Goal: Task Accomplishment & Management: Manage account settings

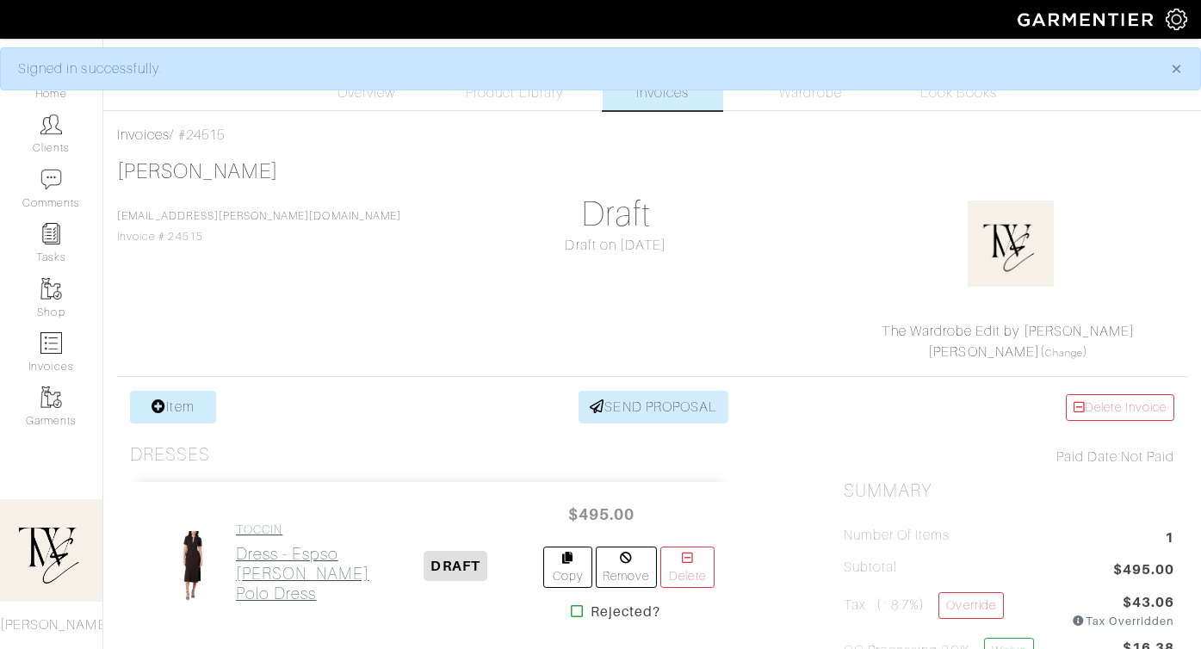
click at [266, 544] on h2 "Dress - Espso Taylor Polo Dress" at bounding box center [302, 573] width 133 height 59
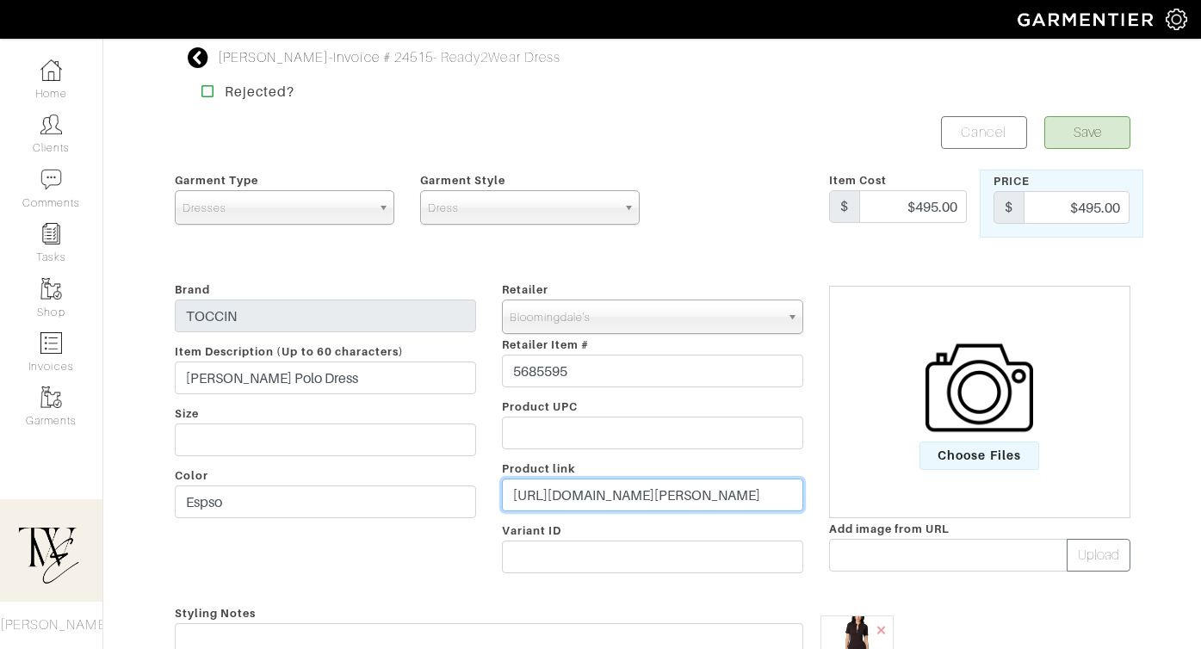
click at [632, 481] on input "https://www.bloomingdales.com/shop/product/toccin-taylor-polo-dress?ID=5685595&…" at bounding box center [652, 495] width 301 height 33
paste input "go.shopmy.us/p-24737573"
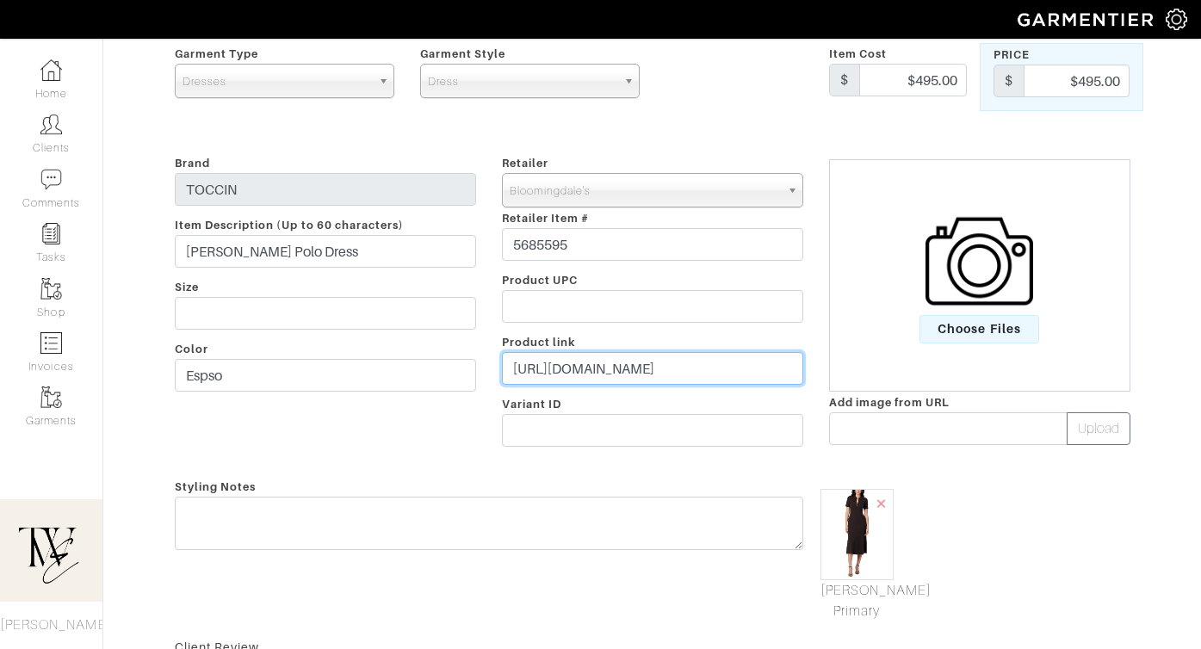
scroll to position [274, 0]
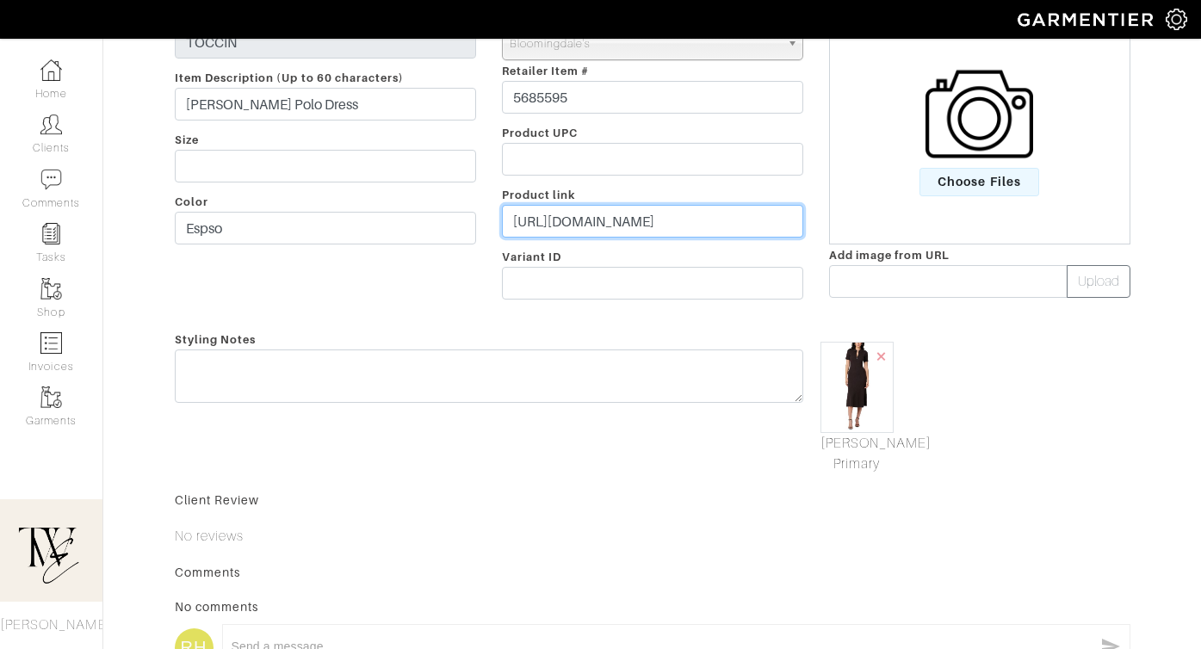
type input "https://go.shopmy.us/p-24737573"
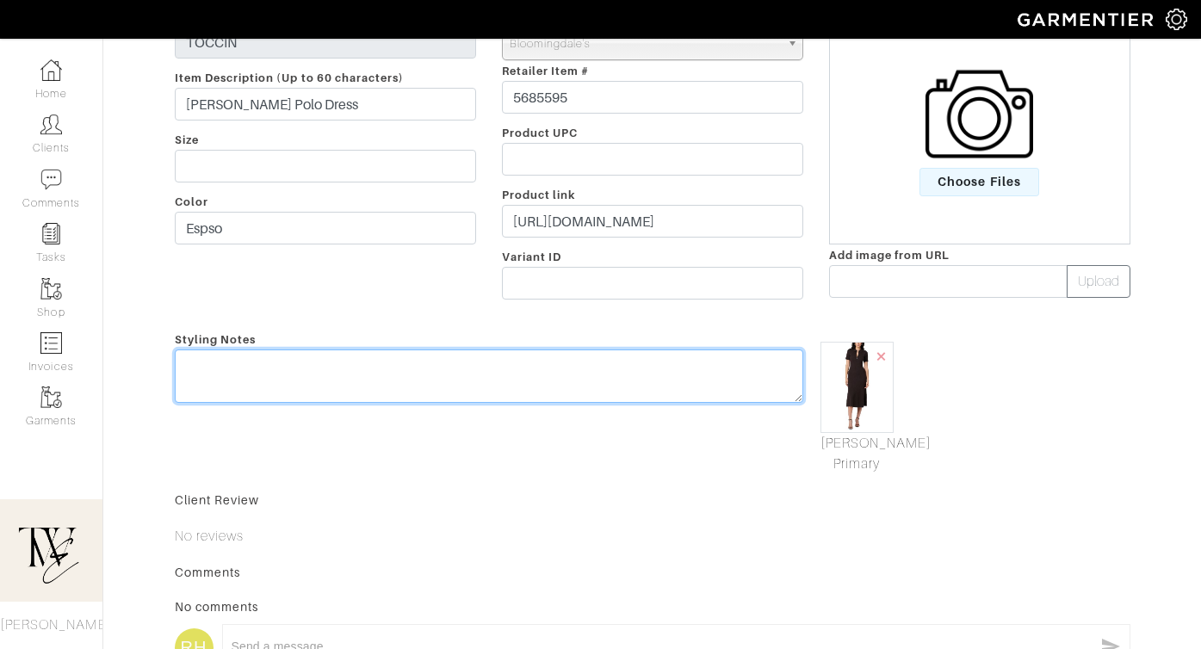
click at [633, 362] on div "Styling Notes" at bounding box center [489, 401] width 654 height 145
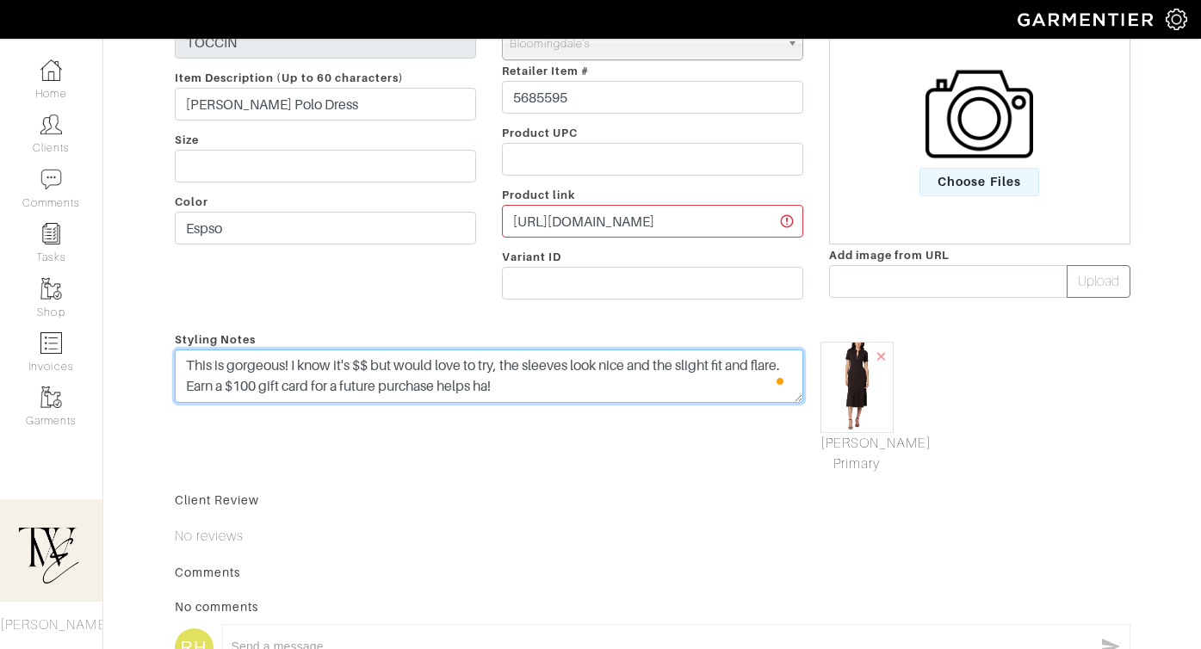
scroll to position [0, 0]
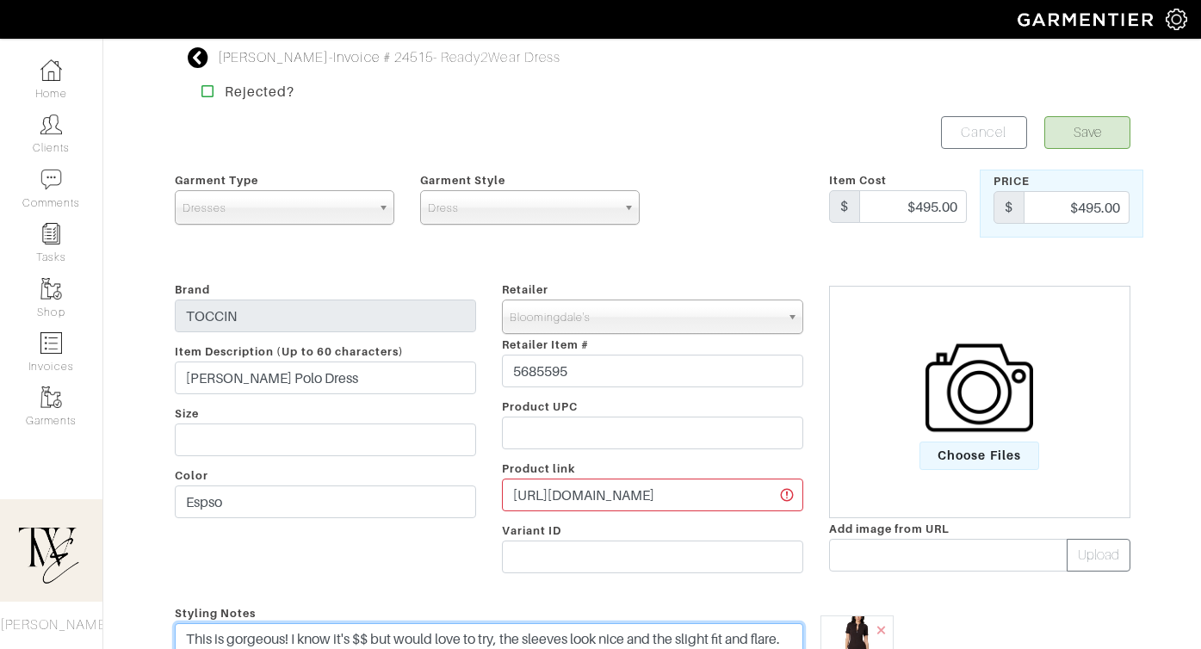
type textarea "This is gorgeous! I know it's $$ but would love to try, the sleeves look nice a…"
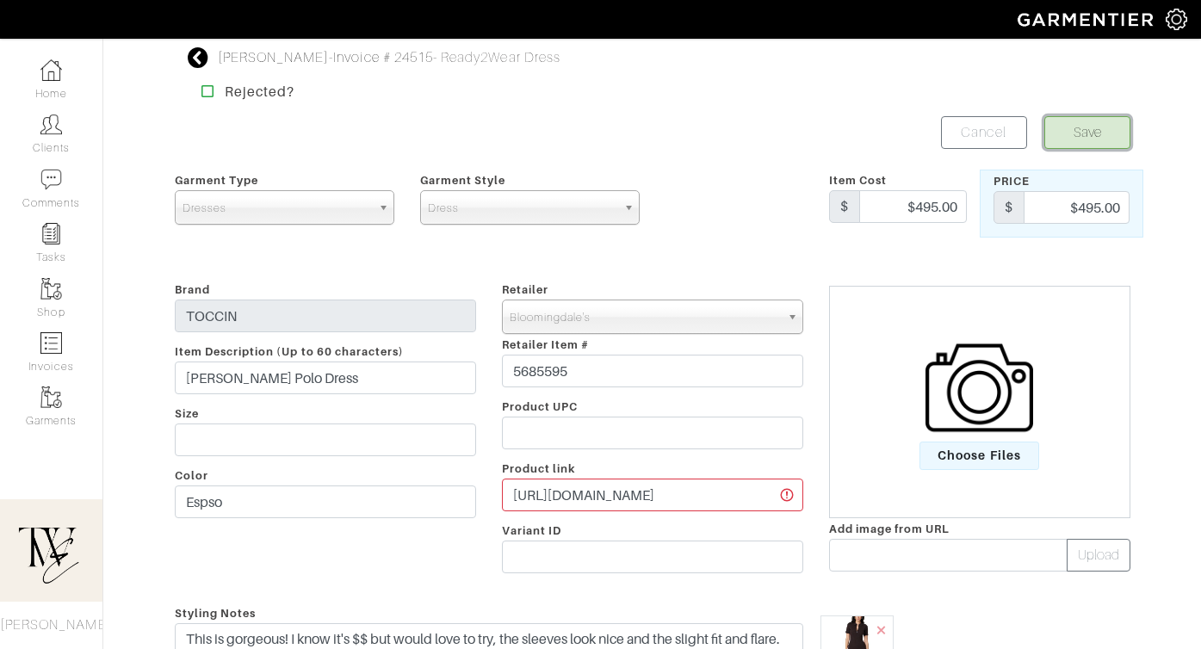
click at [1075, 137] on button "Save" at bounding box center [1087, 132] width 86 height 33
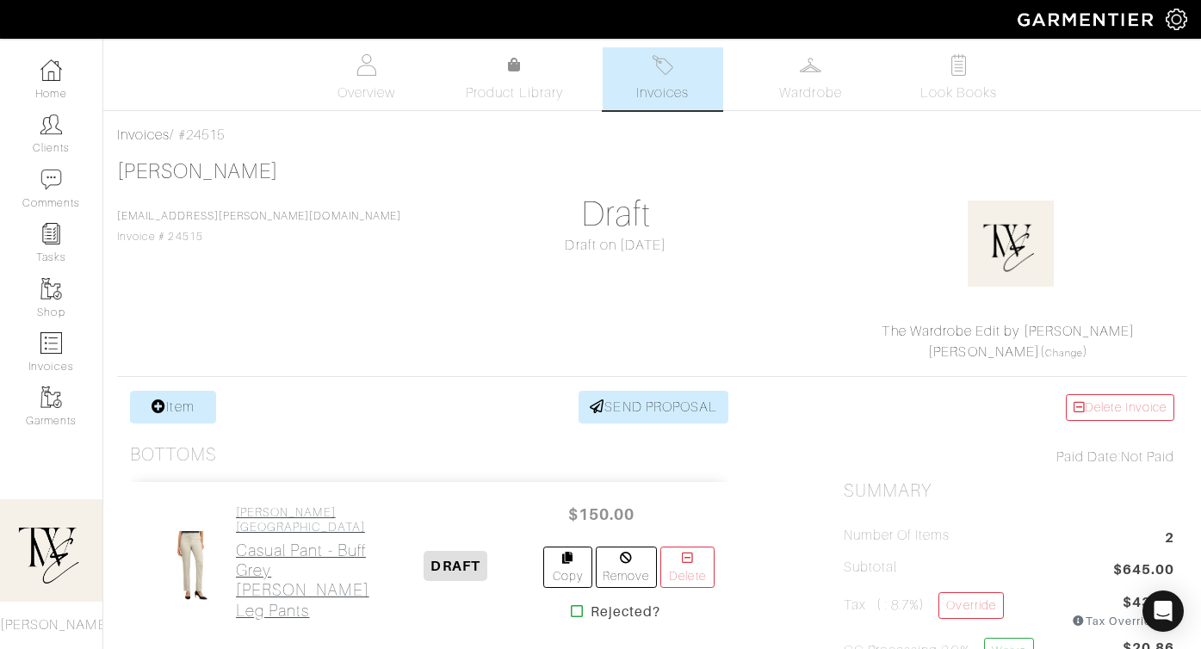
click at [267, 529] on link "HOBBS LONDON Casual Pant - Buff Grey Ellen Straight Leg Pants" at bounding box center [302, 562] width 133 height 115
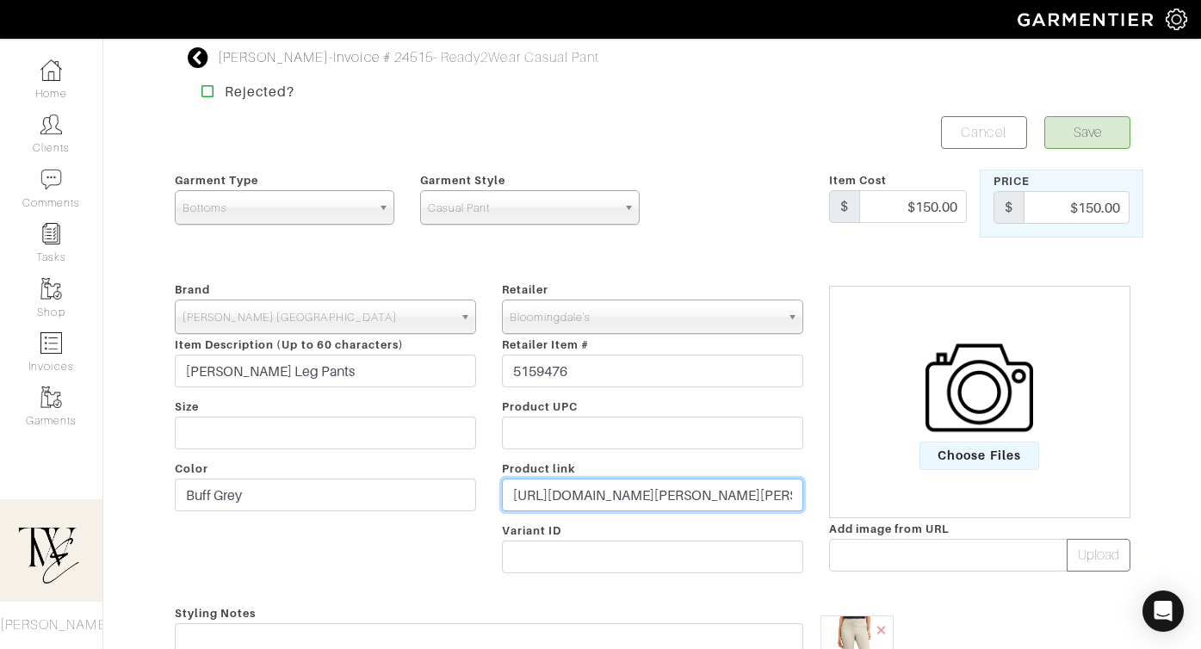
click at [560, 504] on input "https://www.bloomingdales.com/shop/product/hobbs-london-ellen-straight-leg-pant…" at bounding box center [652, 495] width 301 height 33
paste input "go.shopmy.us/p-24737597"
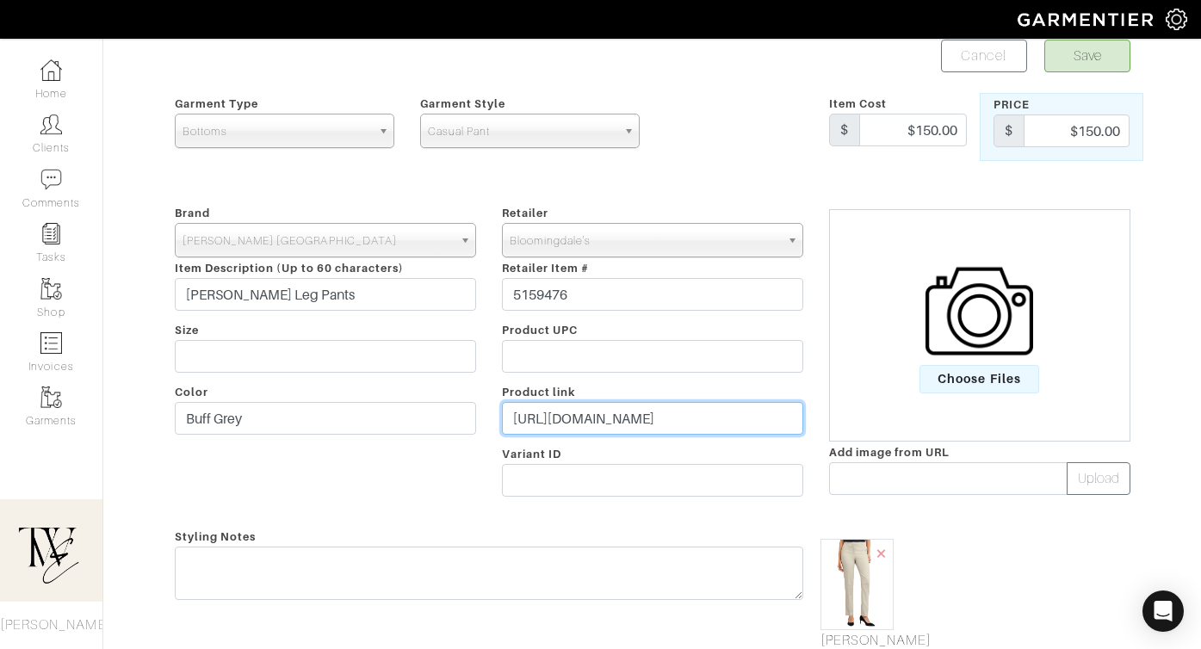
scroll to position [133, 0]
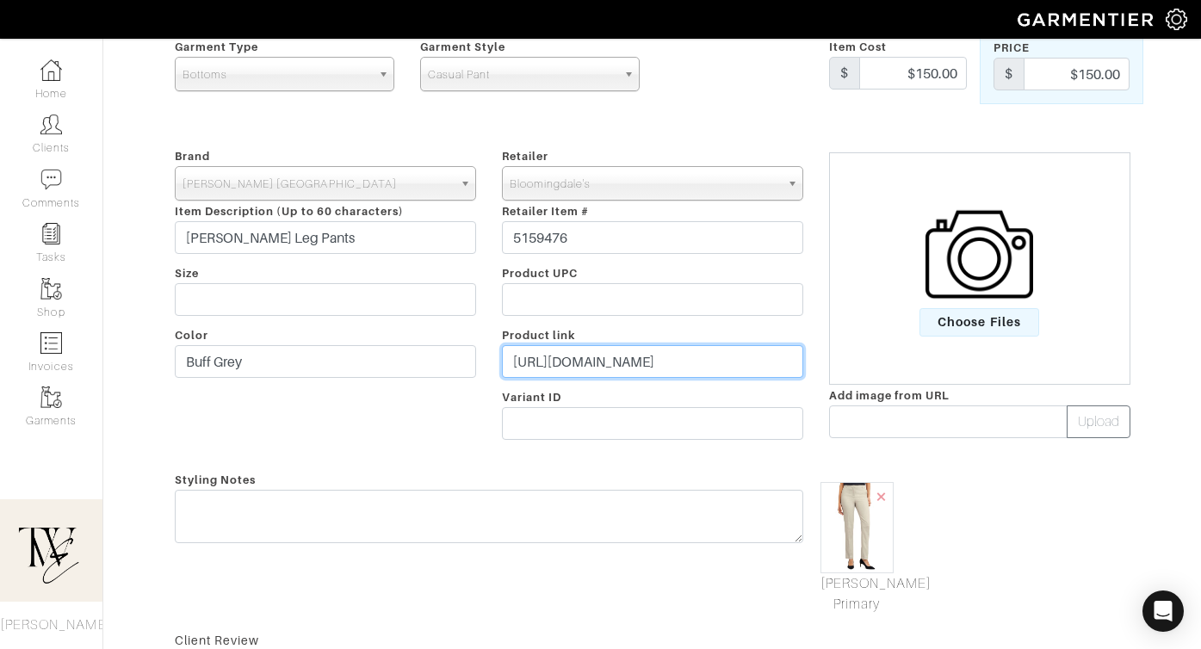
type input "https://go.shopmy.us/p-24737597"
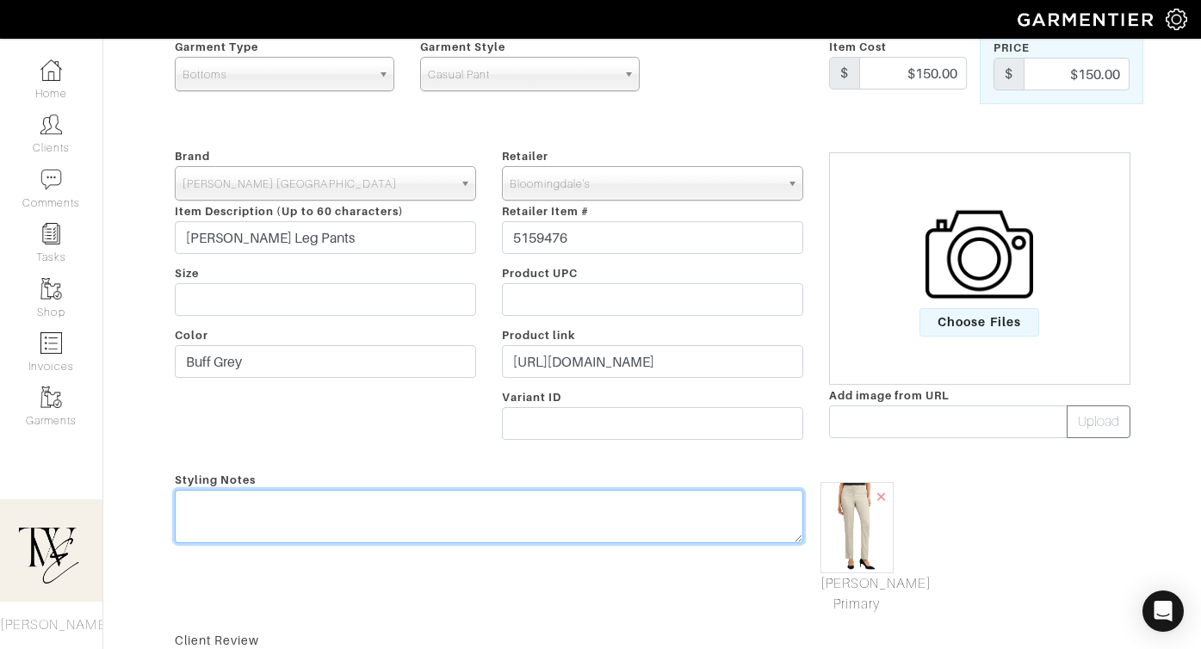
click at [527, 511] on textarea at bounding box center [489, 516] width 628 height 53
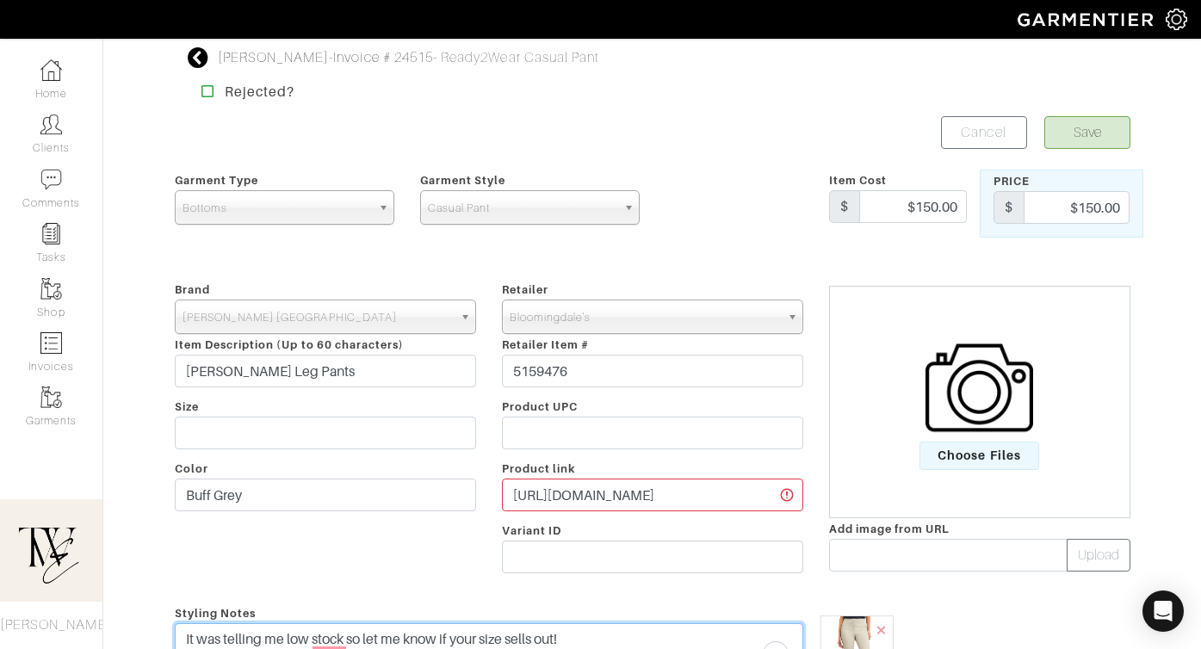
type textarea "It was telling me low stock so let me know if your size sells out!"
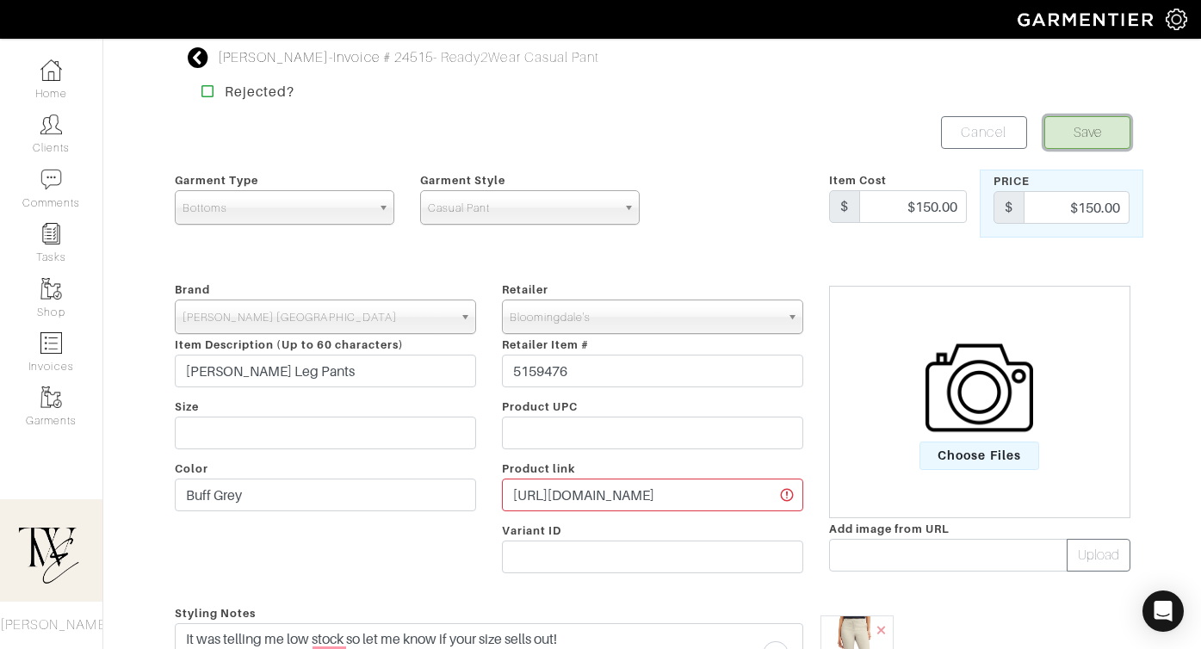
click at [1094, 139] on button "Save" at bounding box center [1087, 132] width 86 height 33
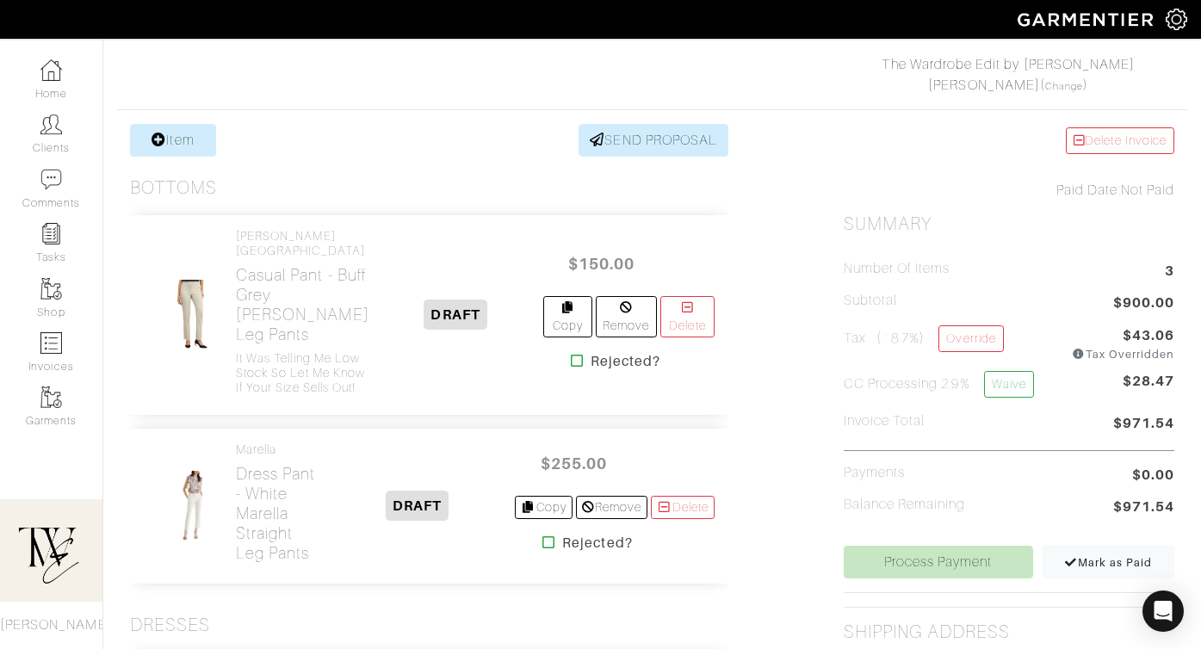
scroll to position [572, 0]
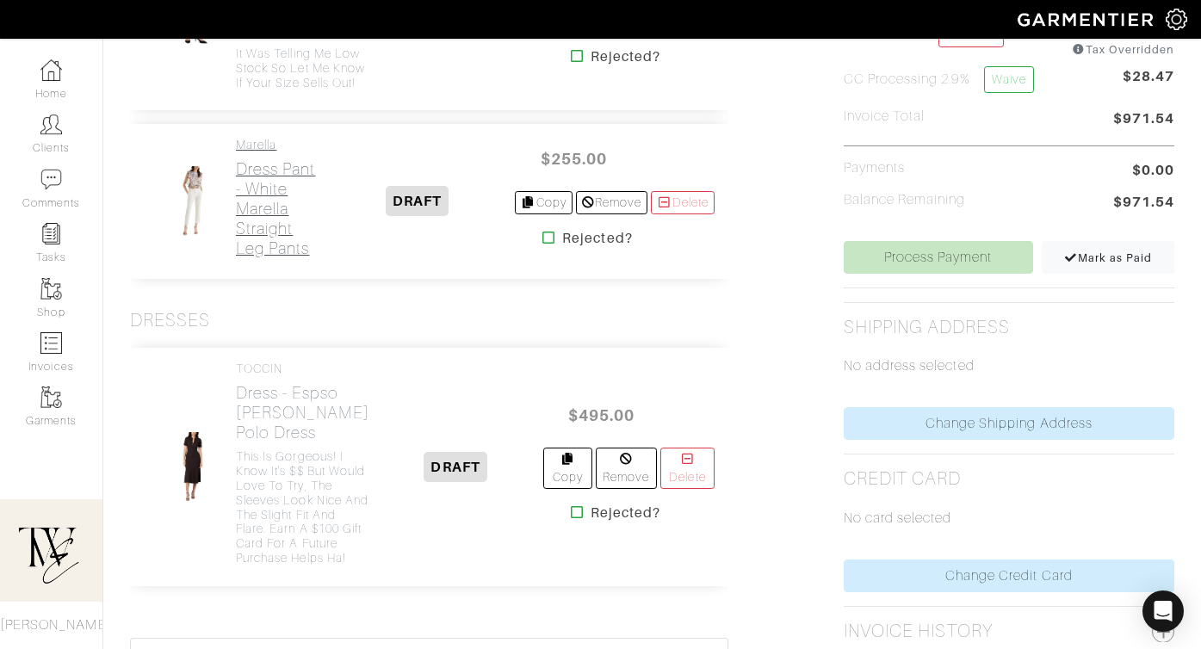
click at [265, 258] on h2 "Dress Pant - White Marella Straight Leg Pants" at bounding box center [277, 208] width 83 height 99
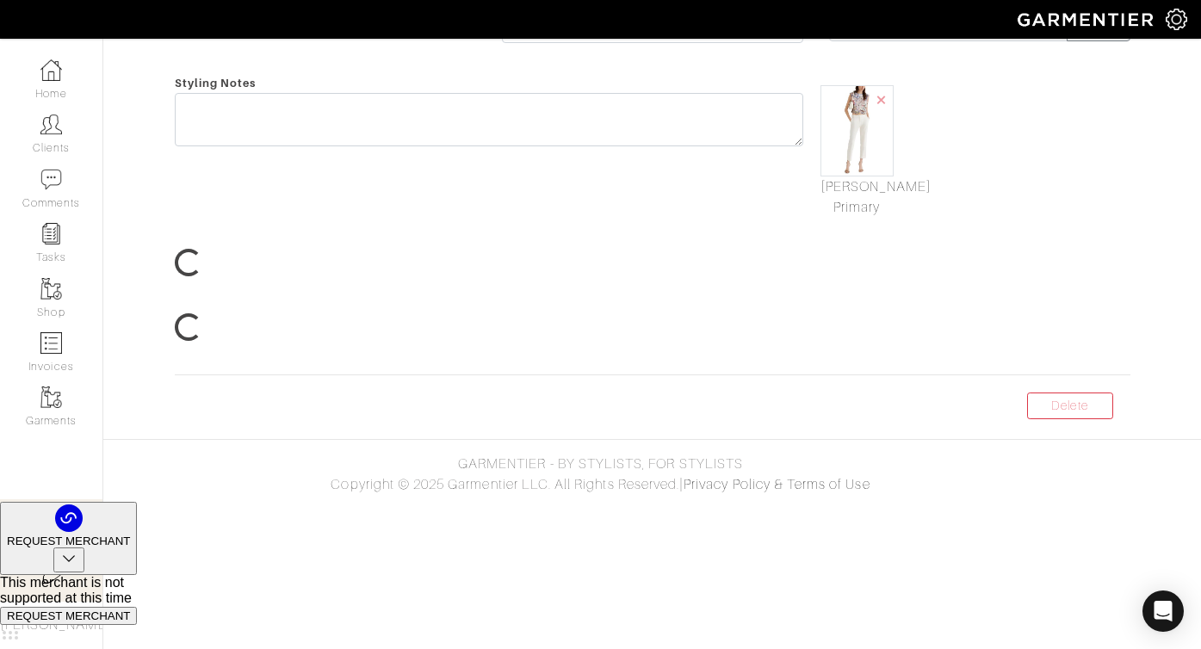
scroll to position [42, 0]
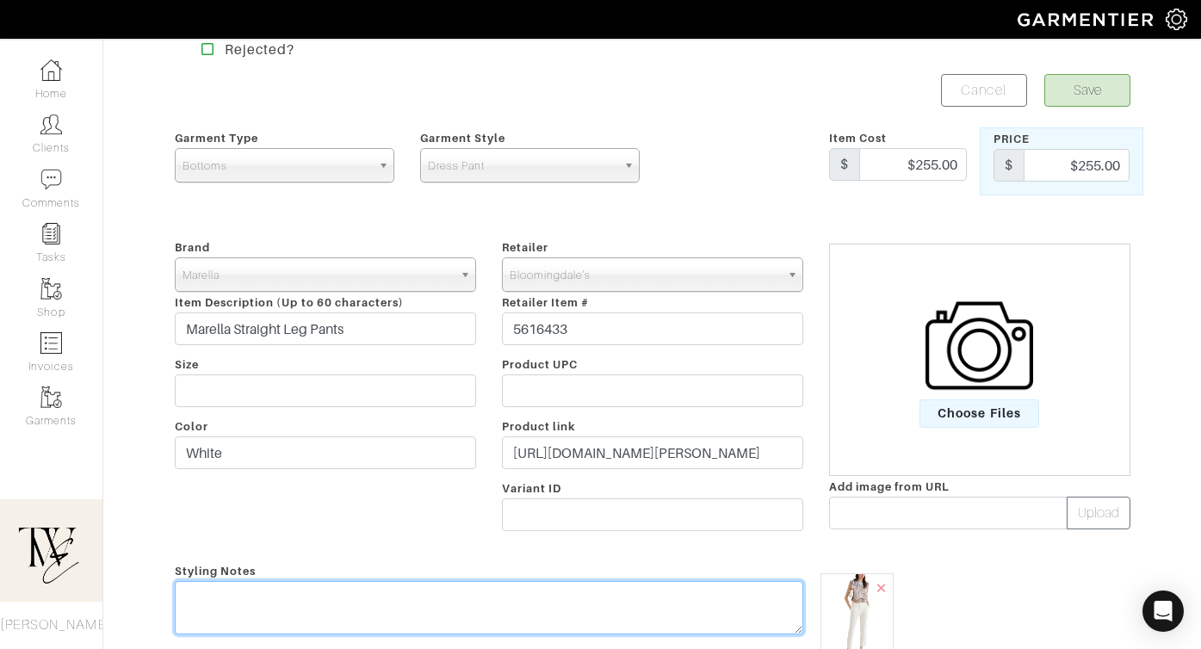
click at [498, 583] on textarea at bounding box center [489, 607] width 628 height 53
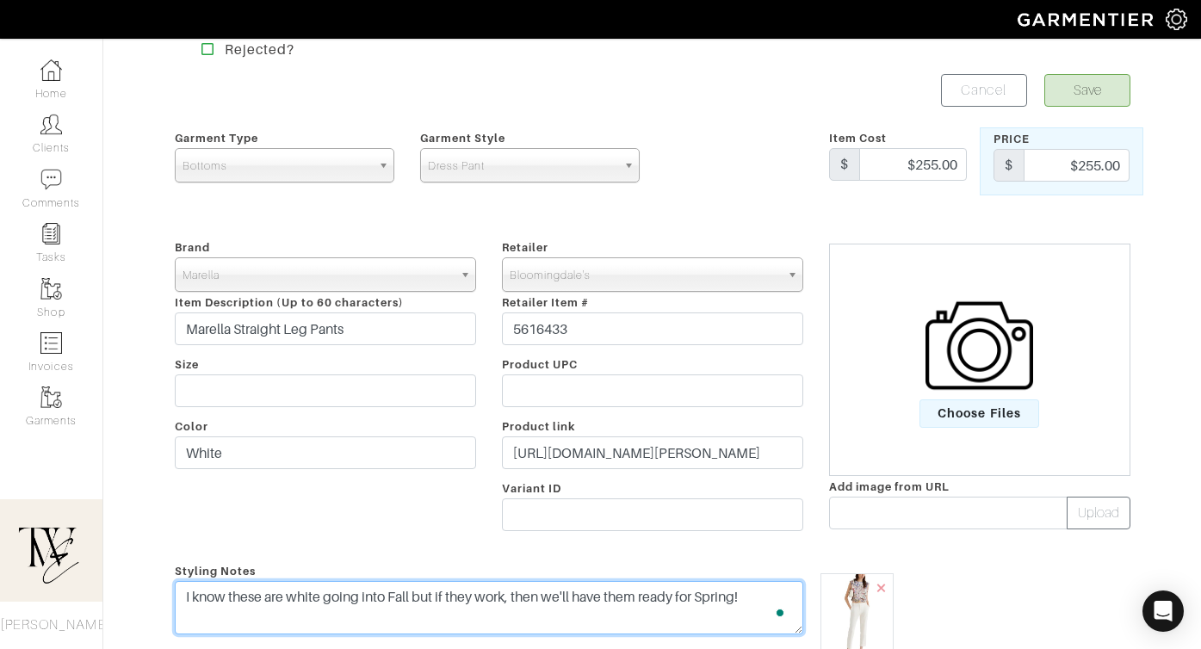
scroll to position [0, 0]
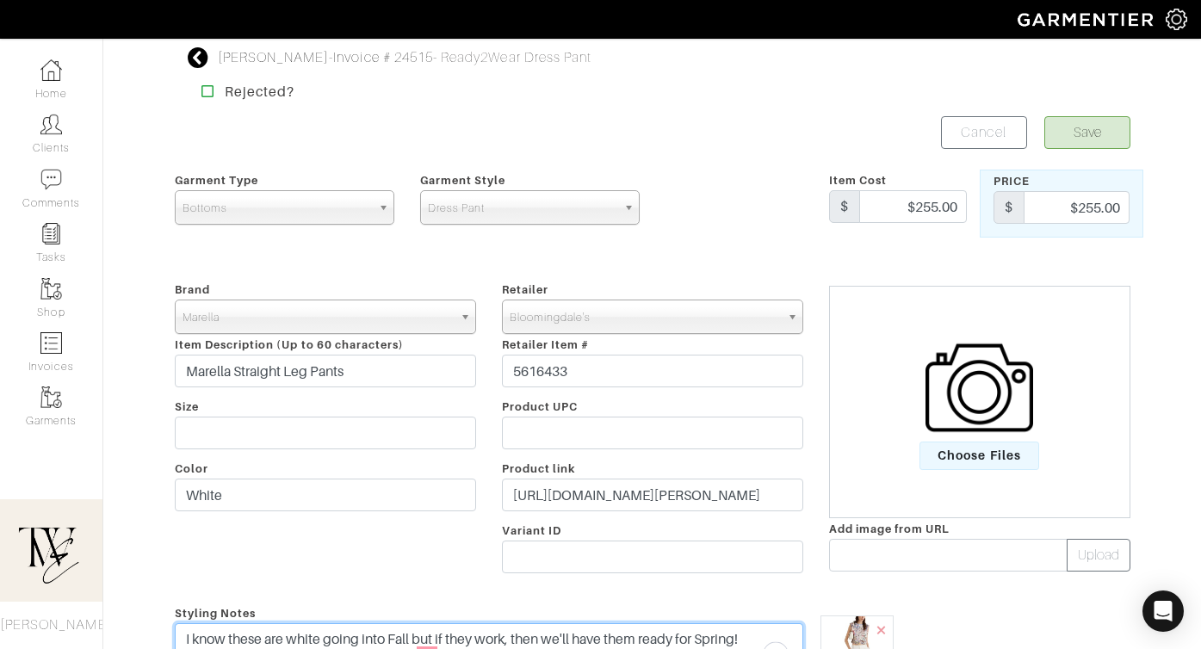
type textarea "I know these are white going into Fall but if they work, then we'll have them r…"
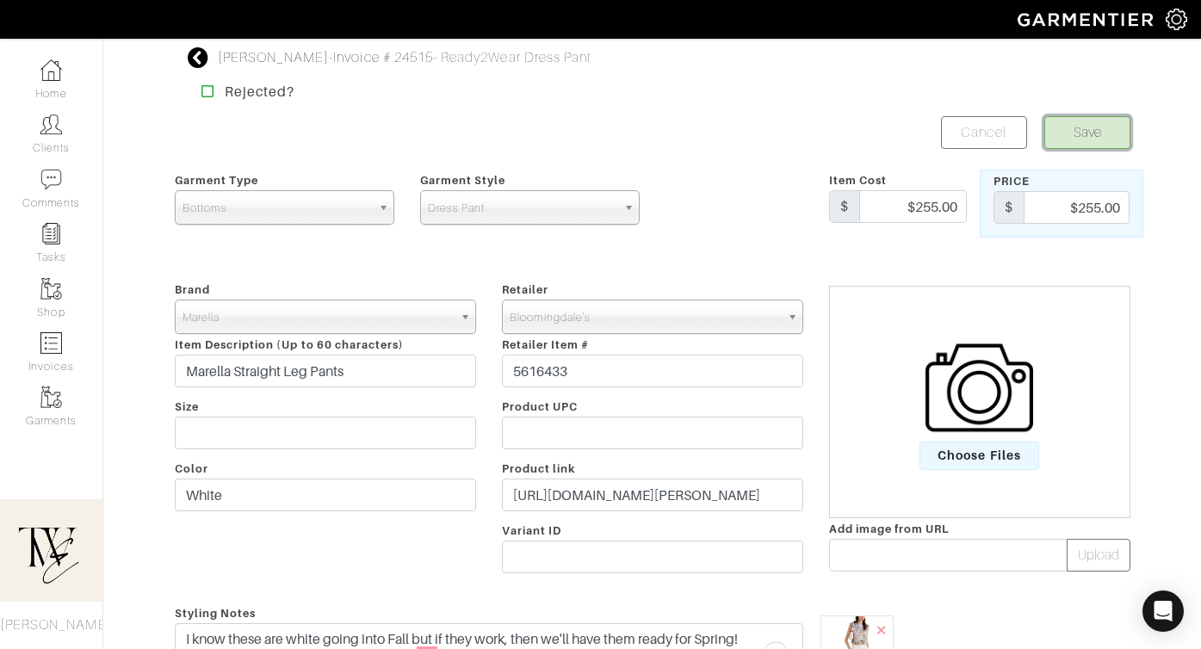
click at [1091, 125] on button "Save" at bounding box center [1087, 132] width 86 height 33
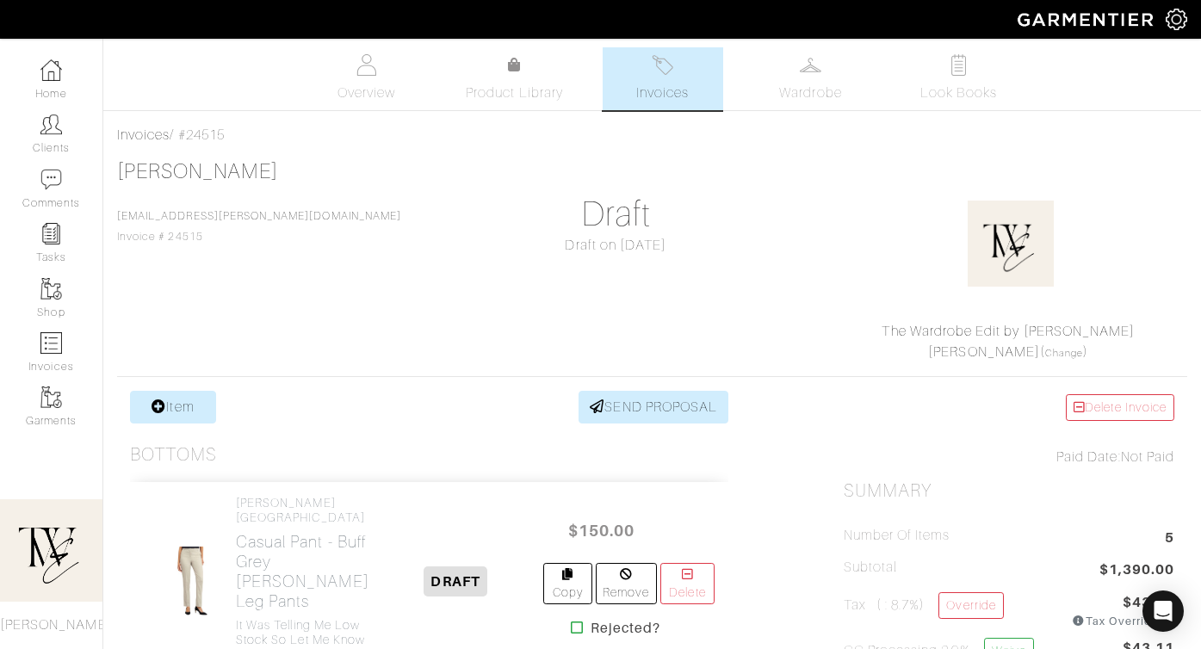
scroll to position [659, 0]
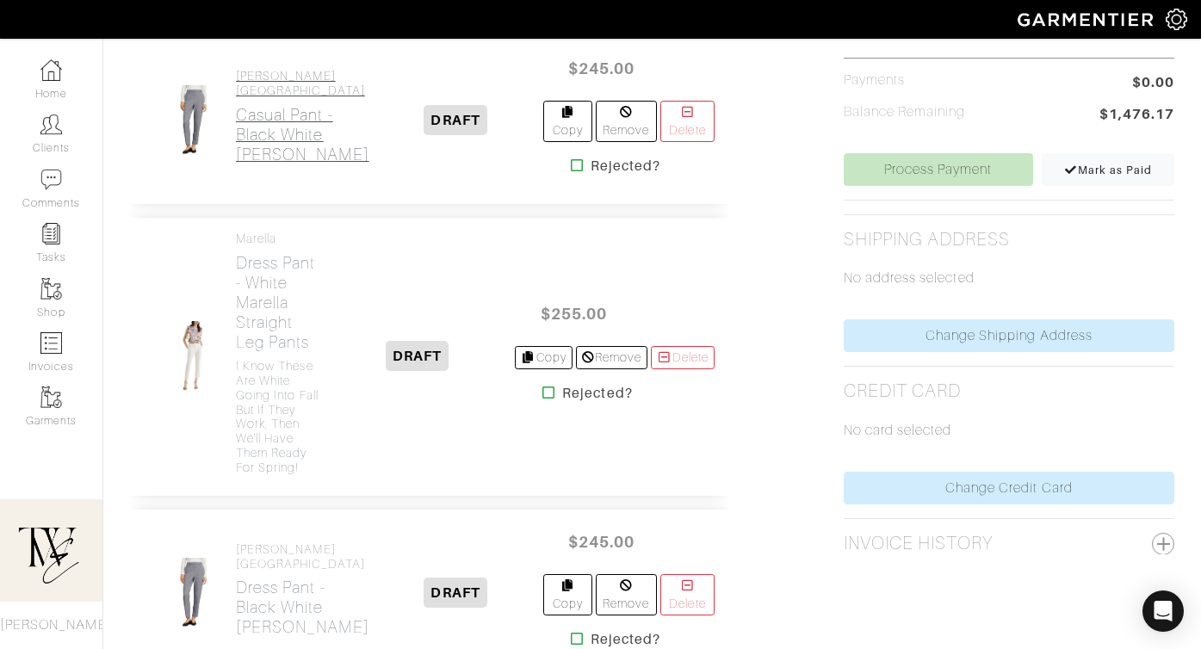
click at [253, 164] on h2 "Casual Pant - Black [PERSON_NAME]" at bounding box center [302, 134] width 133 height 59
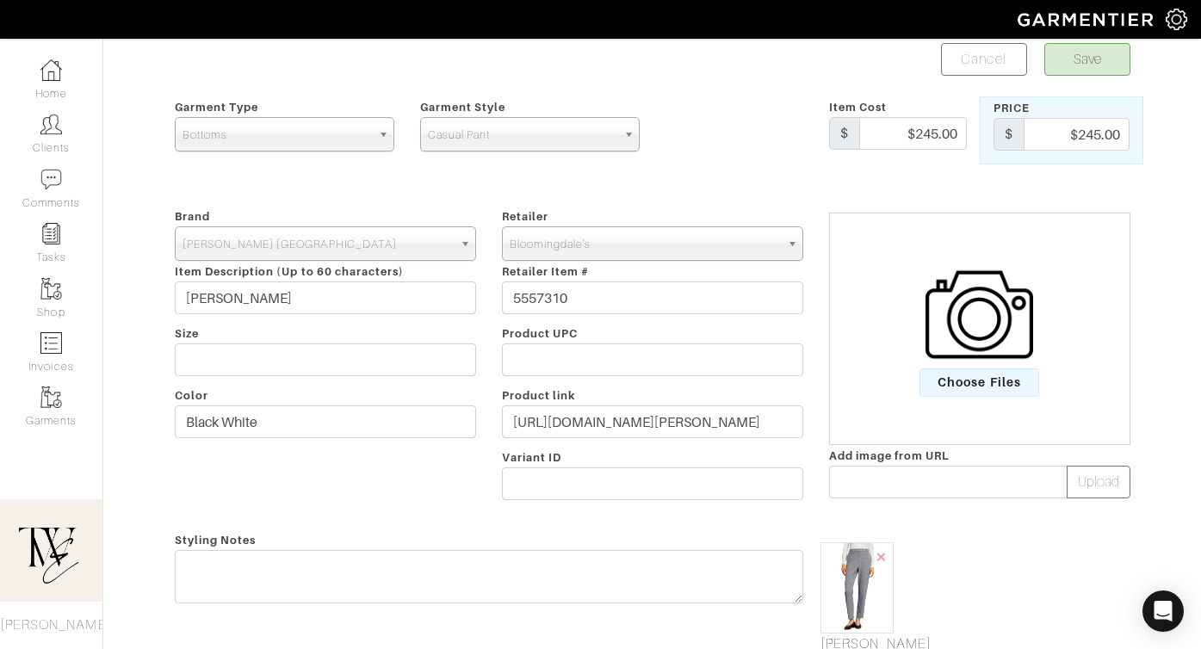
scroll to position [168, 0]
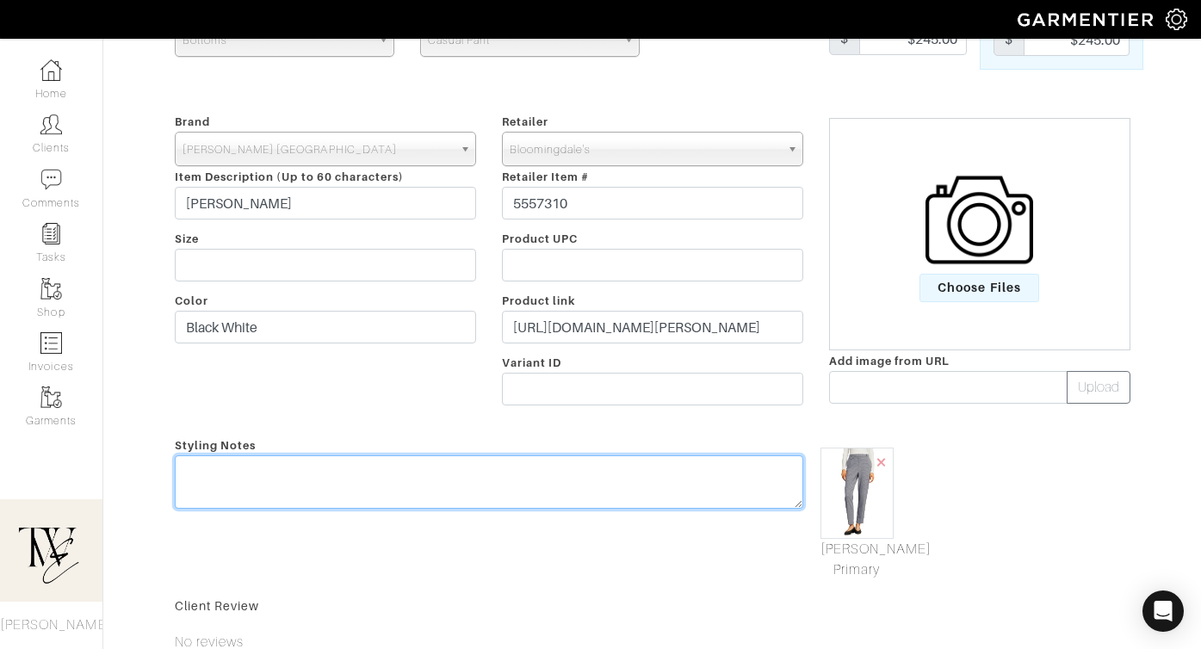
click at [645, 480] on textarea at bounding box center [489, 481] width 628 height 53
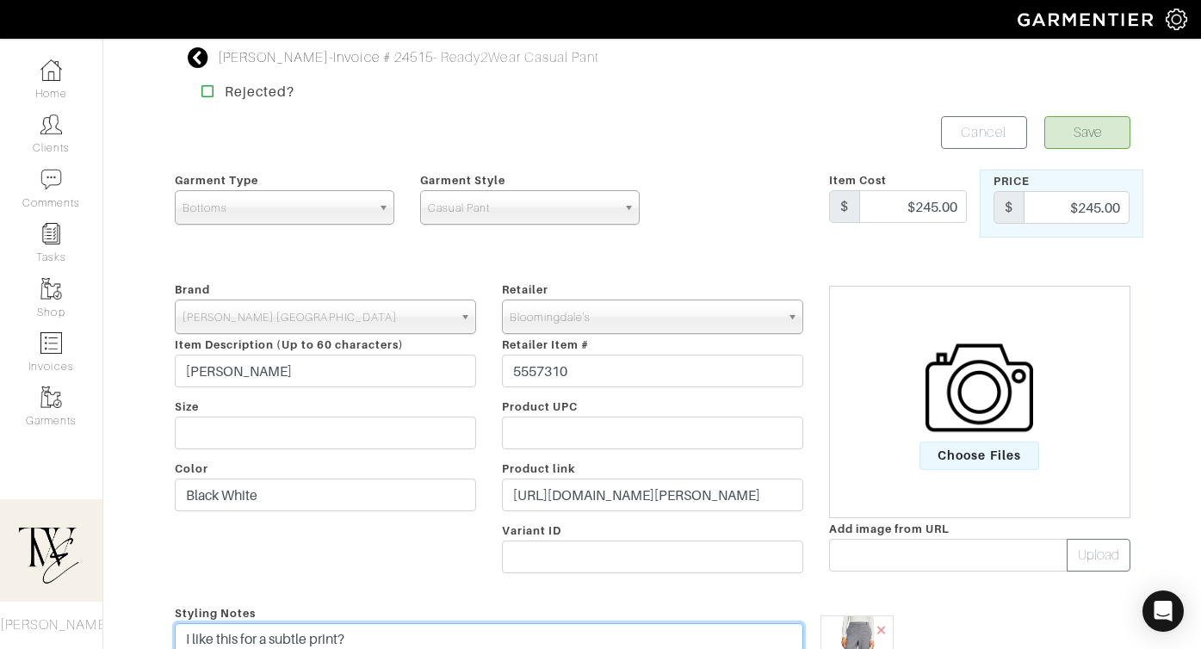
type textarea "I like this for a subtle print?"
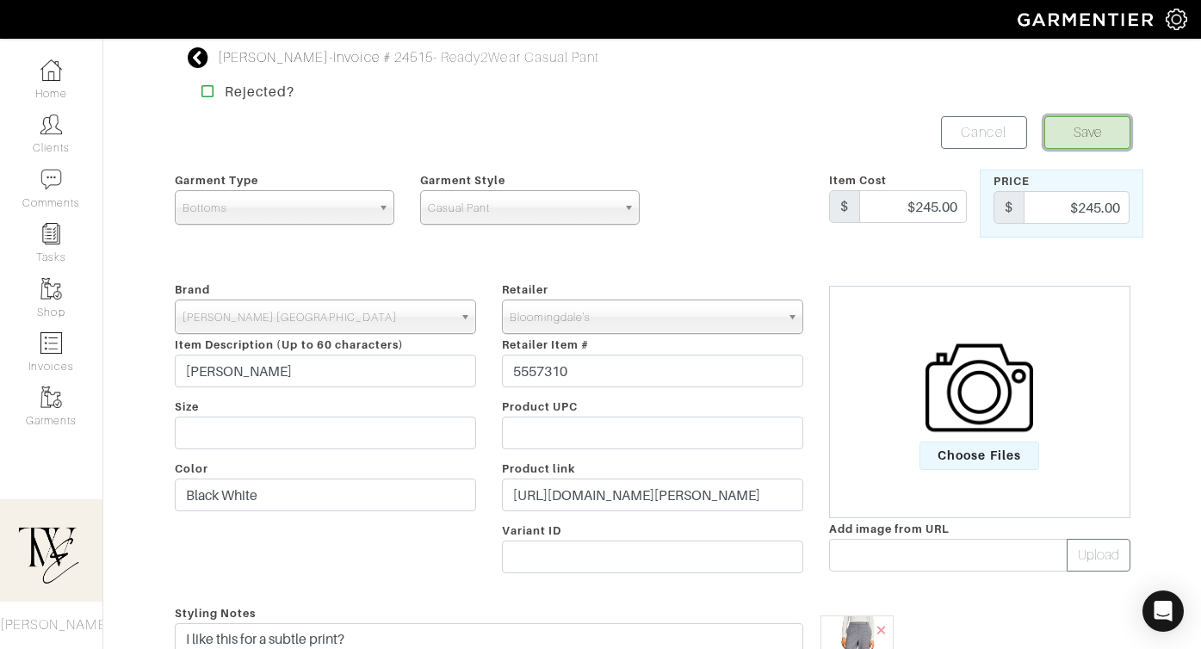
click at [1097, 145] on button "Save" at bounding box center [1087, 132] width 86 height 33
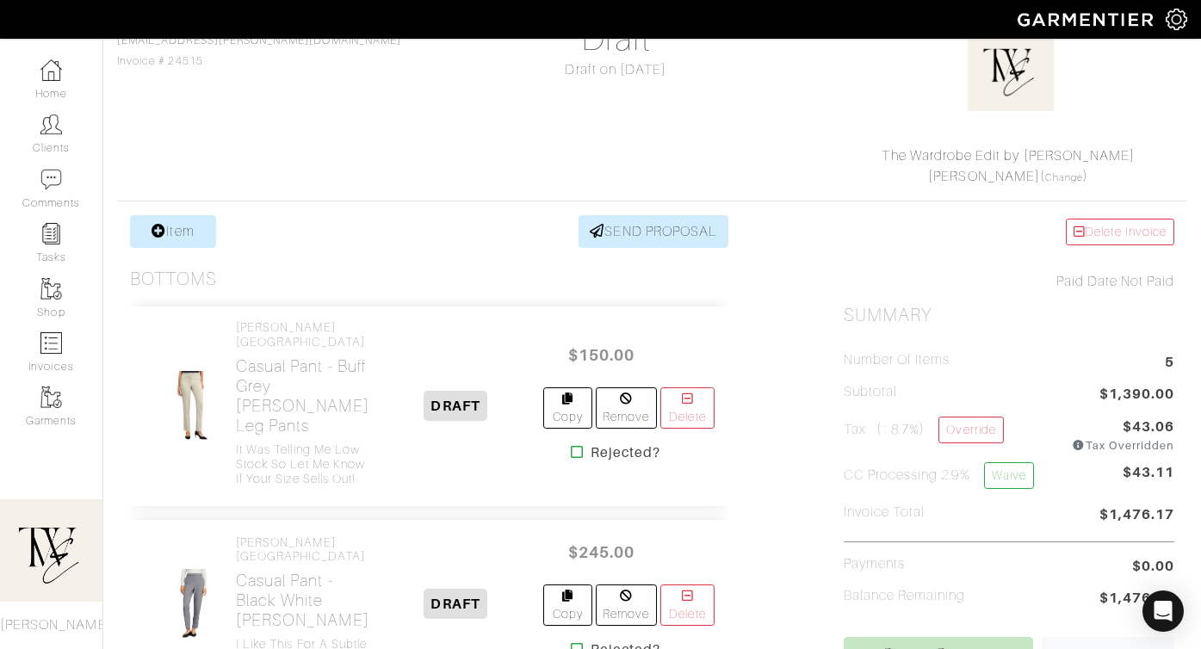
scroll to position [522, 0]
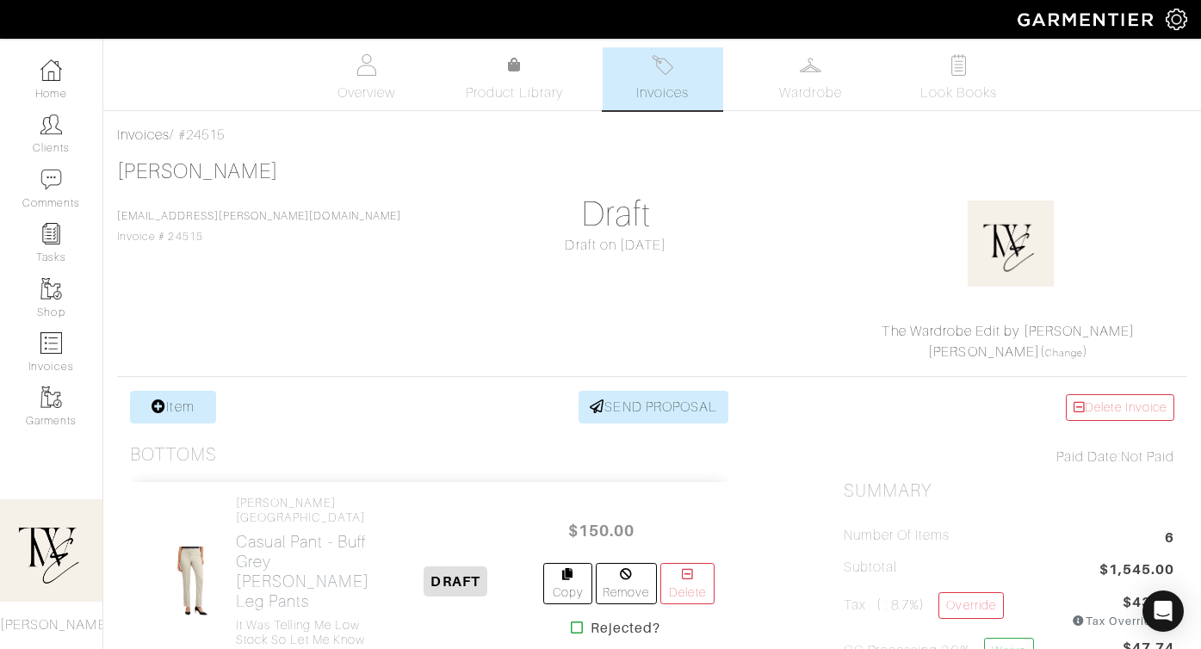
scroll to position [1991, 0]
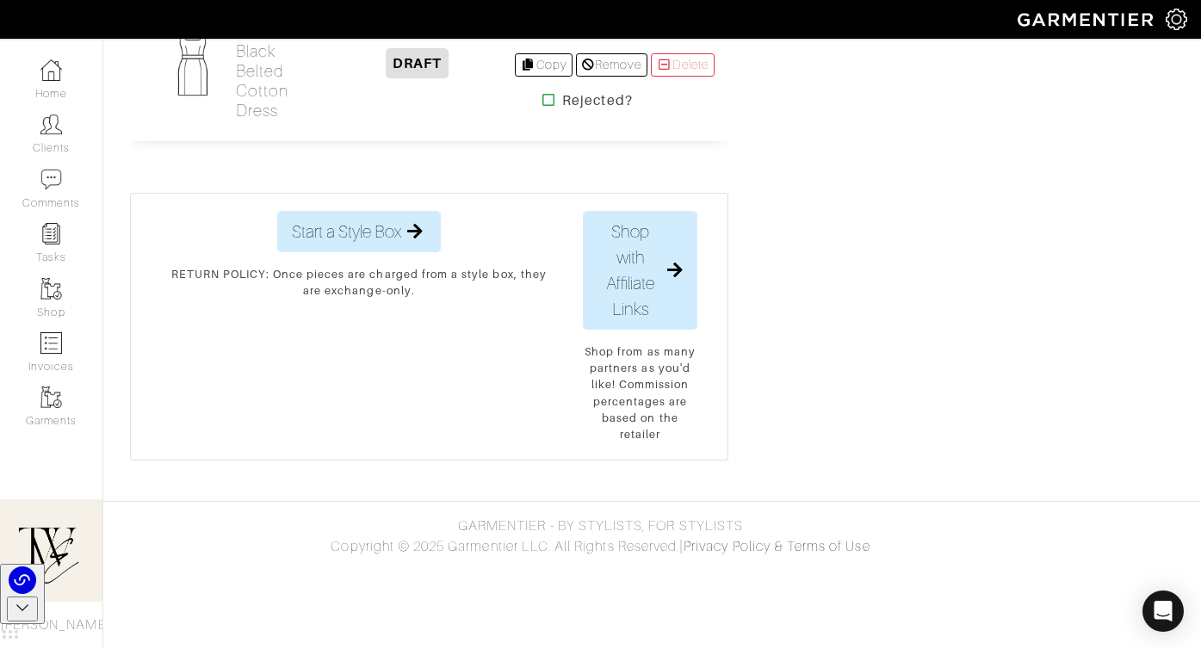
click at [238, 119] on h2 "Dress - Black Belted Cotton Dress" at bounding box center [277, 71] width 83 height 99
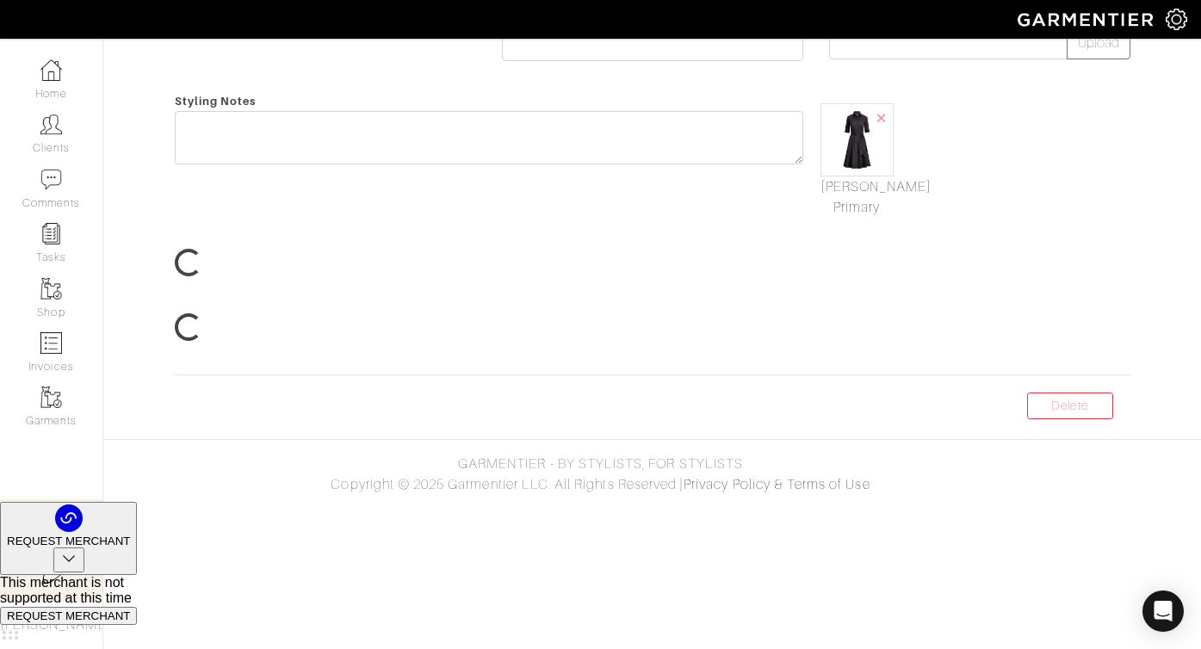
scroll to position [124, 0]
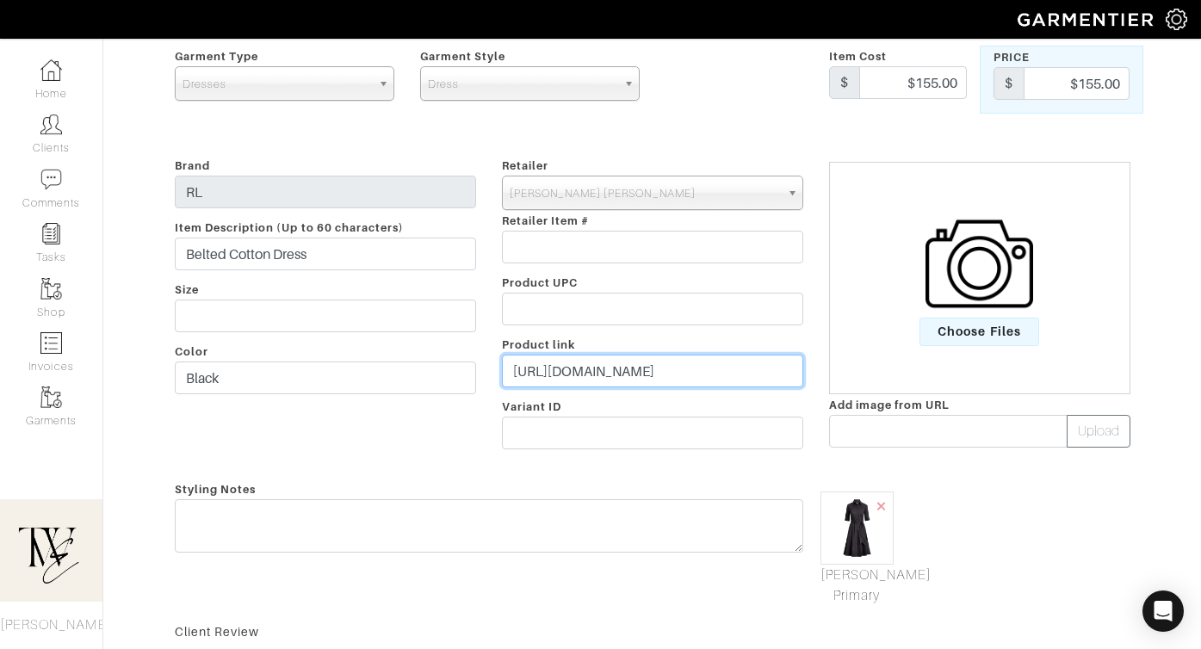
click at [560, 375] on input "https://www.ralphlauren.com/women-clothing-dresses/belted-cotton-blend-shirtdre…" at bounding box center [652, 371] width 301 height 33
paste input "go.shopmy.us/p-24737652"
type input "https://go.shopmy.us/p-24737652"
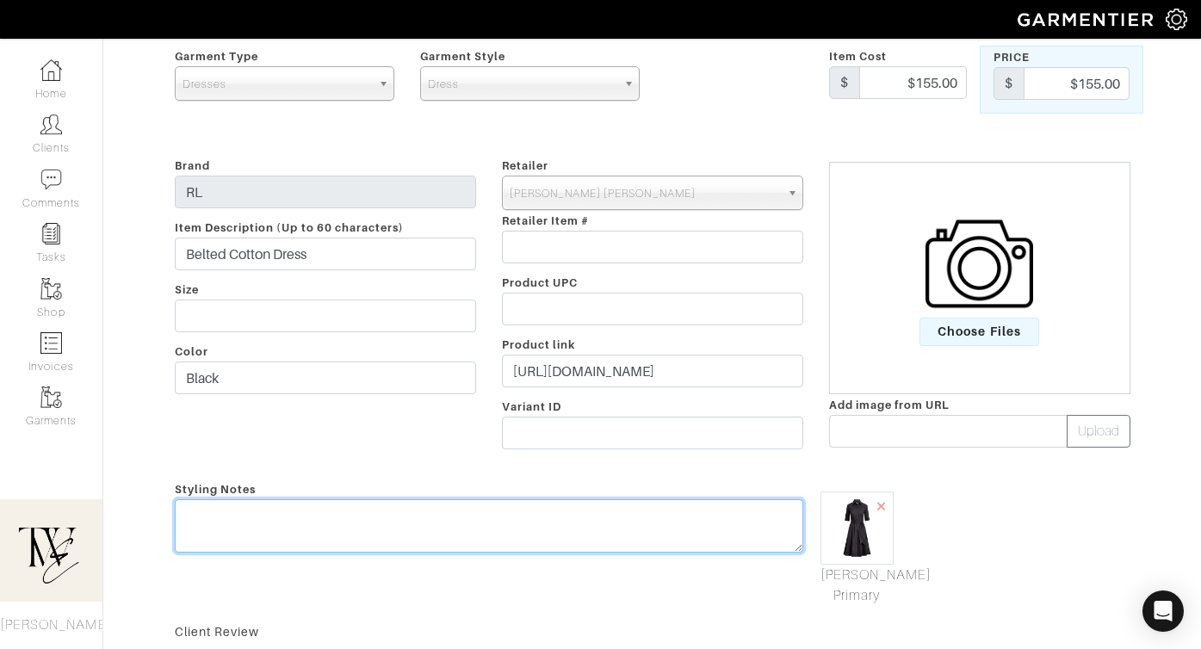
click at [516, 528] on textarea at bounding box center [489, 525] width 628 height 53
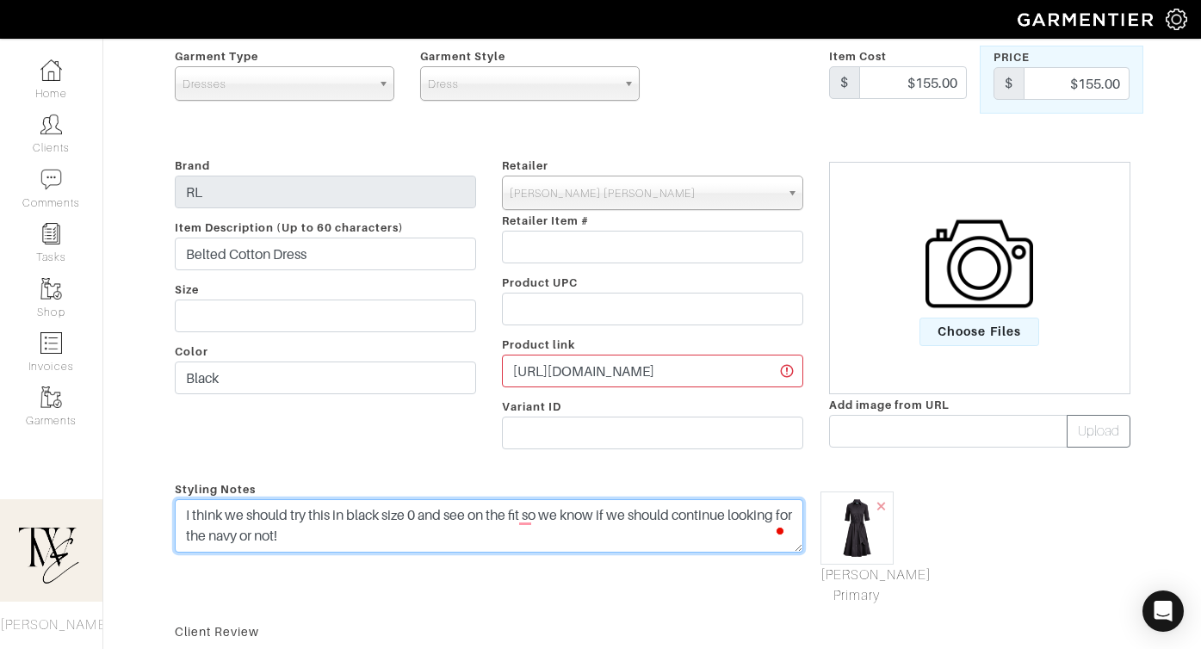
scroll to position [0, 0]
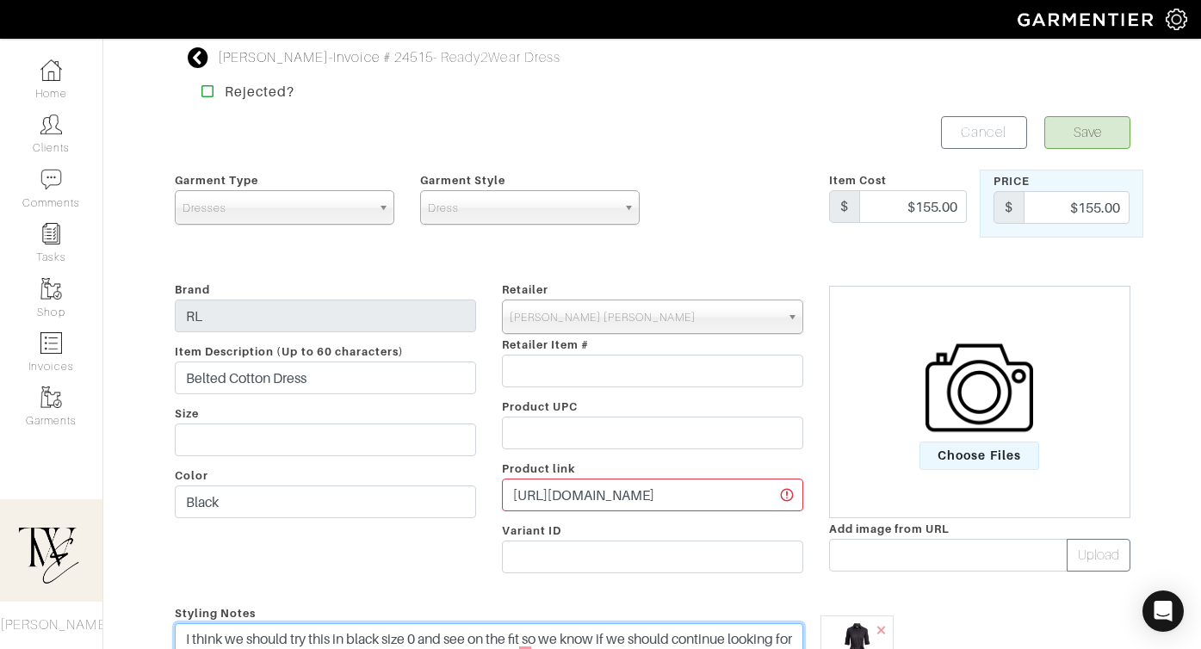
type textarea "I think we should try this in black size 0 and see on the fit so we know if we …"
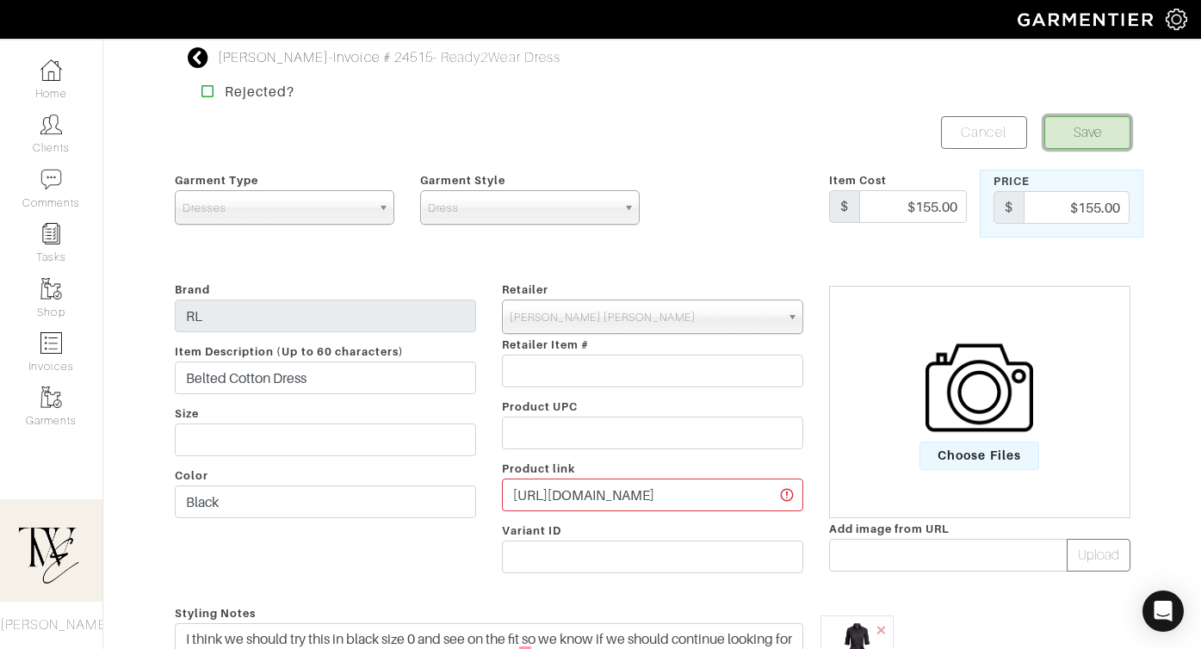
click at [1083, 128] on button "Save" at bounding box center [1087, 132] width 86 height 33
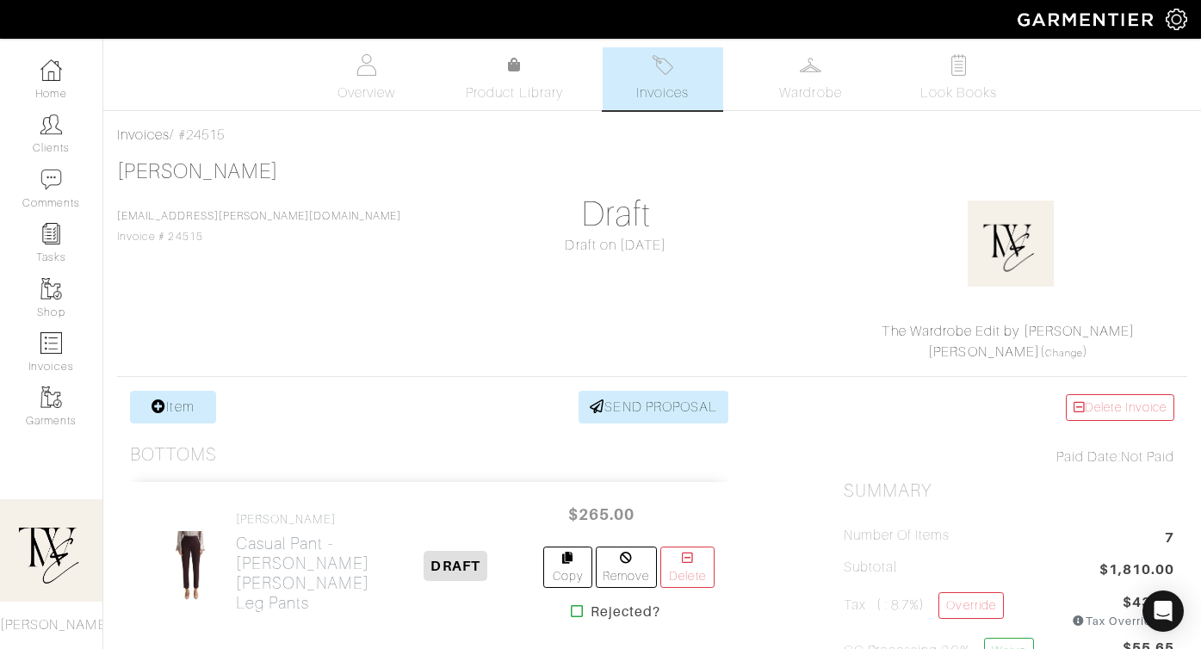
scroll to position [458, 0]
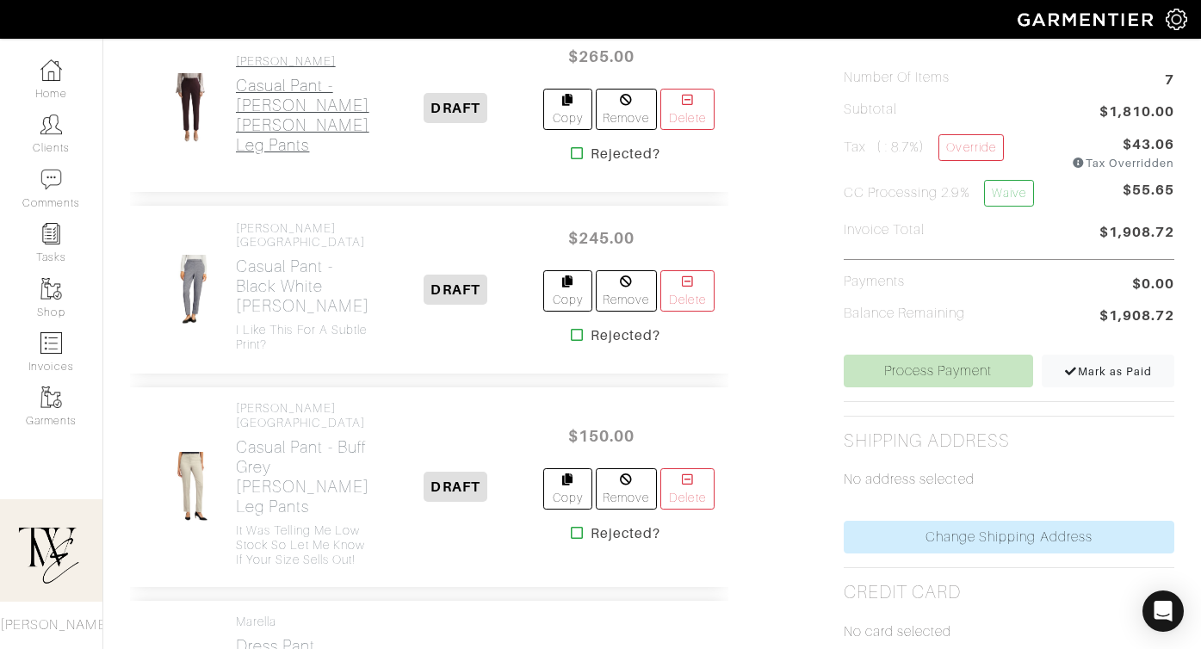
click at [256, 154] on h2 "Casual Pant - Berry Jade Slim Leg Pants" at bounding box center [302, 115] width 133 height 79
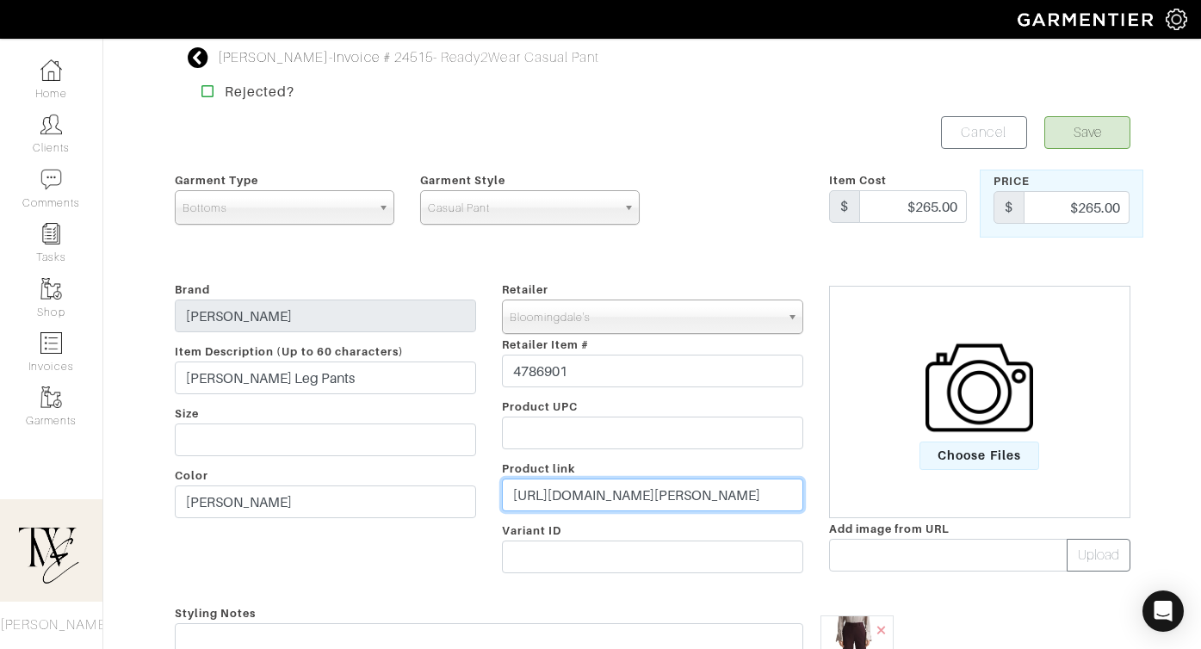
click at [633, 504] on input "https://www.bloomingdales.com/shop/product/reiss-jade-slim-leg-pants?ID=4786901…" at bounding box center [652, 495] width 301 height 33
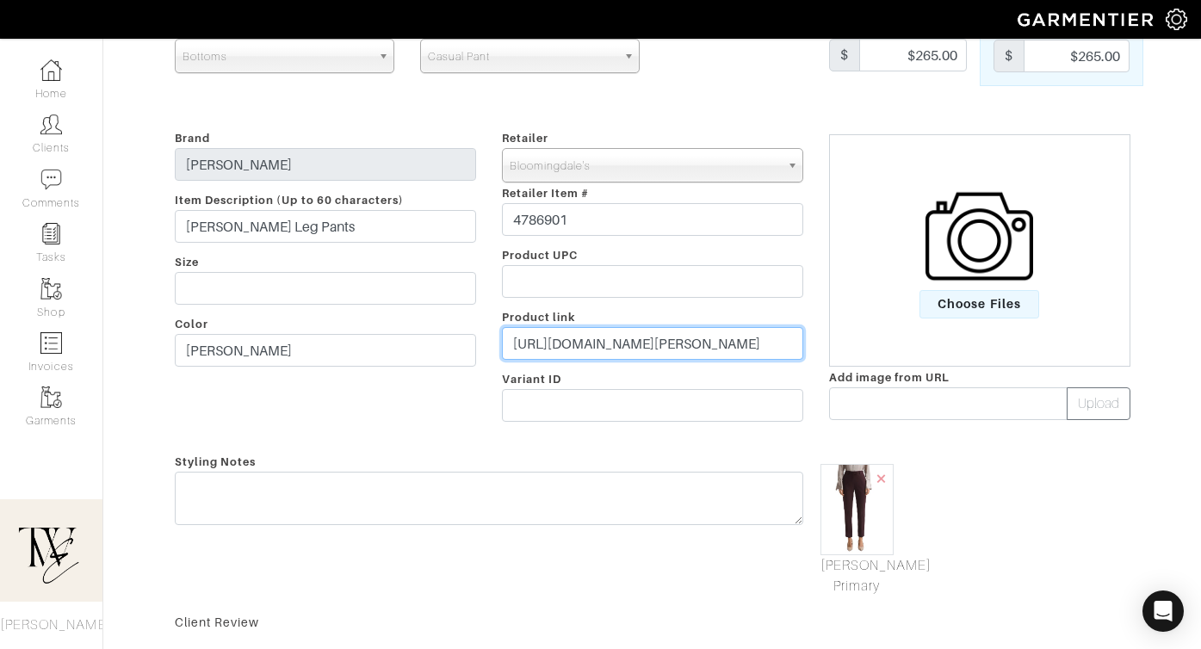
scroll to position [249, 0]
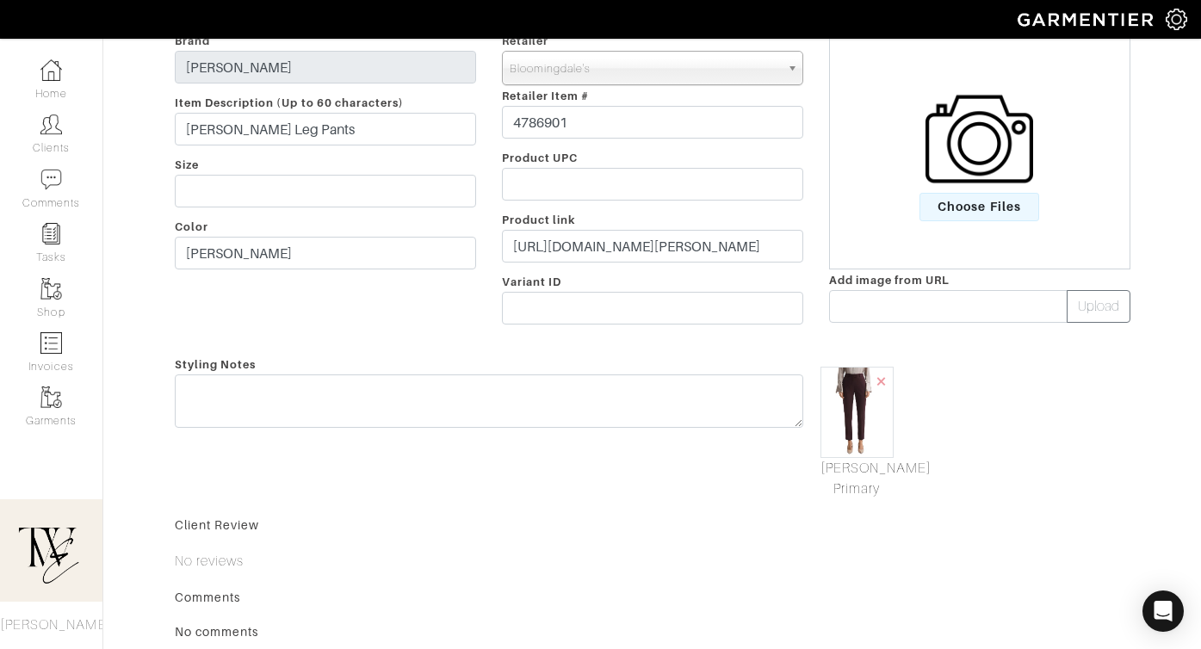
click at [628, 431] on div "Styling Notes" at bounding box center [489, 426] width 654 height 145
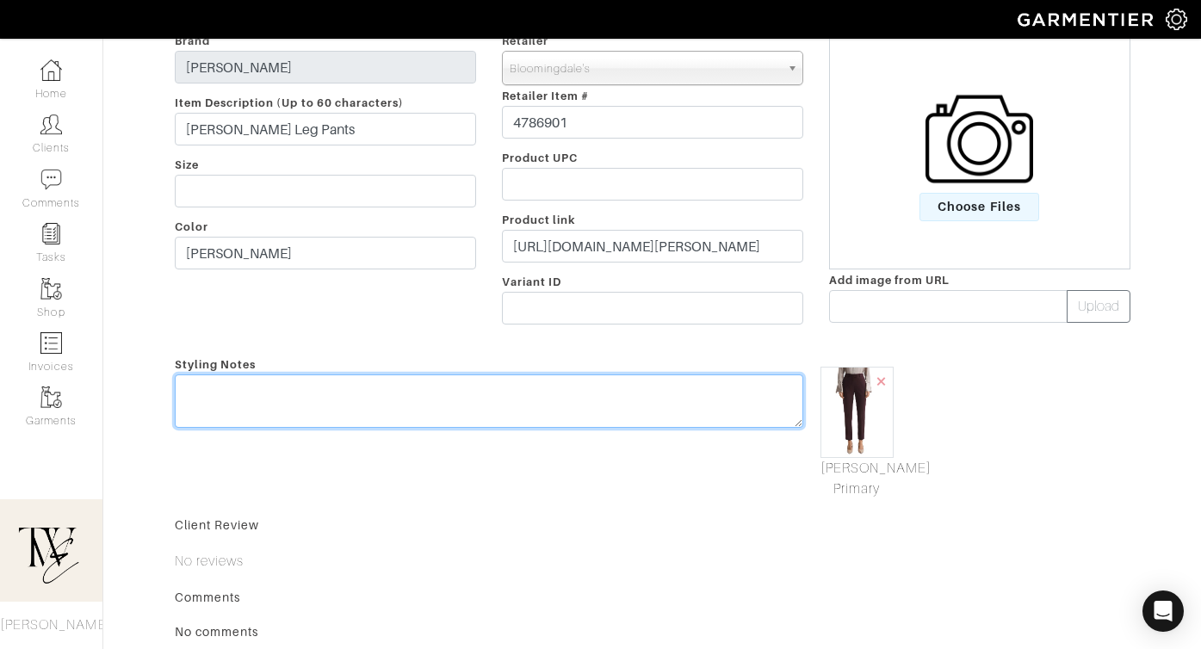
click at [623, 423] on textarea at bounding box center [489, 400] width 628 height 53
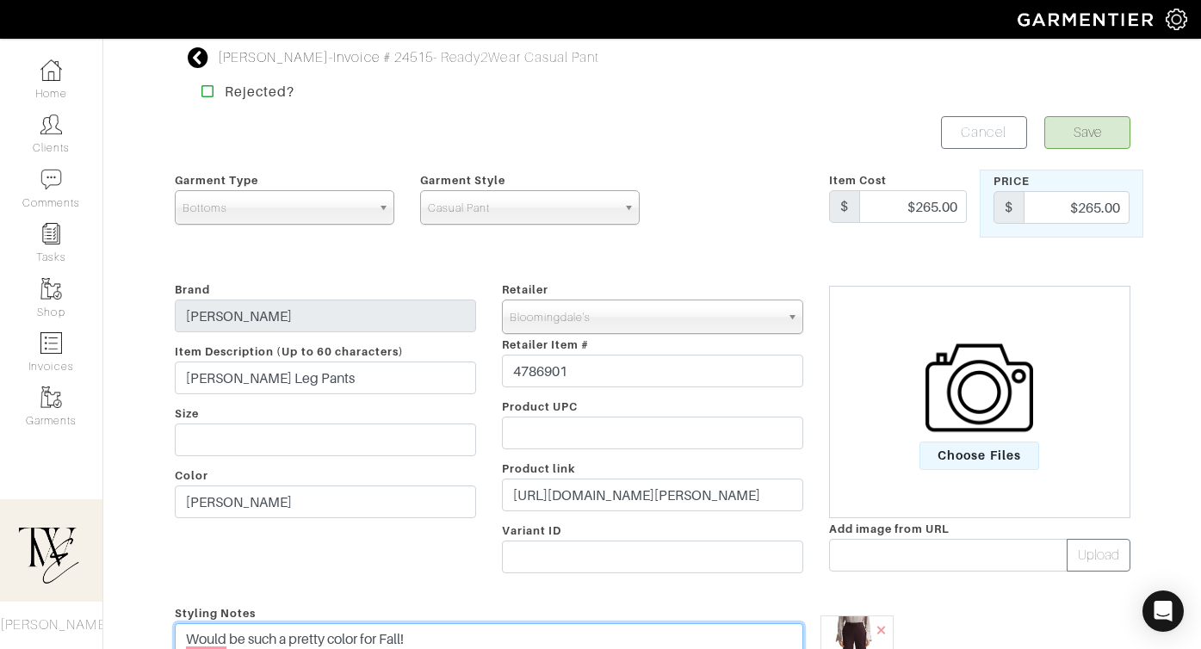
type textarea "Would be such a pretty color for Fall!"
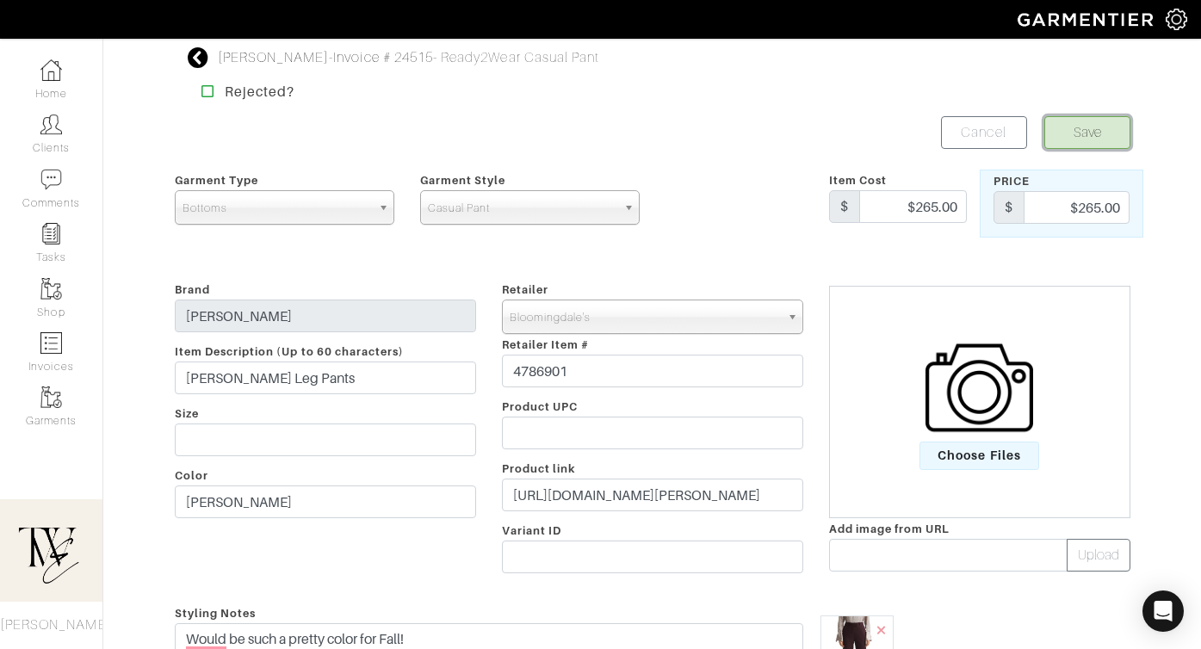
click at [1071, 148] on button "Save" at bounding box center [1087, 132] width 86 height 33
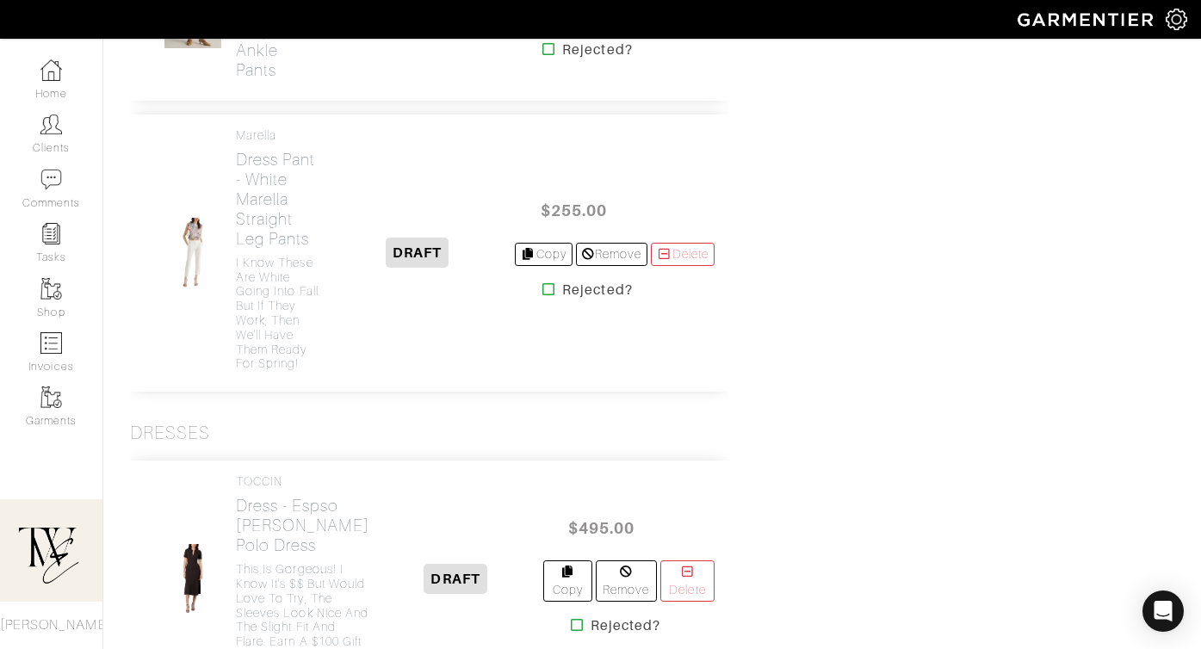
scroll to position [980, 0]
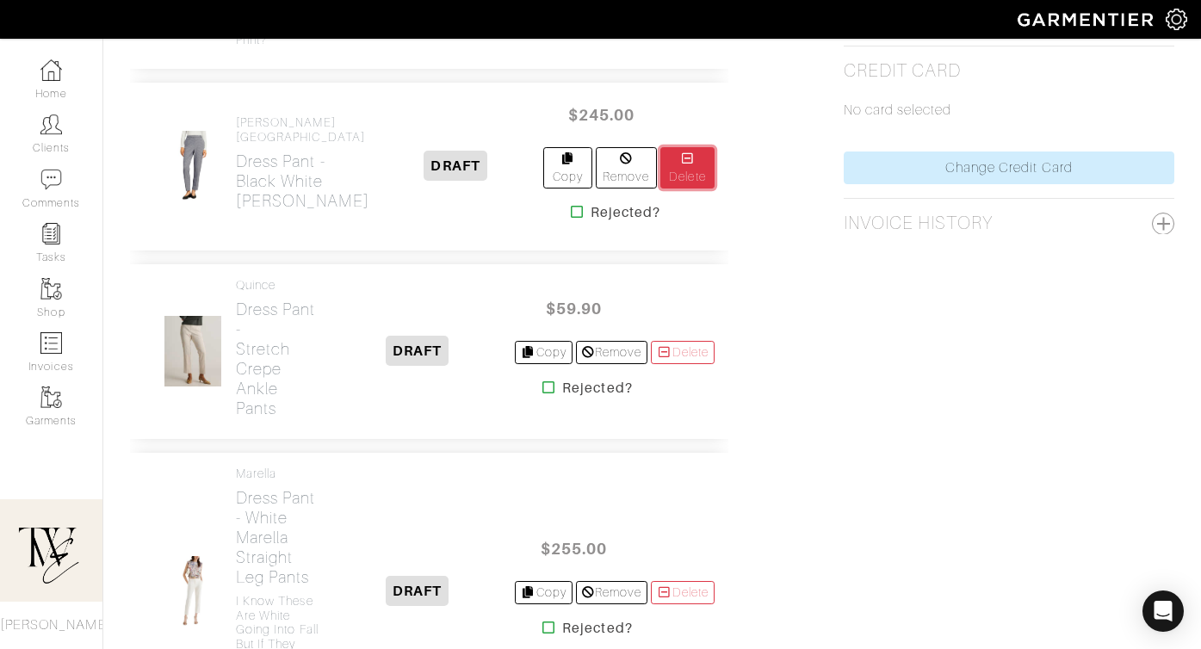
click at [668, 189] on link "Delete" at bounding box center [687, 167] width 54 height 41
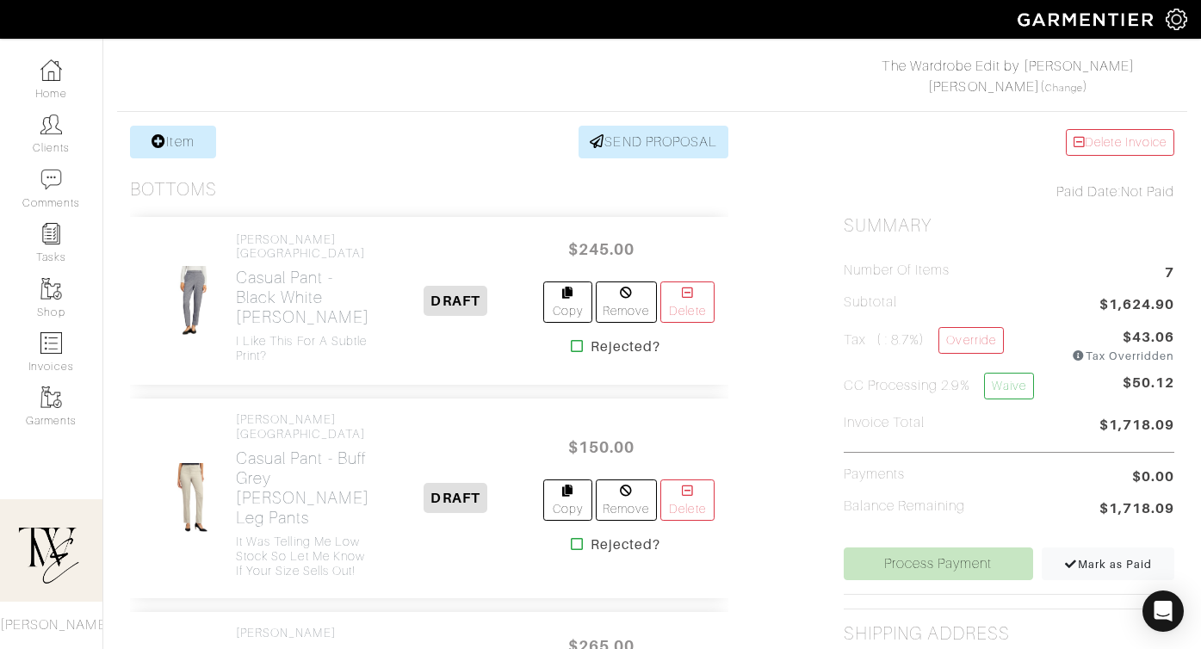
scroll to position [144, 0]
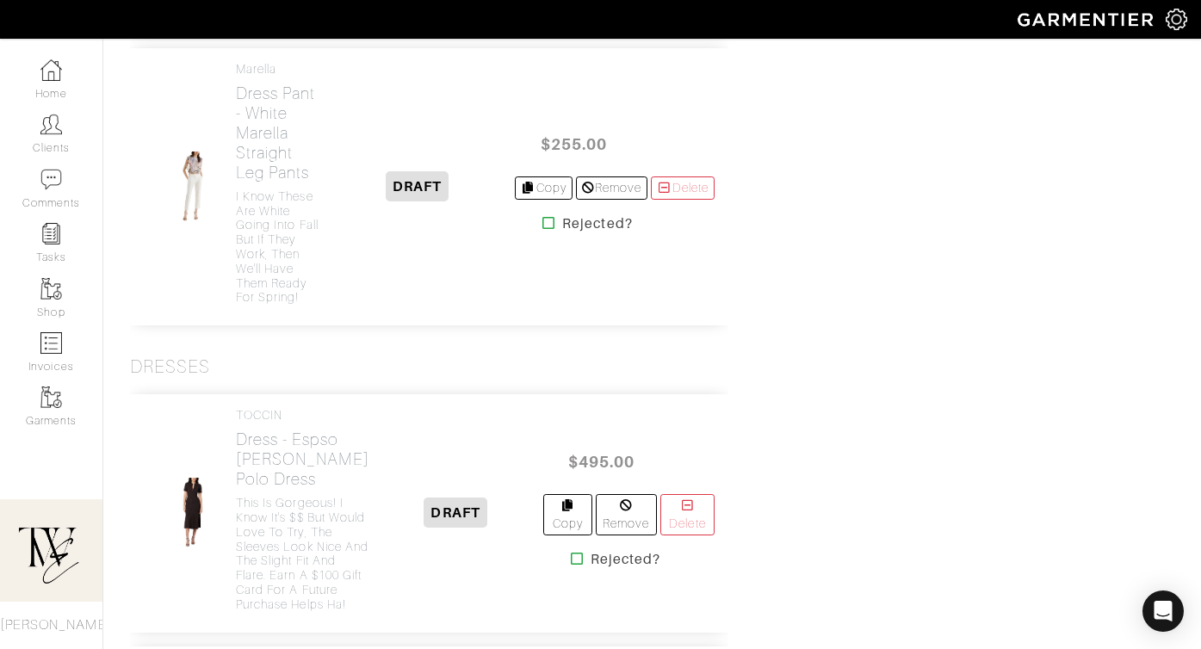
scroll to position [930, 0]
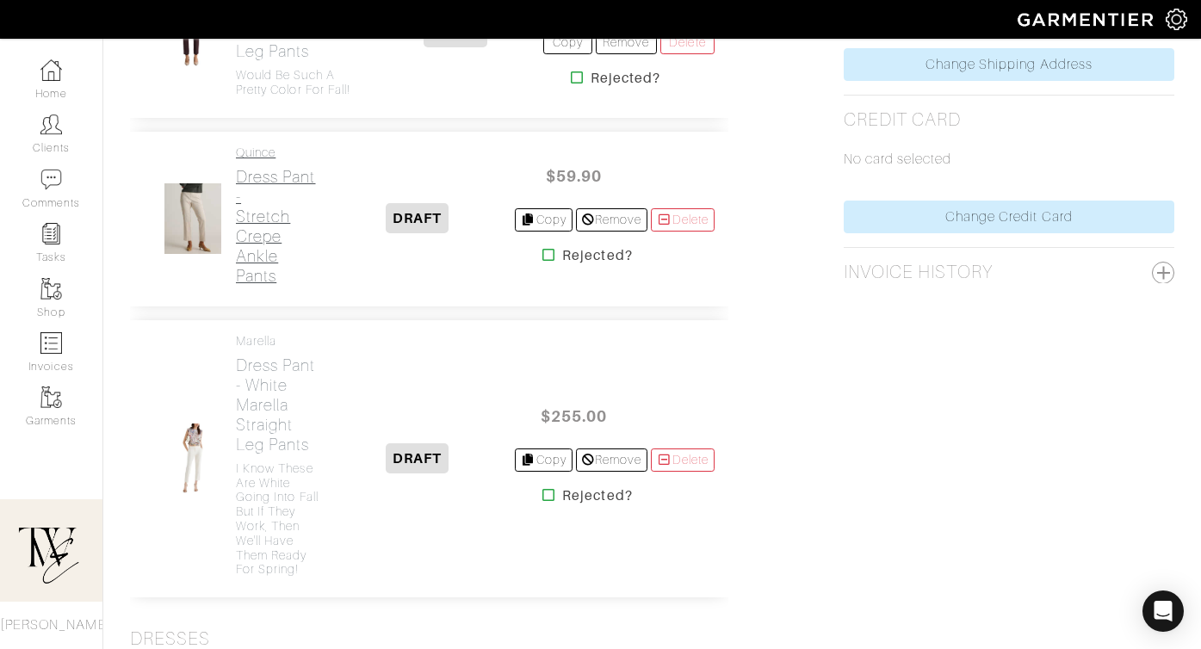
click at [266, 286] on h2 "Dress Pant - Stretch Crepe Ankle Pants" at bounding box center [277, 226] width 83 height 119
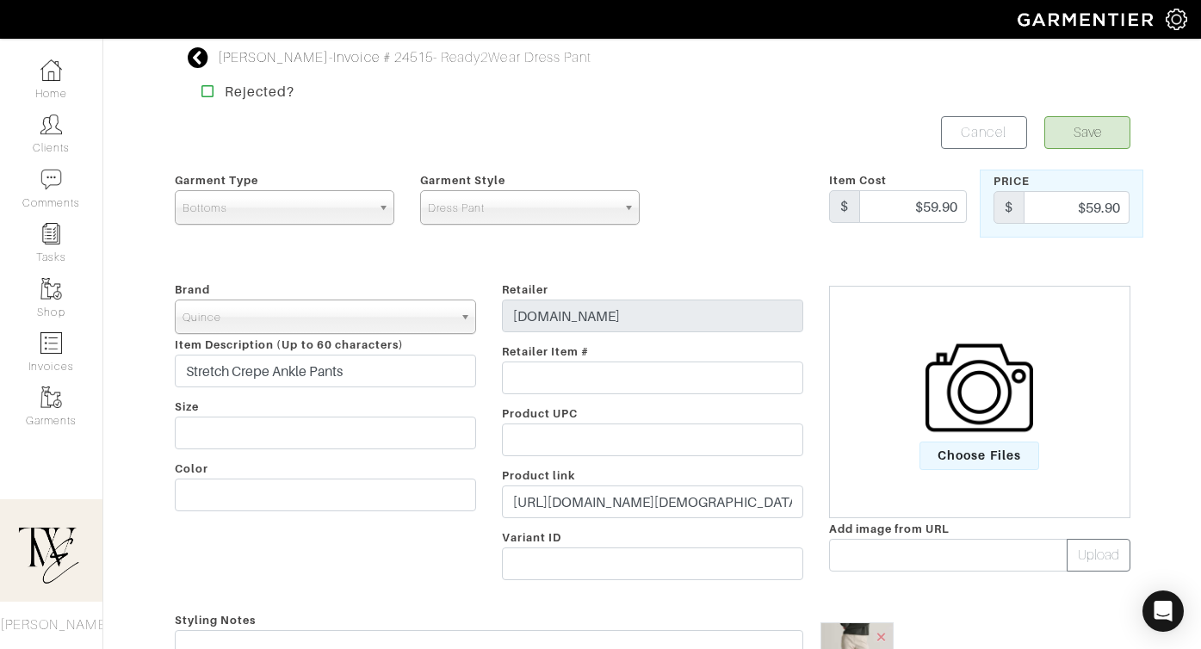
scroll to position [300, 0]
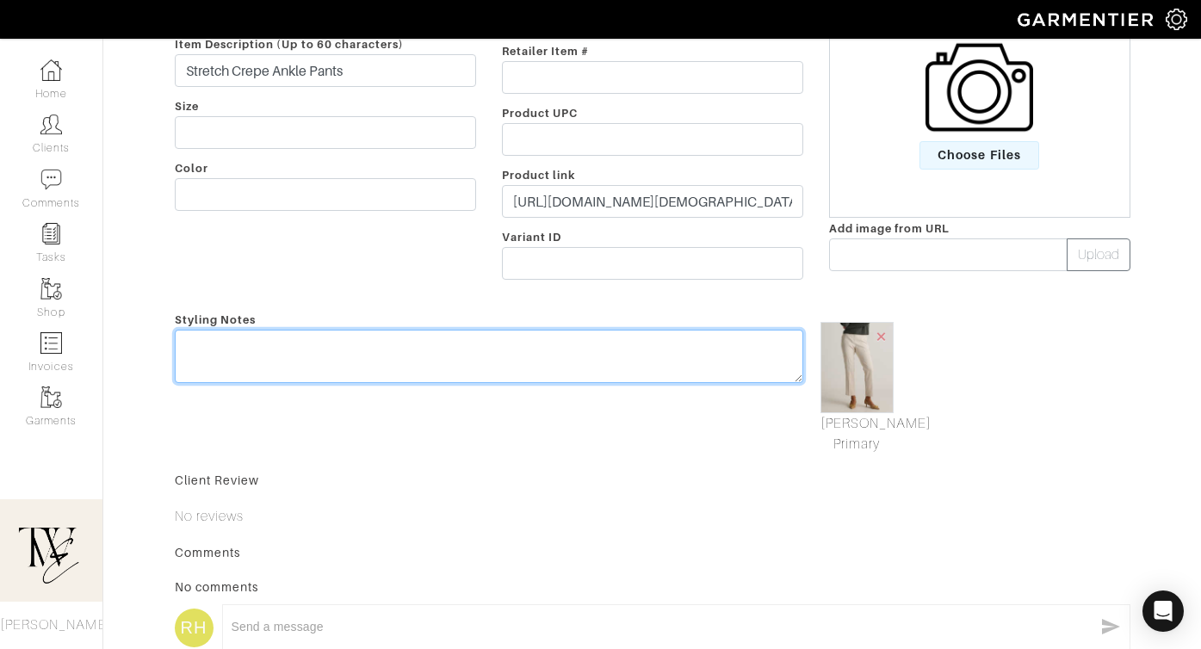
click at [523, 369] on textarea at bounding box center [489, 356] width 628 height 53
type textarea "i"
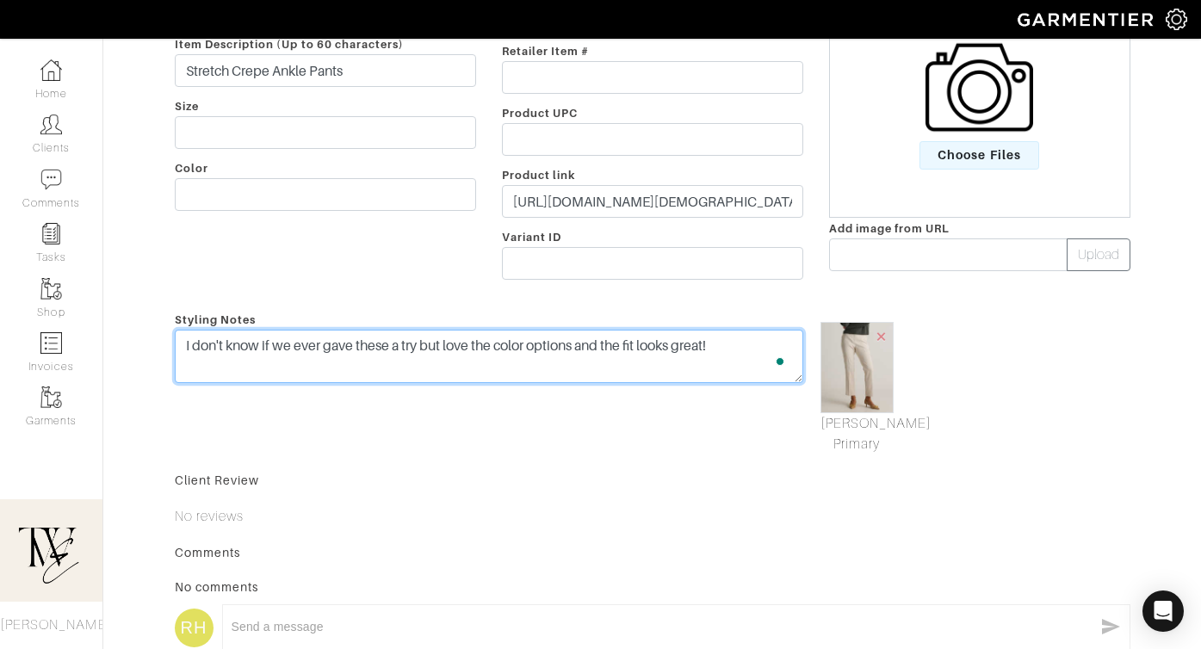
scroll to position [0, 0]
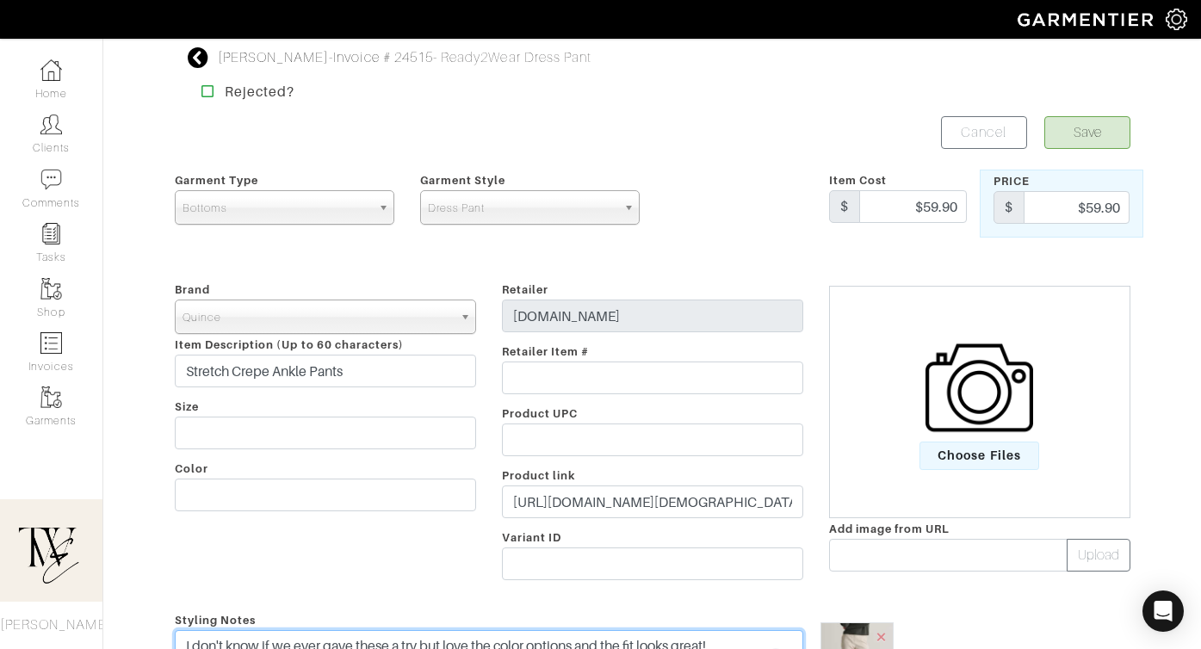
type textarea "I don't know if we ever gave these a try but love the color options and the fit…"
click at [1061, 127] on button "Save" at bounding box center [1087, 132] width 86 height 33
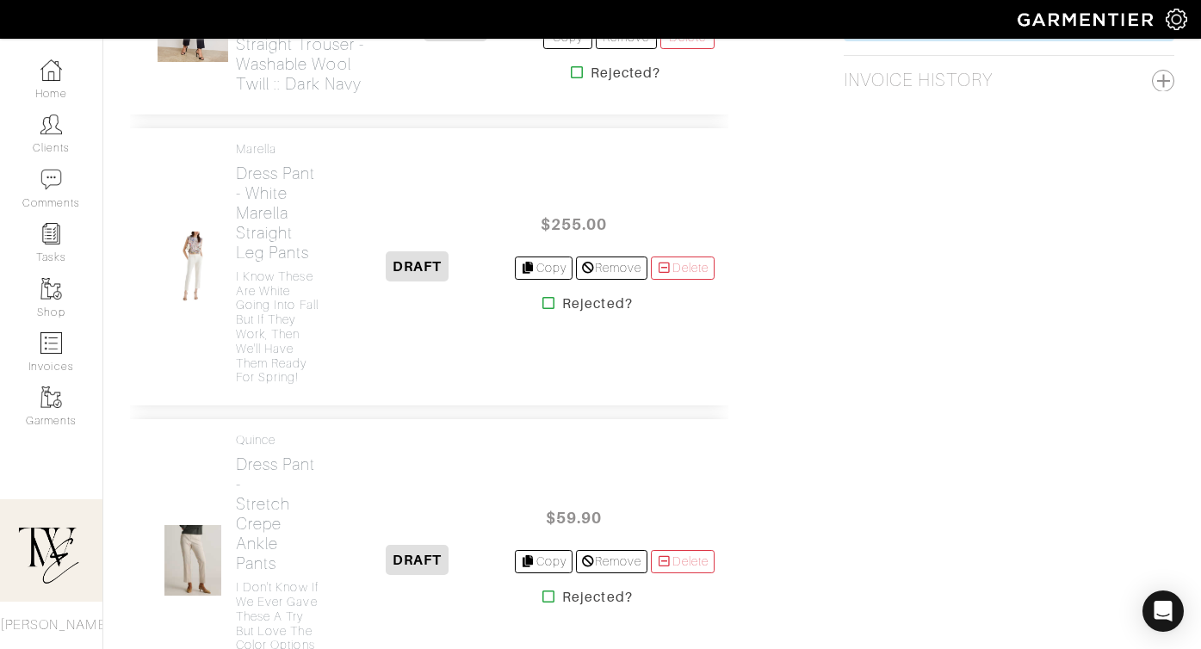
scroll to position [1274, 0]
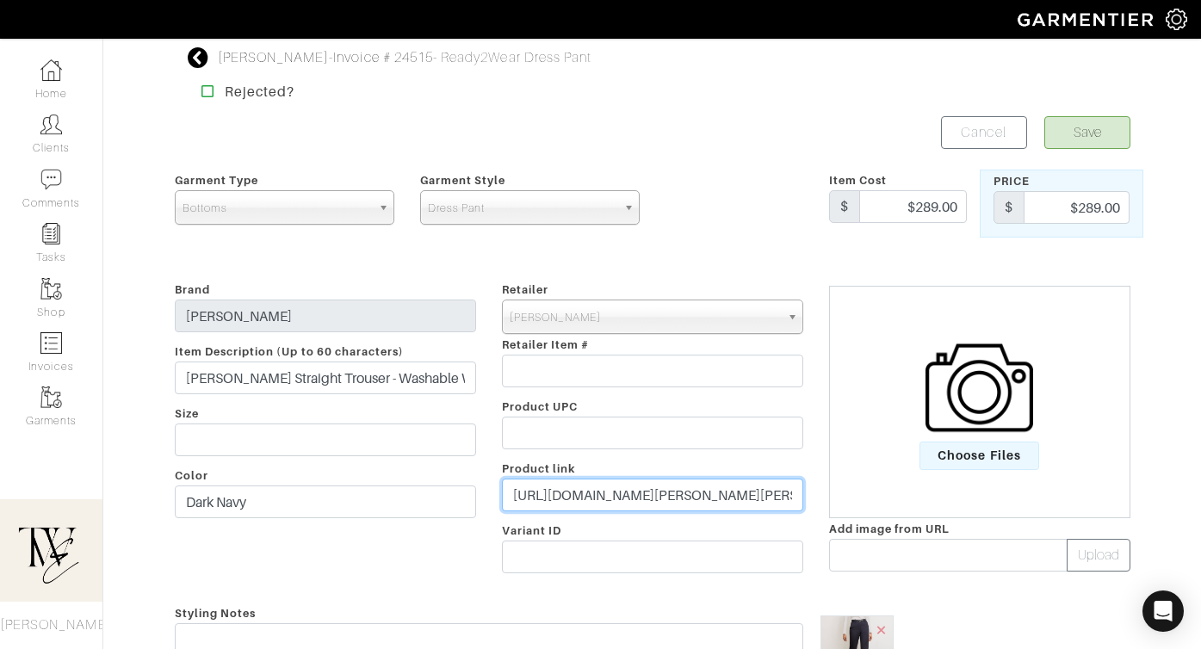
click at [620, 510] on input "https://mmlafleur.com/products/smith-dark-navy?_gl=1*11gsanp*_up*MQ..*_gs*MQ..&…" at bounding box center [652, 495] width 301 height 33
paste input "go.shopmy.us/p-24737705"
type input "https://go.shopmy.us/p-24737705"
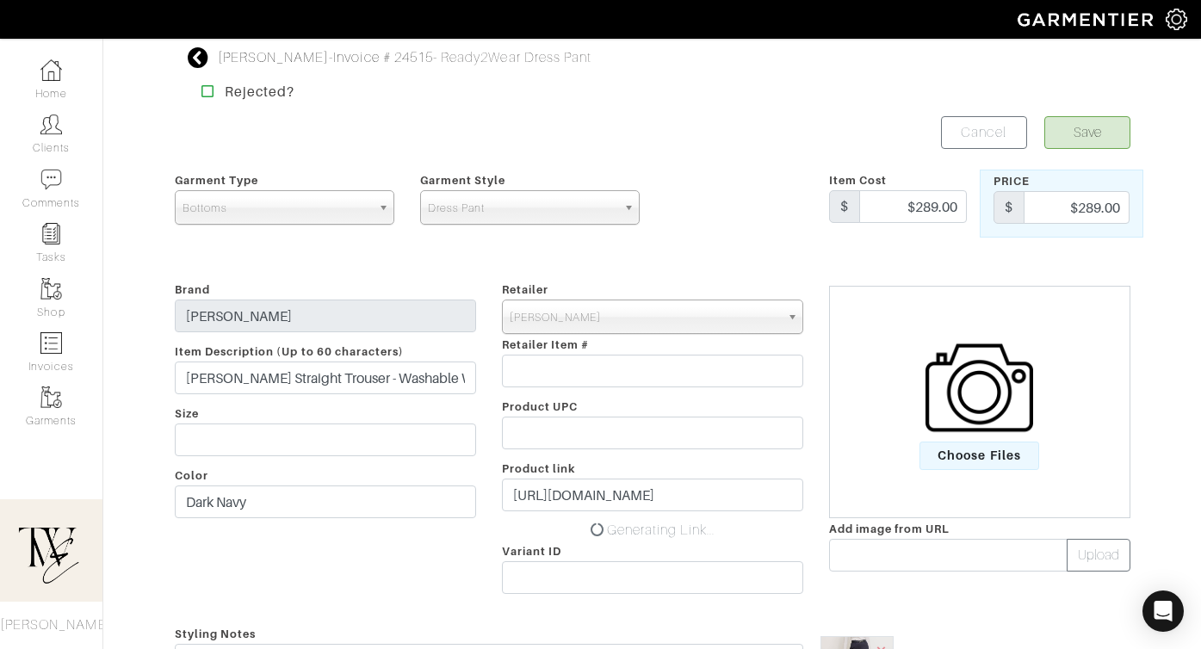
click at [1091, 149] on form "Save Cancel Garment Type Tops Bottoms Dresses Jumpsuits Suiting Outerwear Shoes…" at bounding box center [652, 566] width 955 height 900
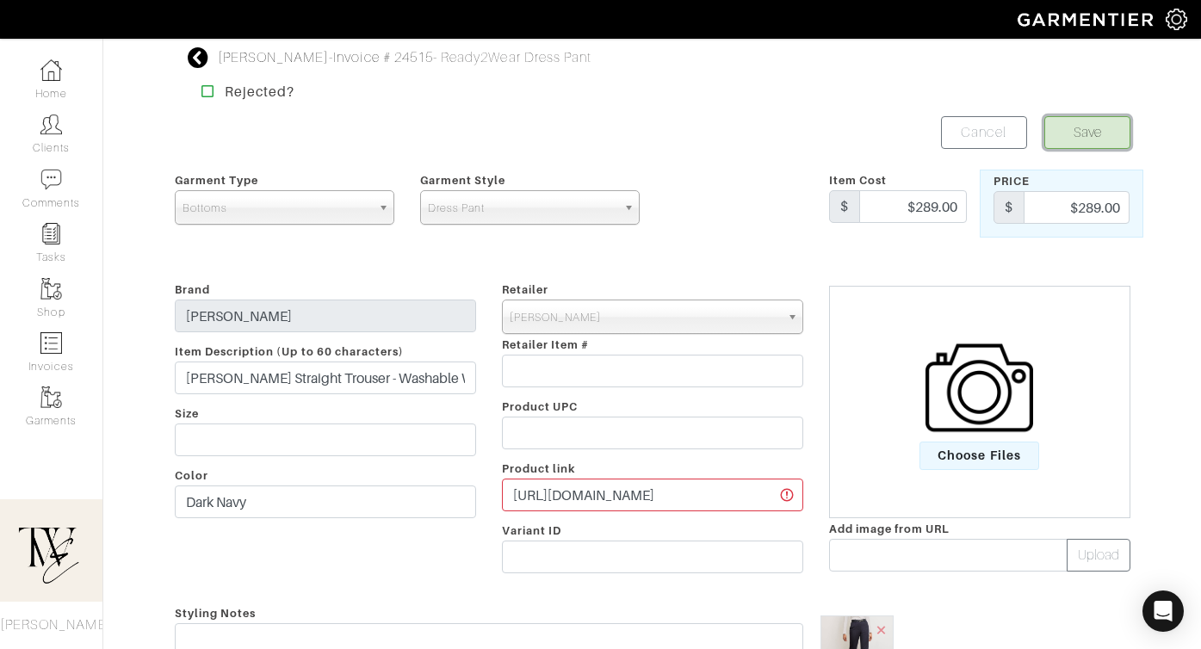
click at [1073, 130] on button "Save" at bounding box center [1087, 132] width 86 height 33
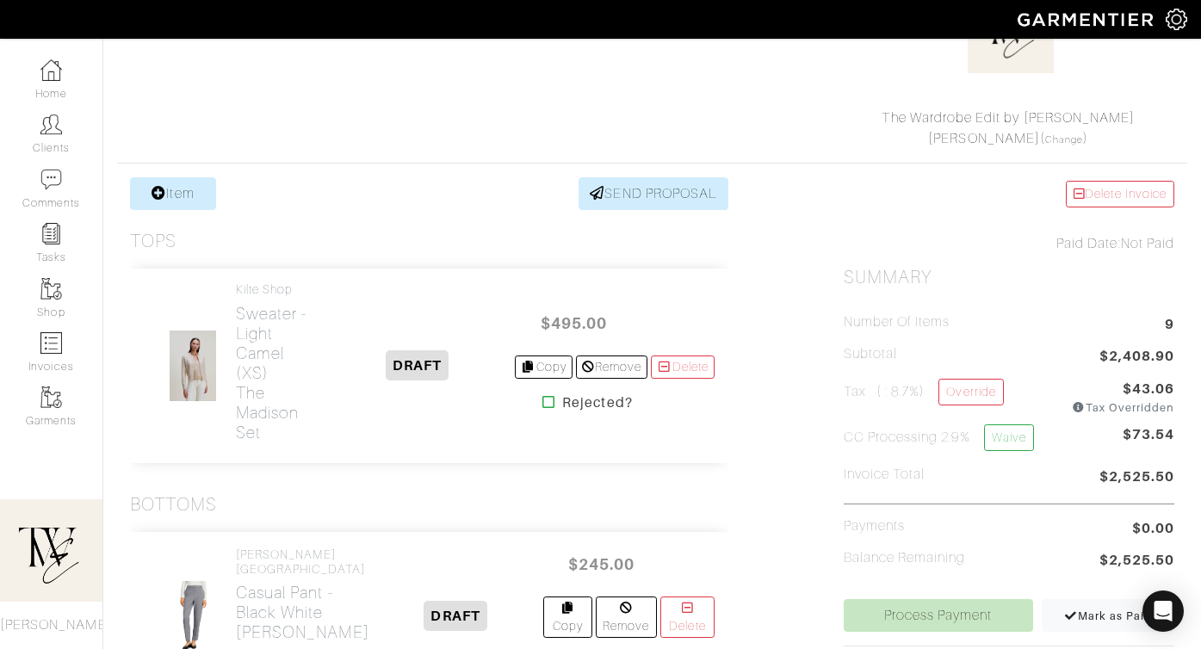
scroll to position [480, 0]
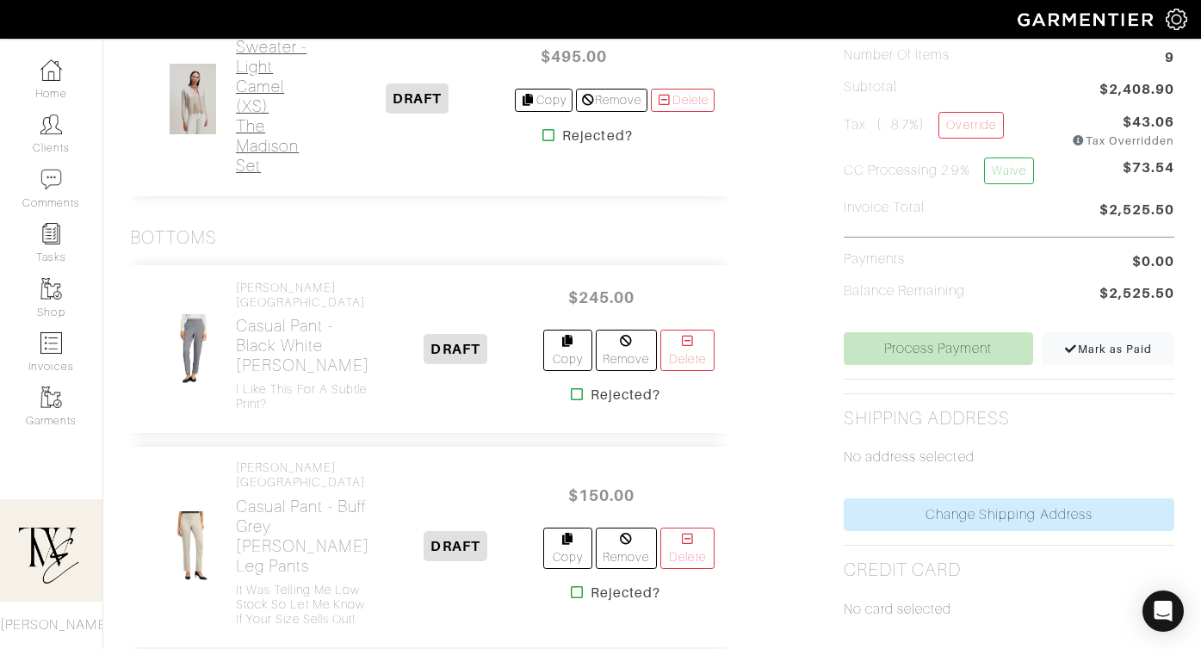
click h2 "Sweater - Light Camel (XS) The Madison Set"
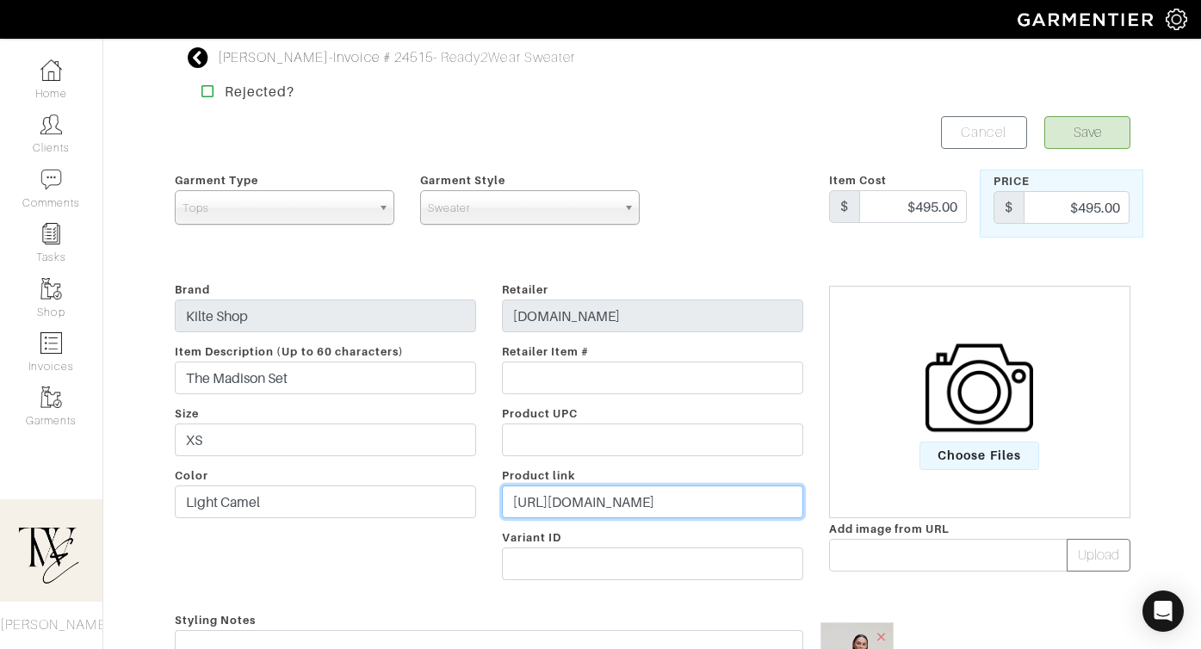
click input "https://kiltecollection.com/products/the-madison-set?variant=43035570405515&gad…"
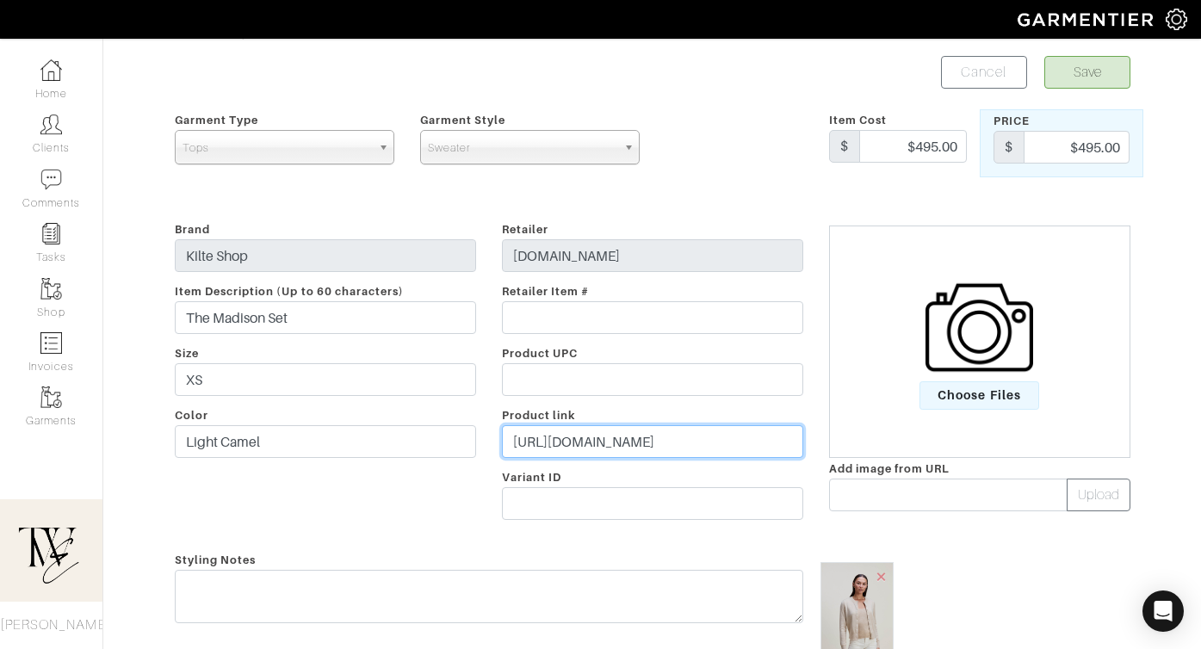
scroll to position [110, 0]
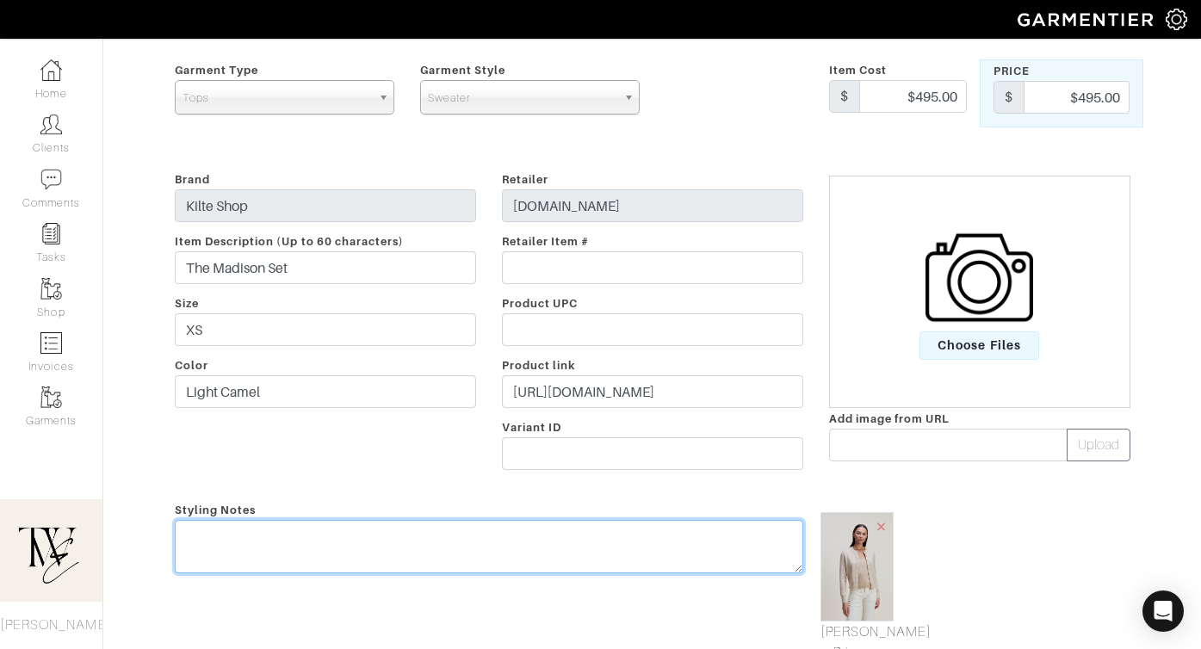
click textarea
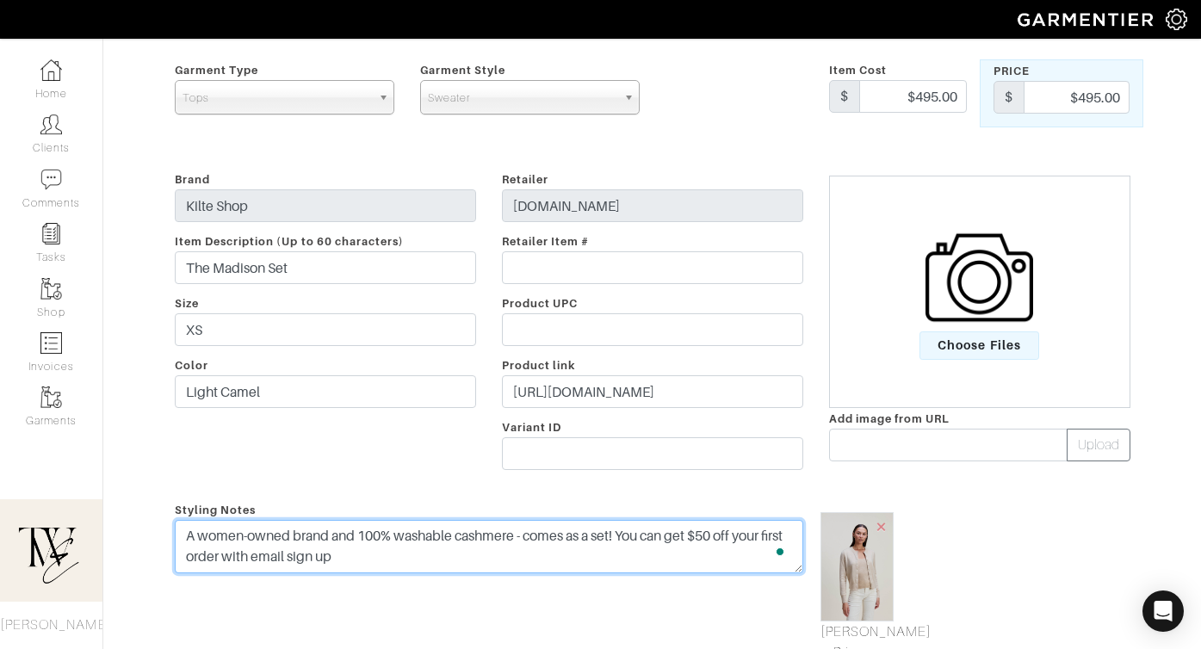
scroll to position [0, 0]
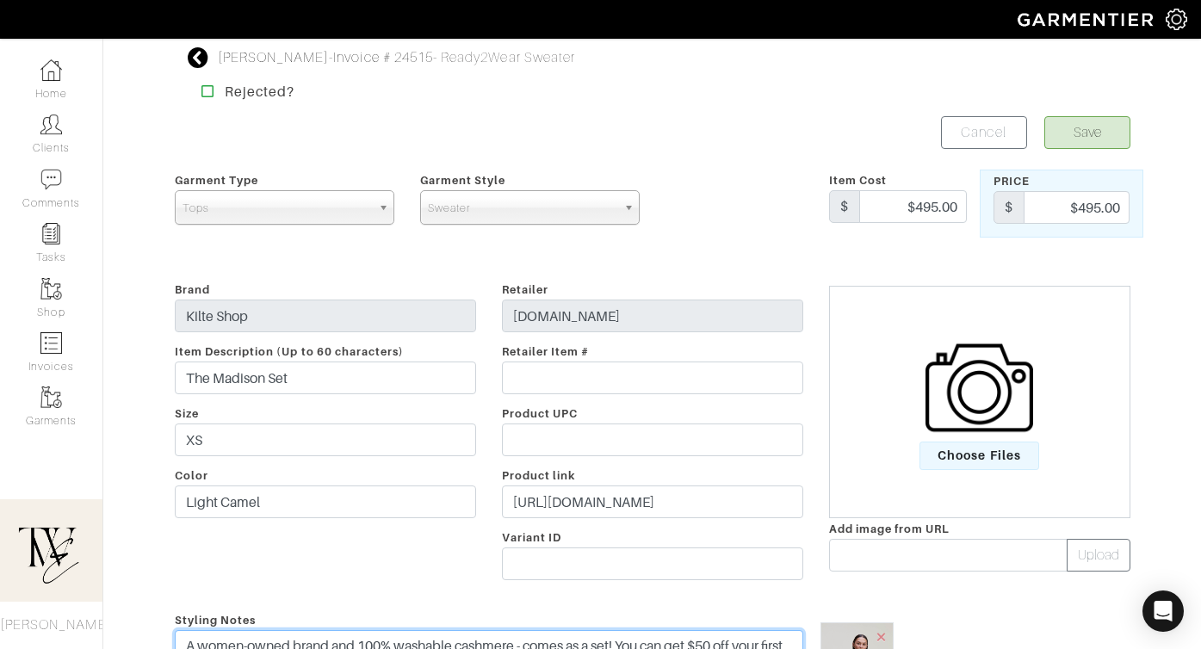
type textarea "A women-owned brand and 100% washable cashmere - comes as a set! You can get $5…"
click button "Save"
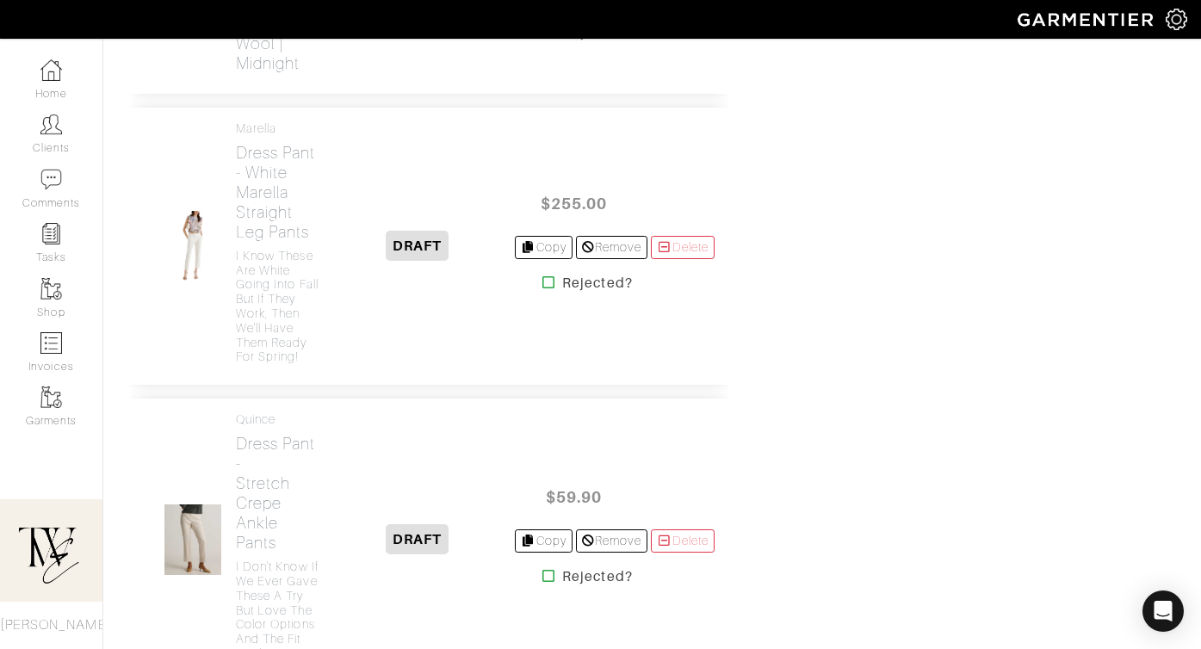
scroll to position [1886, 0]
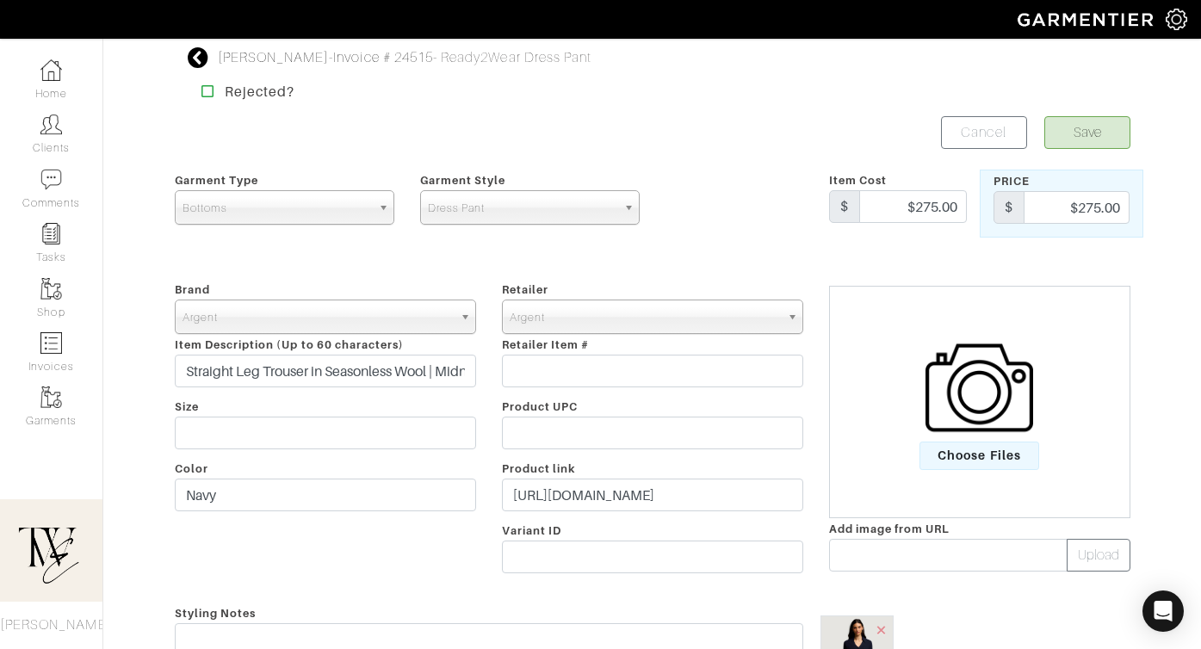
scroll to position [136, 0]
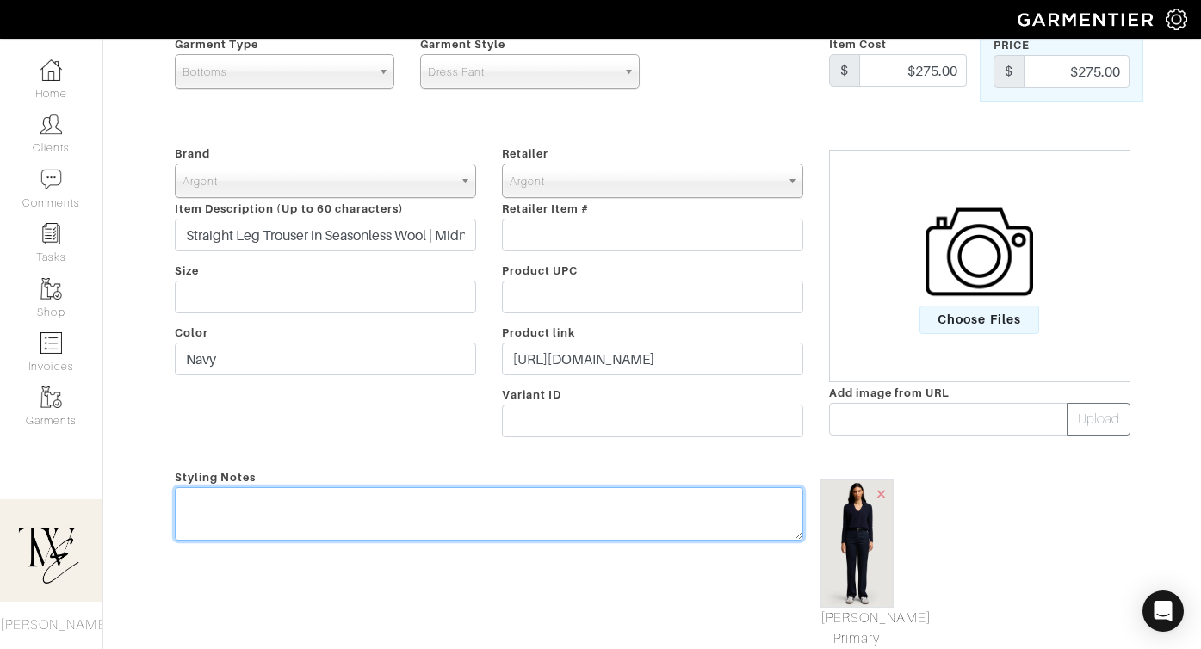
click at [506, 498] on textarea at bounding box center [489, 513] width 628 height 53
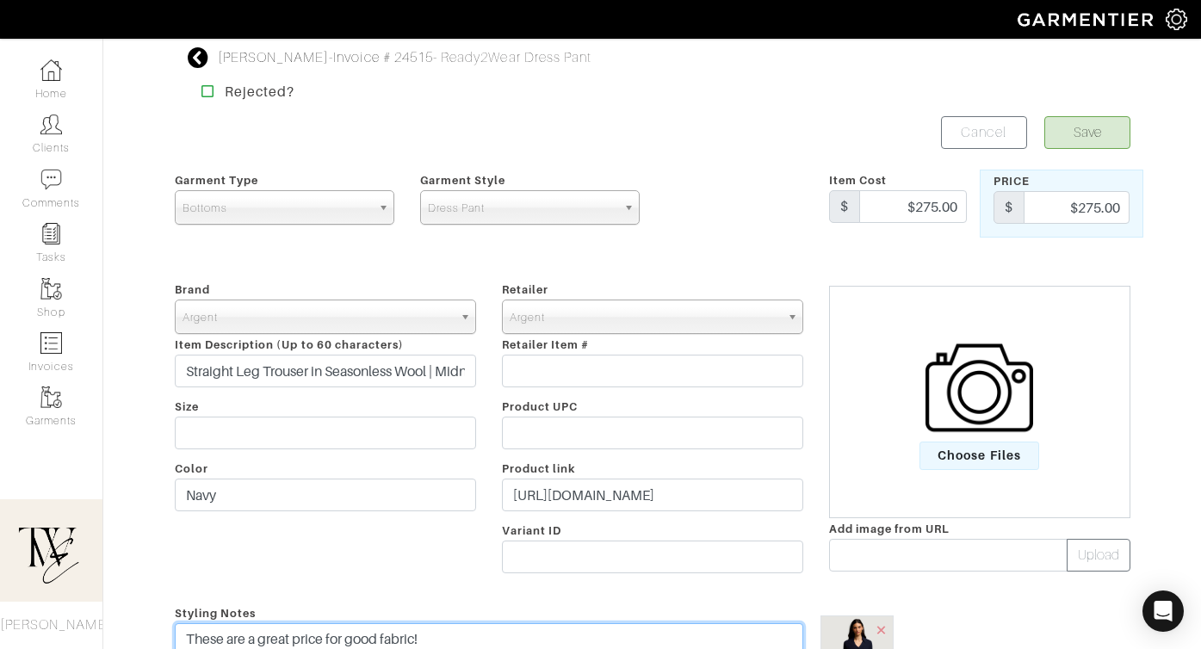
type textarea "These are a great price for good fabric!"
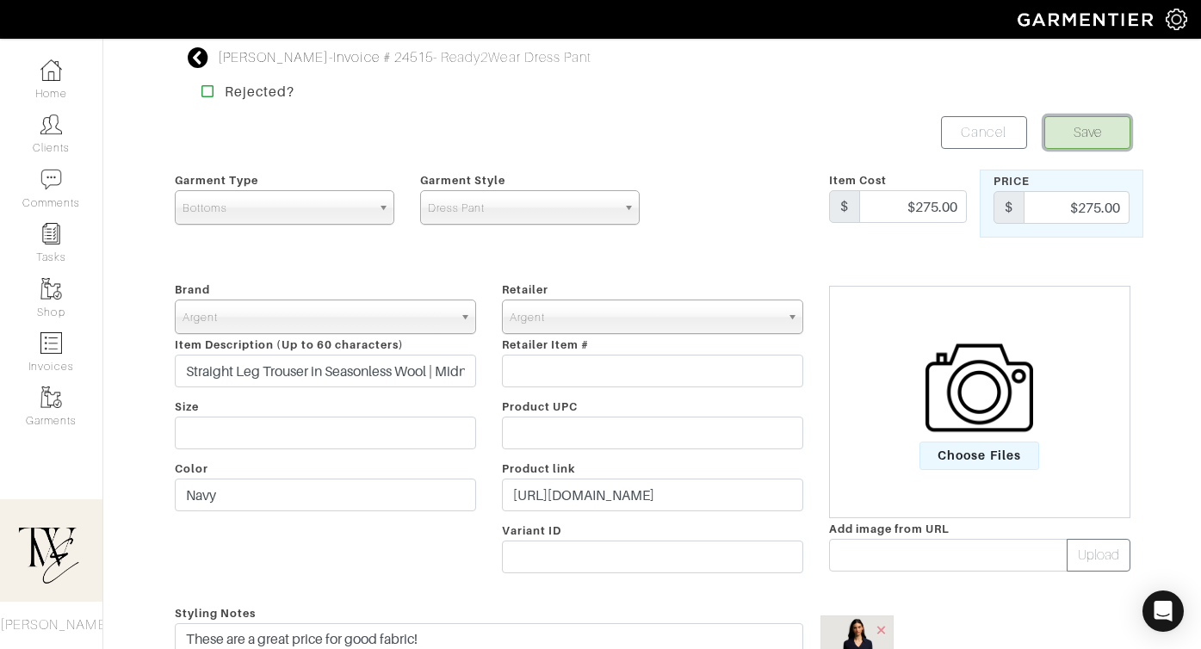
click at [1078, 144] on button "Save" at bounding box center [1087, 132] width 86 height 33
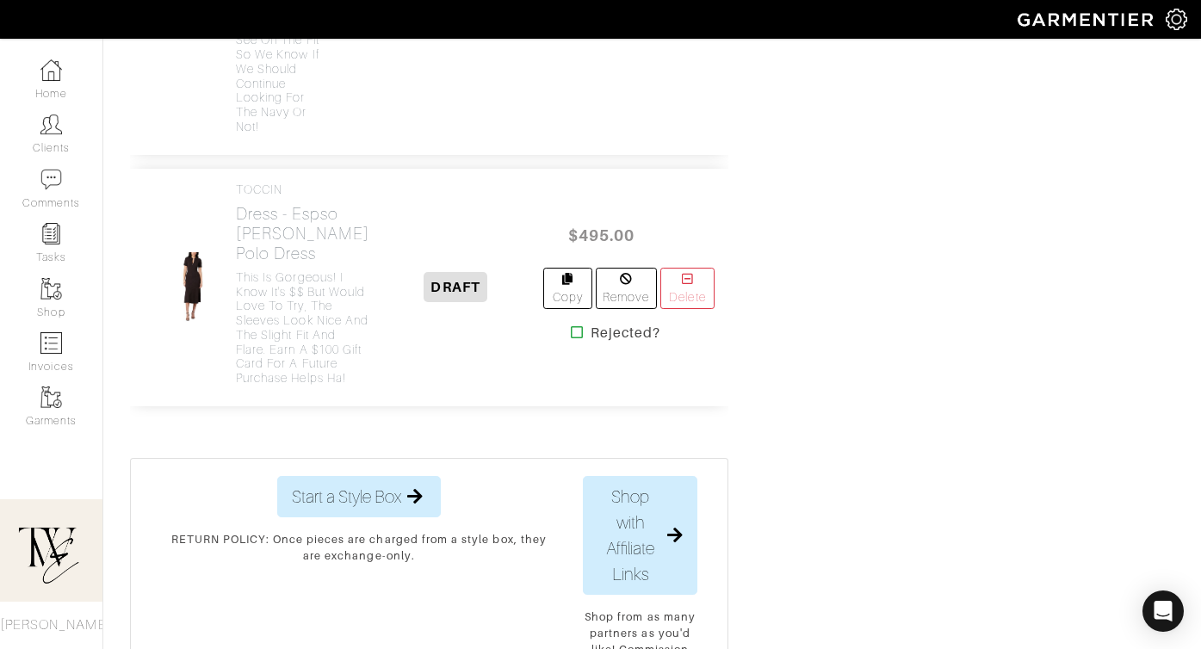
scroll to position [2792, 0]
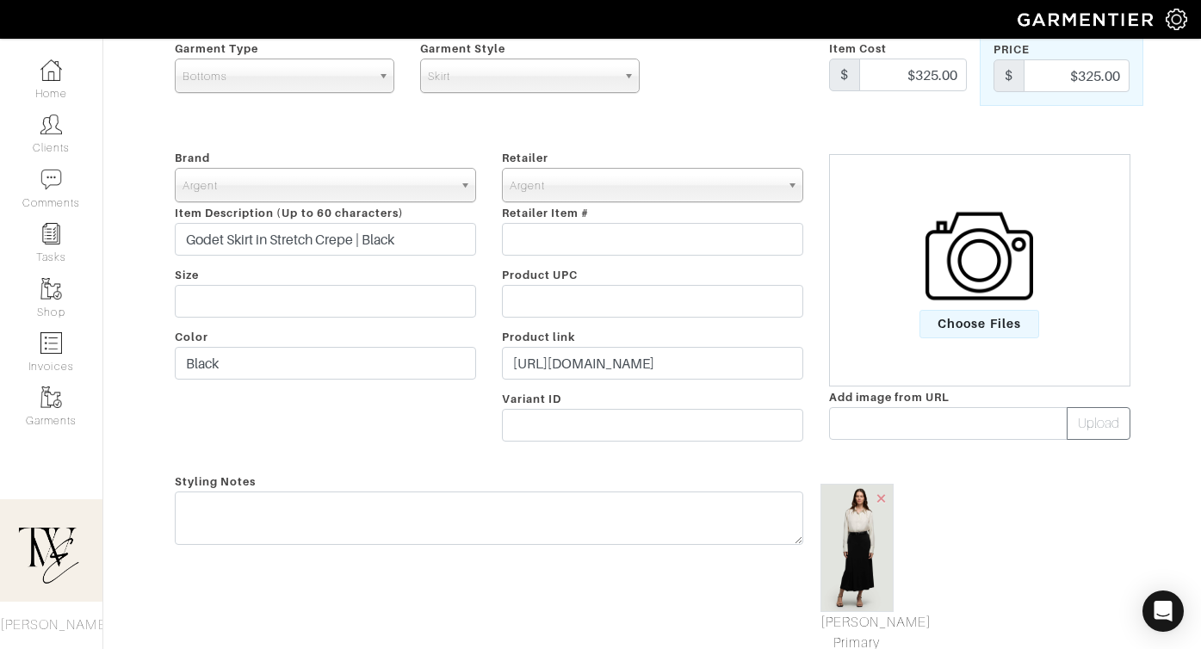
scroll to position [238, 0]
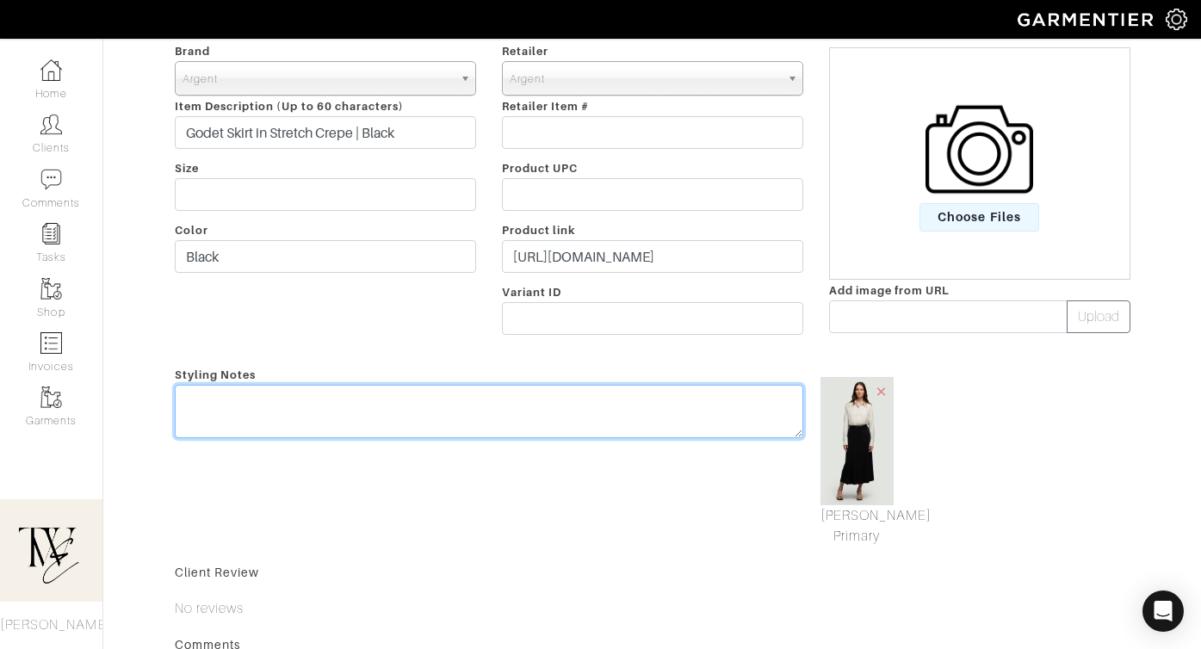
click at [563, 415] on textarea at bounding box center [489, 411] width 628 height 53
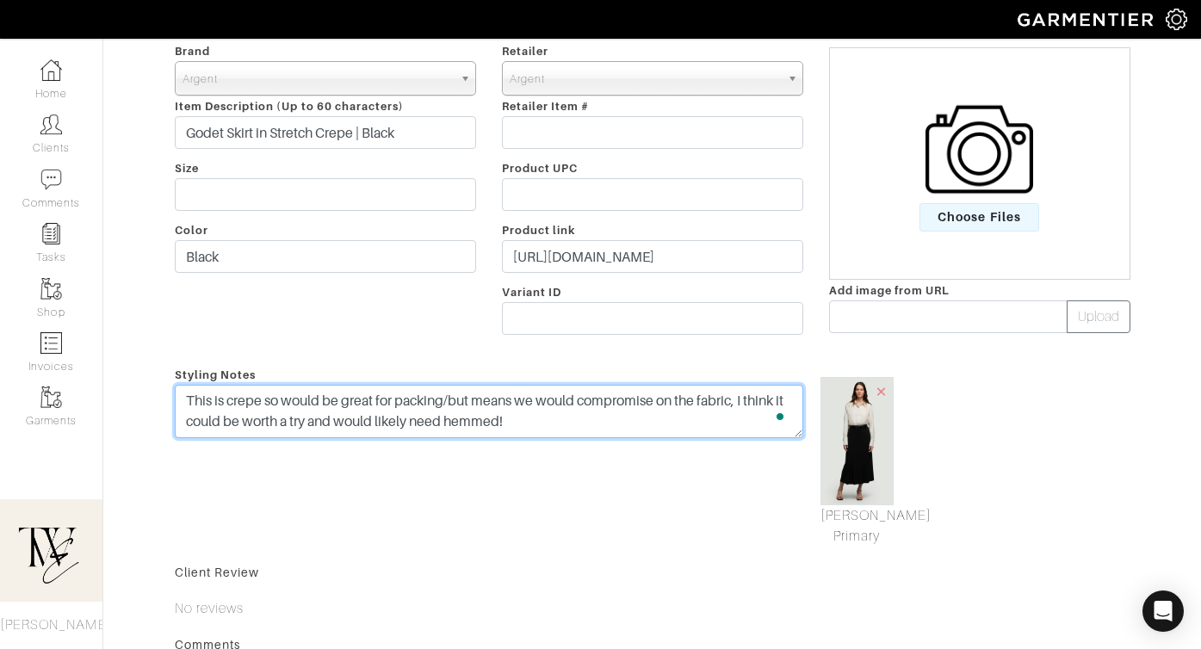
scroll to position [0, 0]
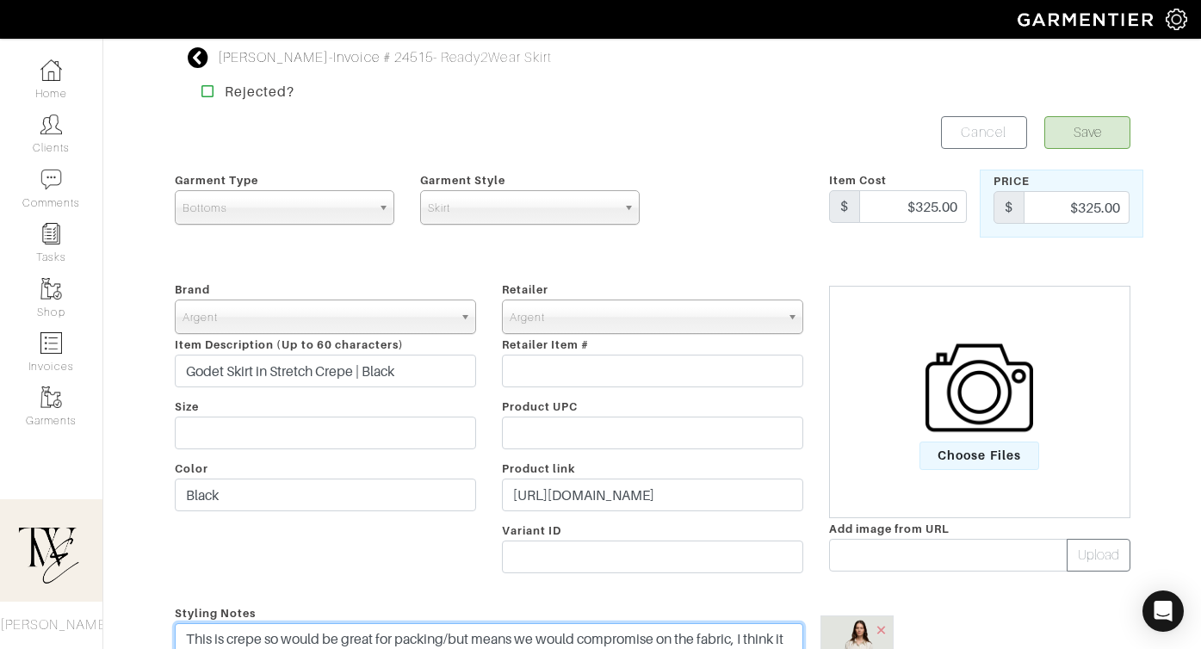
type textarea "This is crepe so would be great for packing/but means we would compromise on th…"
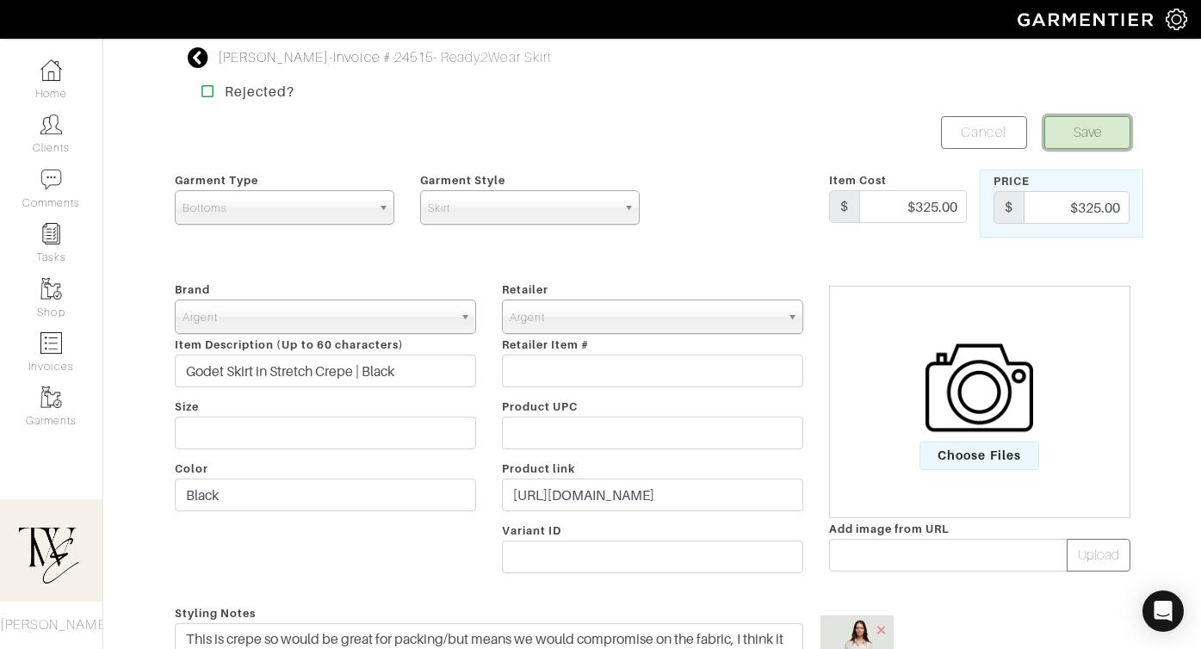
click at [1090, 138] on button "Save" at bounding box center [1087, 132] width 86 height 33
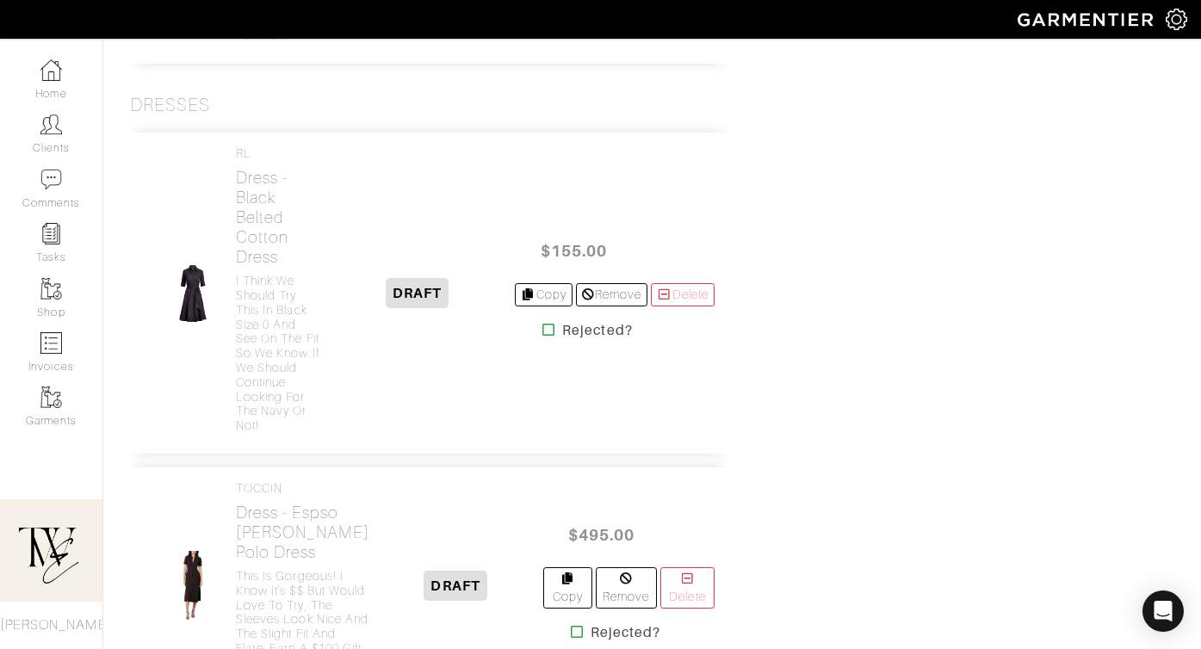
scroll to position [2950, 0]
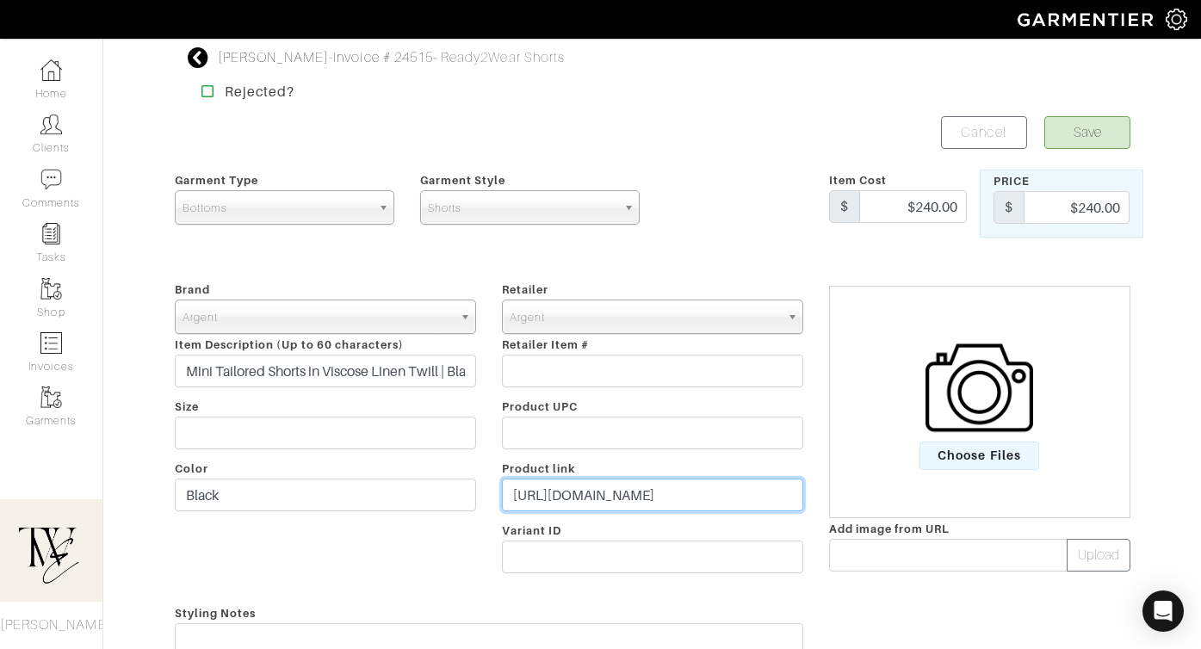
click at [614, 491] on input "[URL][DOMAIN_NAME]" at bounding box center [652, 495] width 301 height 33
click at [614, 491] on input "https://argentwork.com/products/mini-tailored-short-in-black-linen?variant=4385…" at bounding box center [652, 495] width 301 height 33
paste input "go.shopmy.us/p-24737705"
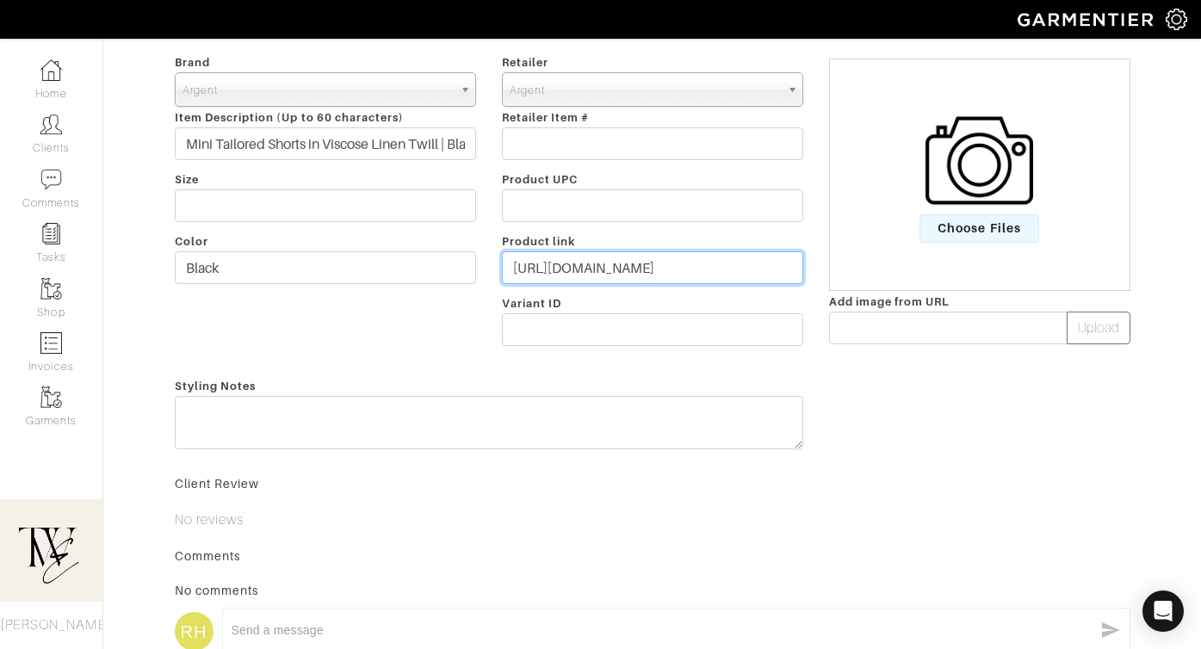
type input "https://go.shopmy.us/p-24737705"
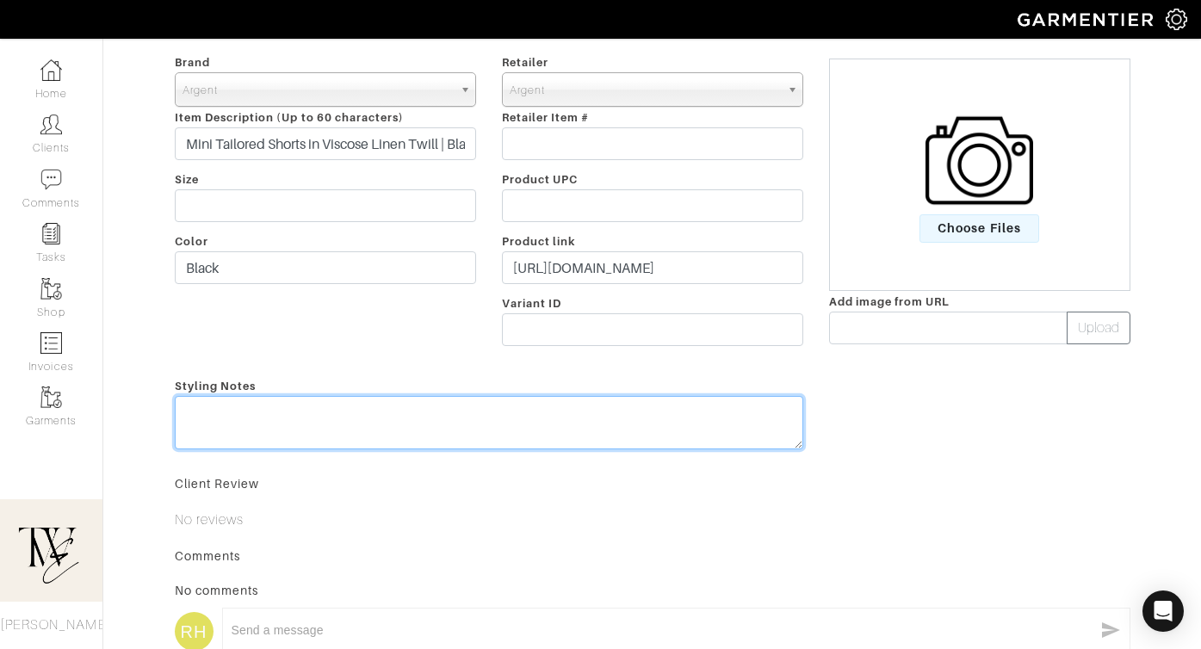
click at [580, 435] on textarea at bounding box center [489, 422] width 628 height 53
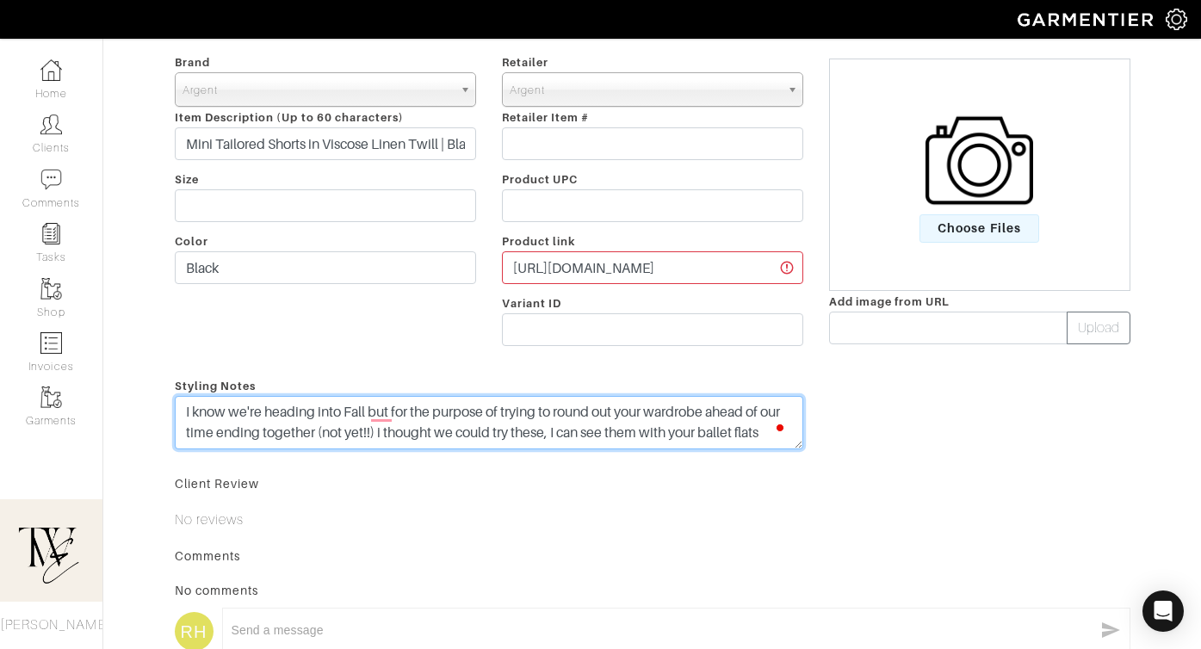
scroll to position [13, 0]
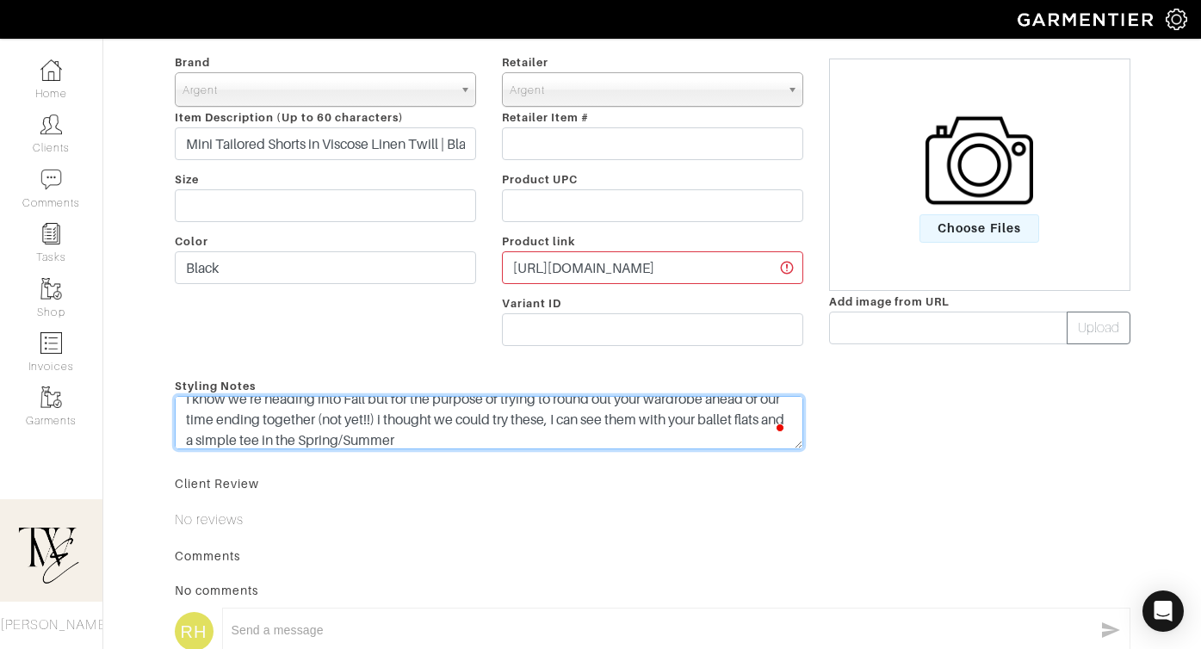
type textarea "I know we're heading into Fall but for the purpose of trying to round out your …"
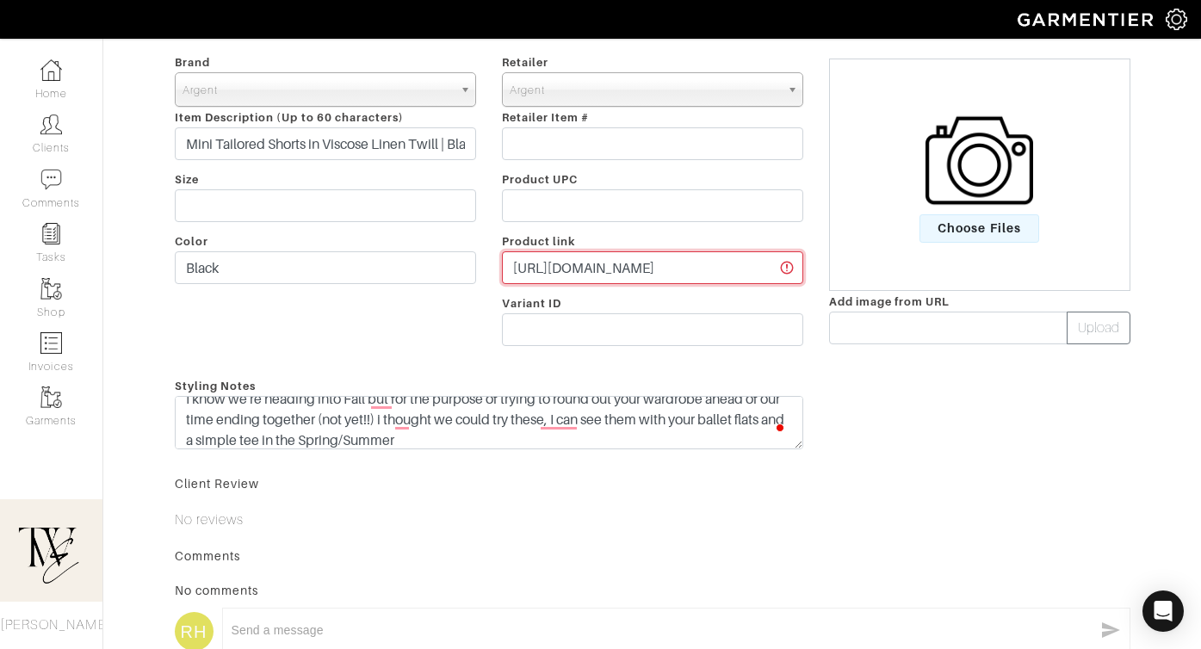
click at [606, 274] on input "https://go.shopmy.us/p-24737705" at bounding box center [652, 267] width 301 height 33
click at [588, 257] on input "https://go.shopmy.us/p-24737705" at bounding box center [652, 267] width 301 height 33
click at [850, 316] on input "text" at bounding box center [948, 328] width 238 height 33
paste input "https://argentwork.com/collections/all/products/mini-tailored-short-in-black-li…"
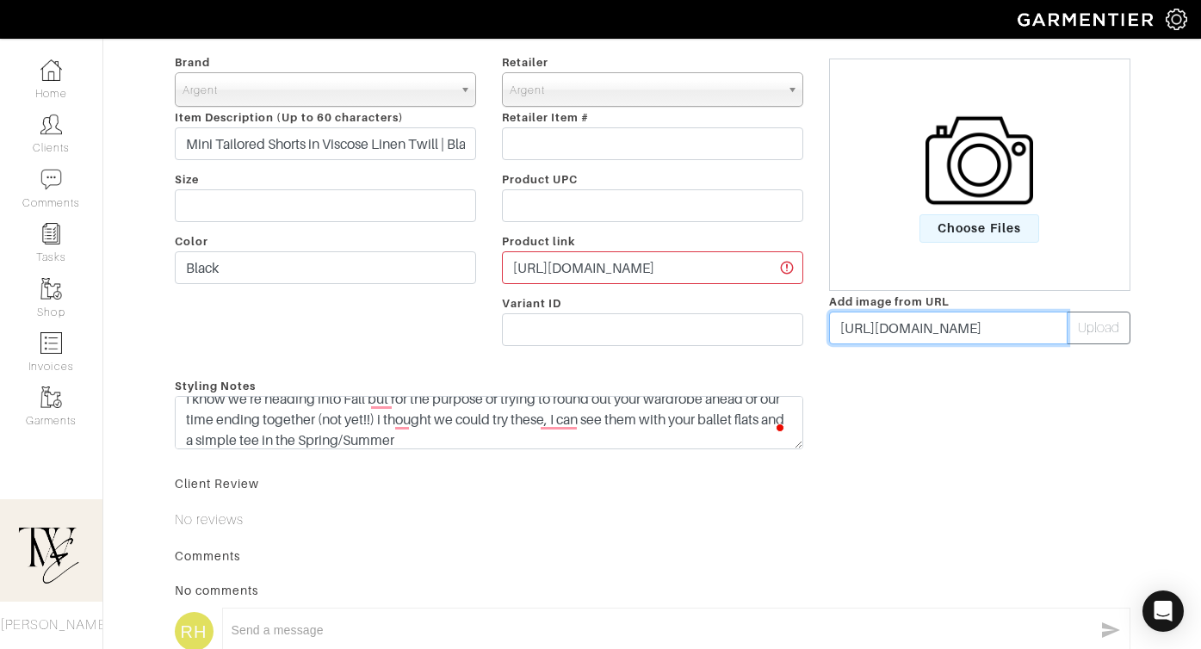
scroll to position [0, 279]
type input "https://argentwork.com/collections/all/products/mini-tailored-short-in-black-li…"
click at [891, 316] on input "https://argentwork.com/collections/all/products/mini-tailored-short-in-black-li…" at bounding box center [948, 328] width 238 height 33
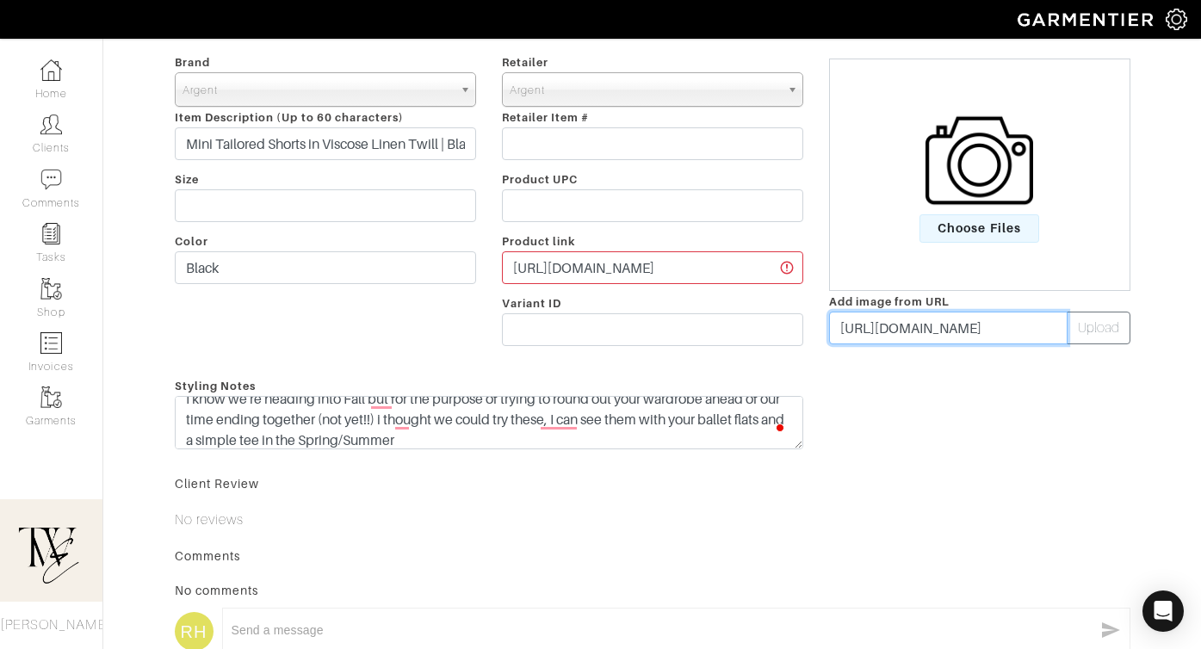
click at [891, 316] on input "https://argentwork.com/collections/all/products/mini-tailored-short-in-black-li…" at bounding box center [948, 328] width 238 height 33
paste input "https://argentwork.com/cdn/shop/files/51_Citizens_Tailored_Short_3708.jpg?v=174…"
type input "https://argentwork.com/cdn/shop/files/51_Citizens_Tailored_Short_3708.jpg?v=174…"
click at [1098, 331] on button "Upload" at bounding box center [1099, 328] width 64 height 33
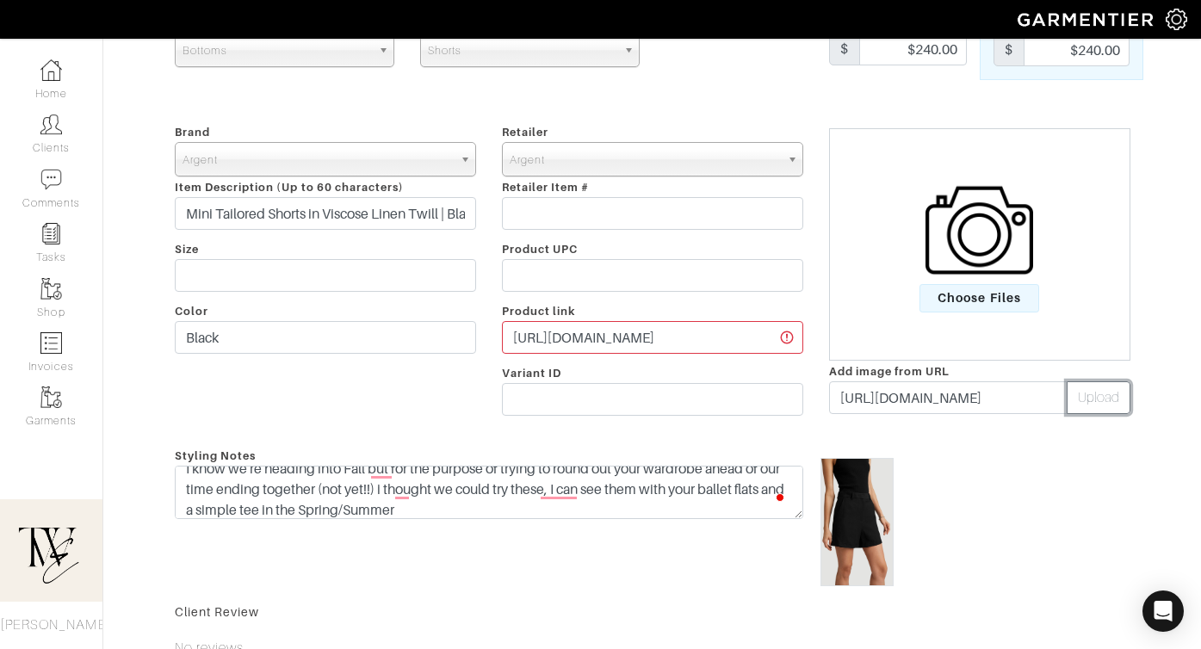
scroll to position [0, 0]
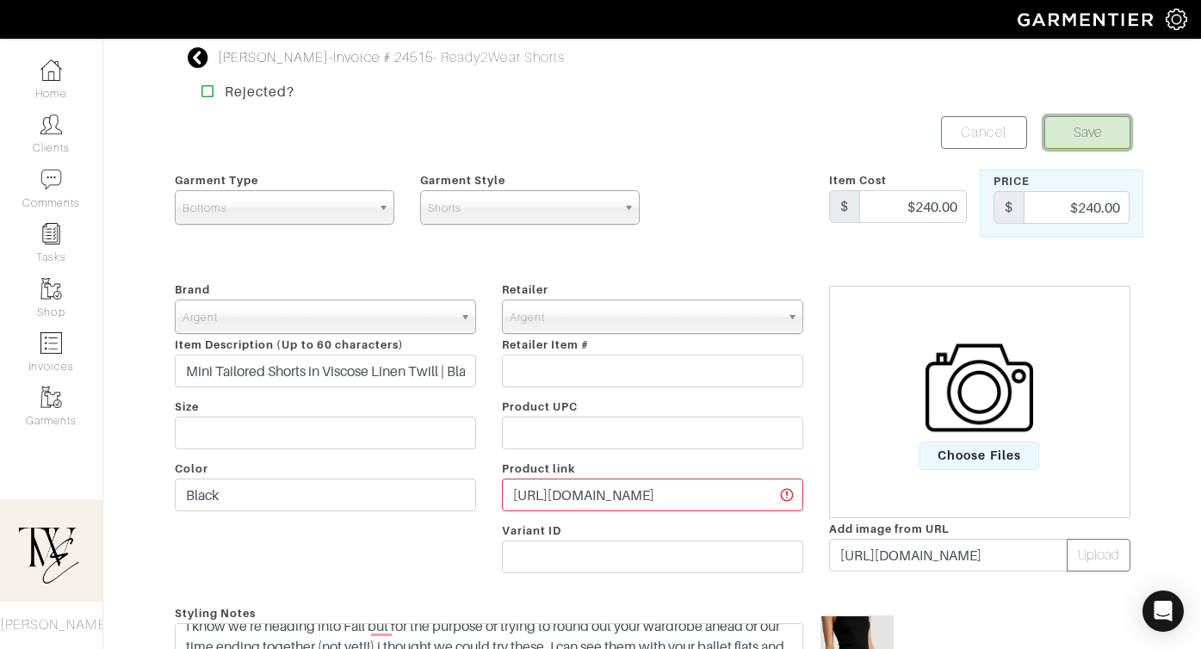
click at [1108, 139] on button "Save" at bounding box center [1087, 132] width 86 height 33
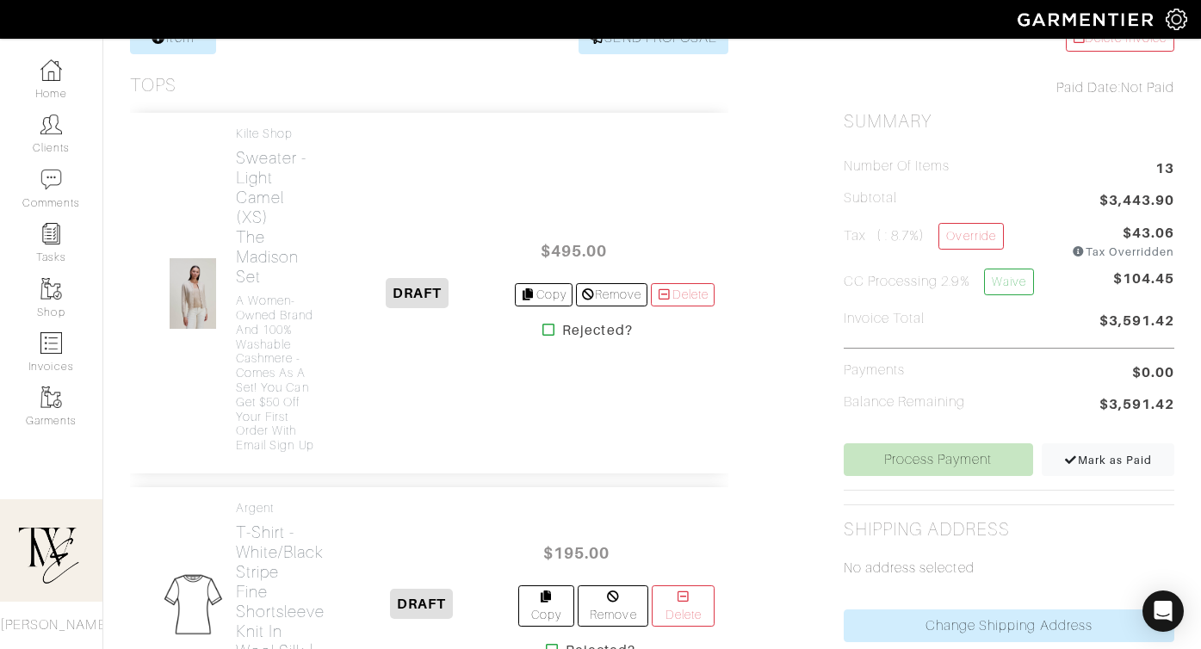
scroll to position [546, 0]
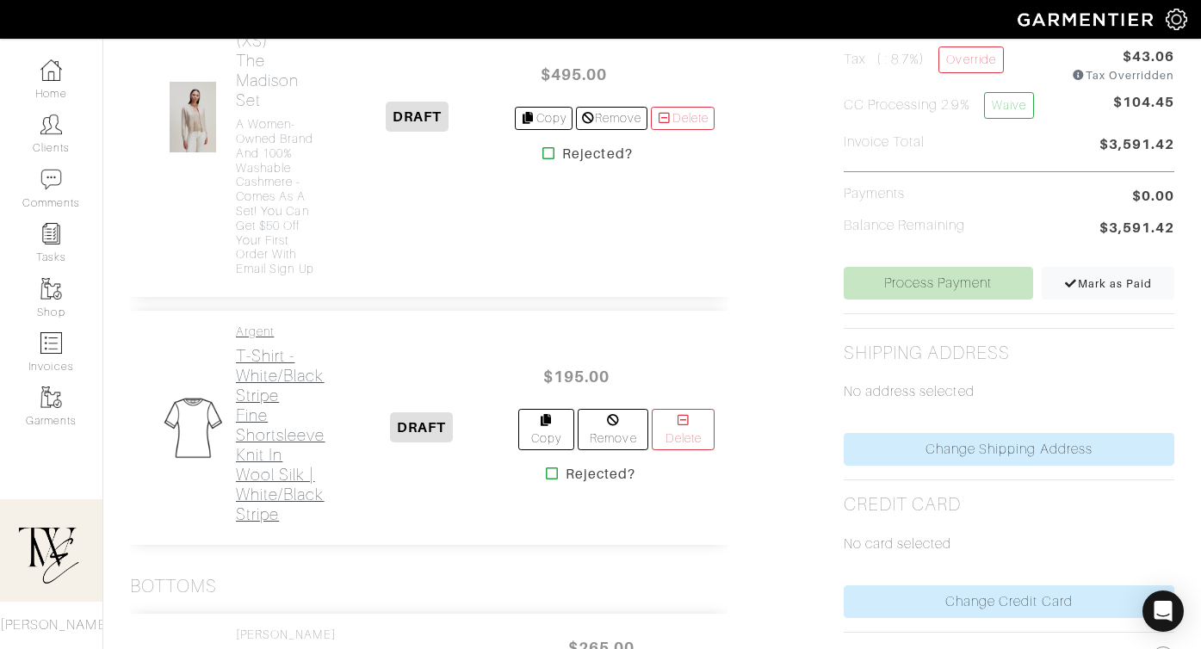
click at [250, 440] on h2 "T-Shirt - White/Black Stripe Fine Shortsleeve Knit in Wool Silk | White/Black S…" at bounding box center [281, 435] width 90 height 178
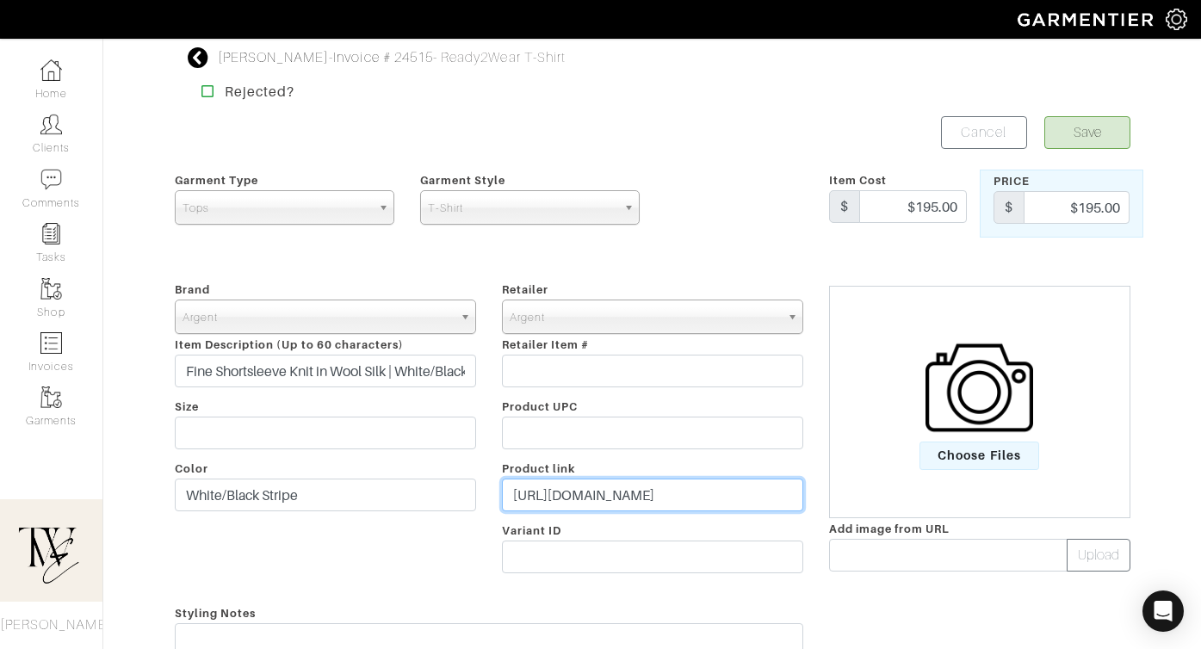
click at [556, 503] on input "[URL][DOMAIN_NAME]" at bounding box center [652, 495] width 301 height 33
click at [556, 503] on input "https://argentwork.com/collections/all/products/fine-shortsleeve-knit-in-wool-s…" at bounding box center [652, 495] width 301 height 33
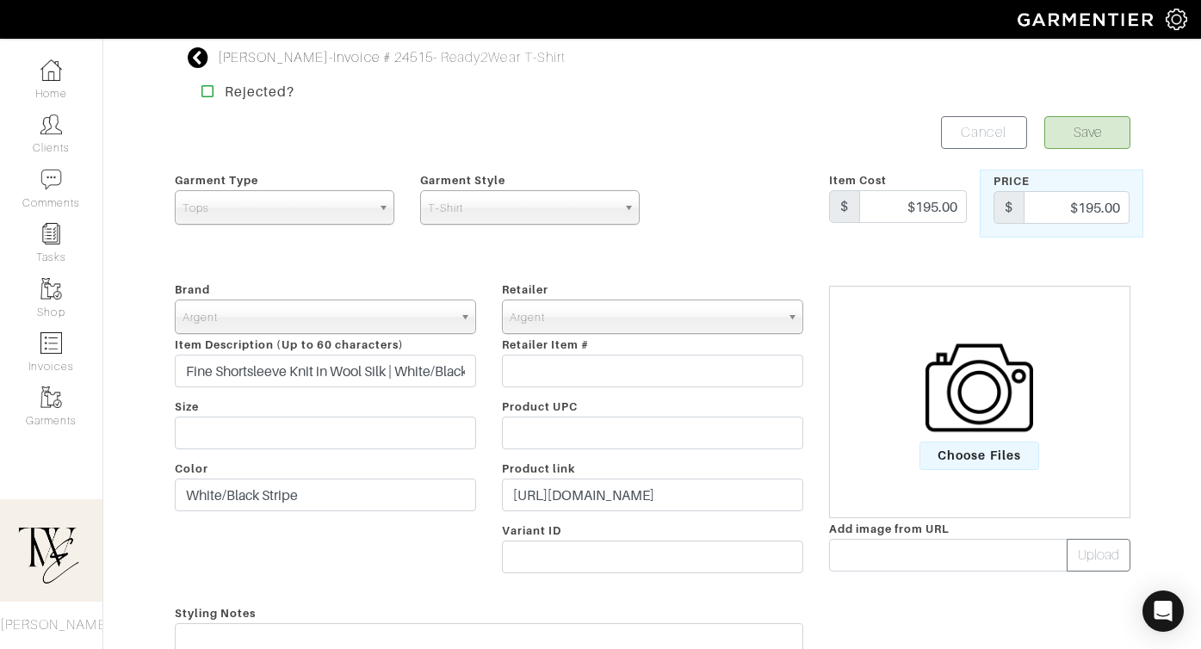
click at [411, 569] on div "Brand - 032c 1017 ALYX 9SM 111SKIN 11 by Boris Bidjan Saberi 11 Honore 12 Store…" at bounding box center [325, 430] width 327 height 303
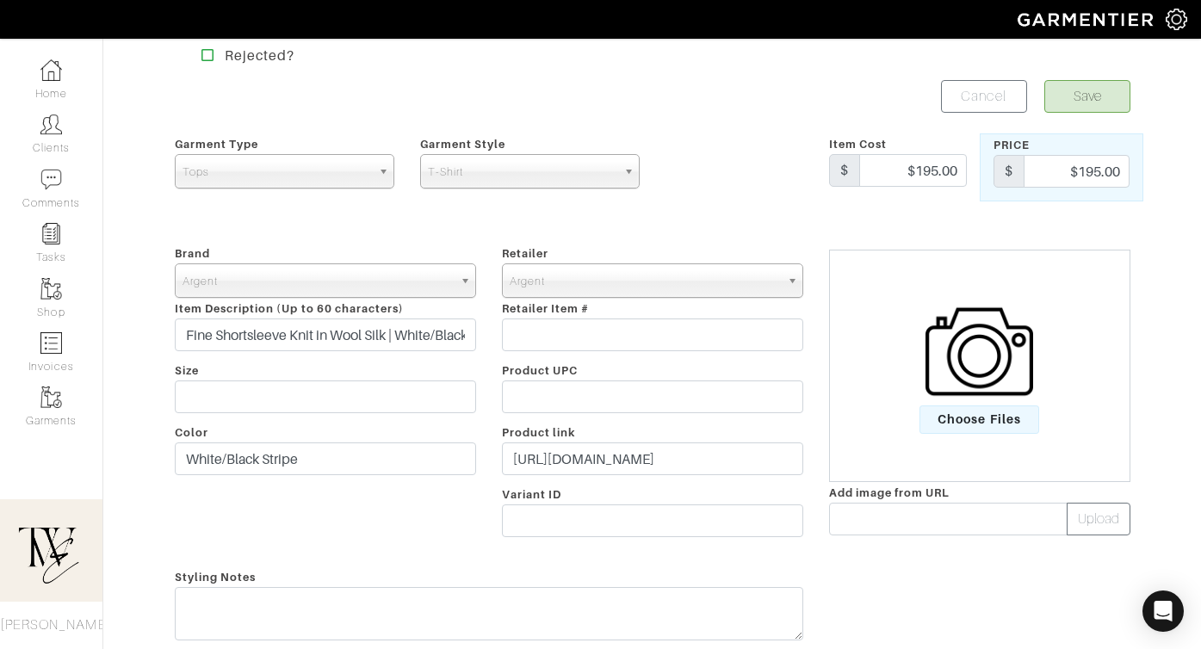
scroll to position [66, 0]
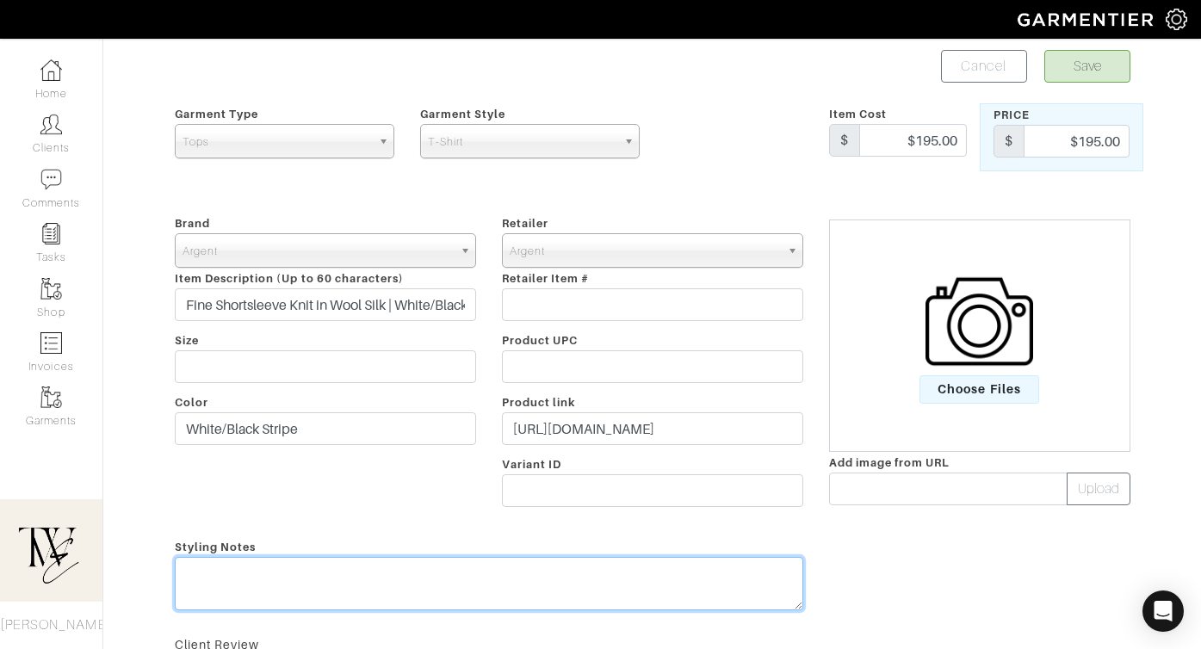
click at [372, 568] on textarea at bounding box center [489, 583] width 628 height 53
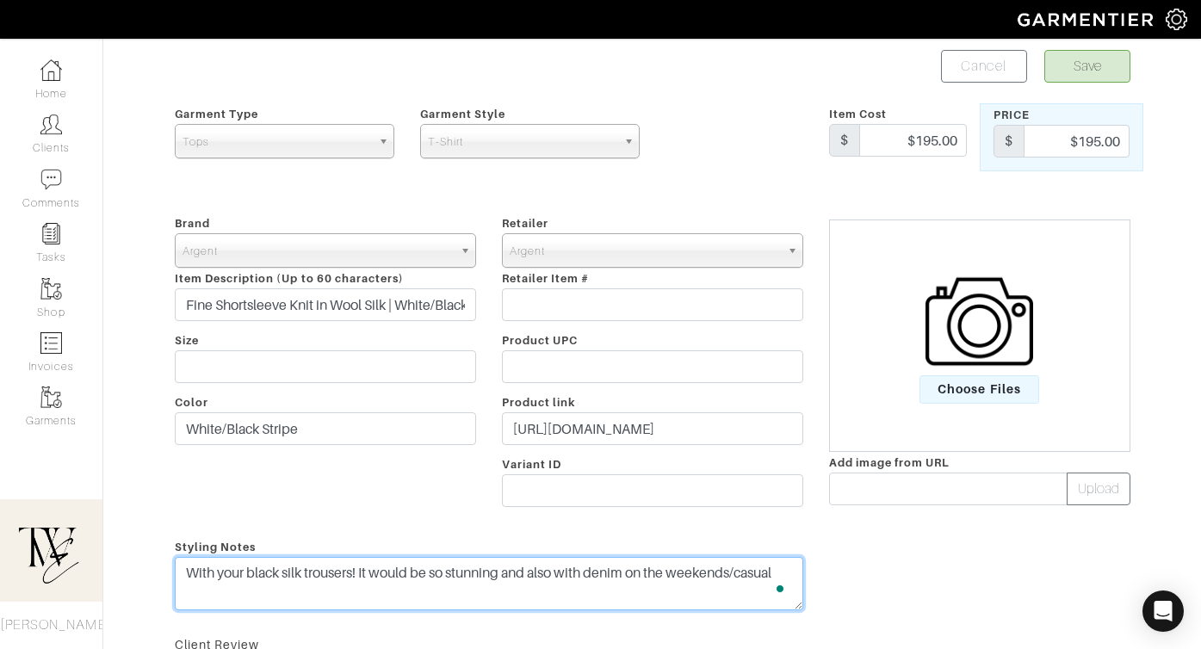
type textarea "With your black silk trousers! It would be so stunning and also with denim on t…"
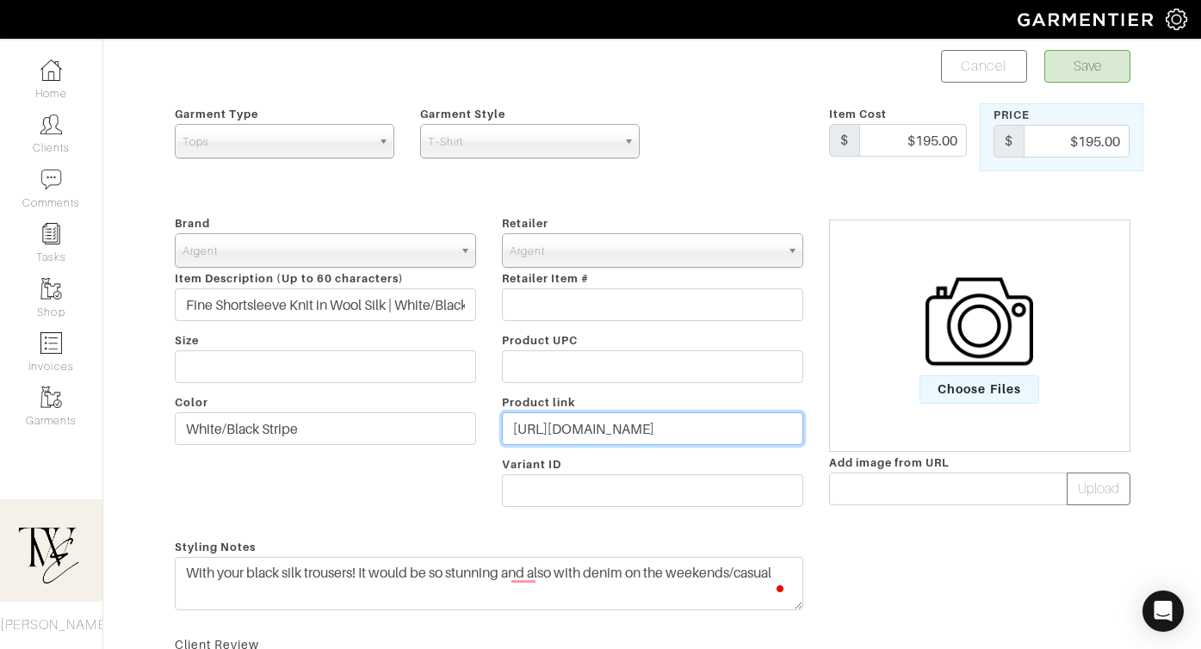
click at [632, 426] on input "https://argentwork.com/collections/all/products/fine-shortsleeve-knit-in-wool-s…" at bounding box center [652, 428] width 301 height 33
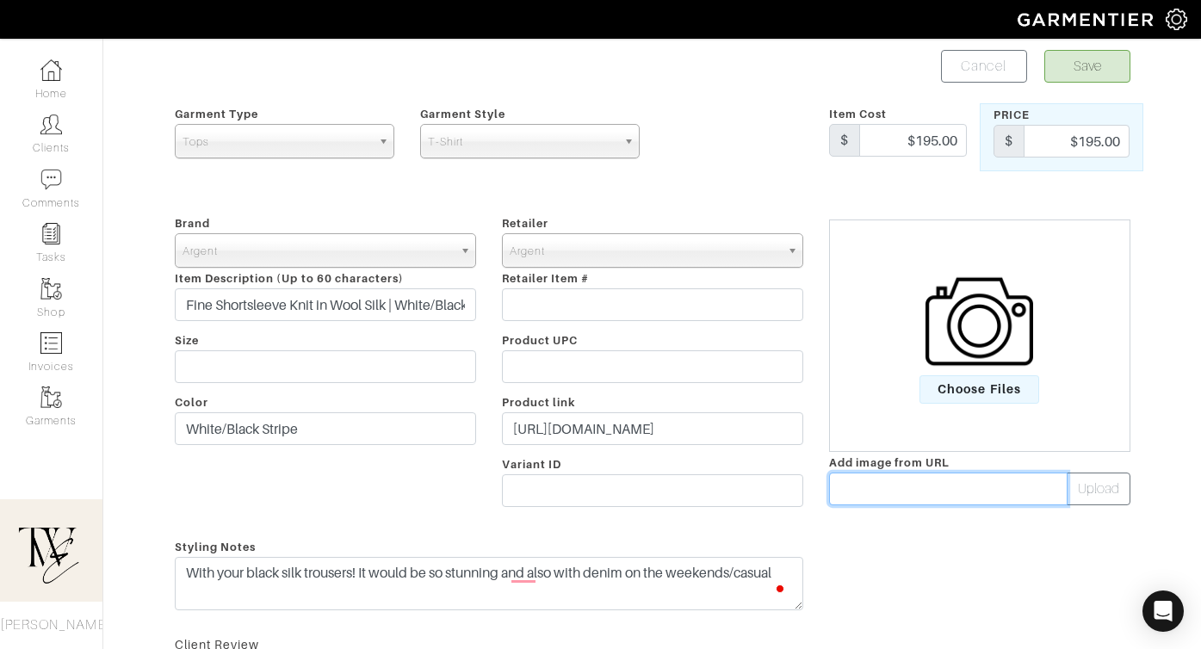
click at [898, 500] on input "text" at bounding box center [948, 489] width 238 height 33
paste input "https://argentwork.com/cdn/shop/files/241112_Argent_JL_49_Fine_Shortsleeve_Knit…"
type input "https://argentwork.com/cdn/shop/files/241112_Argent_JL_49_Fine_Shortsleeve_Knit…"
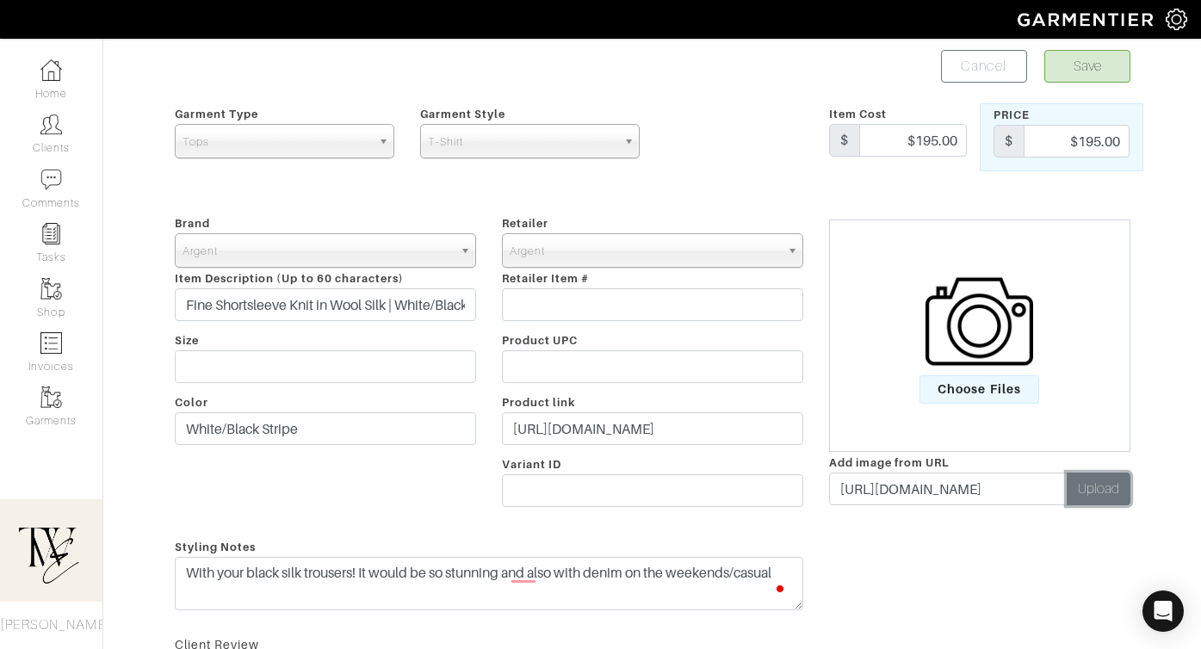
click at [1092, 483] on button "Upload" at bounding box center [1099, 489] width 64 height 33
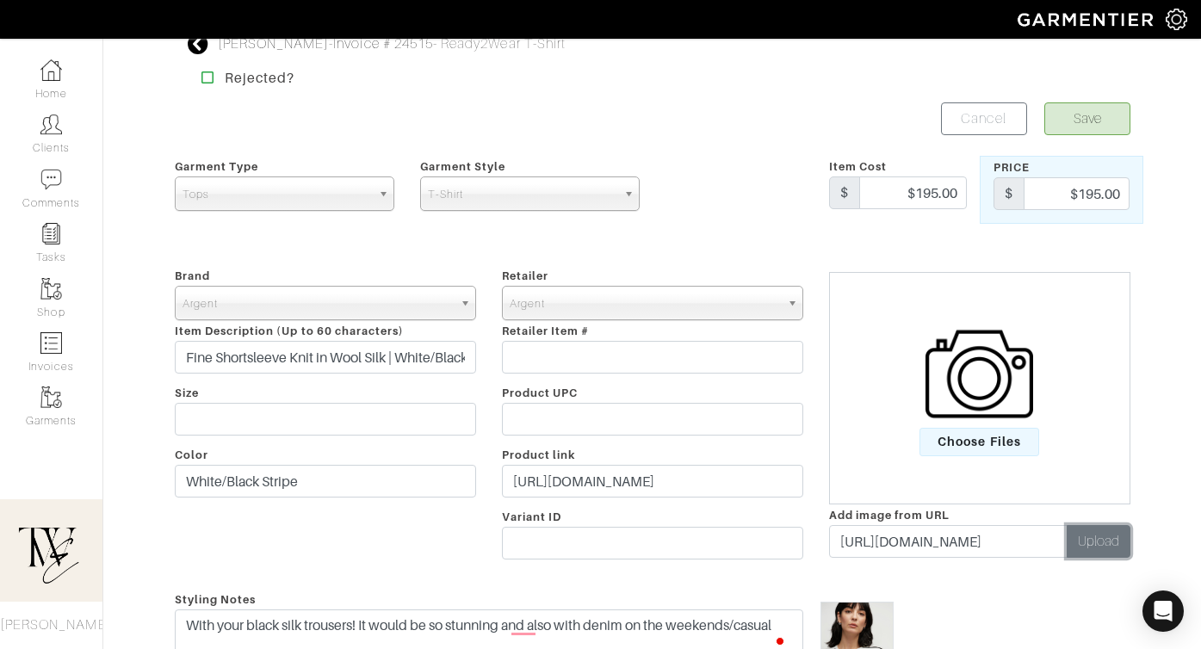
scroll to position [0, 0]
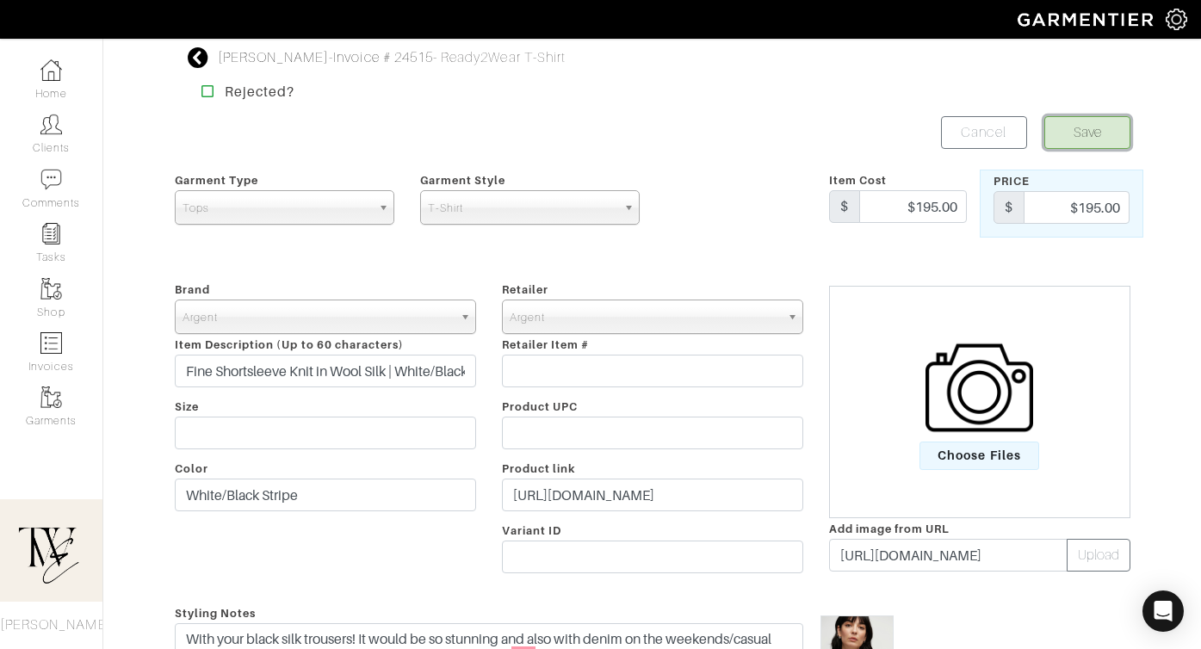
click at [1092, 133] on button "Save" at bounding box center [1087, 132] width 86 height 33
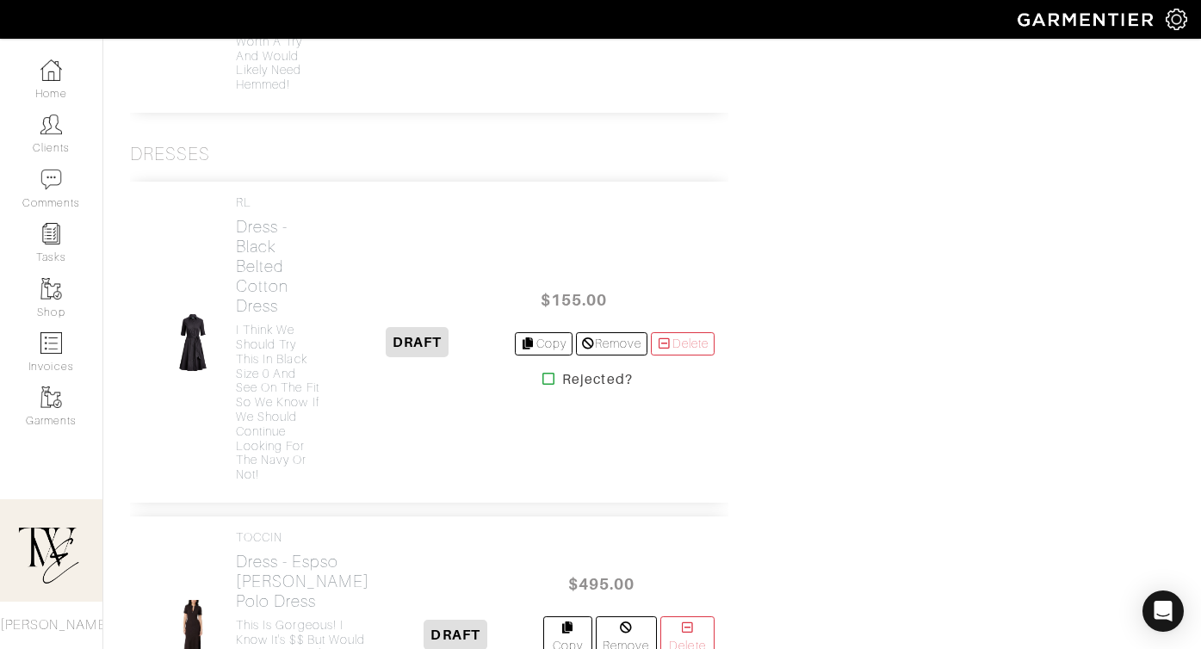
scroll to position [3809, 0]
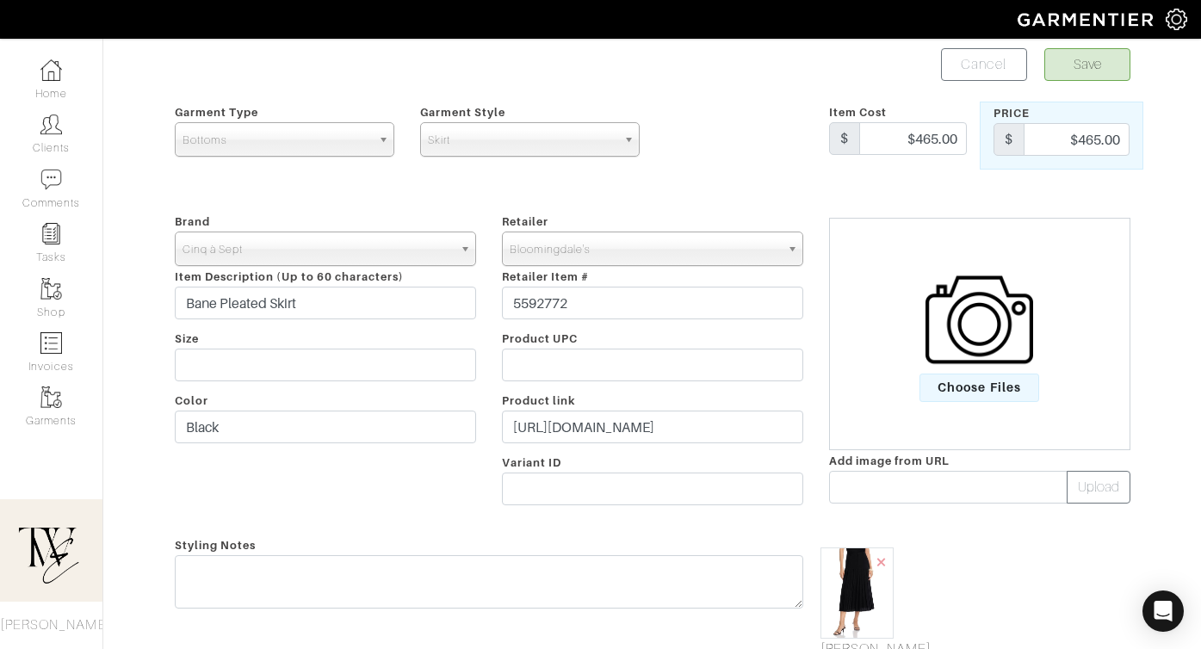
scroll to position [116, 0]
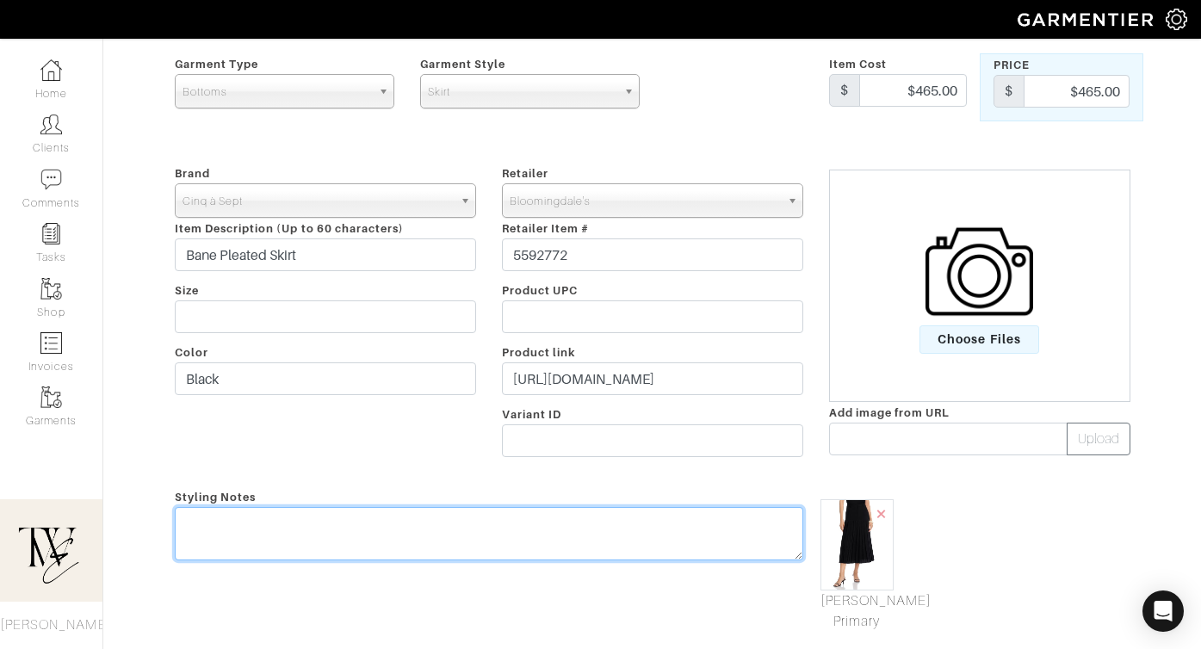
click at [566, 545] on textarea at bounding box center [489, 533] width 628 height 53
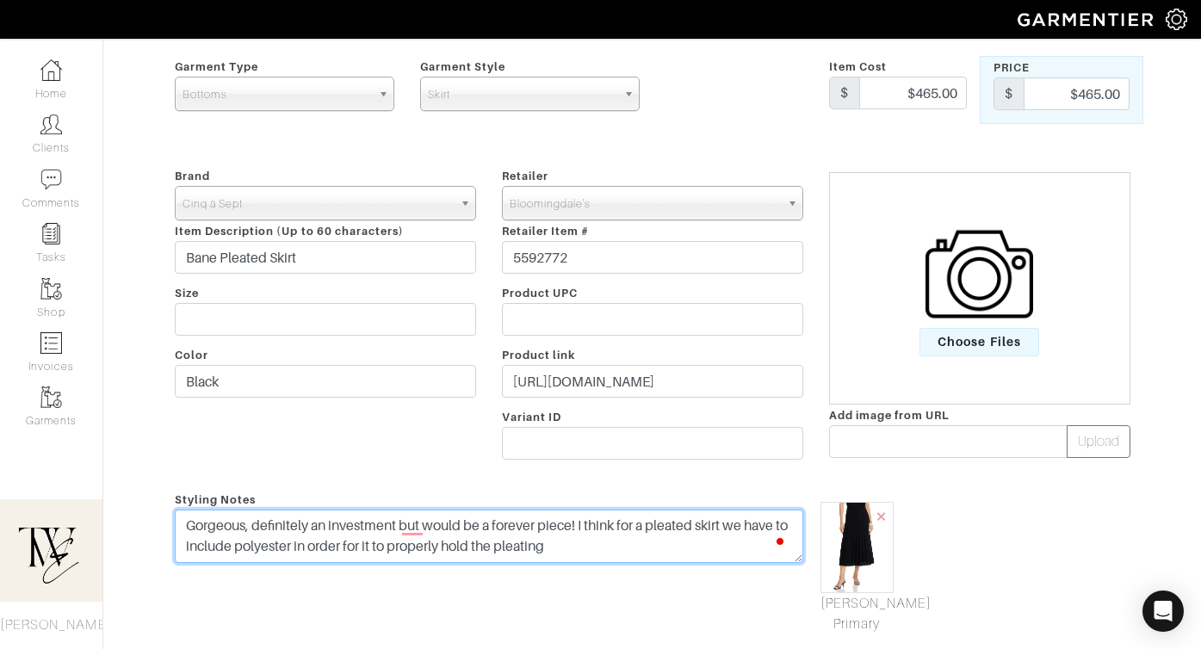
scroll to position [0, 0]
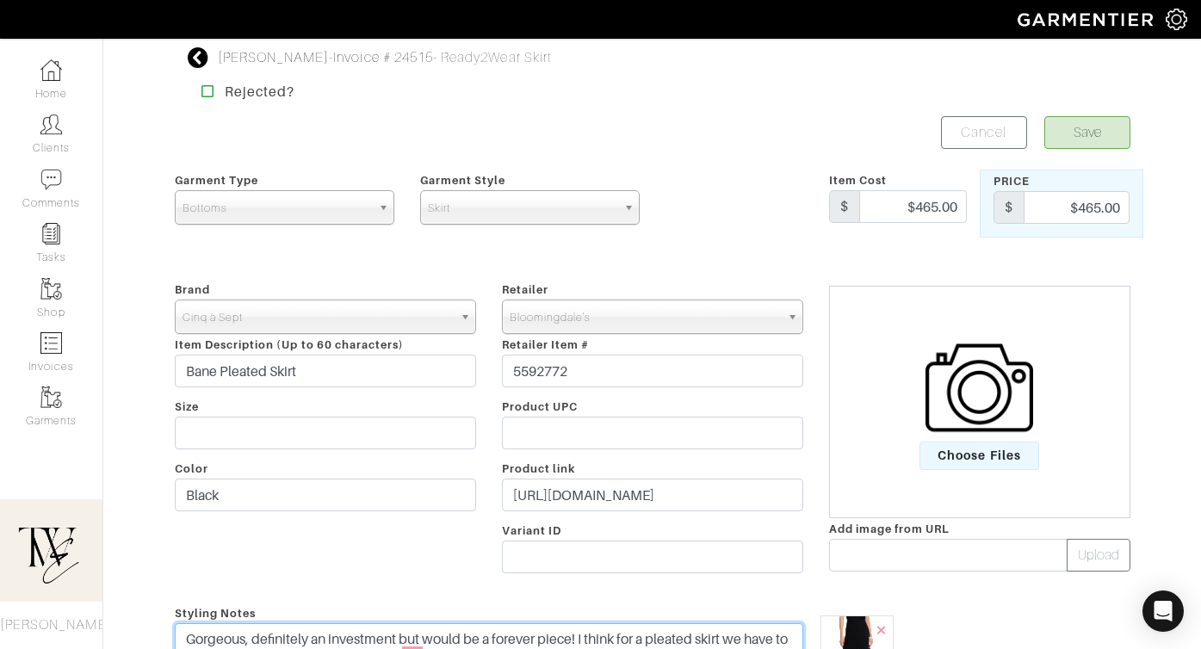
type textarea "Gorgeous, definitely an investment but would be a forever piece! I think for a …"
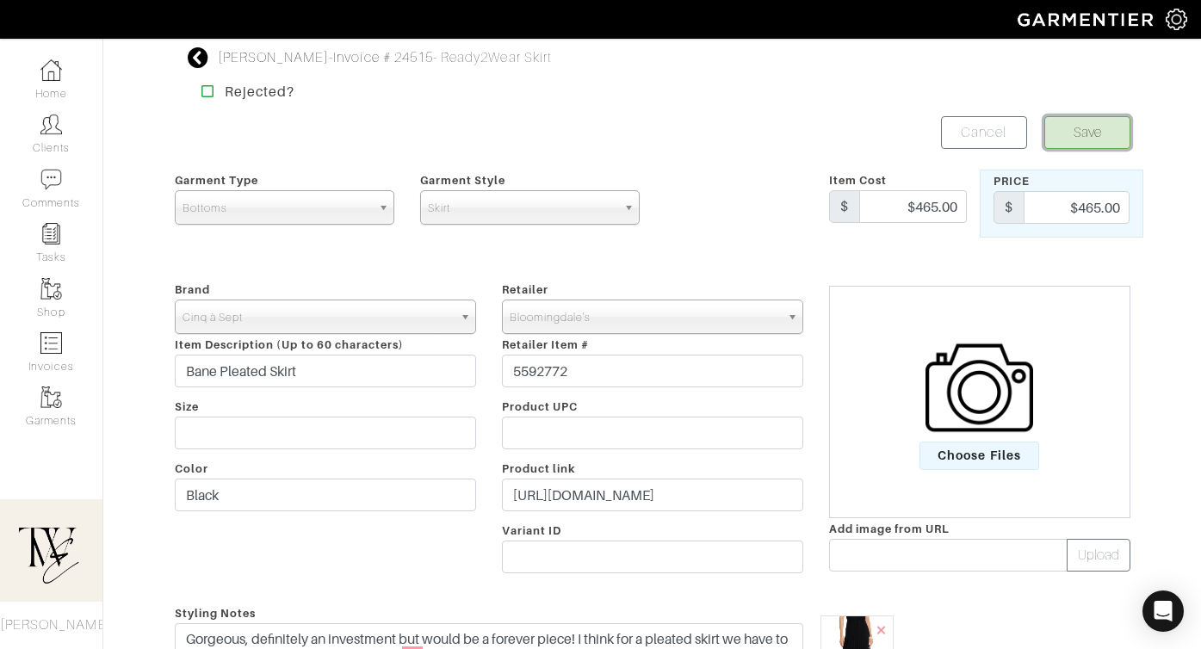
click at [1072, 132] on button "Save" at bounding box center [1087, 132] width 86 height 33
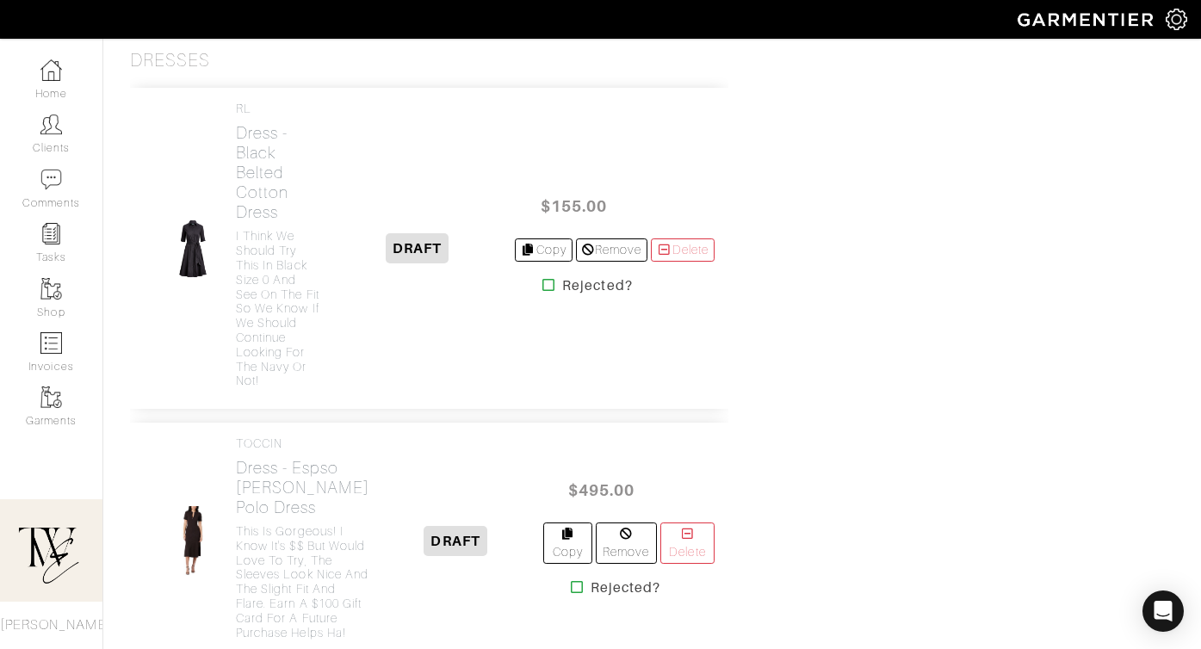
scroll to position [4527, 0]
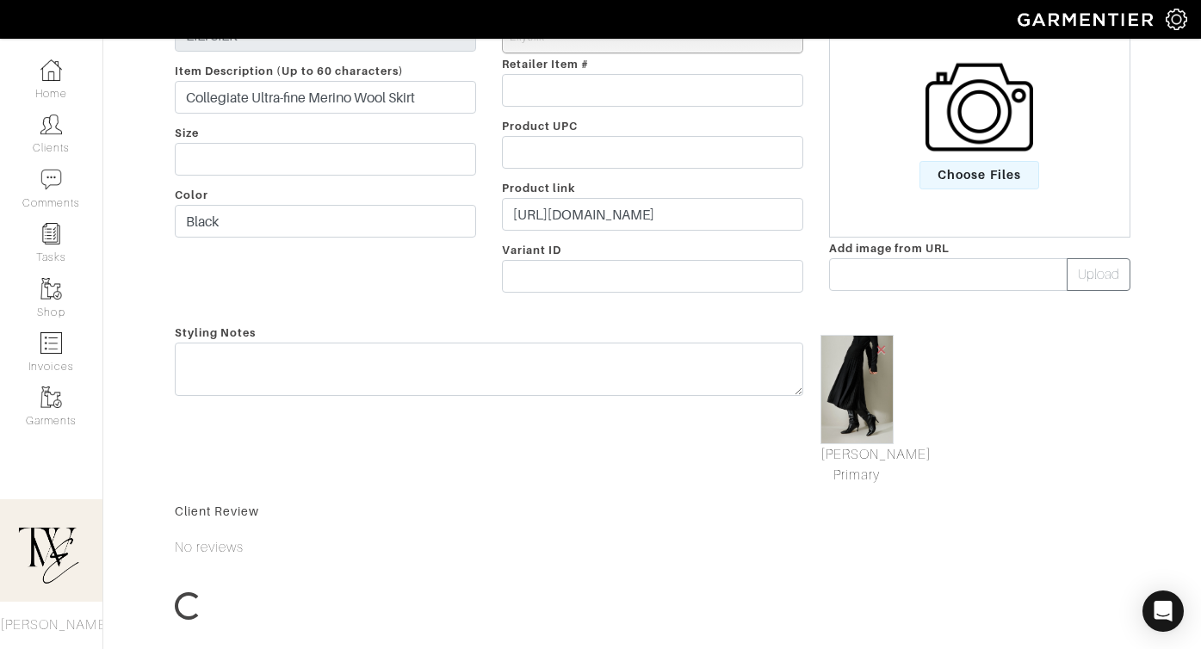
scroll to position [257, 0]
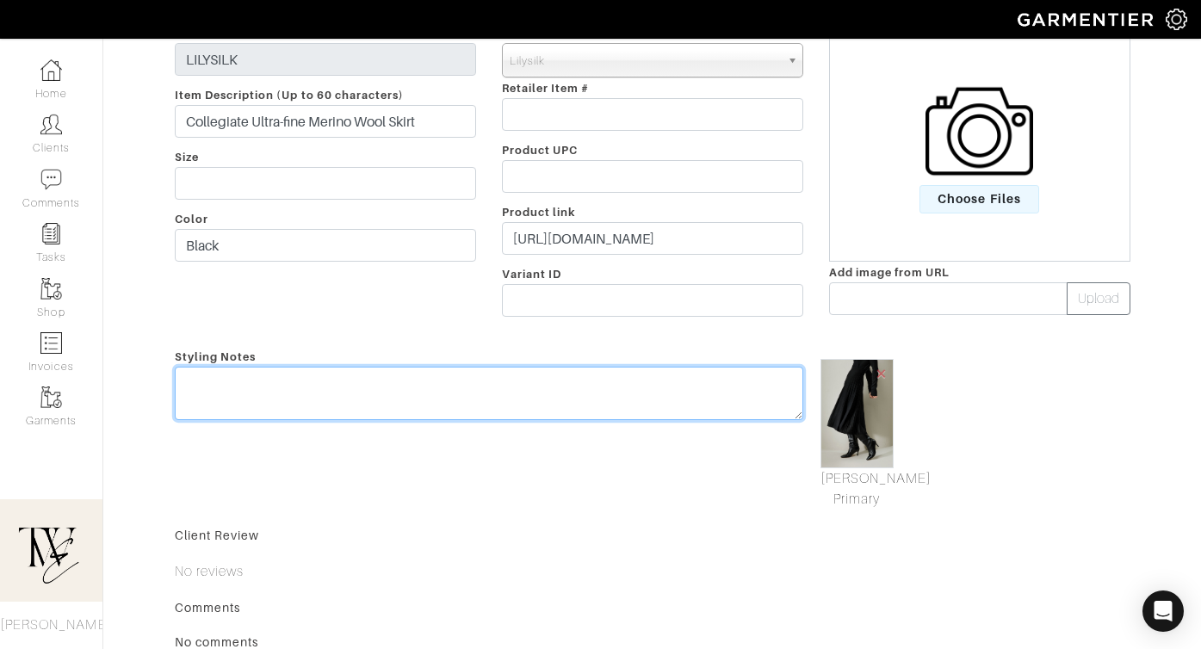
click at [569, 390] on textarea at bounding box center [489, 393] width 628 height 53
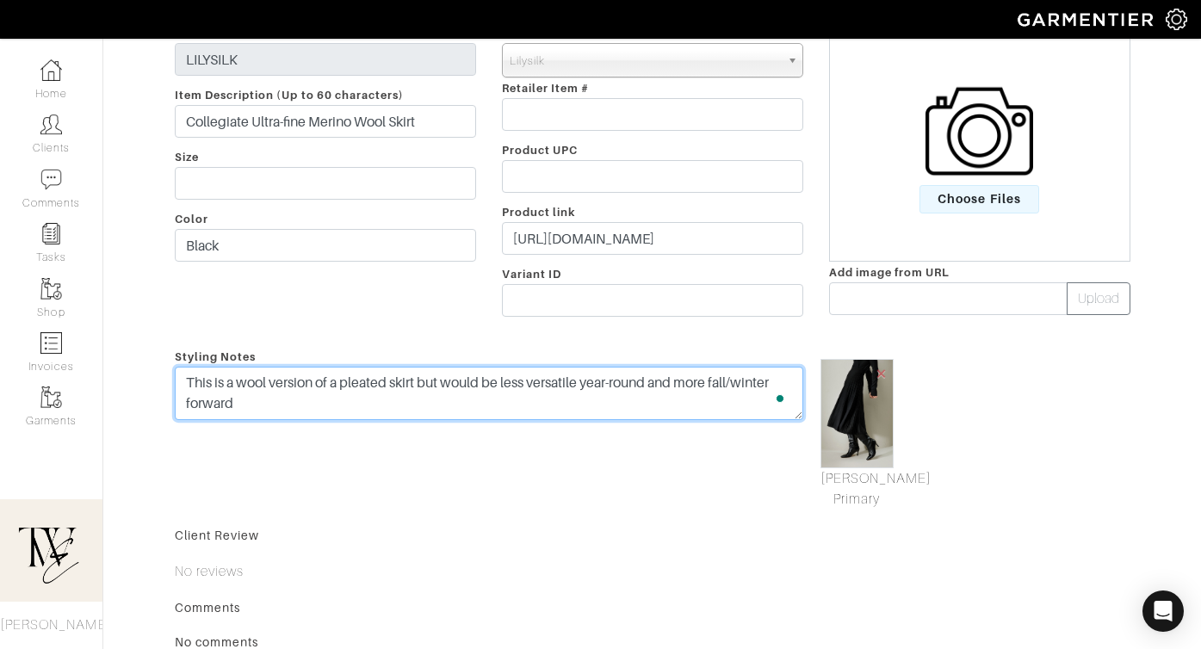
scroll to position [0, 0]
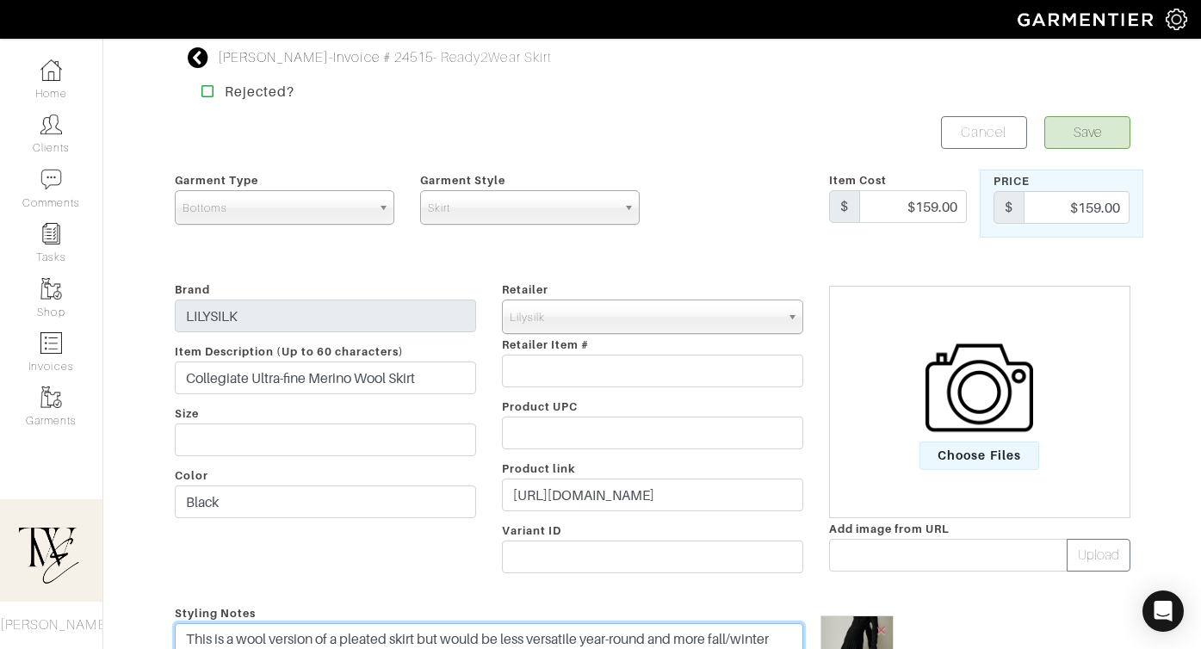
type textarea "This is a wool version of a pleated skirt but would be less versatile year-roun…"
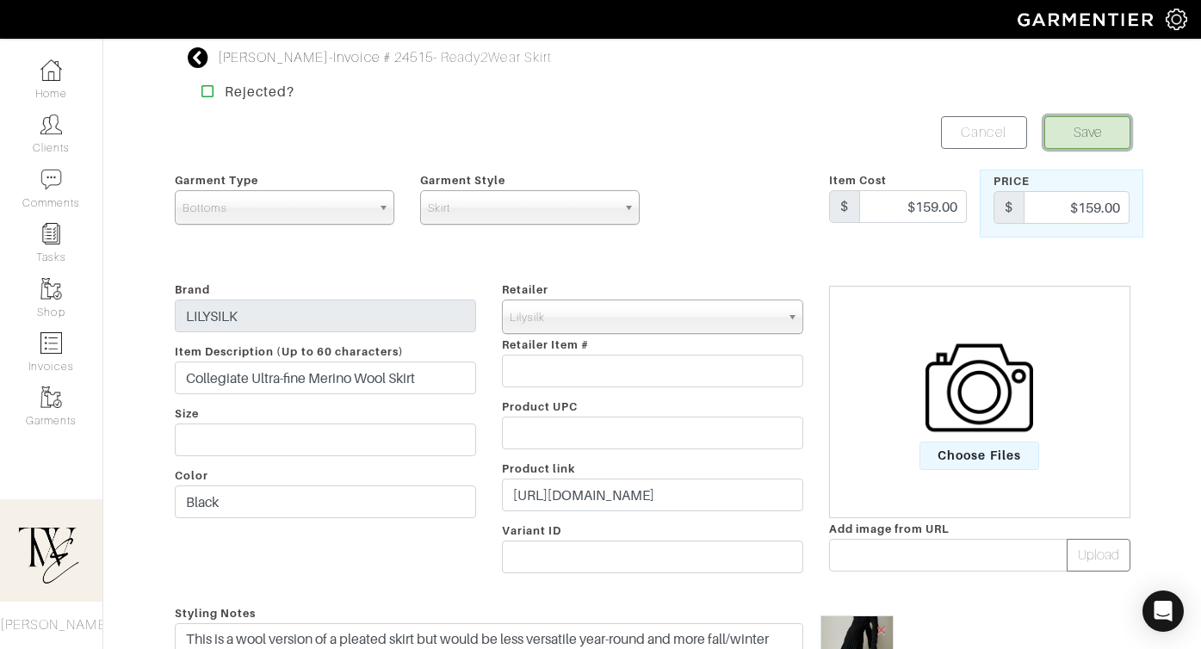
click at [1074, 134] on button "Save" at bounding box center [1087, 132] width 86 height 33
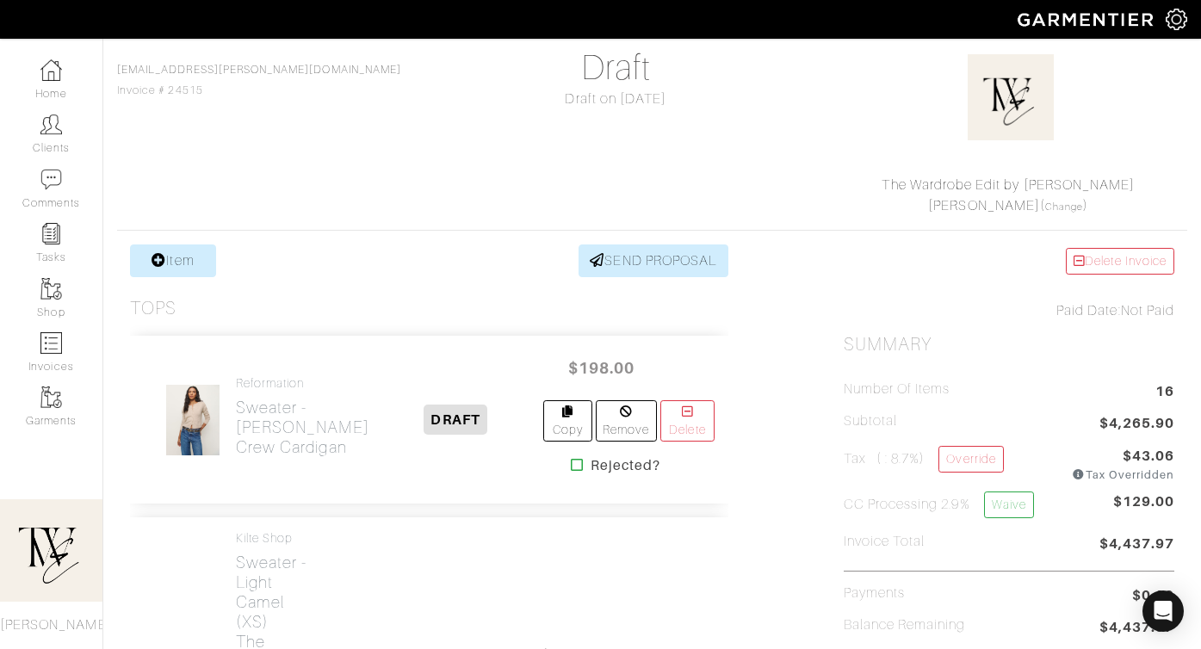
scroll to position [386, 0]
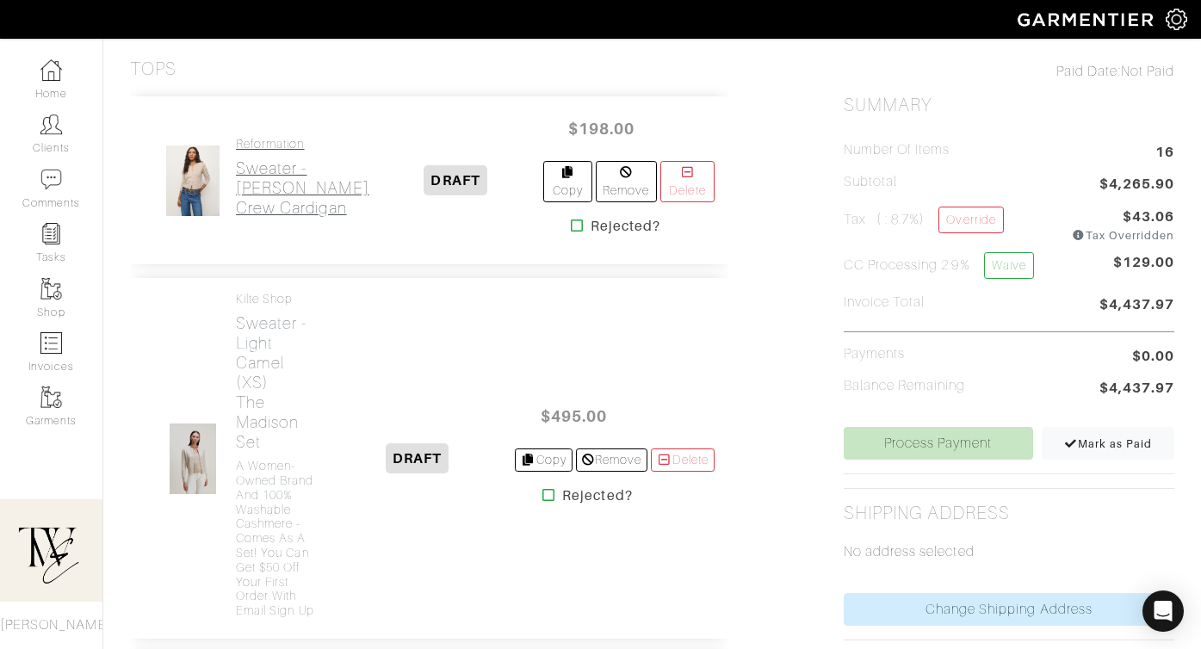
click at [299, 185] on h2 "Sweater - [PERSON_NAME] Crew Cardigan" at bounding box center [302, 187] width 133 height 59
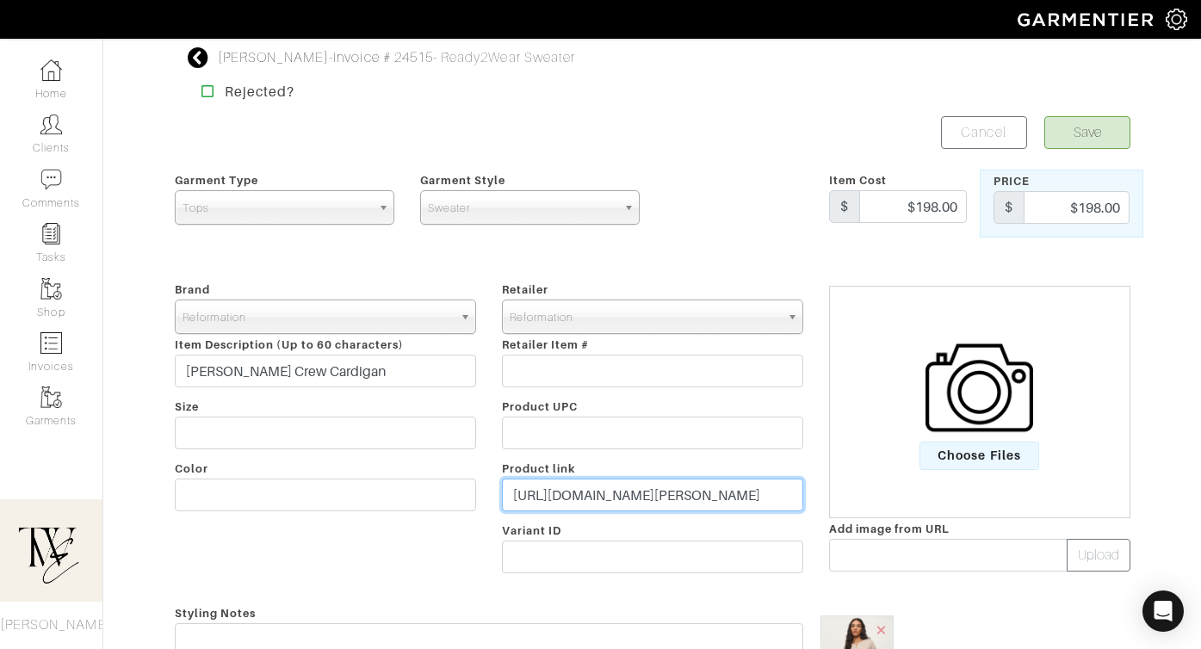
click at [621, 498] on input "https://www.thereformation.com/products/clara-cashmere-crew-cardigan/1312652WET…" at bounding box center [652, 495] width 301 height 33
paste input "argentwork.com/cdn/shop/files/241112_Argent_JL_49_Fine_Shortsleeve_Knit_in_Wool…"
drag, startPoint x: 722, startPoint y: 489, endPoint x: 405, endPoint y: 495, distance: 317.7
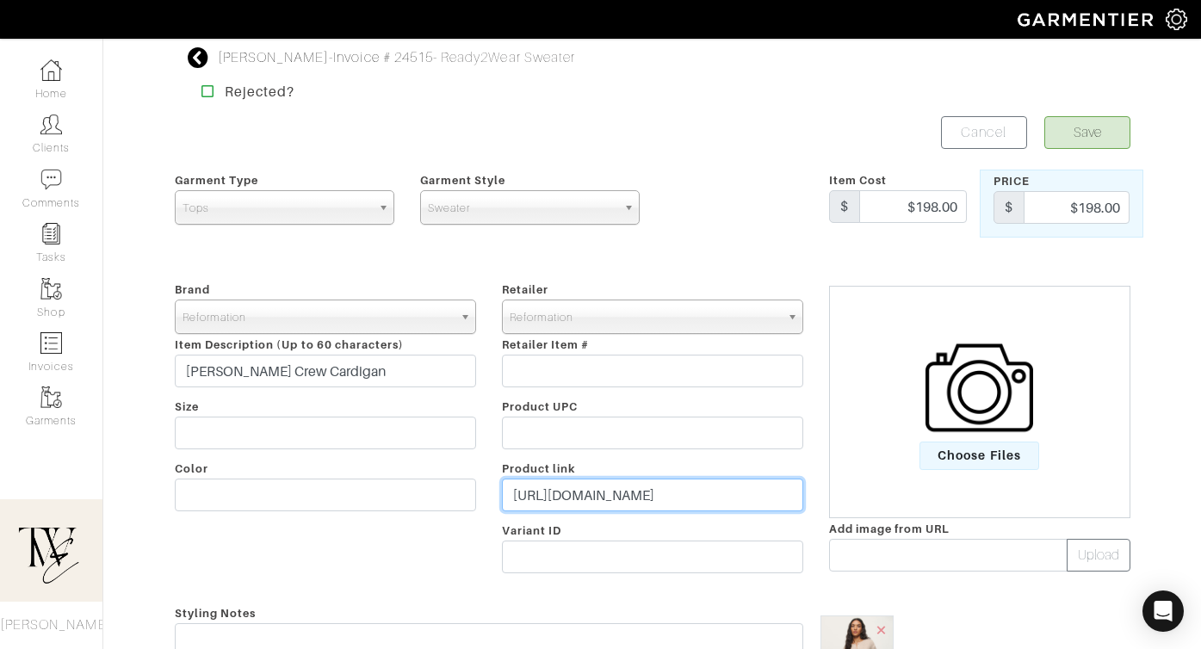
click at [405, 495] on div "Brand - 032c 1017 ALYX 9SM 111SKIN 11 by Boris Bidjan Saberi 11 Honore 12 Store…" at bounding box center [652, 430] width 981 height 303
type input "743793041"
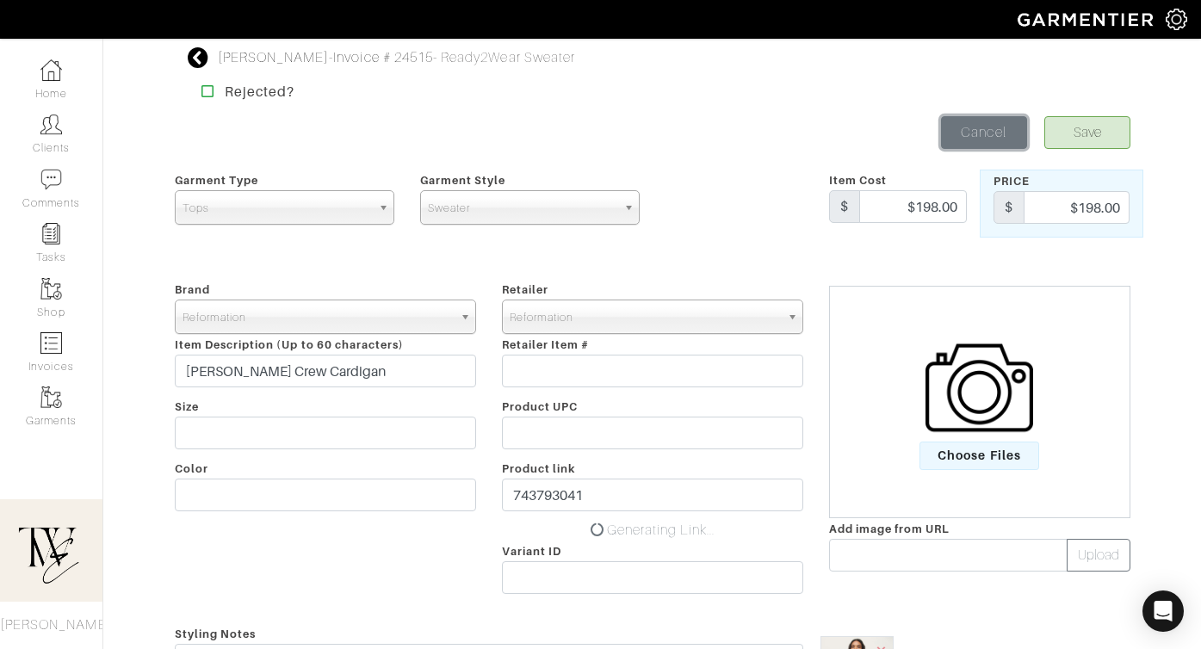
click at [995, 138] on link "Cancel" at bounding box center [984, 132] width 86 height 33
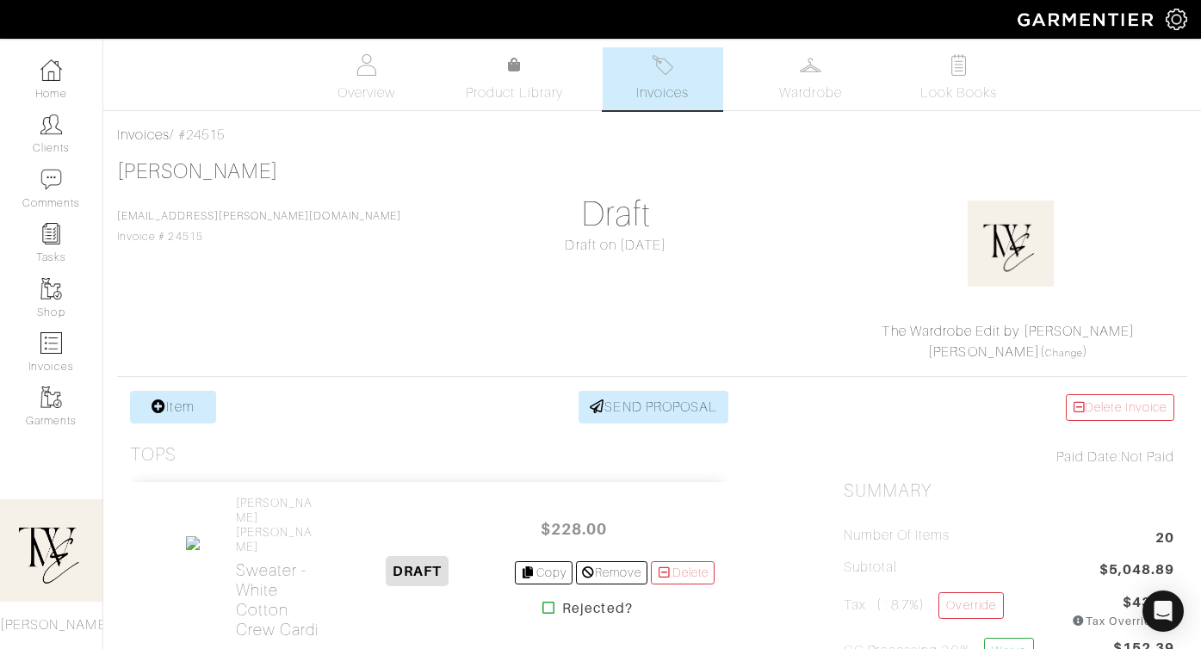
scroll to position [178, 0]
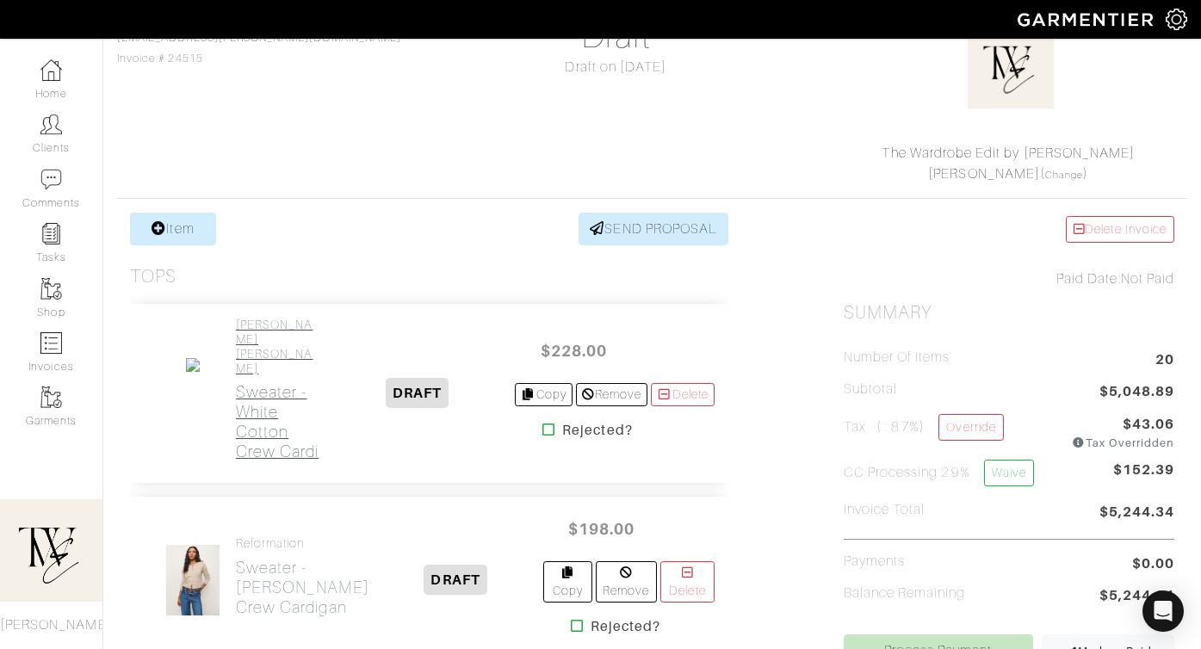
click at [256, 386] on h2 "Sweater - White Cotton Crew Cardi" at bounding box center [277, 421] width 83 height 79
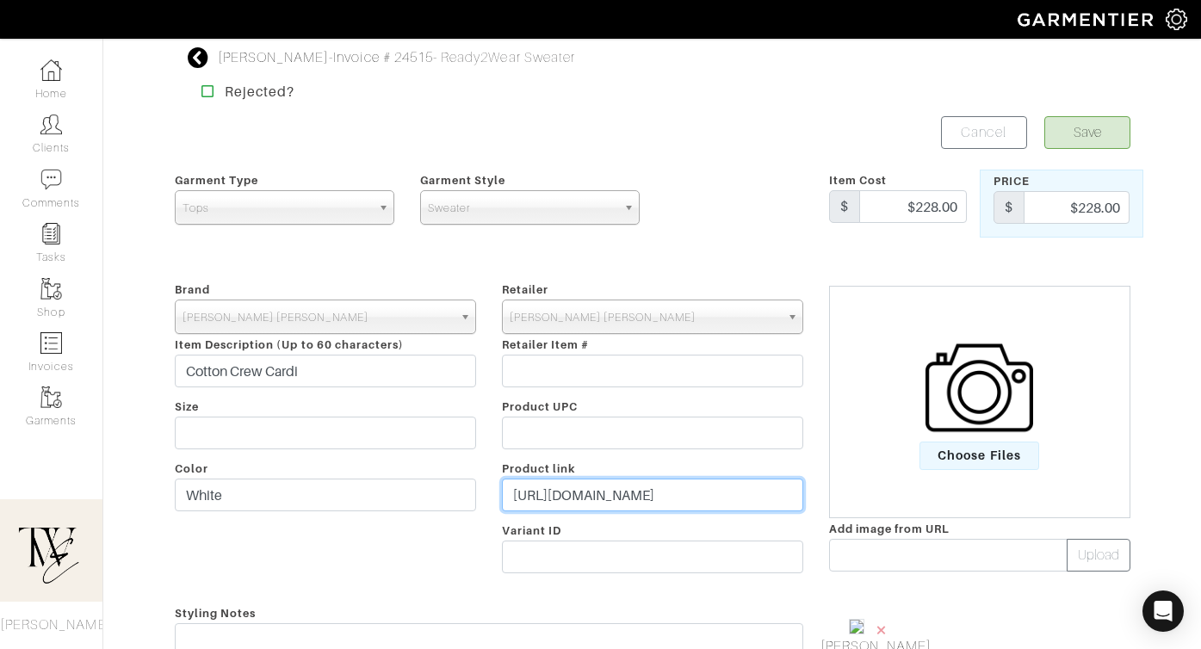
click at [553, 494] on input "[URL][DOMAIN_NAME]" at bounding box center [652, 495] width 301 height 33
click at [553, 494] on input "https://www.ralphlauren.com/women-clothing-sweaters/cable-knit-cotton-crewneck-…" at bounding box center [652, 495] width 301 height 33
paste input "dtcralphlauren.scene7.com/is/image/PoloGSI/s7-1470156_alternate10?$rl_4x5_pdp$"
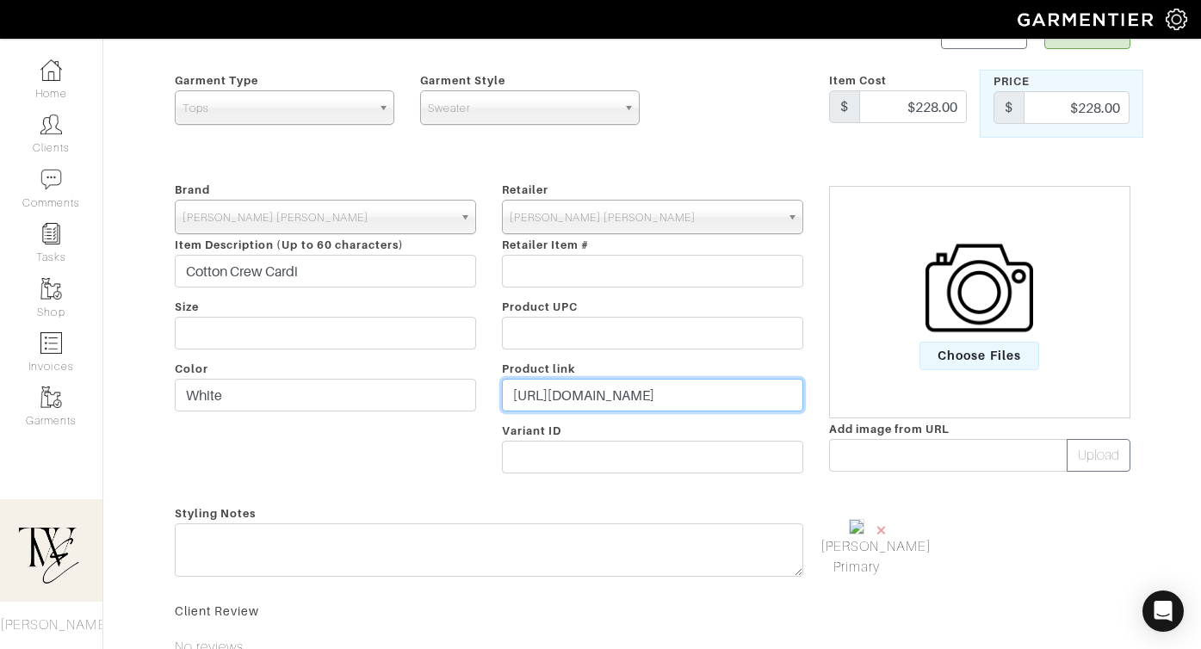
scroll to position [94, 0]
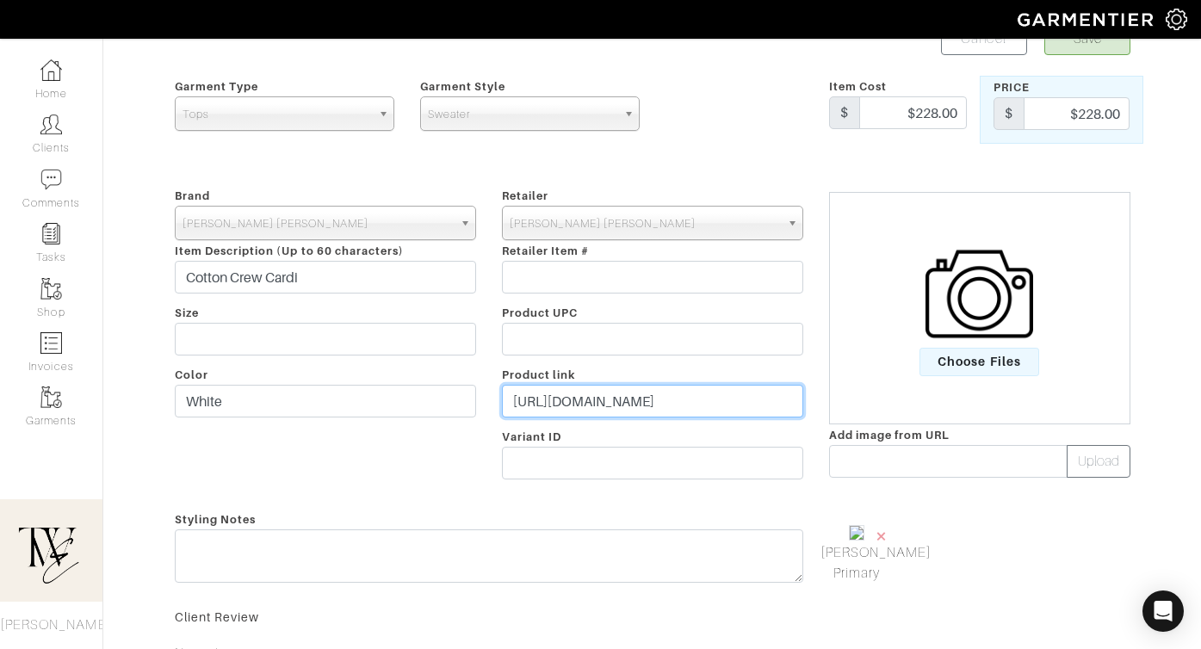
type input "https://dtcralphlauren.scene7.com/is/image/PoloGSI/s7-1470156_alternate10?$rl_4…"
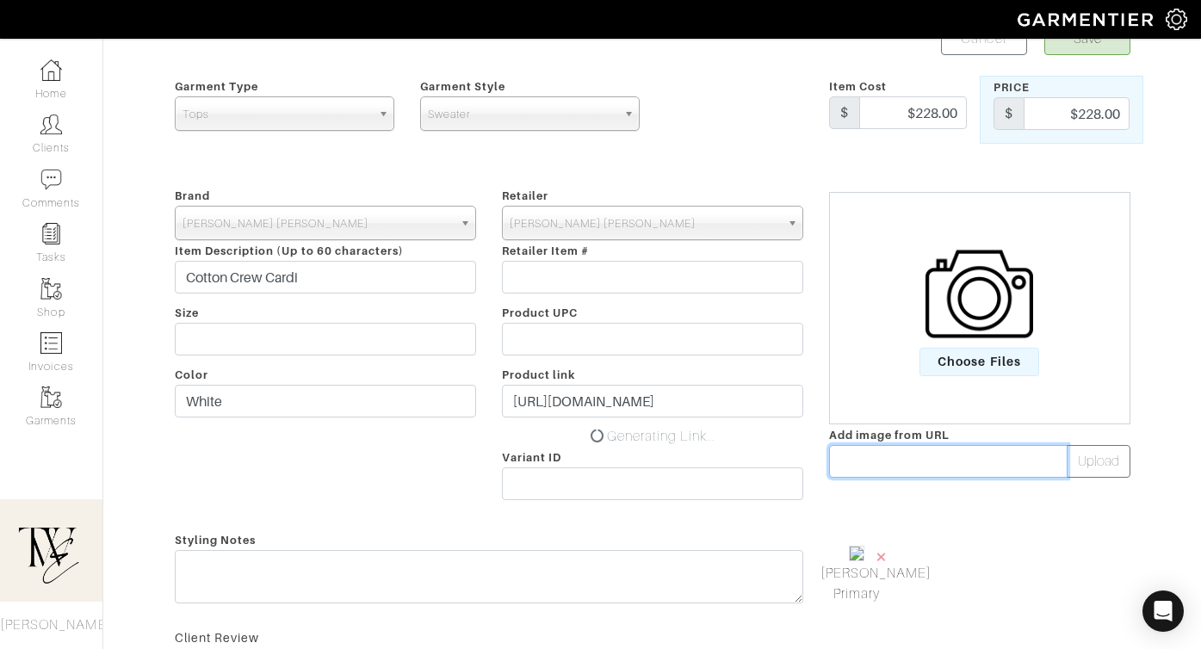
click at [852, 453] on input "text" at bounding box center [948, 461] width 238 height 33
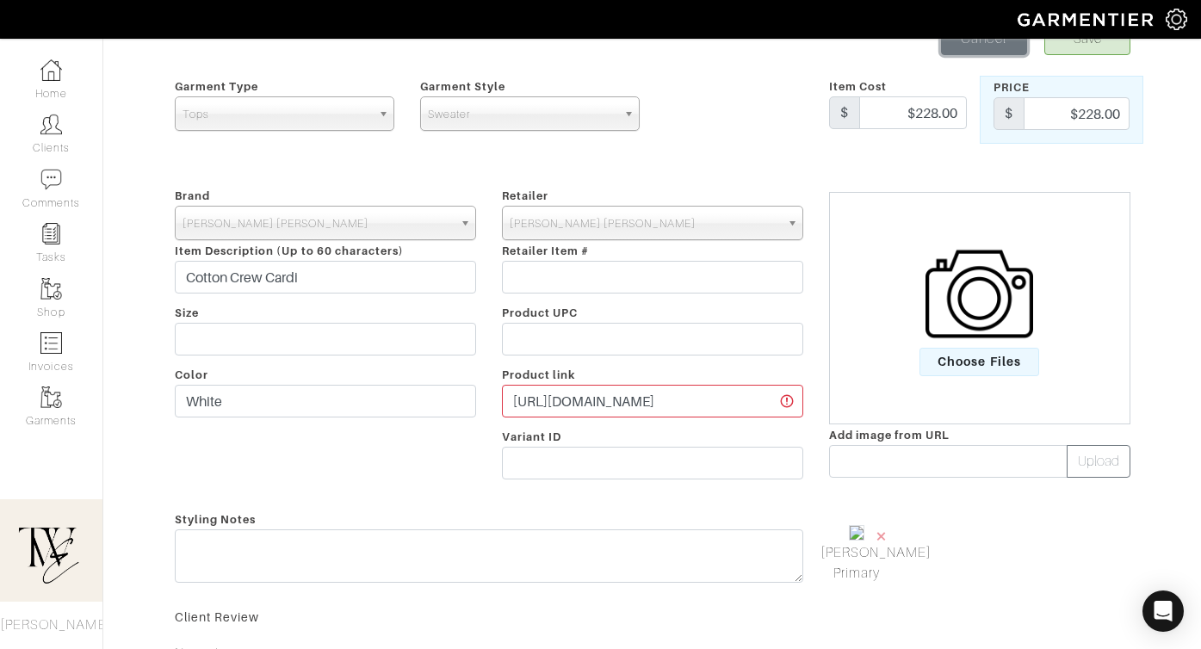
click at [974, 52] on link "Cancel" at bounding box center [984, 38] width 86 height 33
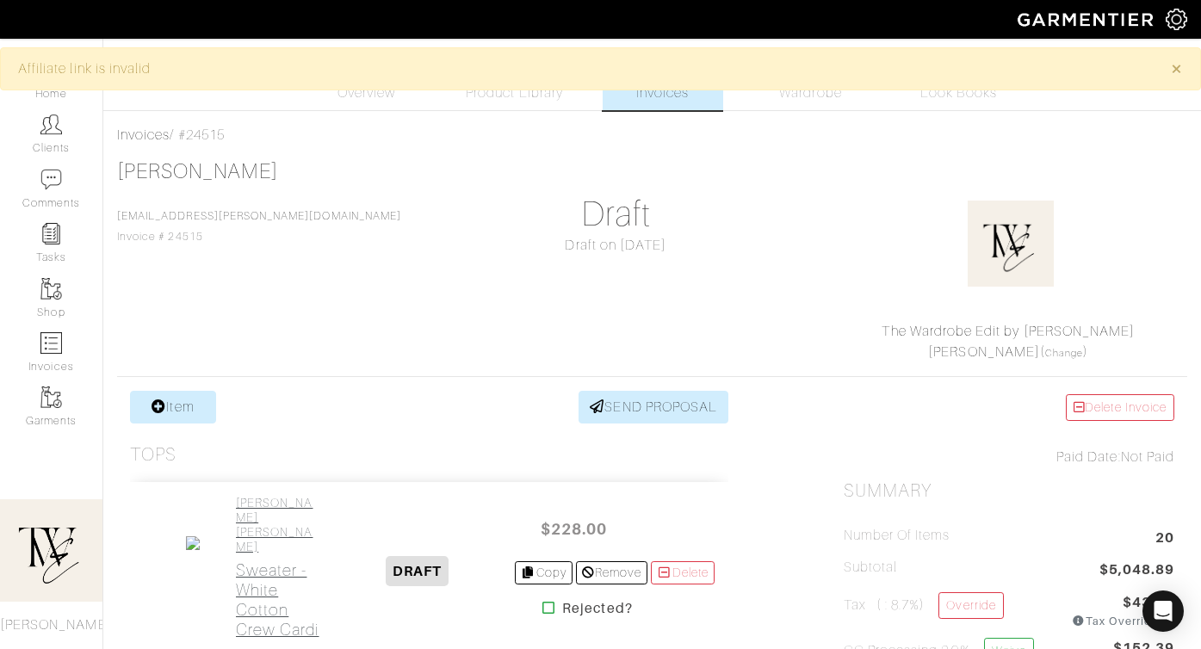
click at [247, 574] on h2 "Sweater - White Cotton Crew Cardi" at bounding box center [277, 599] width 83 height 79
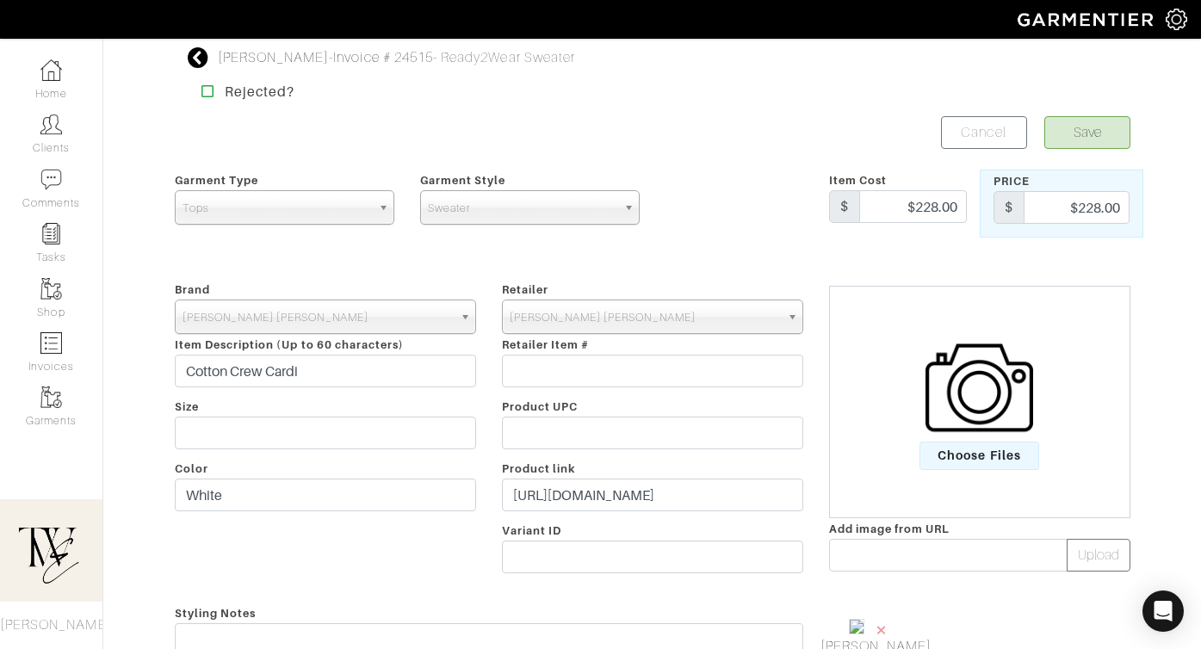
click at [887, 559] on input "text" at bounding box center [948, 555] width 238 height 33
type input "https://dtcralphlauren.scene7.com/is/image/PoloGSI/s7-1470156_alternate10?$rl_4…"
click at [1098, 562] on button "Upload" at bounding box center [1099, 555] width 64 height 33
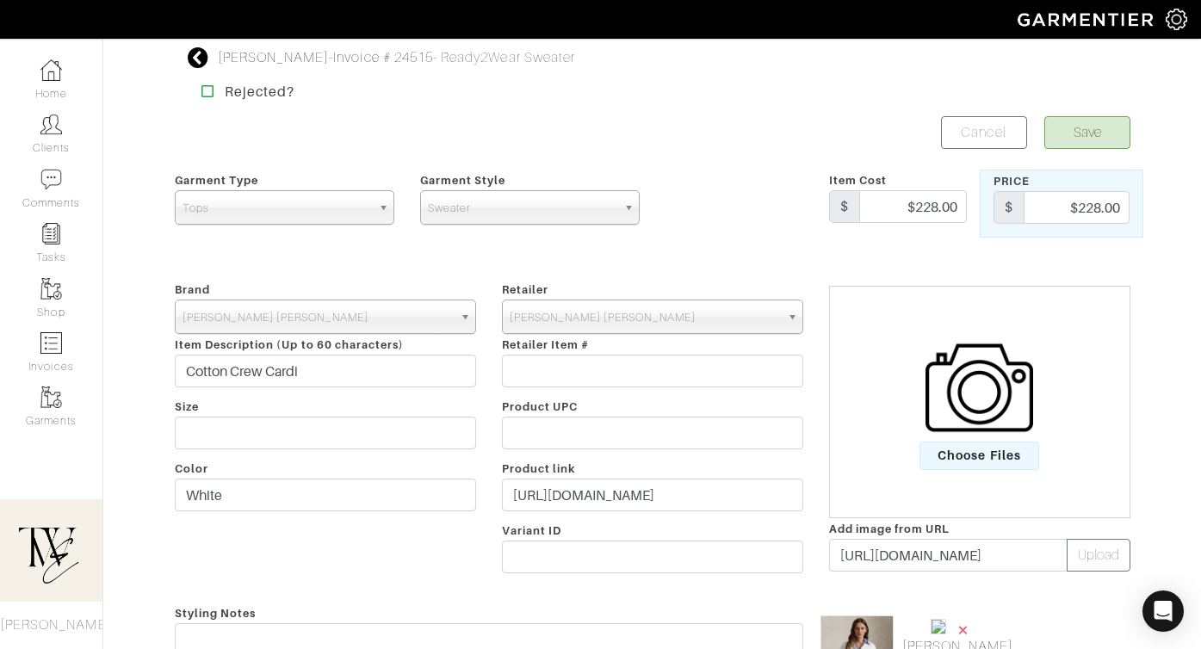
click at [962, 629] on span "×" at bounding box center [963, 629] width 14 height 23
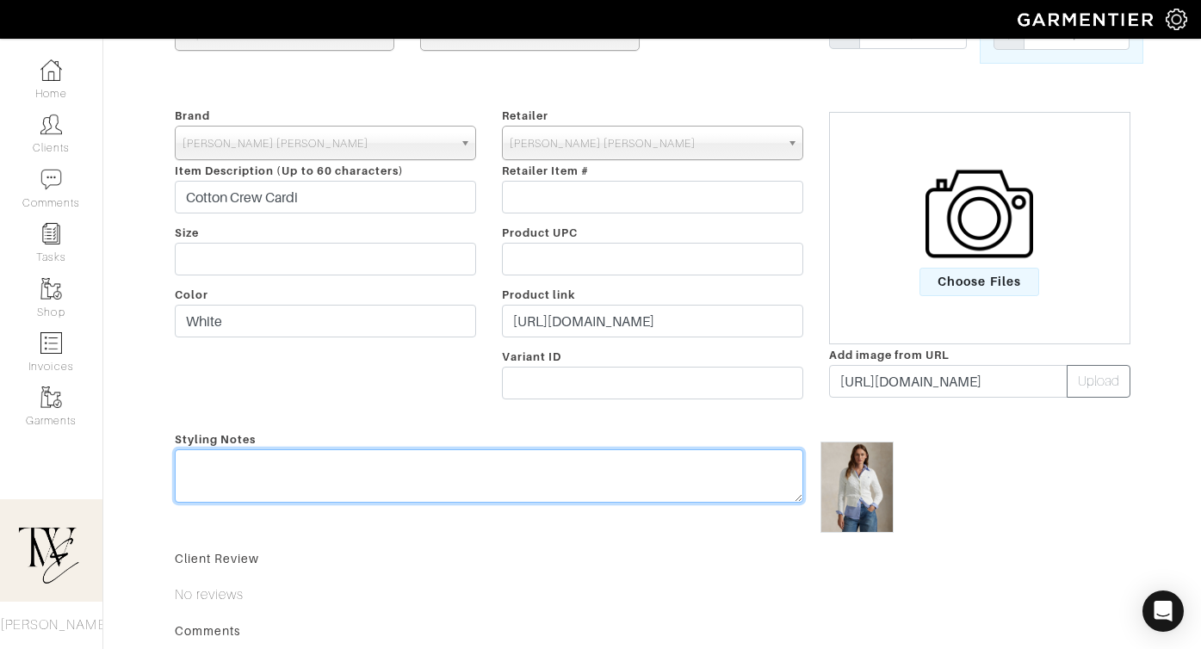
click at [672, 469] on textarea at bounding box center [489, 475] width 628 height 53
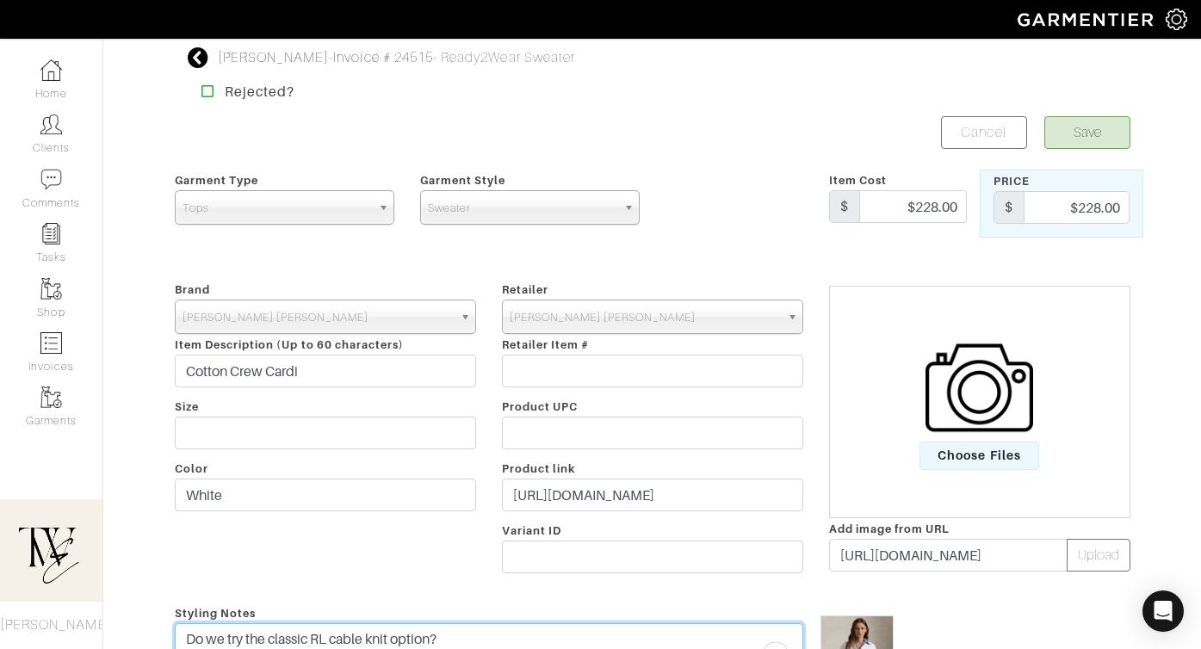
type textarea "Do we try the classic RL cable knit option?"
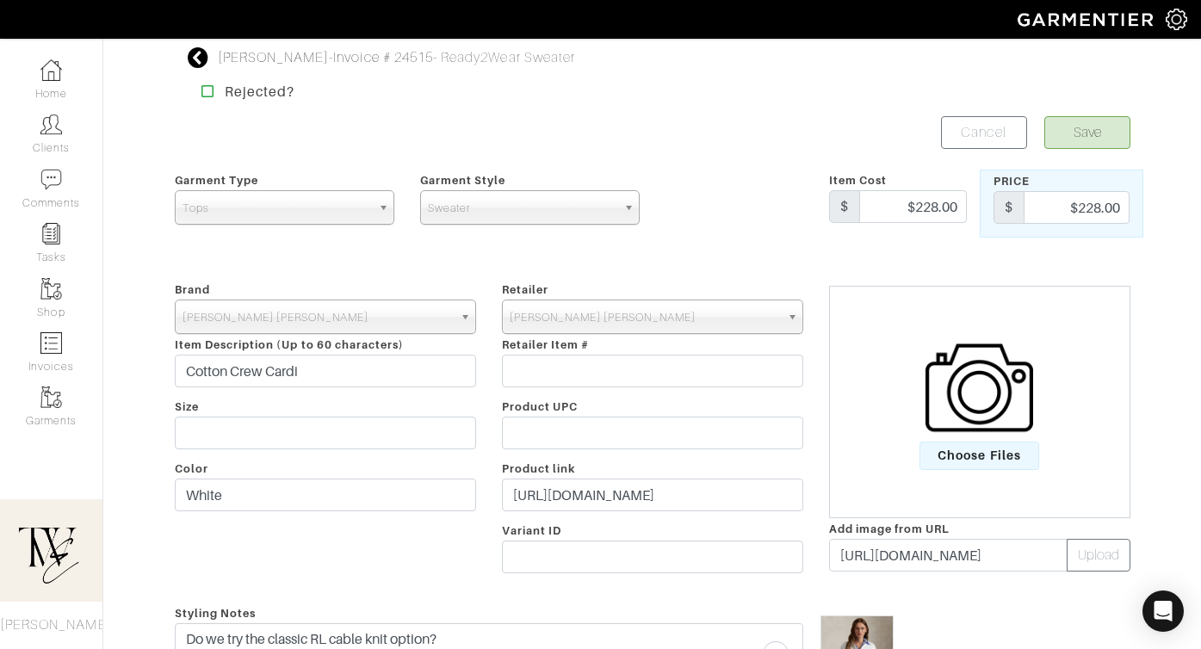
click at [1086, 149] on form "Save Cancel Garment Type Tops Bottoms Dresses Jumpsuits Suiting Outerwear Shoes…" at bounding box center [652, 536] width 955 height 840
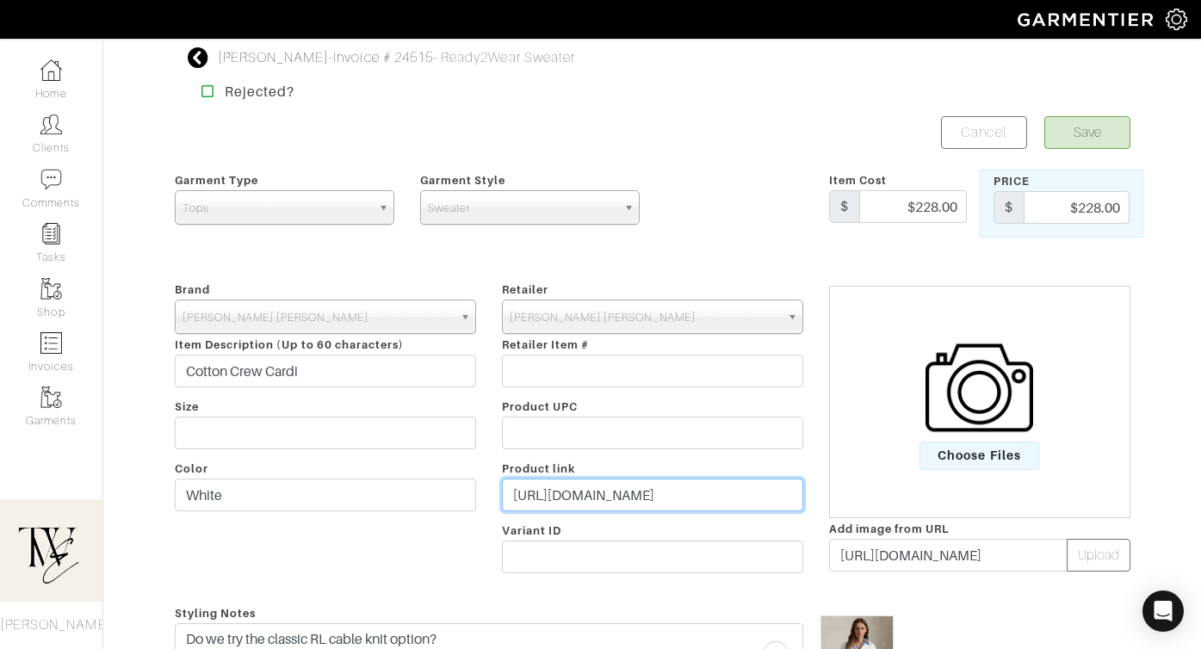
click at [590, 492] on input "https://www.ralphlauren.com/women-clothing-sweaters/cable-knit-cotton-crewneck-…" at bounding box center [652, 495] width 301 height 33
paste input "bloomingdales.com/shop/product/polo-ralph-lauren-cotton-cable-knit-cardigan?ID=…"
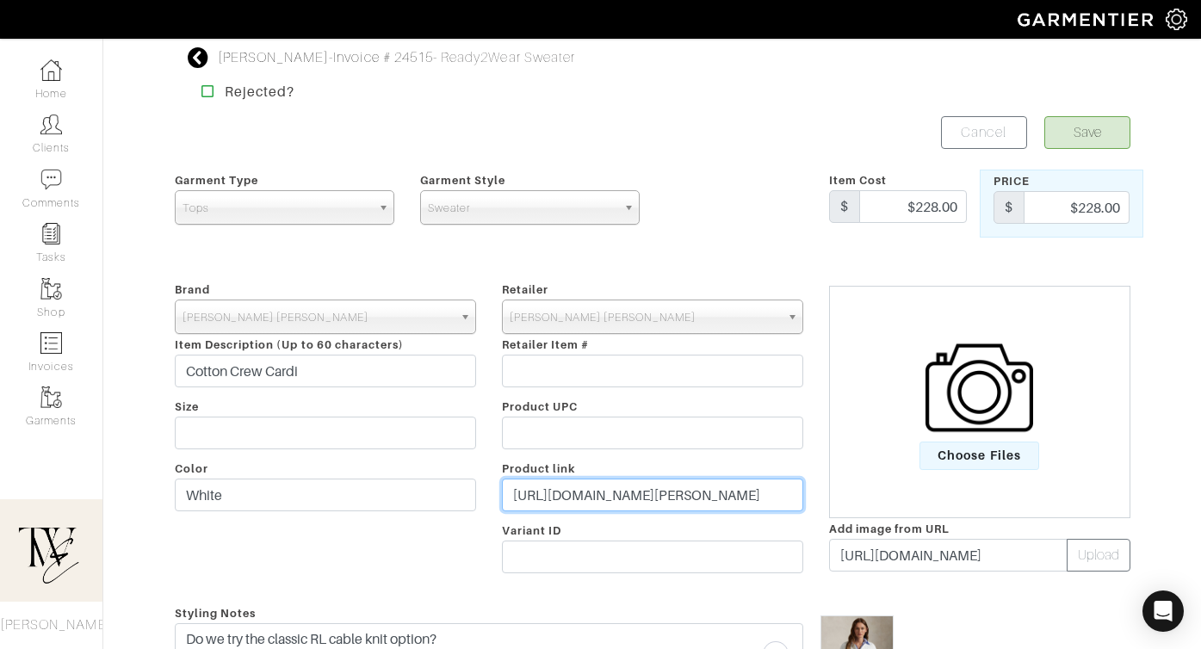
type input "https://www.bloomingdales.com/shop/product/polo-ralph-lauren-cotton-cable-knit-…"
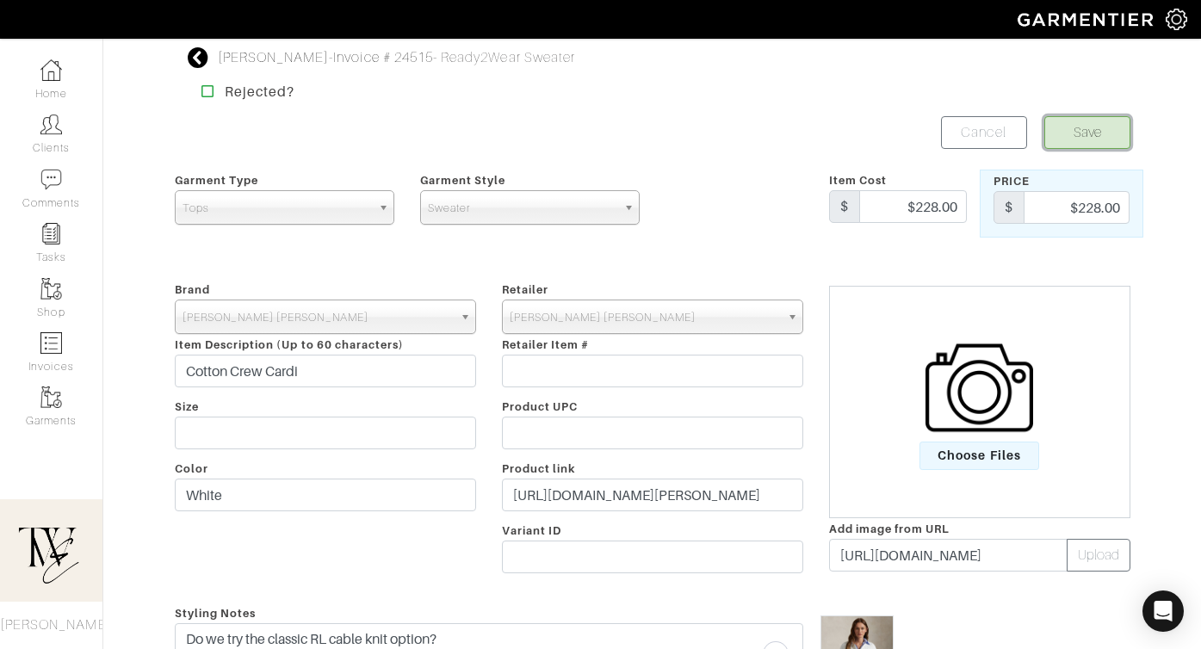
click at [1079, 126] on button "Save" at bounding box center [1087, 132] width 86 height 33
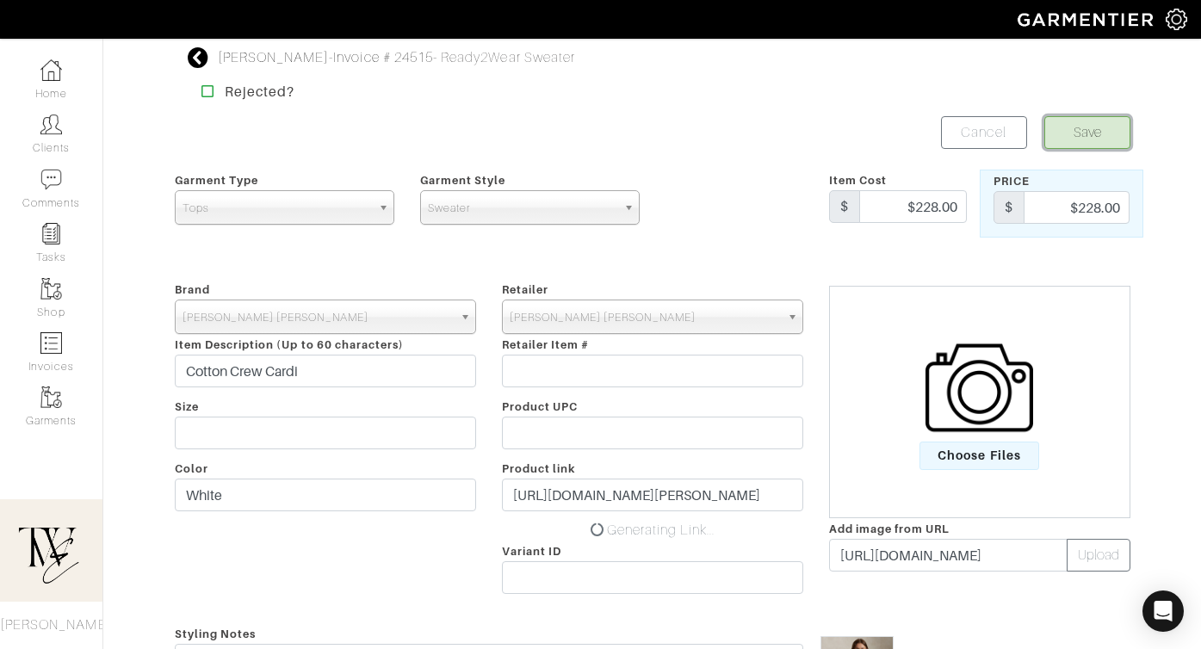
scroll to position [0, 0]
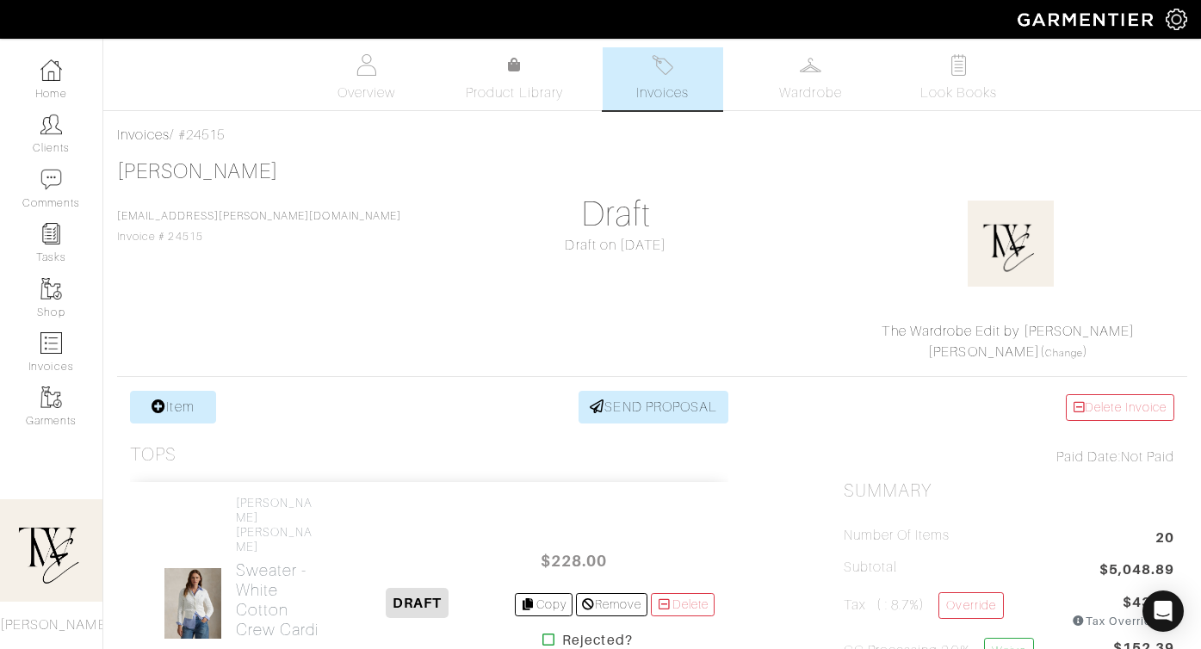
click at [679, 58] on link "Invoices" at bounding box center [663, 78] width 121 height 63
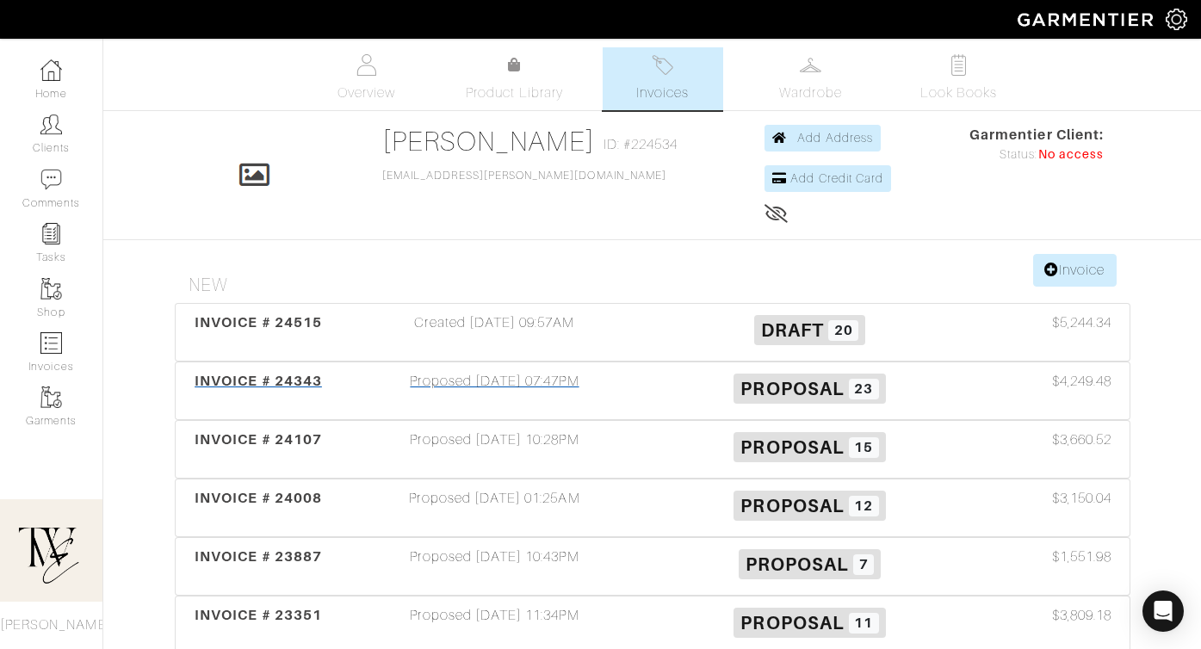
click at [273, 372] on div "INVOICE # 24343" at bounding box center [259, 391] width 158 height 40
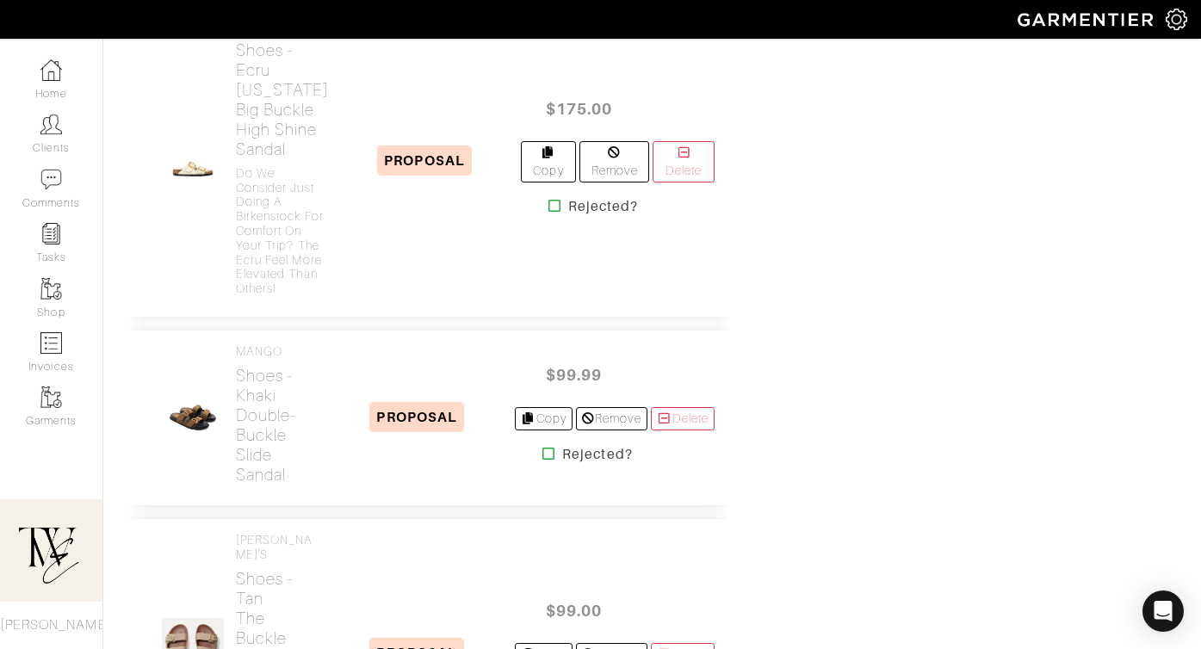
scroll to position [5581, 0]
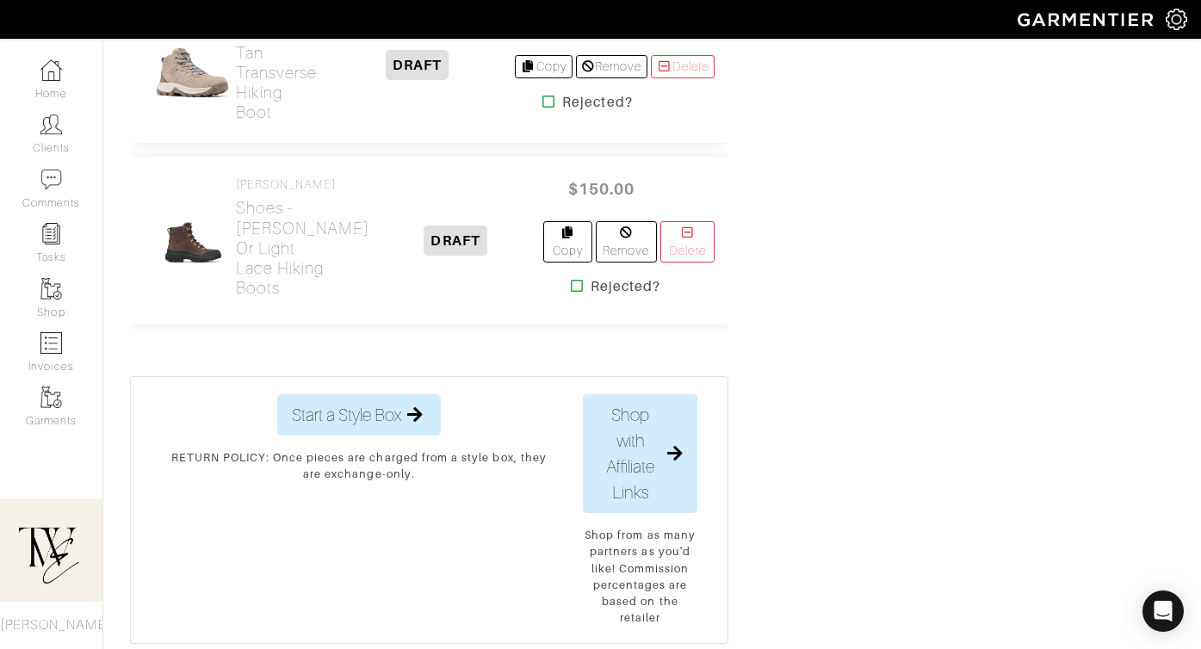
scroll to position [6558, 0]
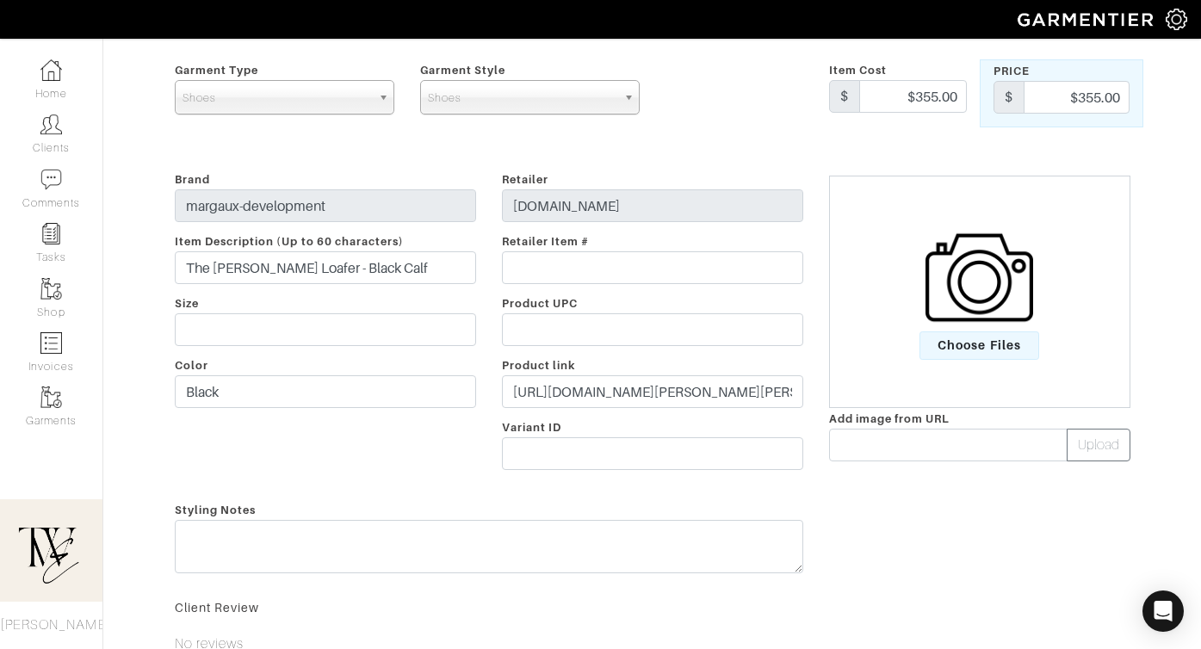
scroll to position [164, 0]
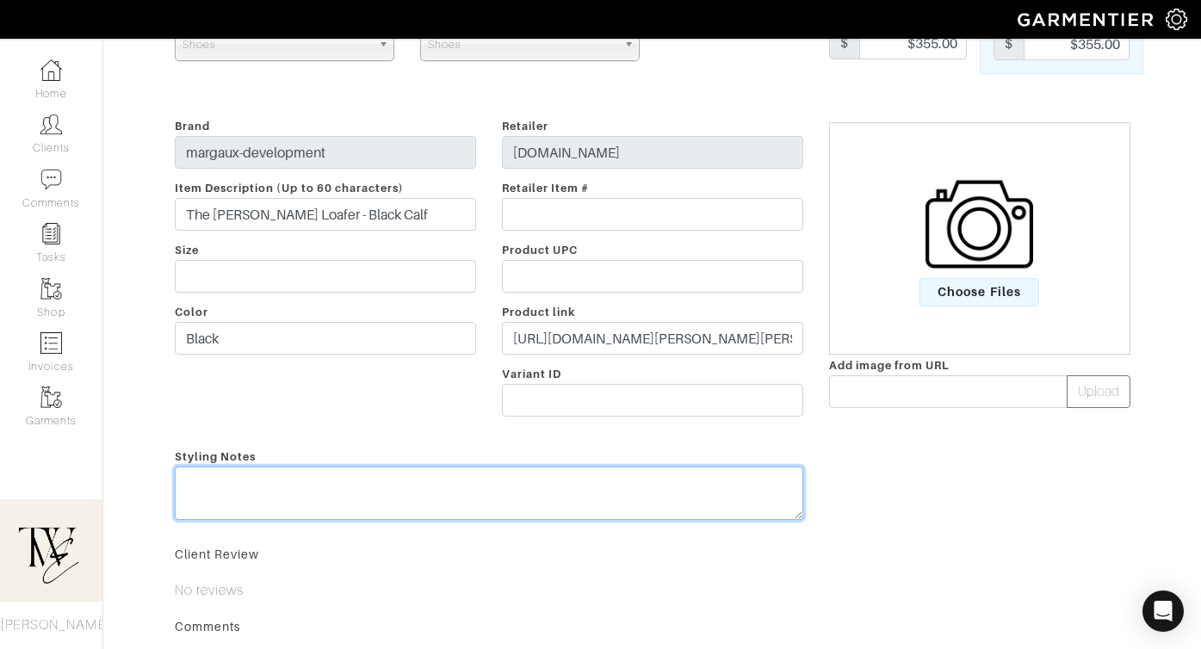
click at [466, 488] on textarea at bounding box center [489, 493] width 628 height 53
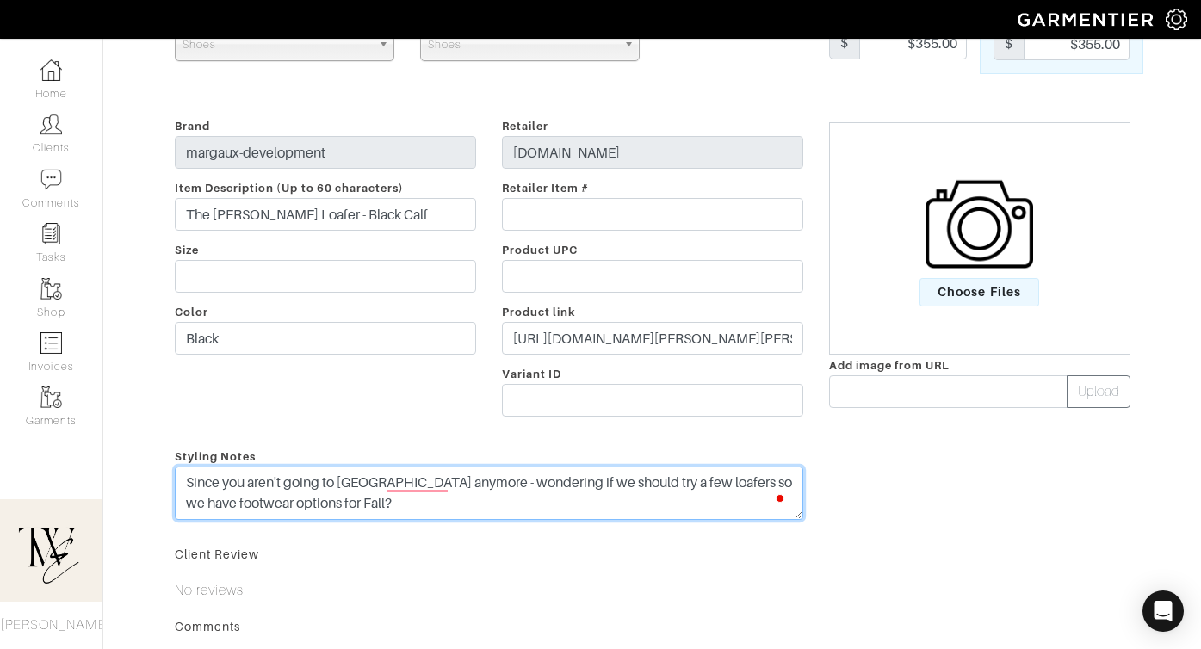
type textarea "Since you aren't going to [GEOGRAPHIC_DATA] anymore - wondering if we should tr…"
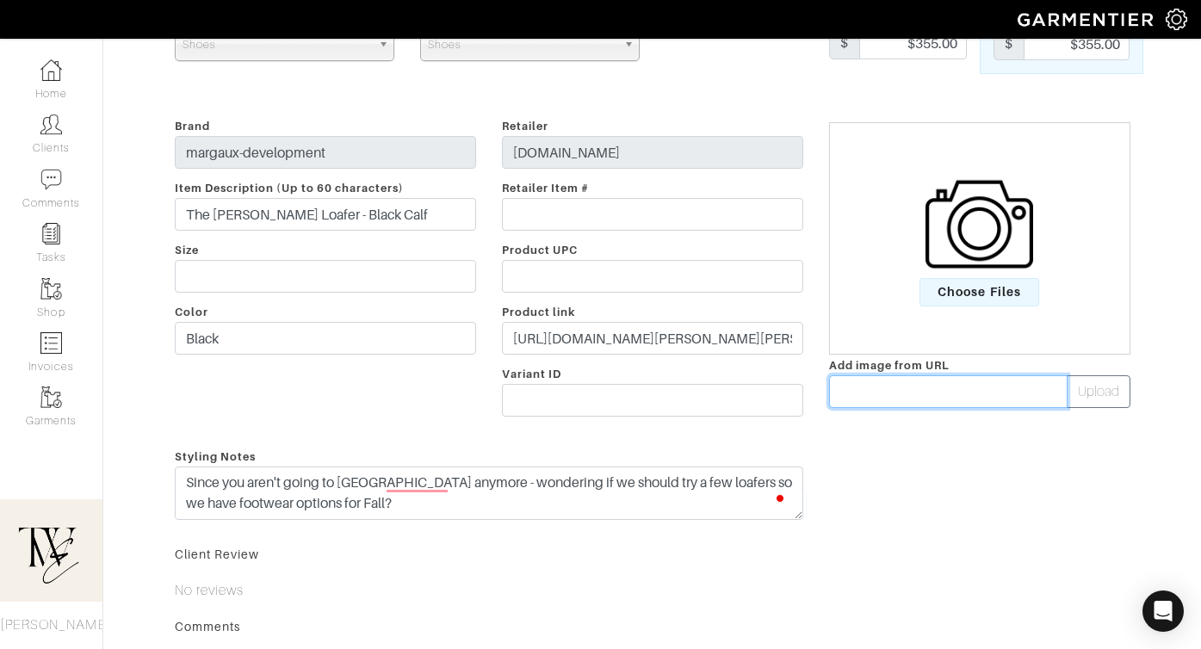
click at [888, 384] on input "text" at bounding box center [948, 391] width 238 height 33
paste input "[URL][DOMAIN_NAME][PERSON_NAME]"
type input "[URL][DOMAIN_NAME][PERSON_NAME]"
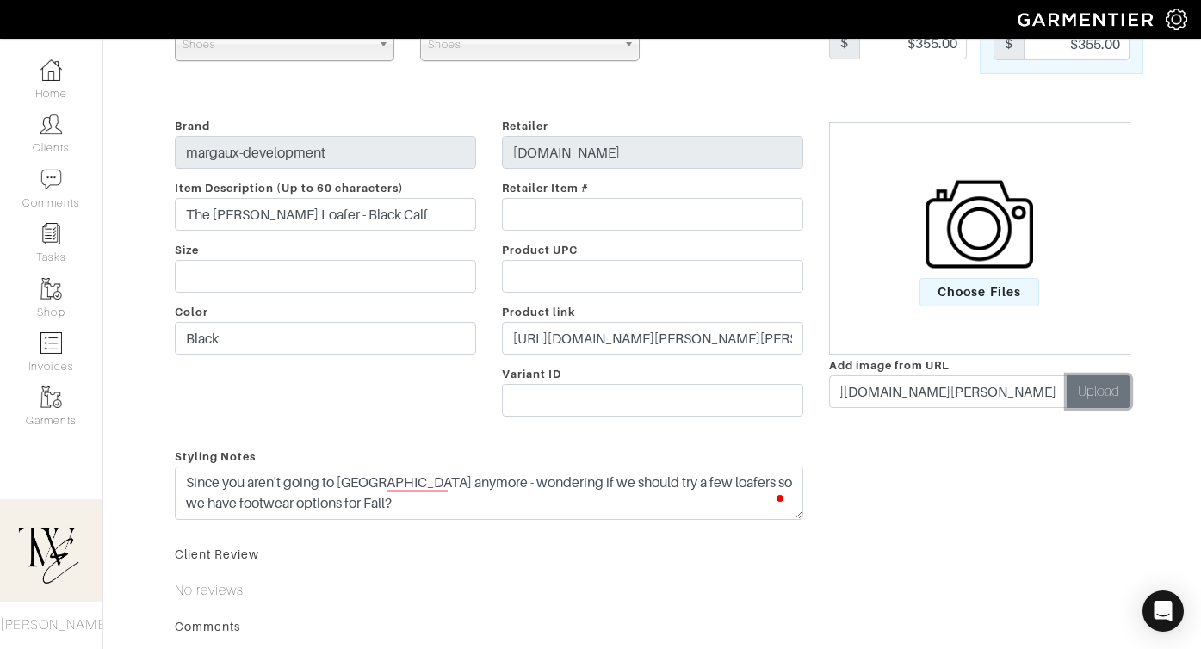
click at [1098, 388] on button "Upload" at bounding box center [1099, 391] width 64 height 33
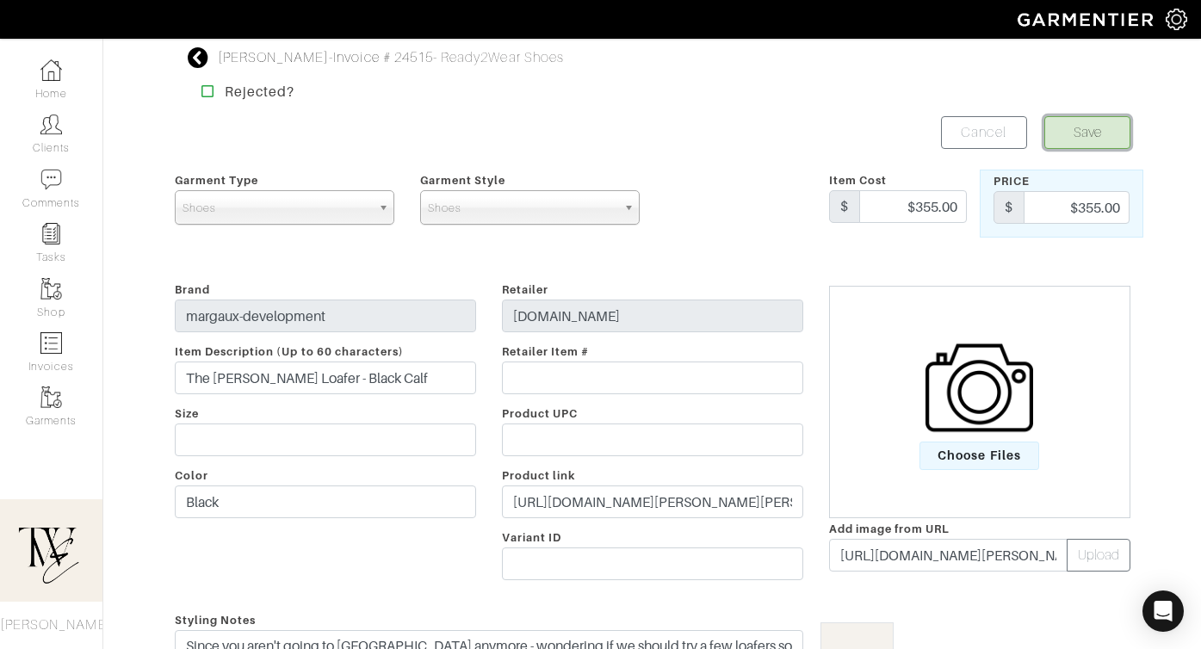
click at [1092, 128] on button "Save" at bounding box center [1087, 132] width 86 height 33
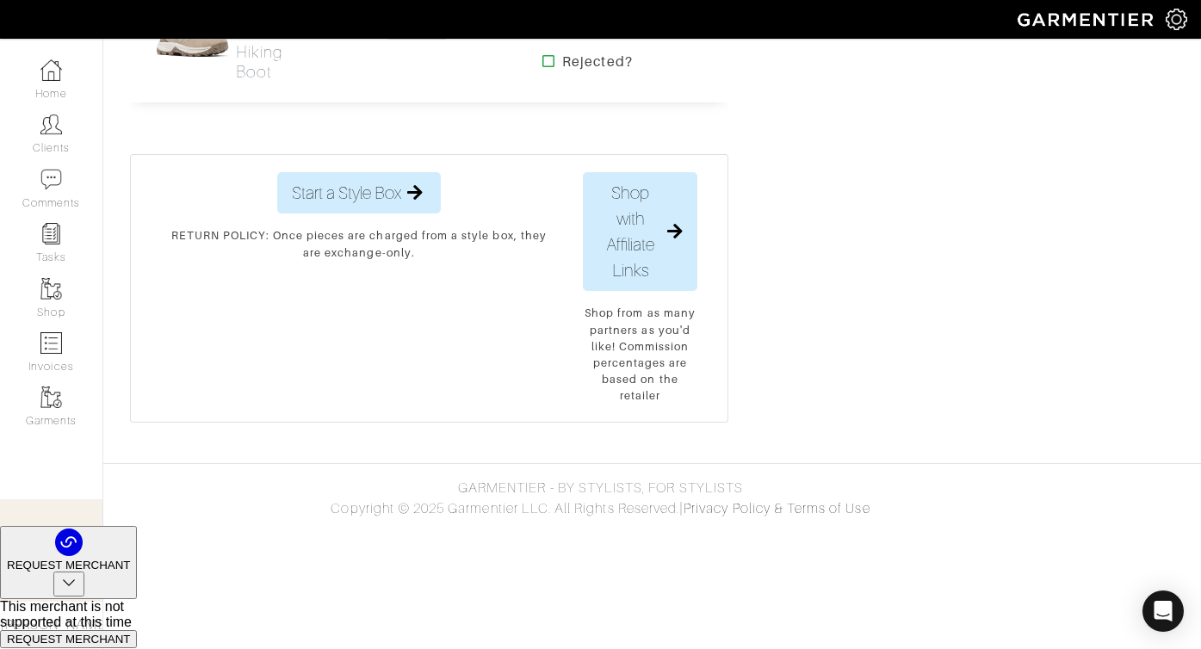
scroll to position [7126, 0]
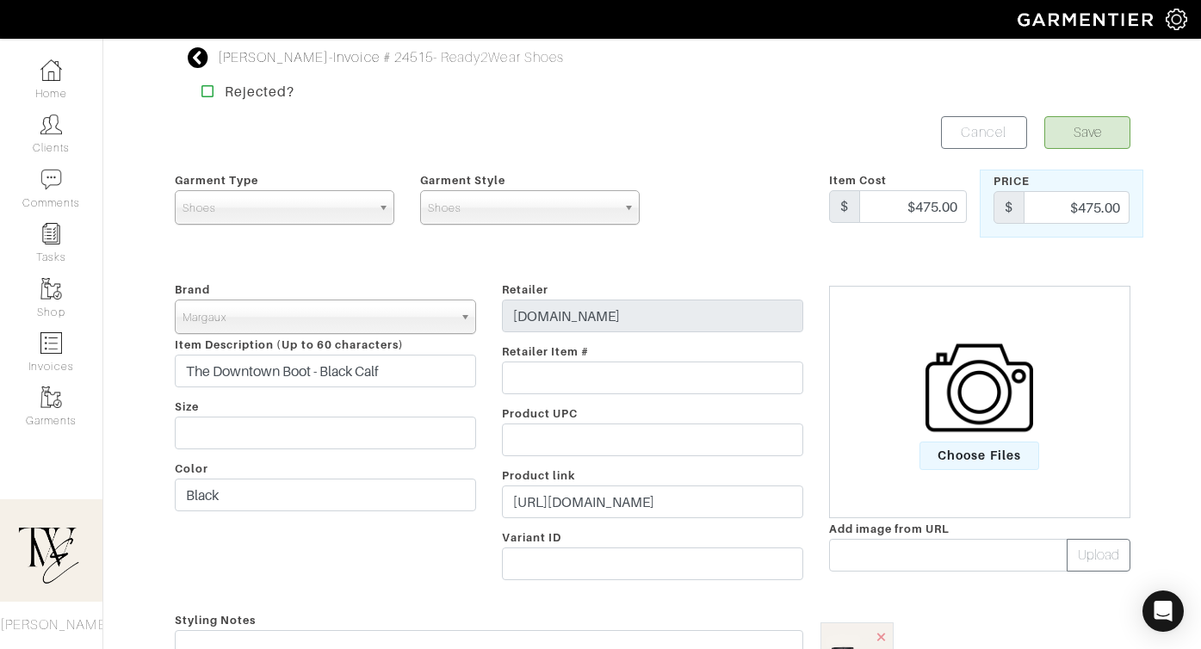
scroll to position [326, 0]
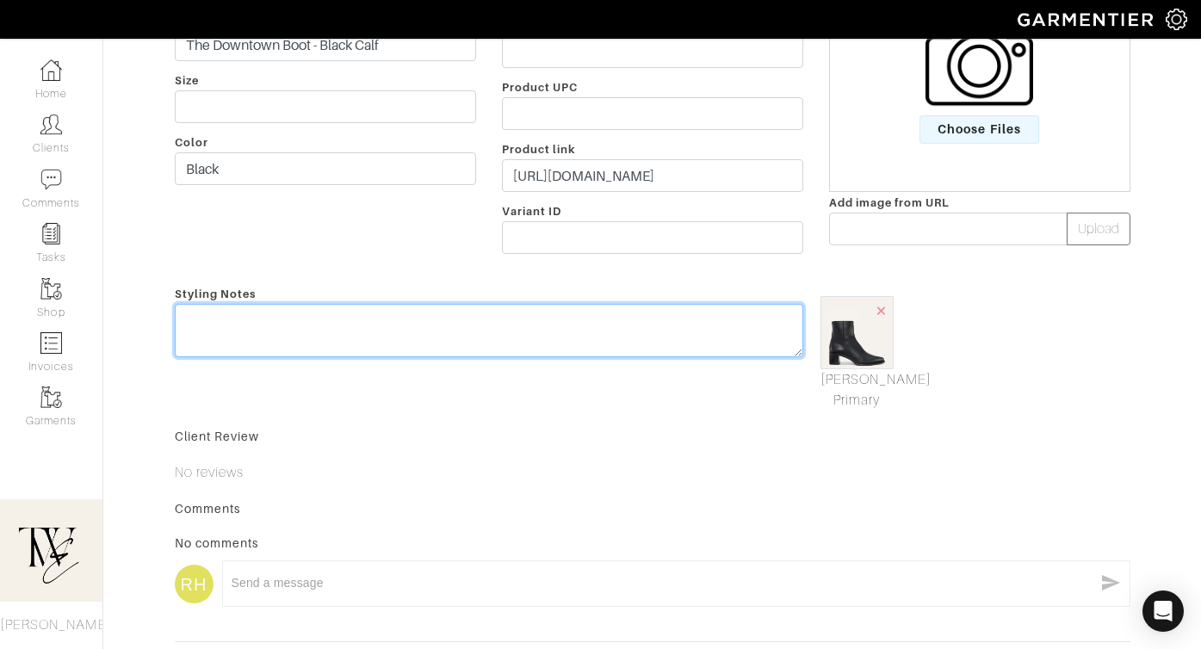
click at [406, 337] on textarea at bounding box center [489, 330] width 628 height 53
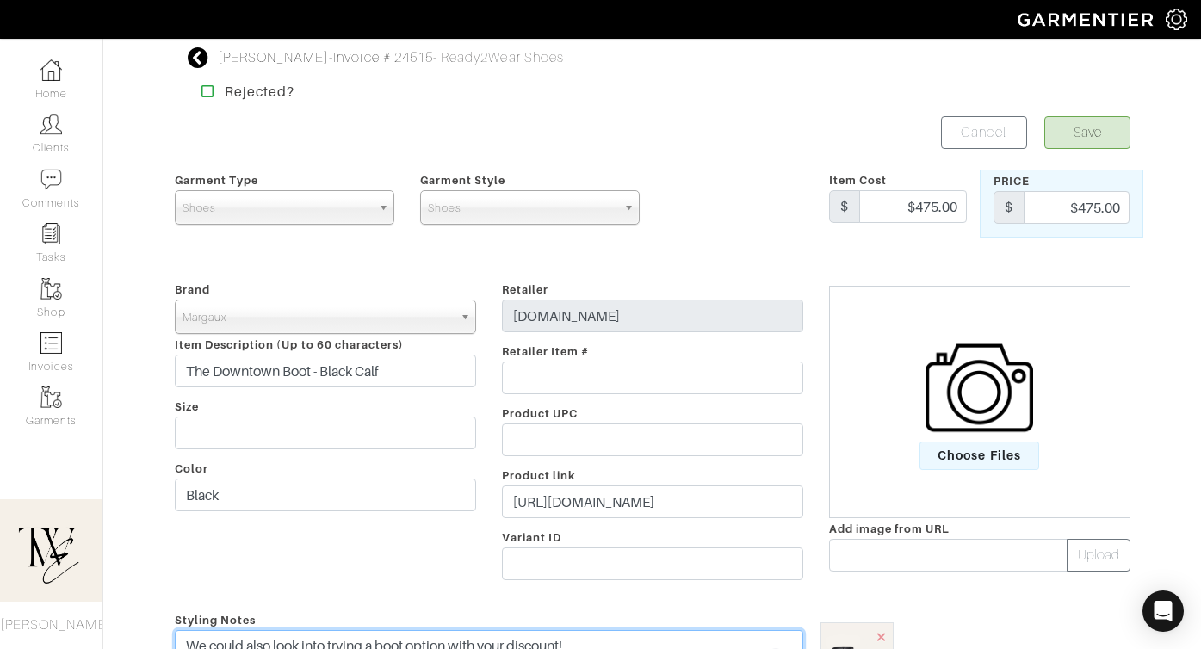
type textarea "We could also look into trying a boot option with your discount!"
click at [1095, 142] on button "Save" at bounding box center [1087, 132] width 86 height 33
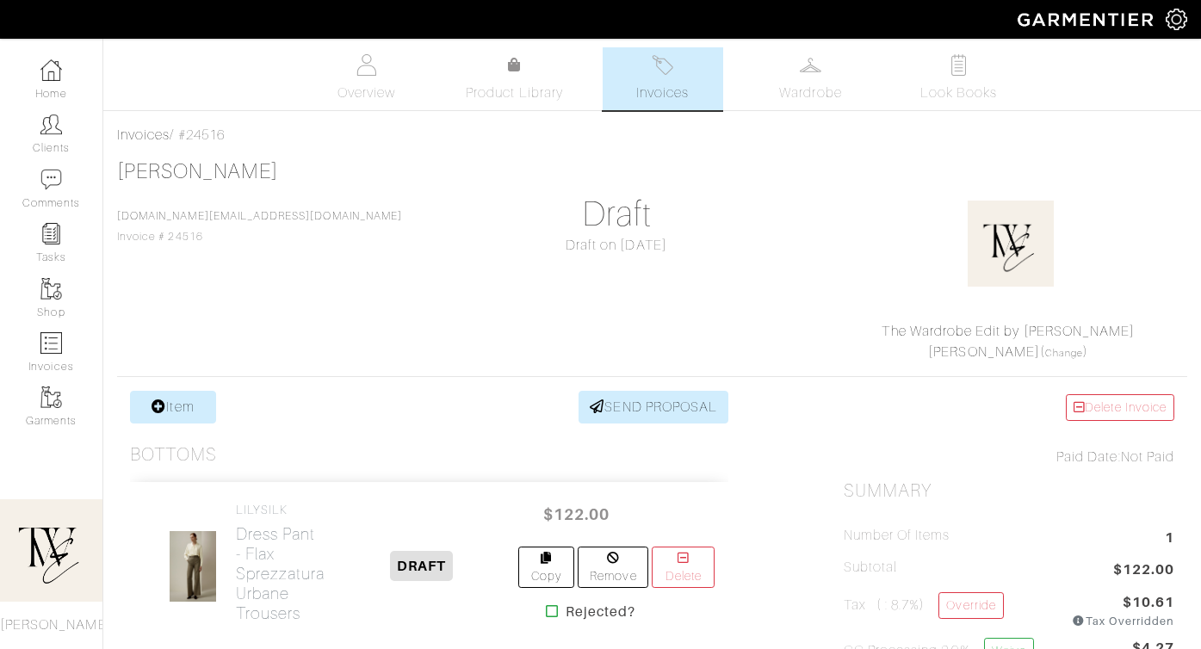
click at [233, 553] on div "LILYSILK Dress Pant - Flax Sprezzatura Urbane Trousers" at bounding box center [241, 566] width 195 height 127
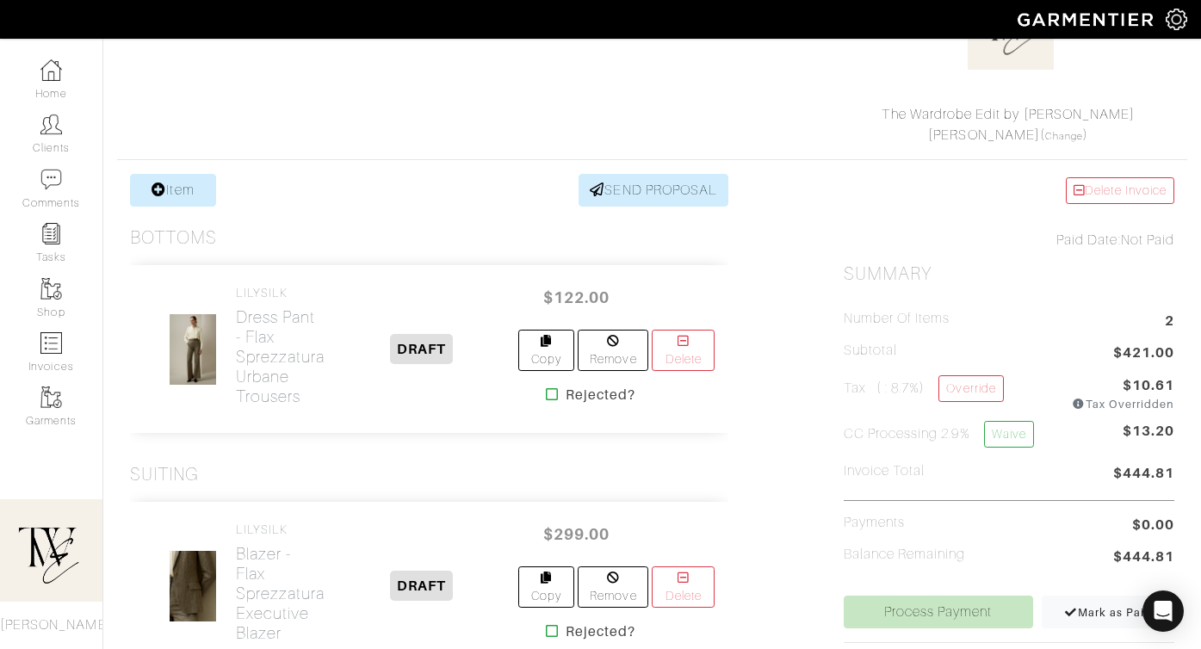
scroll to position [358, 0]
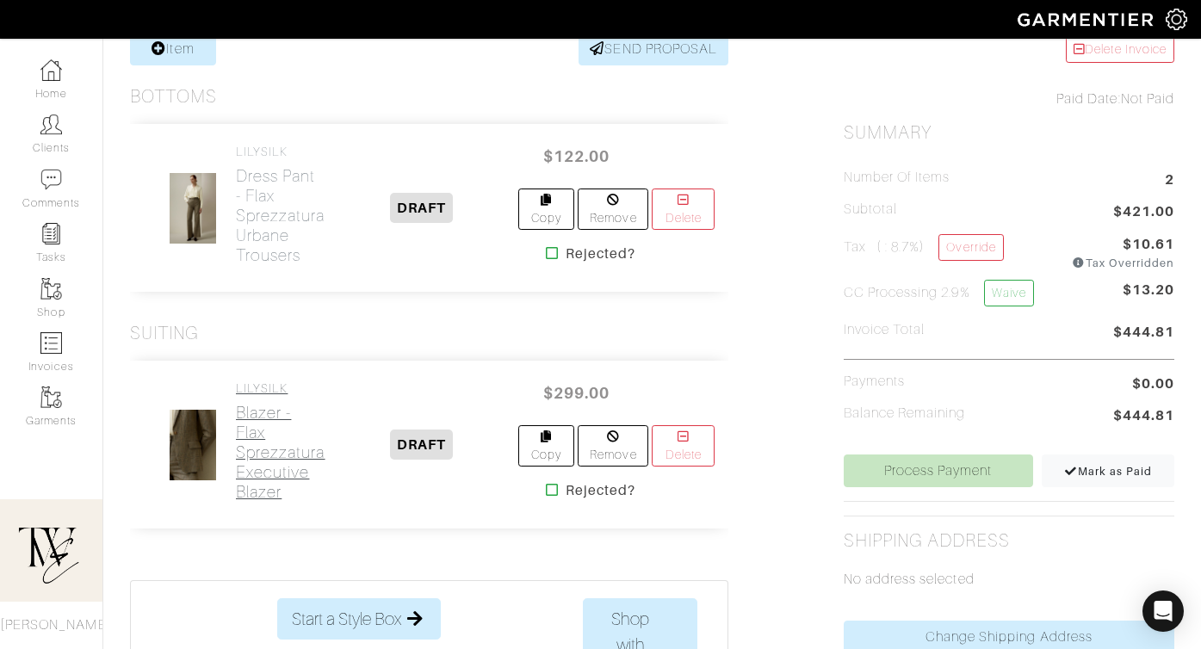
click at [285, 472] on h2 "Blazer - Flax Sprezzatura Executive Blazer" at bounding box center [281, 452] width 90 height 99
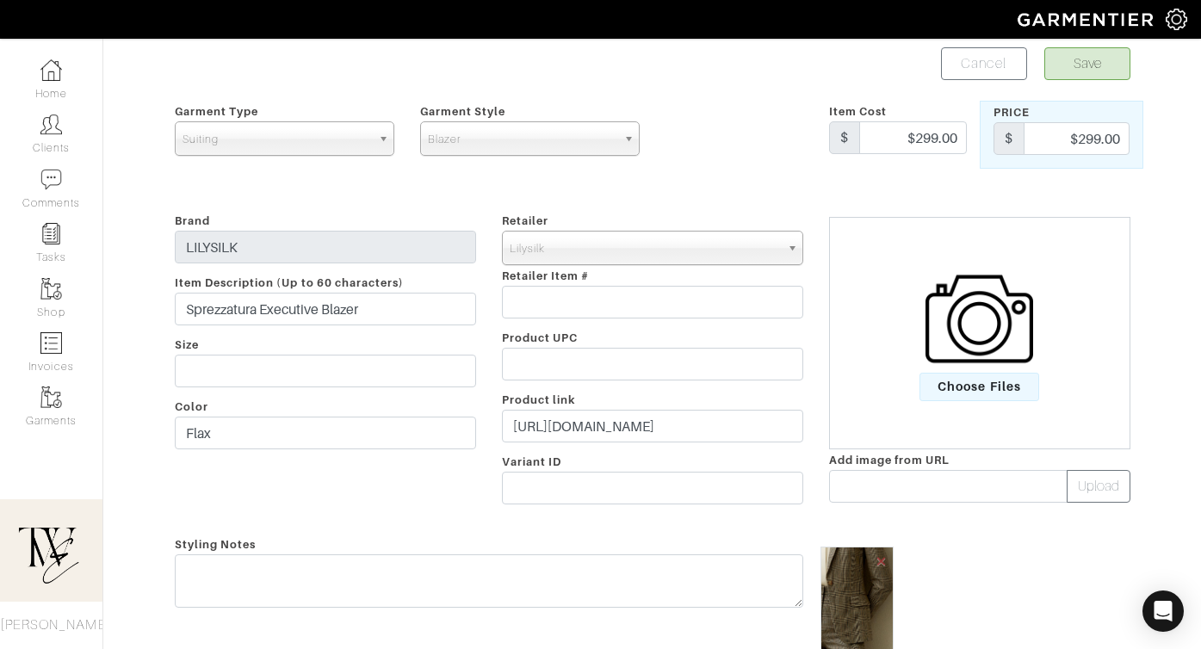
scroll to position [108, 0]
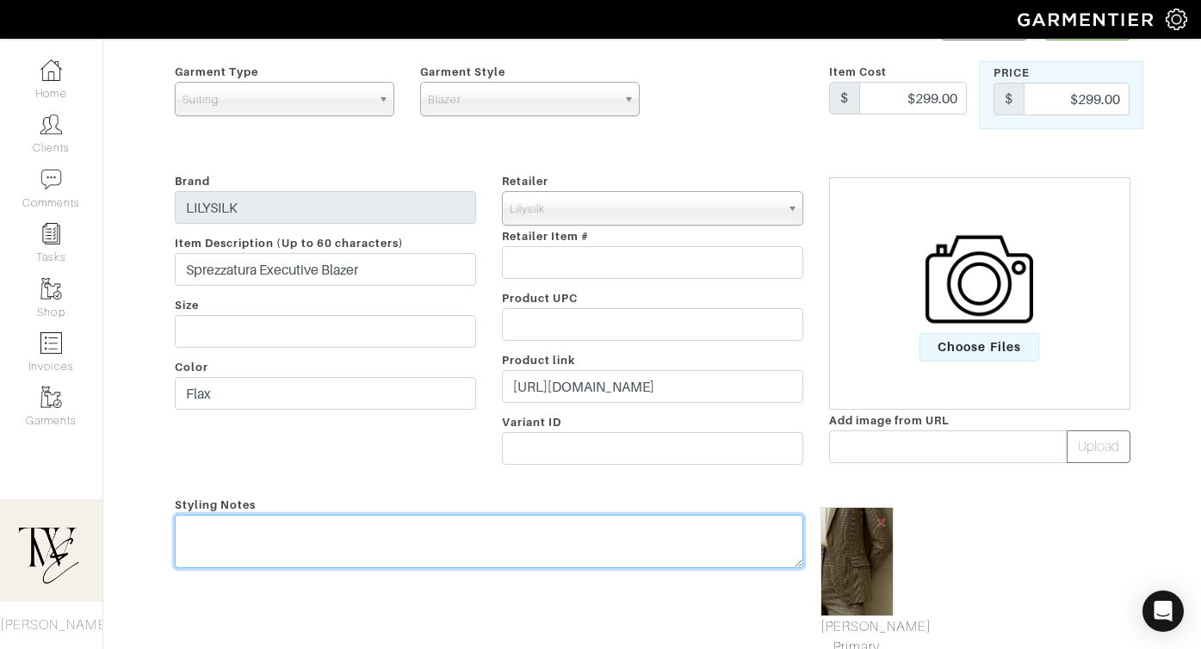
click at [581, 544] on textarea at bounding box center [489, 541] width 628 height 53
type textarea "Matching blazer!"
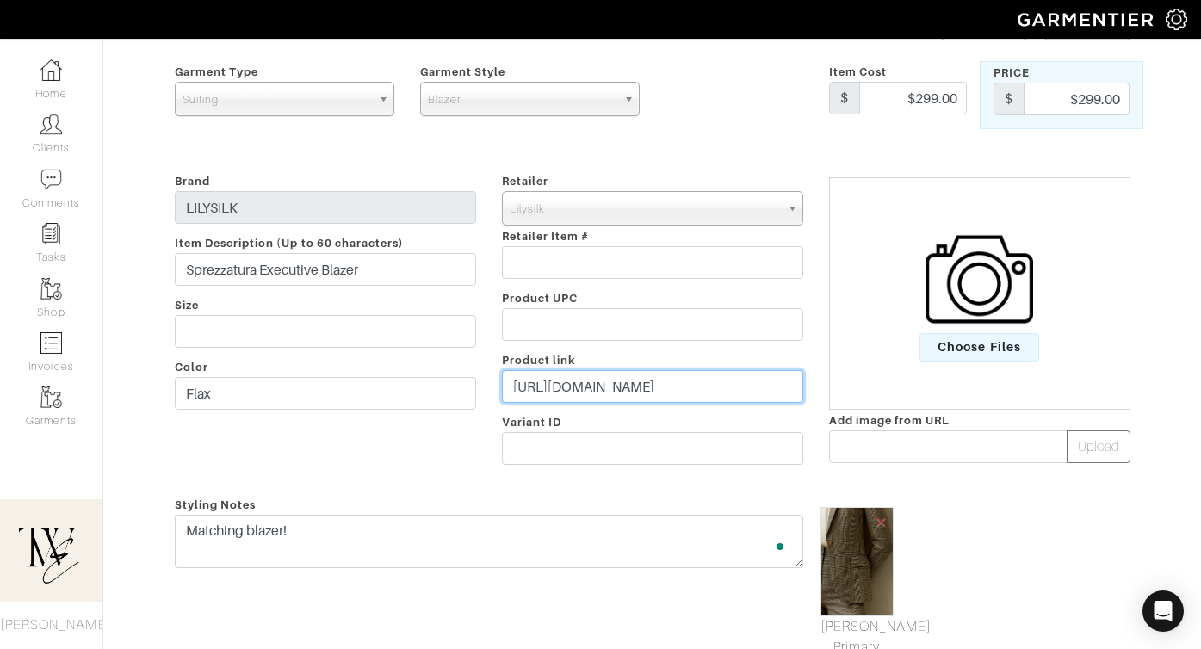
click at [638, 380] on input "https://www.lilysilk.com/us/product/sprezzatura-executive-blazer.html?color=624…" at bounding box center [652, 386] width 301 height 33
paste input "Jenny 5,951 *Due monthly on the 1st, 11 more payments"
type input "Jenny 5,951 *Due monthly on the 1st, 11 more payments"
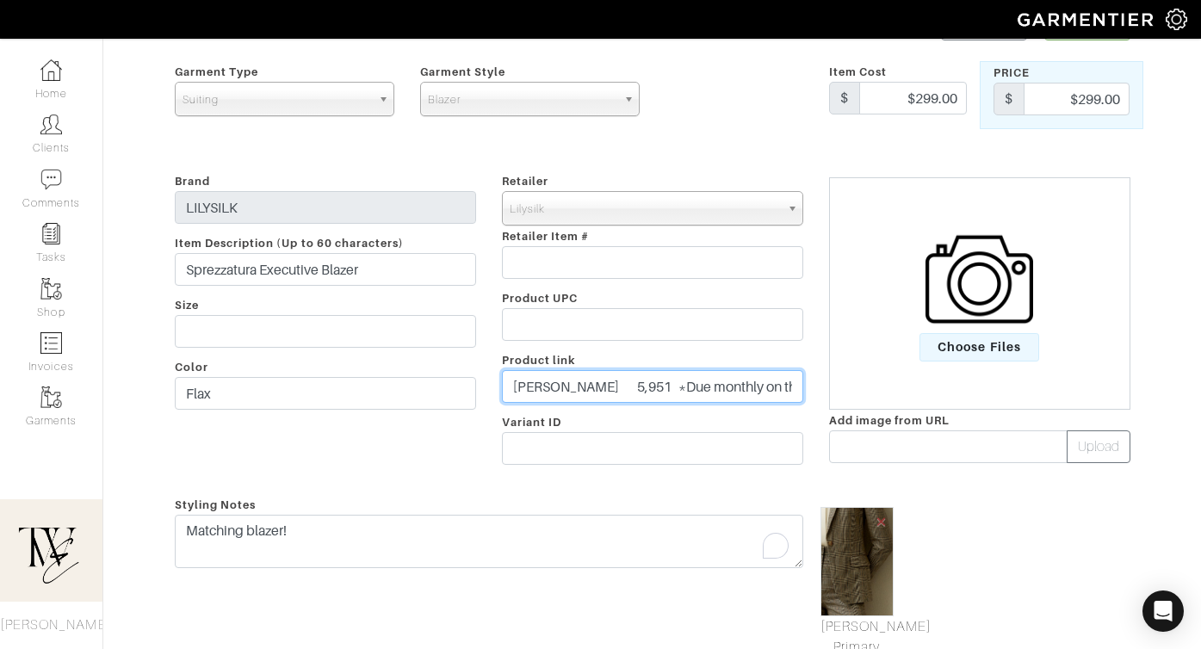
scroll to position [0, 88]
click at [638, 380] on input "Jenny 5,951 *Due monthly on the 1st, 11 more payments" at bounding box center [652, 386] width 301 height 33
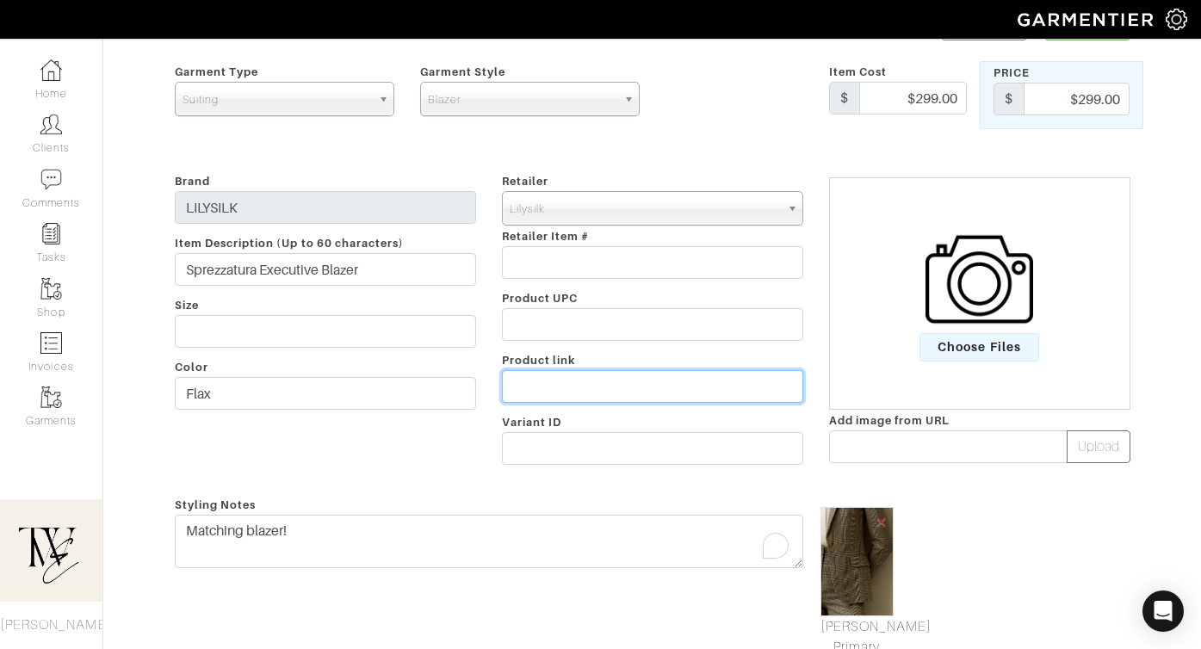
paste input "https://rstyle.me/+TzxFVIzxzR3L8IWvOiQ6Gg"
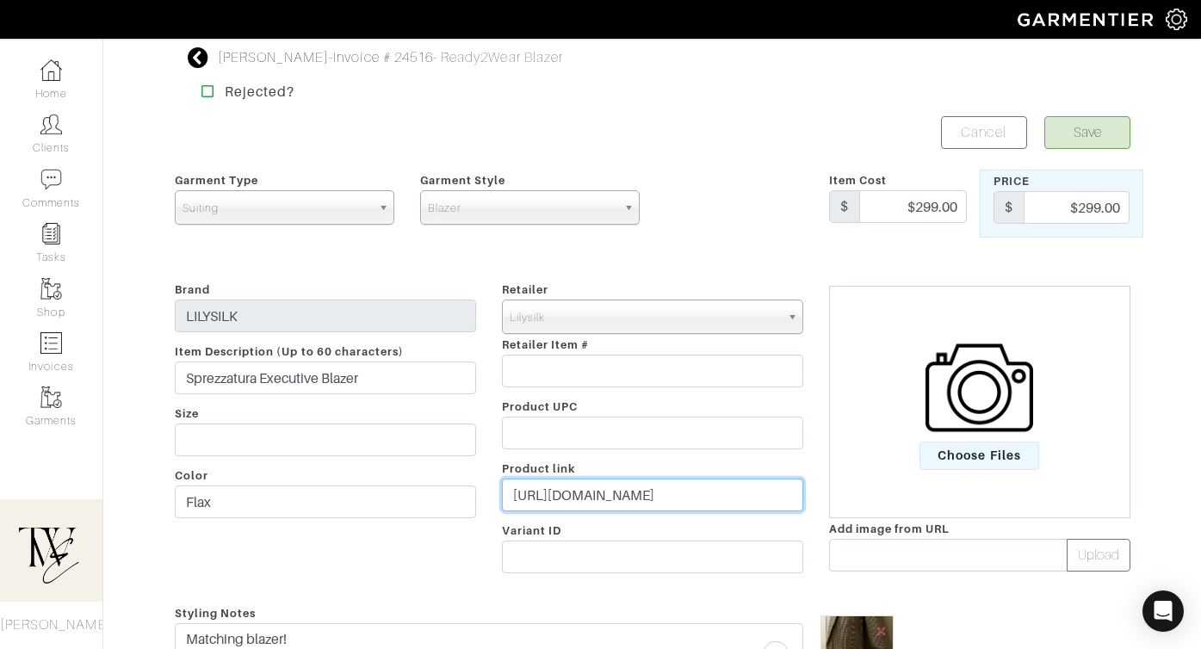
type input "https://rstyle.me/+TzxFVIzxzR3L8IWvOiQ6Gg"
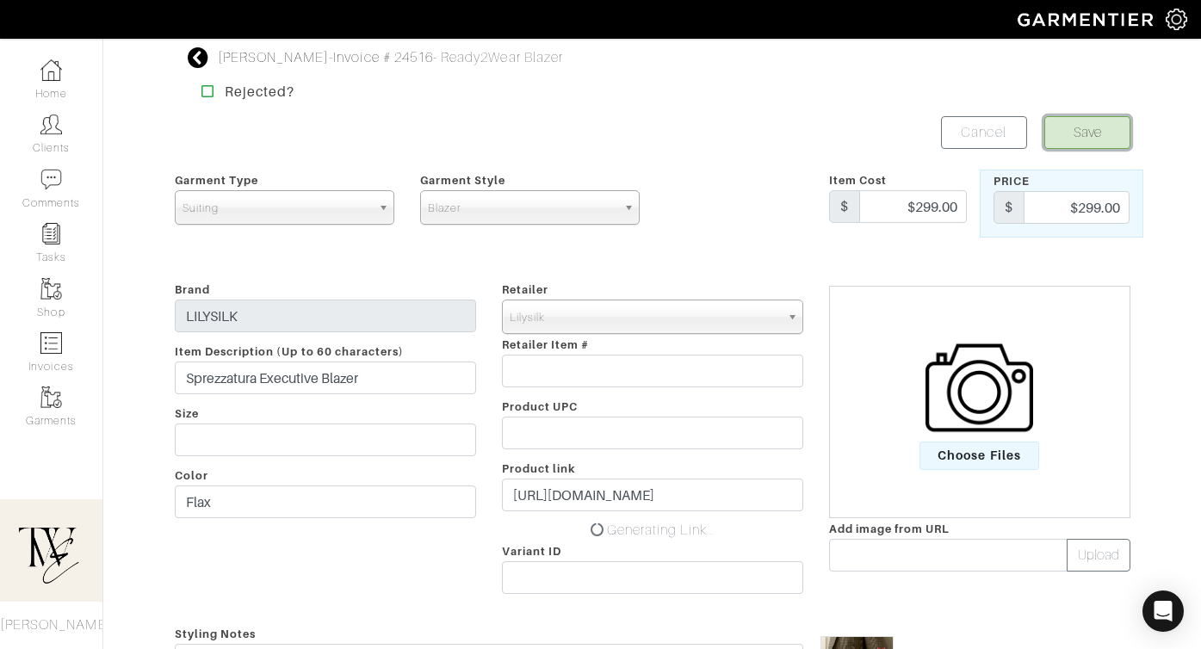
click at [1096, 129] on button "Save" at bounding box center [1087, 132] width 86 height 33
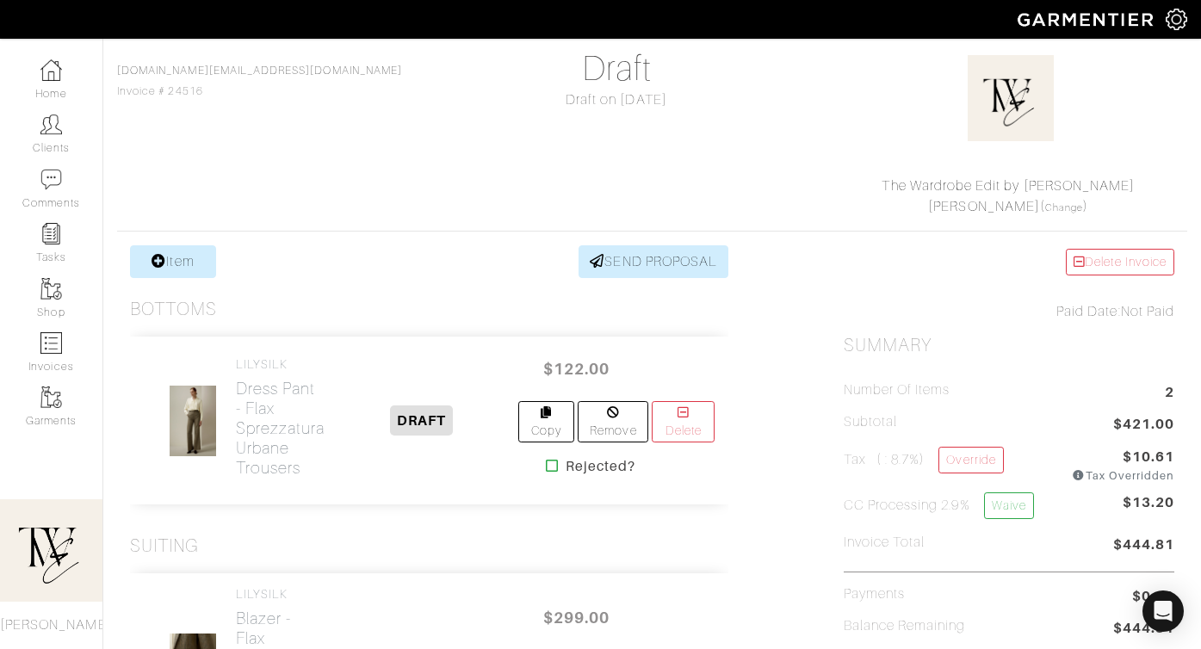
scroll to position [311, 0]
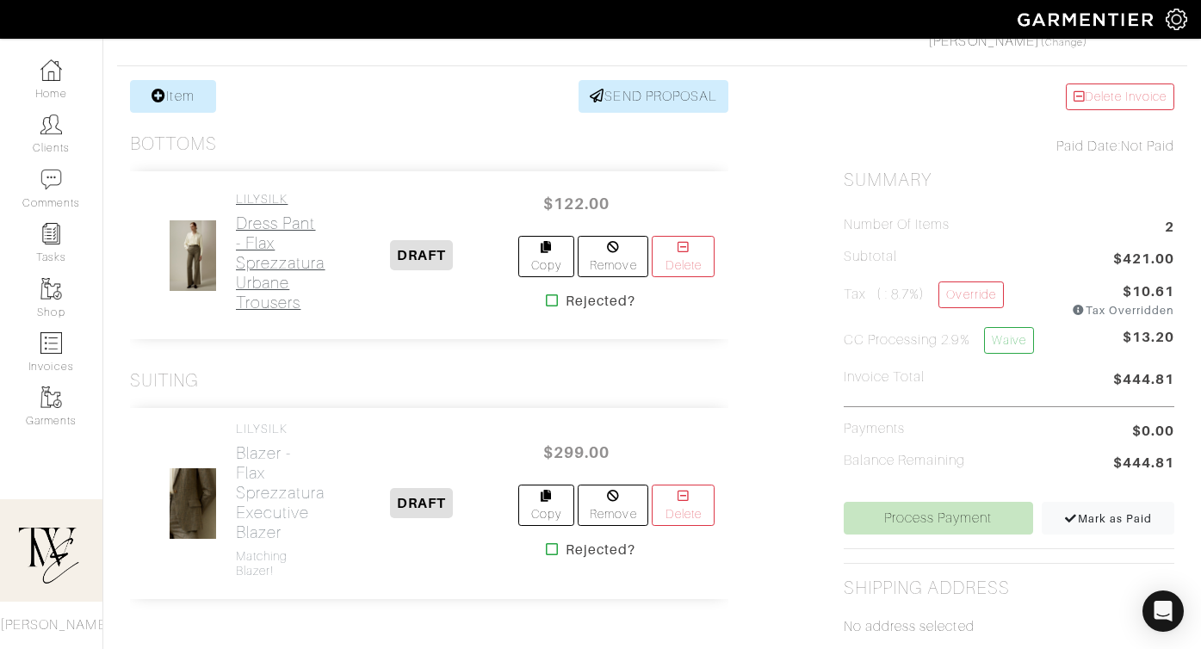
click at [260, 266] on h2 "Dress Pant - Flax Sprezzatura Urbane Trousers" at bounding box center [281, 262] width 90 height 99
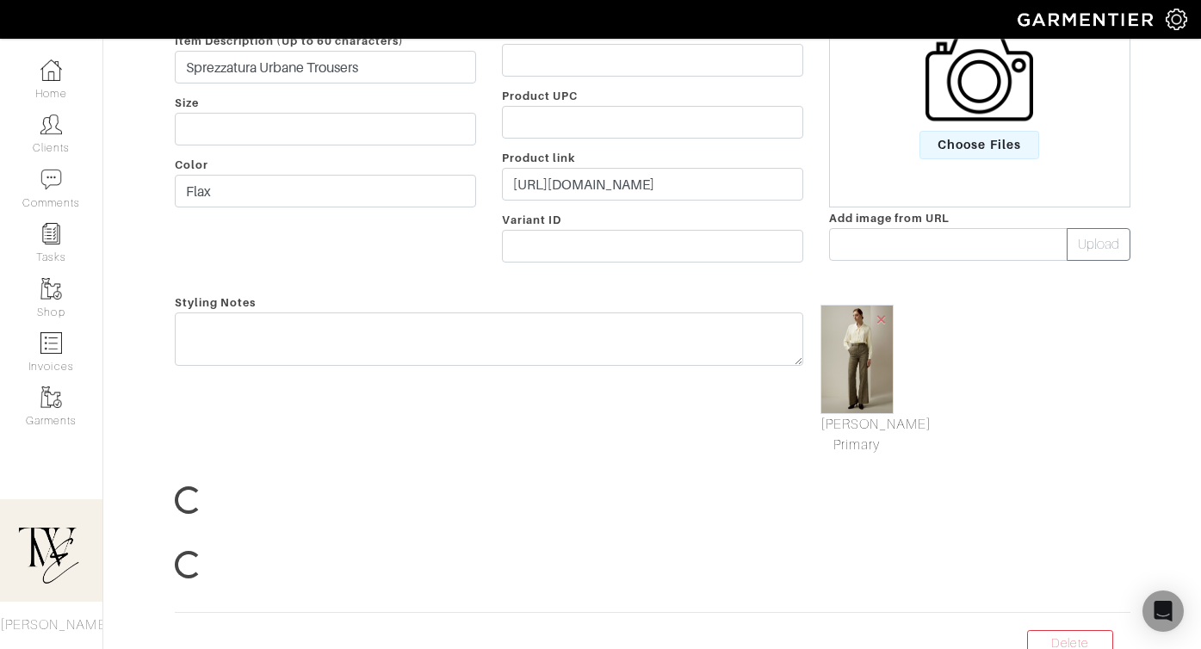
scroll to position [122, 0]
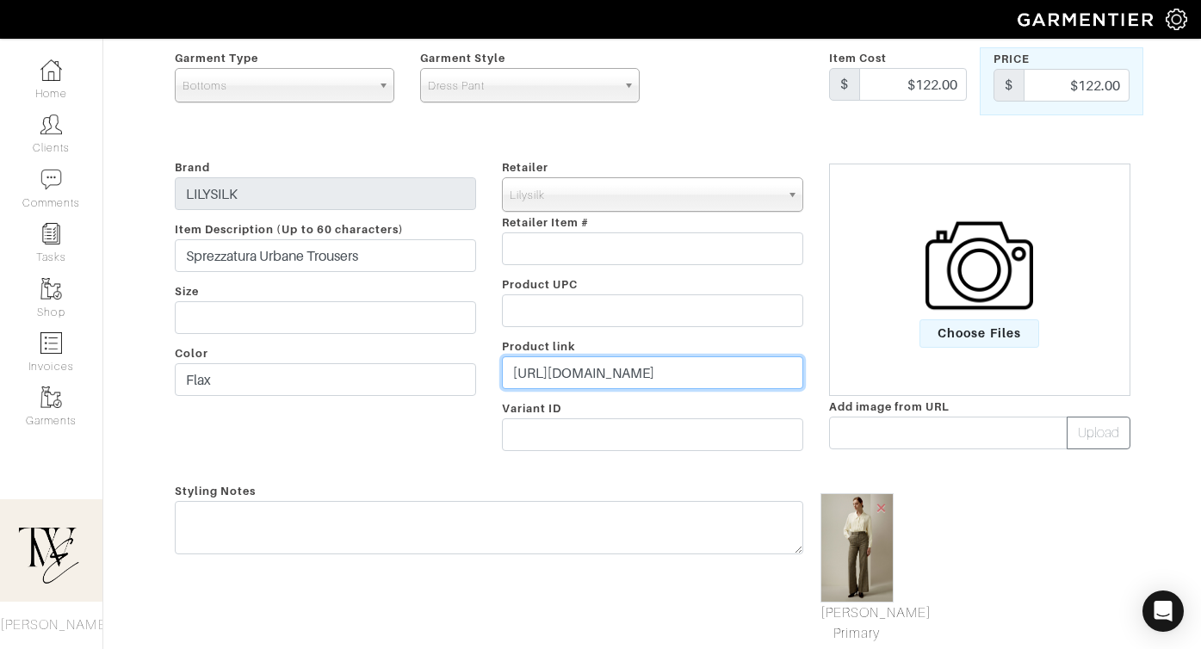
click at [690, 385] on input "[URL][DOMAIN_NAME]" at bounding box center [652, 372] width 301 height 33
paste input "[DOMAIN_NAME][URL]"
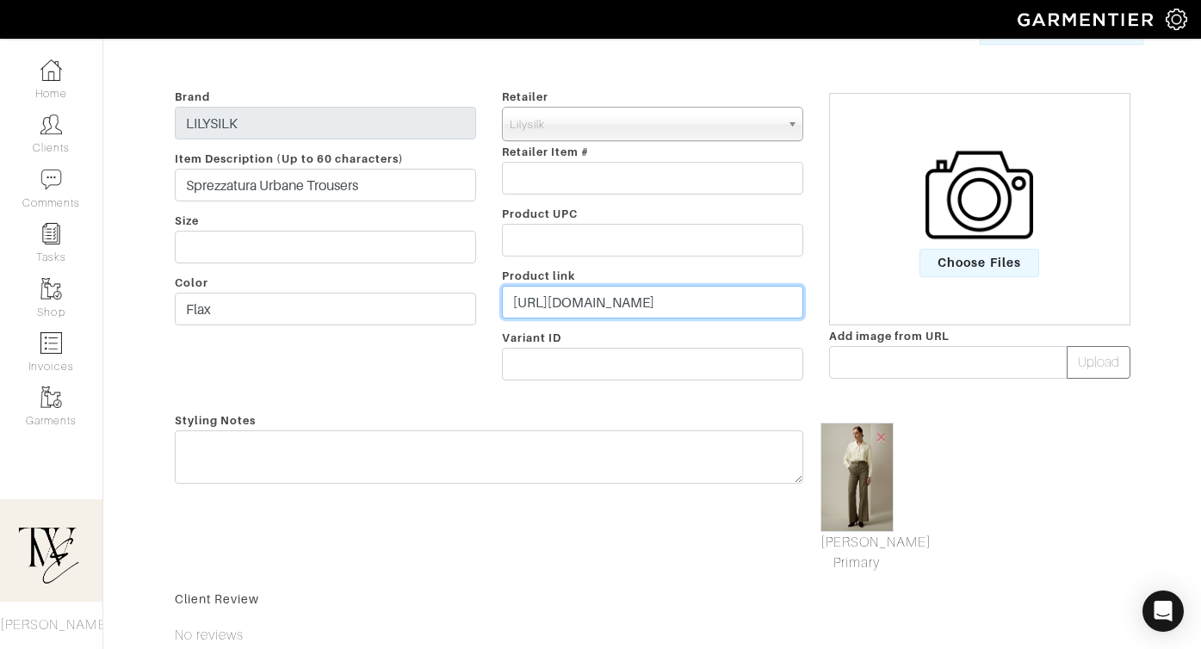
scroll to position [337, 0]
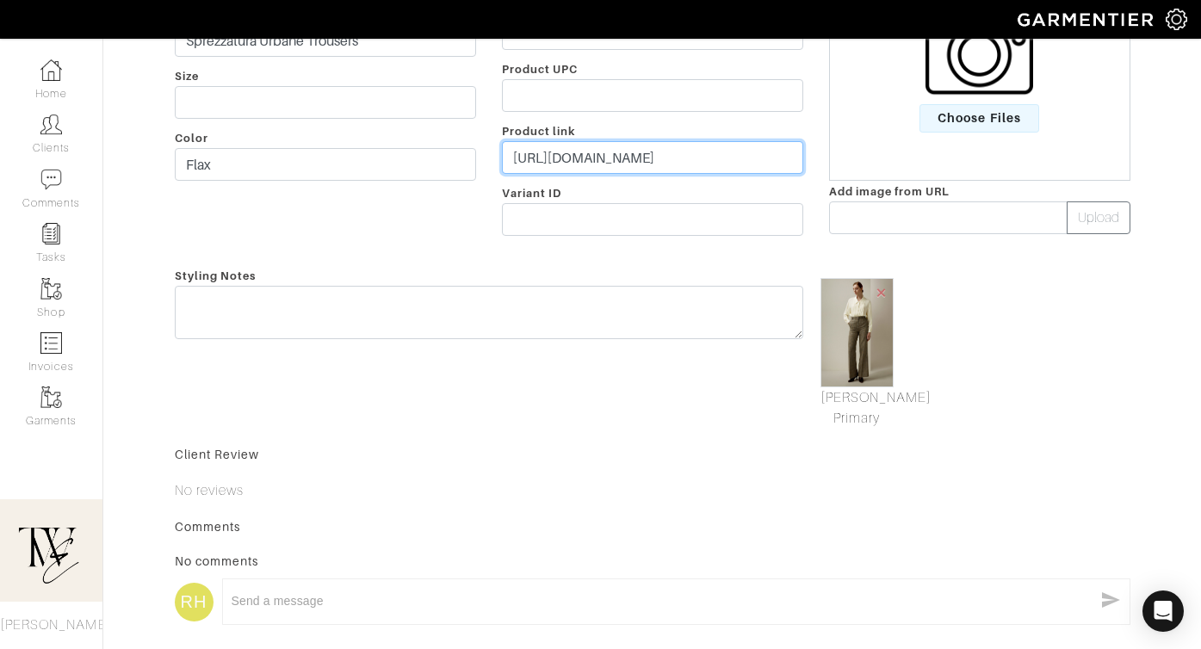
type input "[URL][DOMAIN_NAME]"
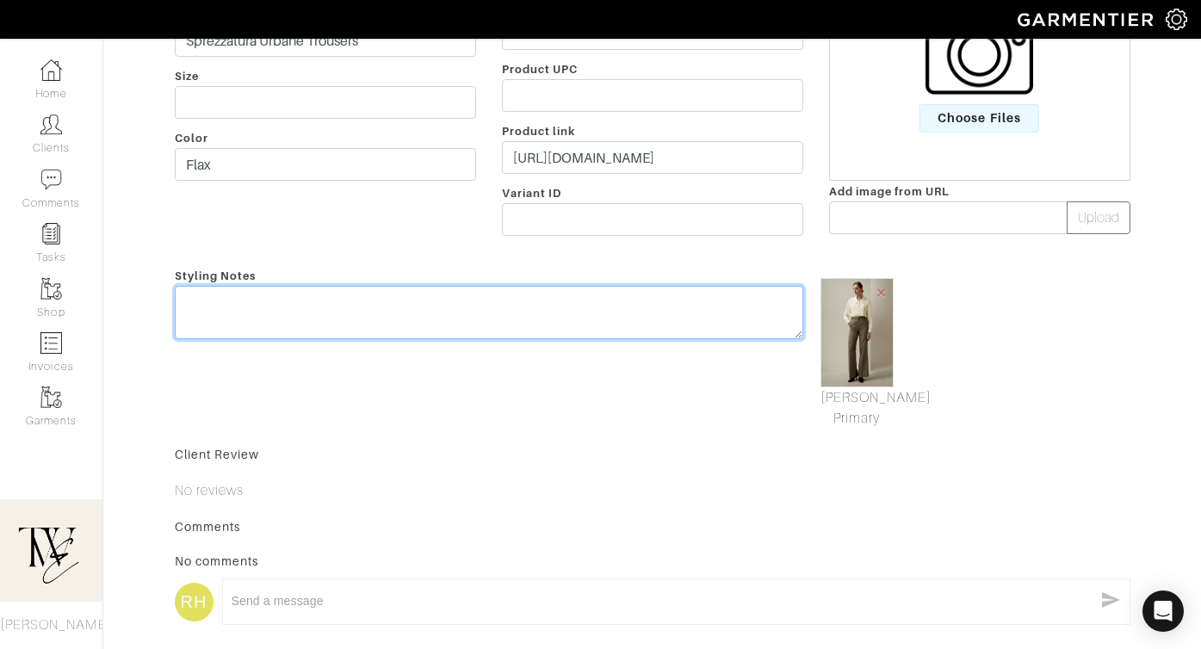
click at [633, 325] on textarea at bounding box center [489, 312] width 628 height 53
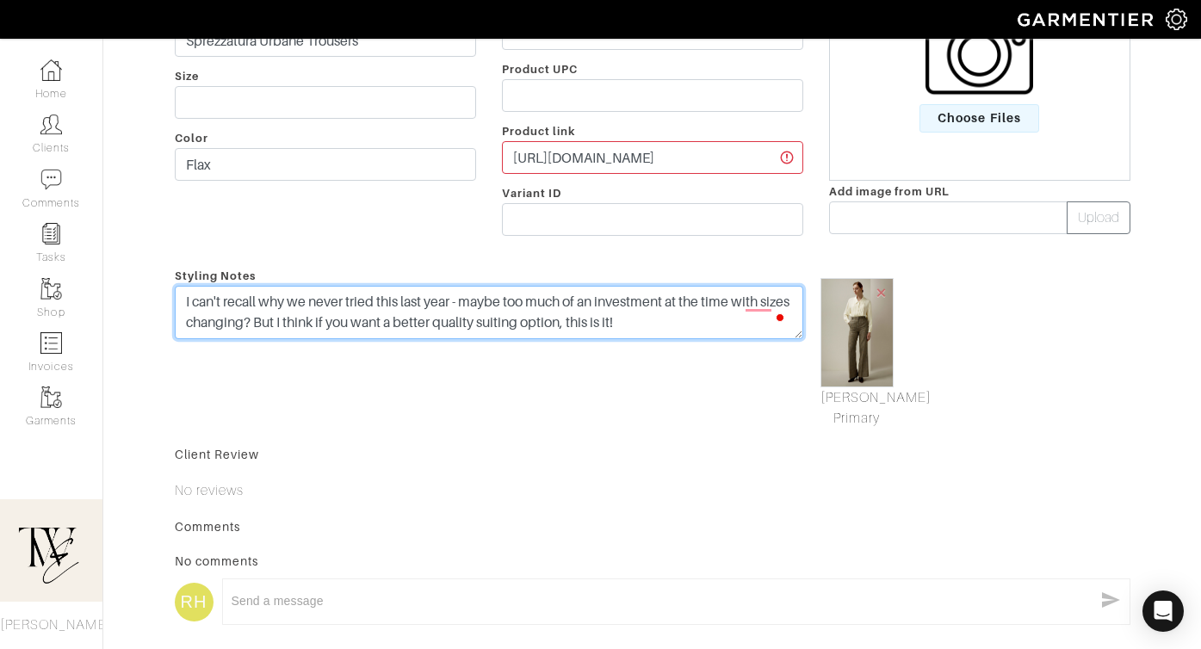
scroll to position [0, 0]
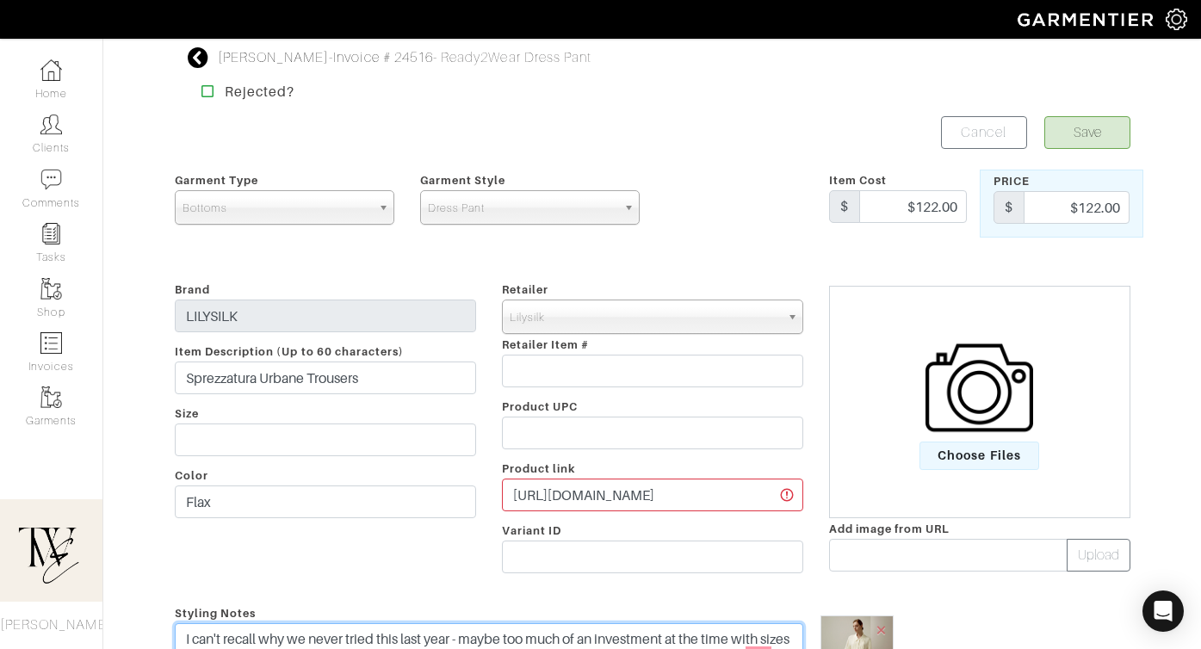
type textarea "I can't recall why we never tried this last year - maybe too much of an investm…"
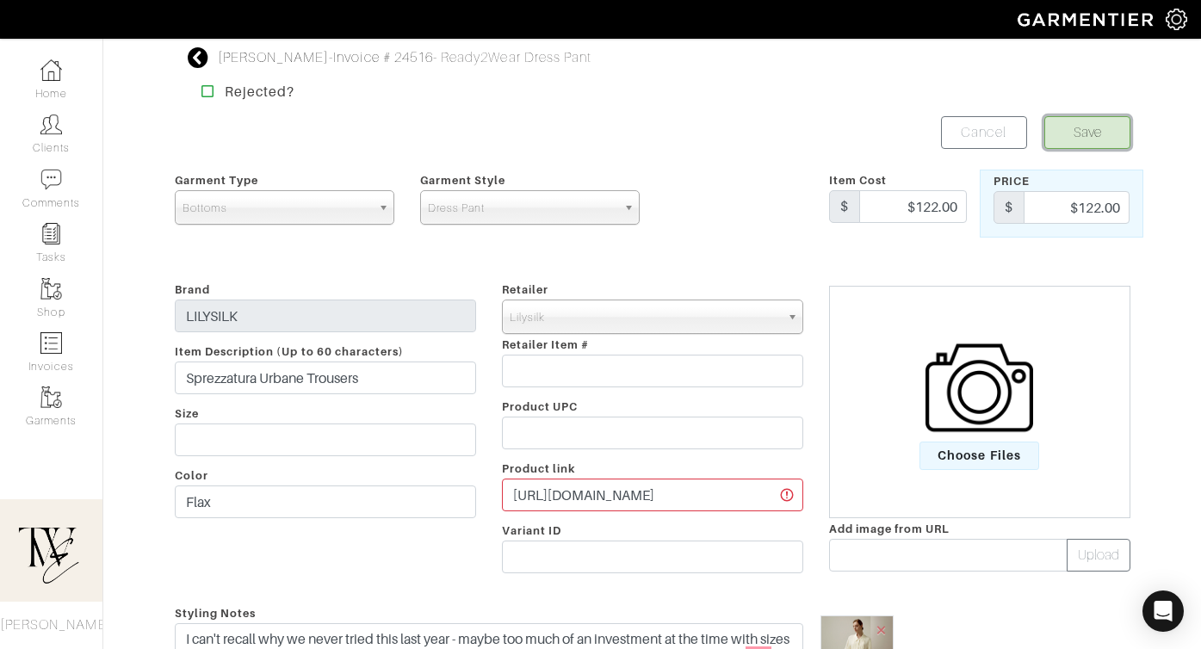
click at [1102, 133] on button "Save" at bounding box center [1087, 132] width 86 height 33
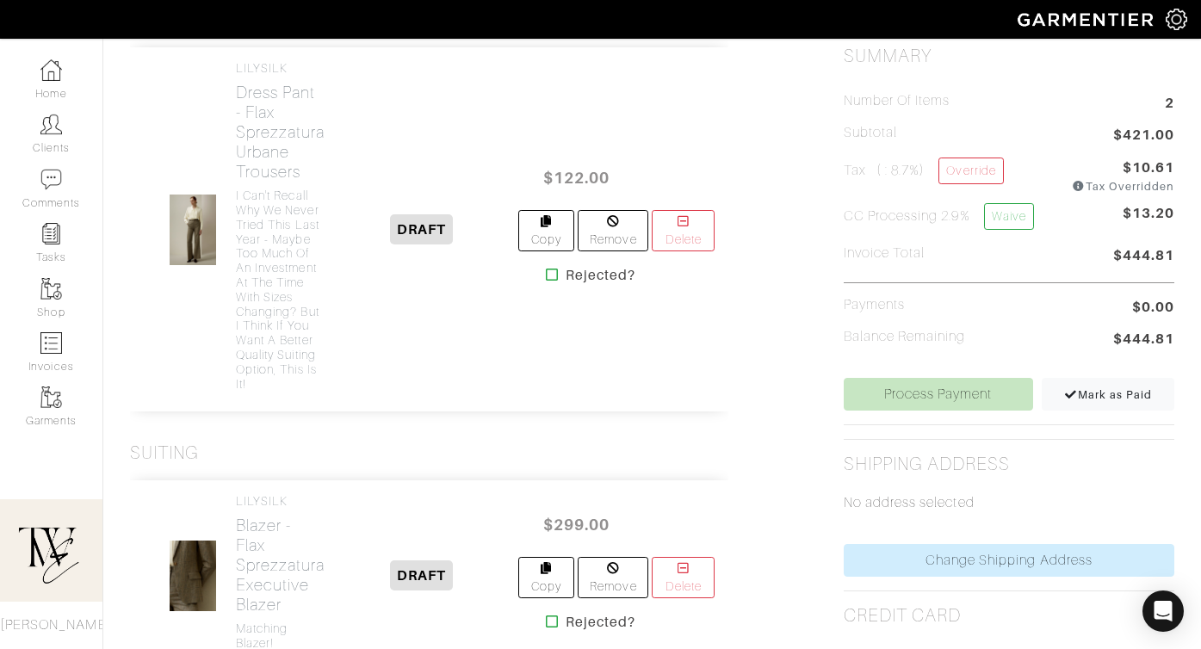
scroll to position [298, 0]
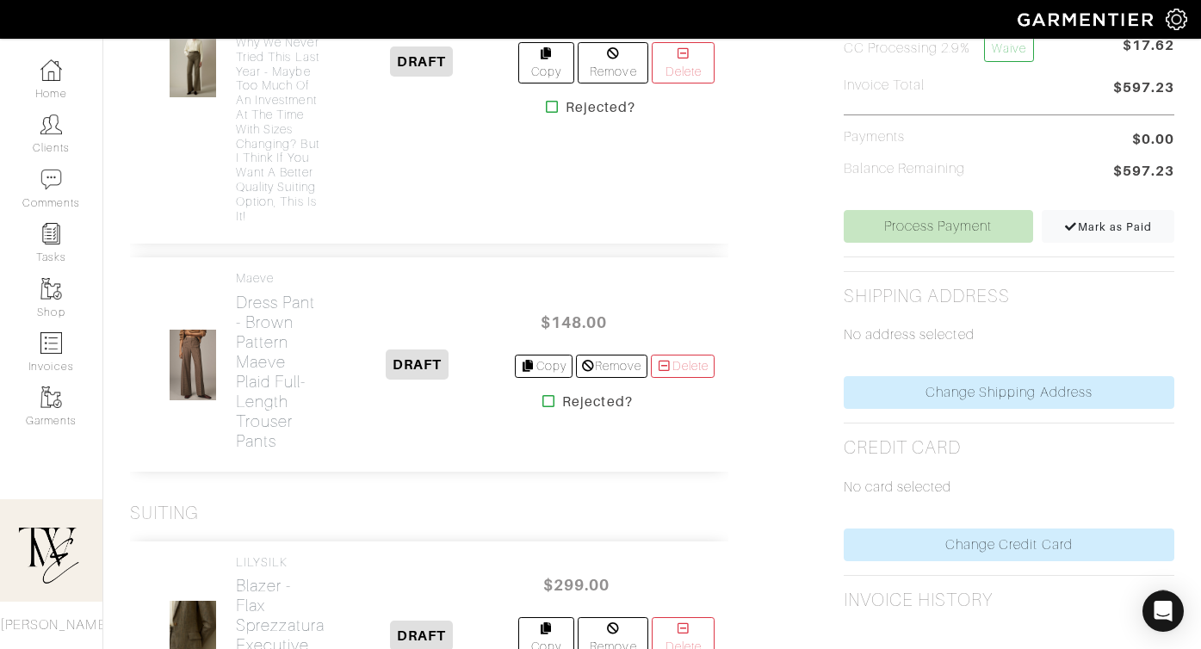
scroll to position [630, 0]
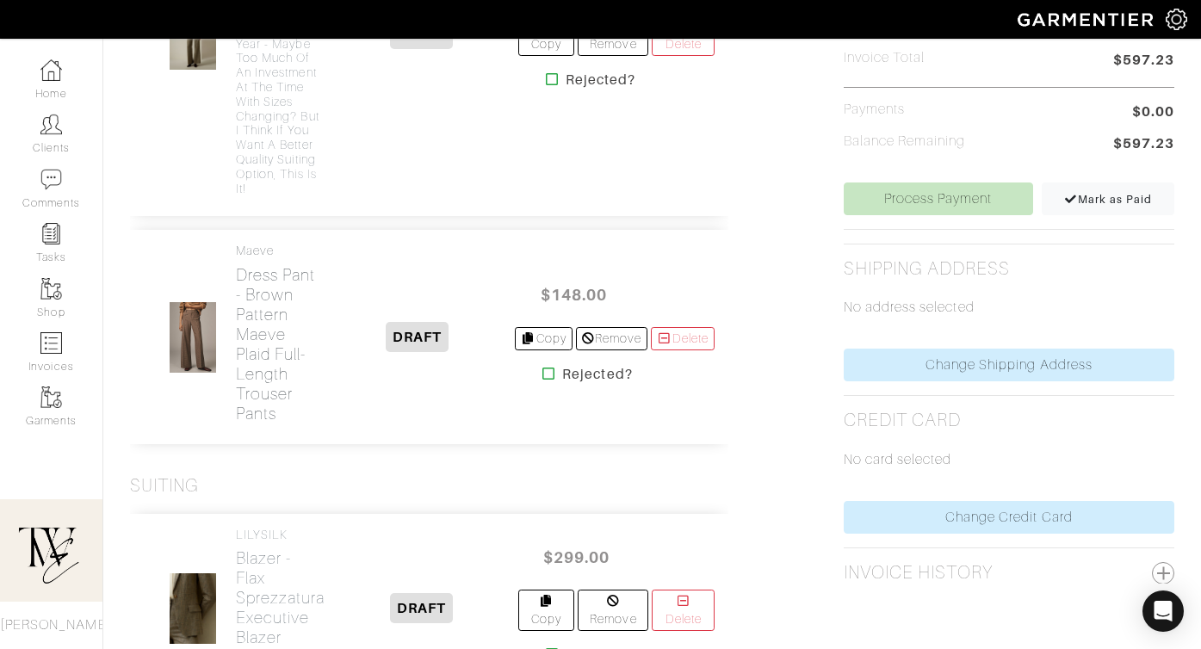
click at [287, 390] on h2 "Dress Pant - Brown Pattern Maeve Plaid Full-Length Trouser Pants" at bounding box center [277, 344] width 83 height 158
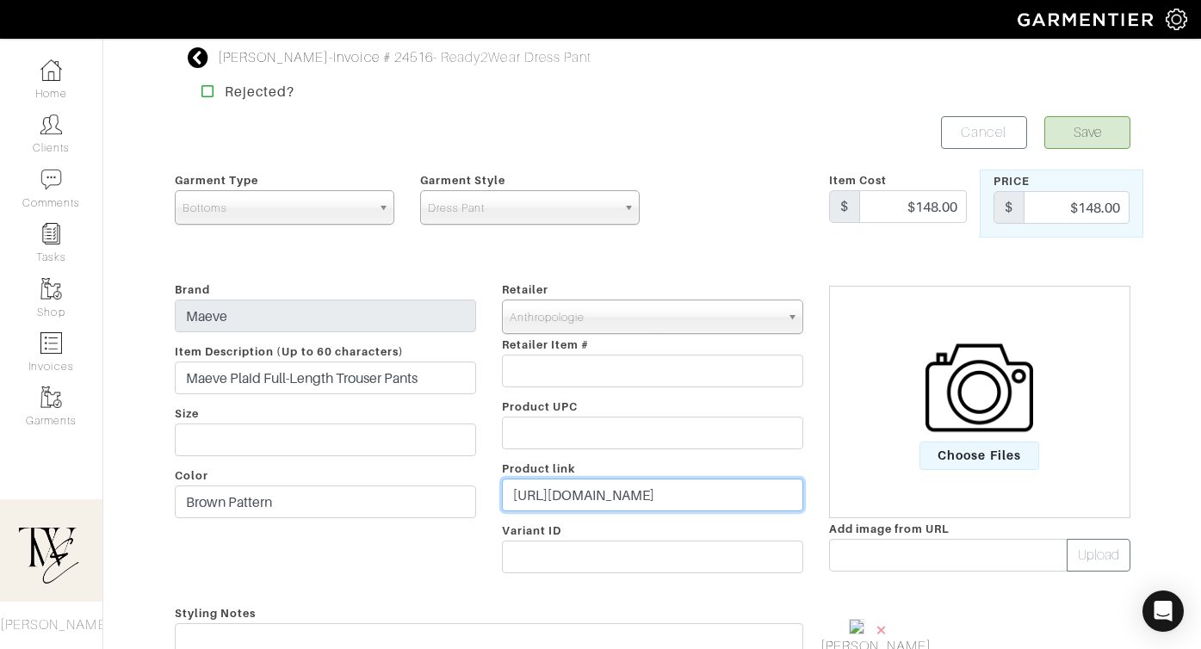
click at [725, 499] on input "https://www.anthropologie.com/shop/maeve-plaid-full-length-trouser-pants?color=…" at bounding box center [652, 495] width 301 height 33
paste input "go.shopmy.us/p-24738350"
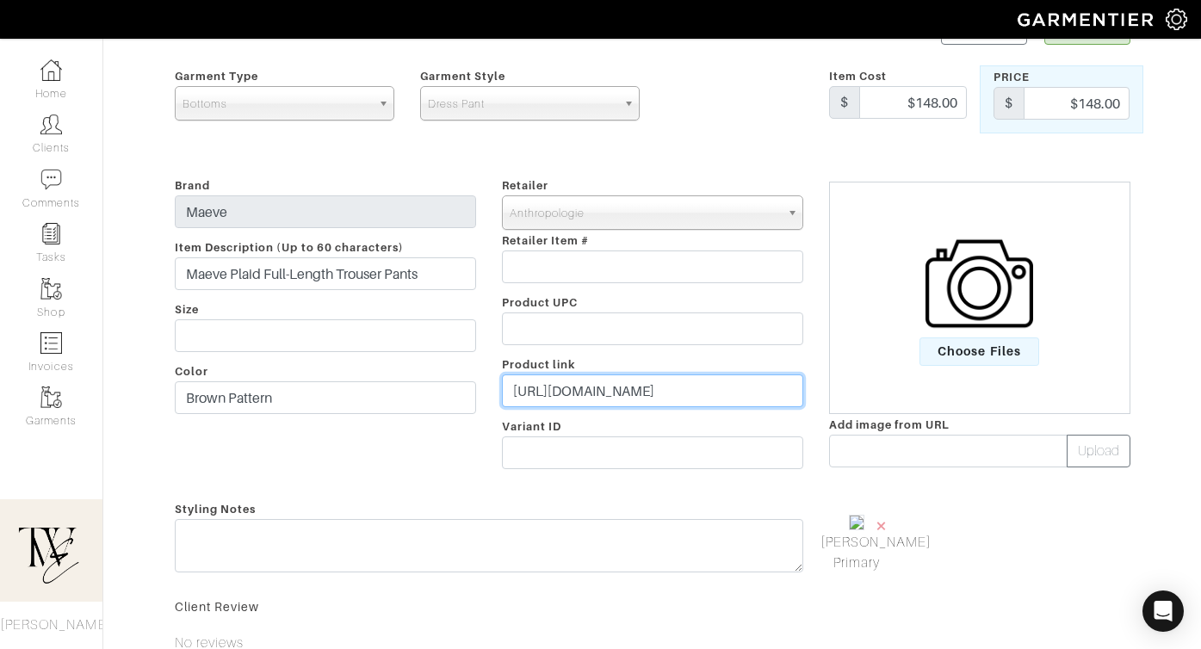
scroll to position [186, 0]
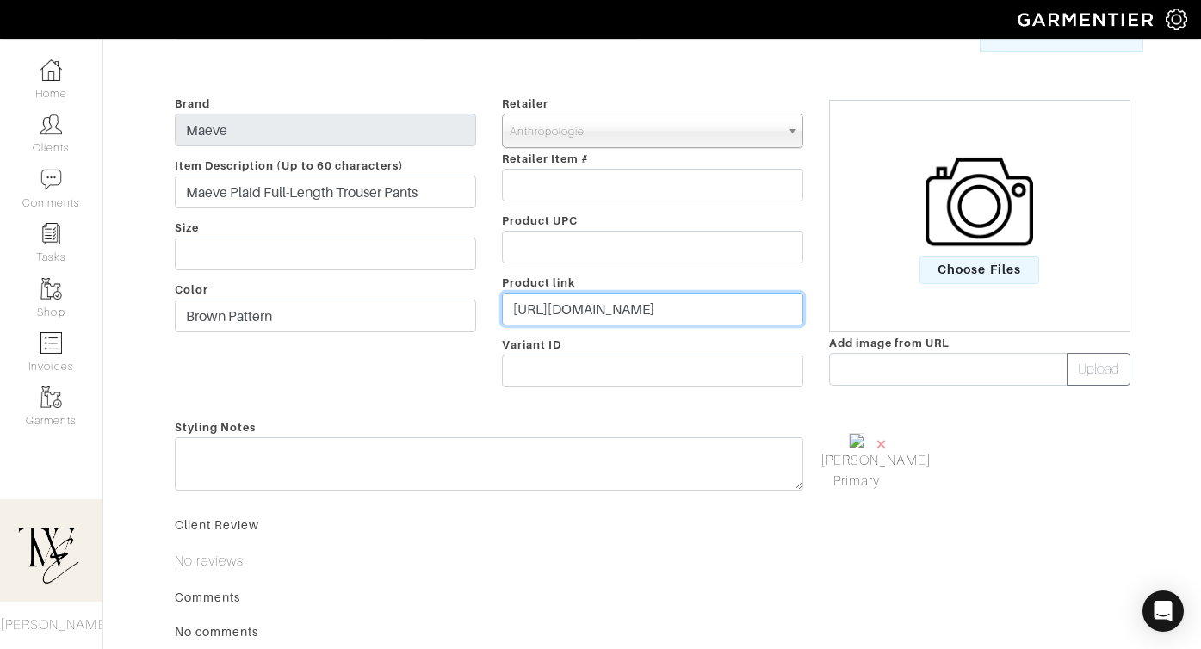
type input "https://go.shopmy.us/p-24738350"
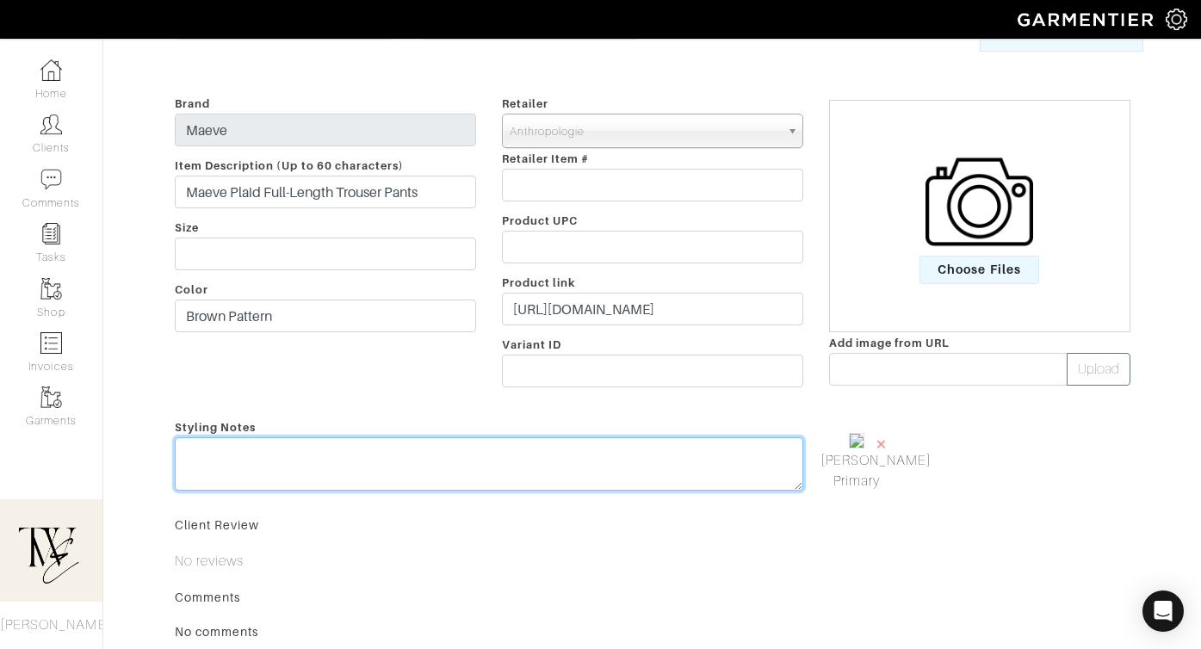
click at [715, 481] on textarea at bounding box center [489, 463] width 628 height 53
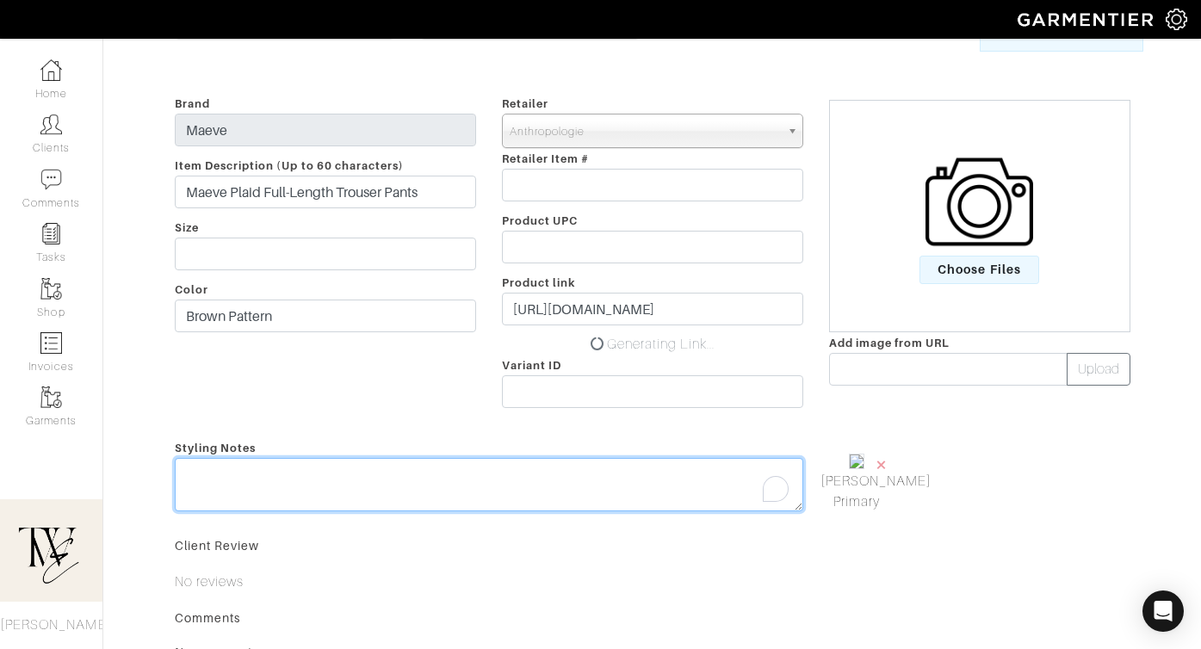
type textarea "a"
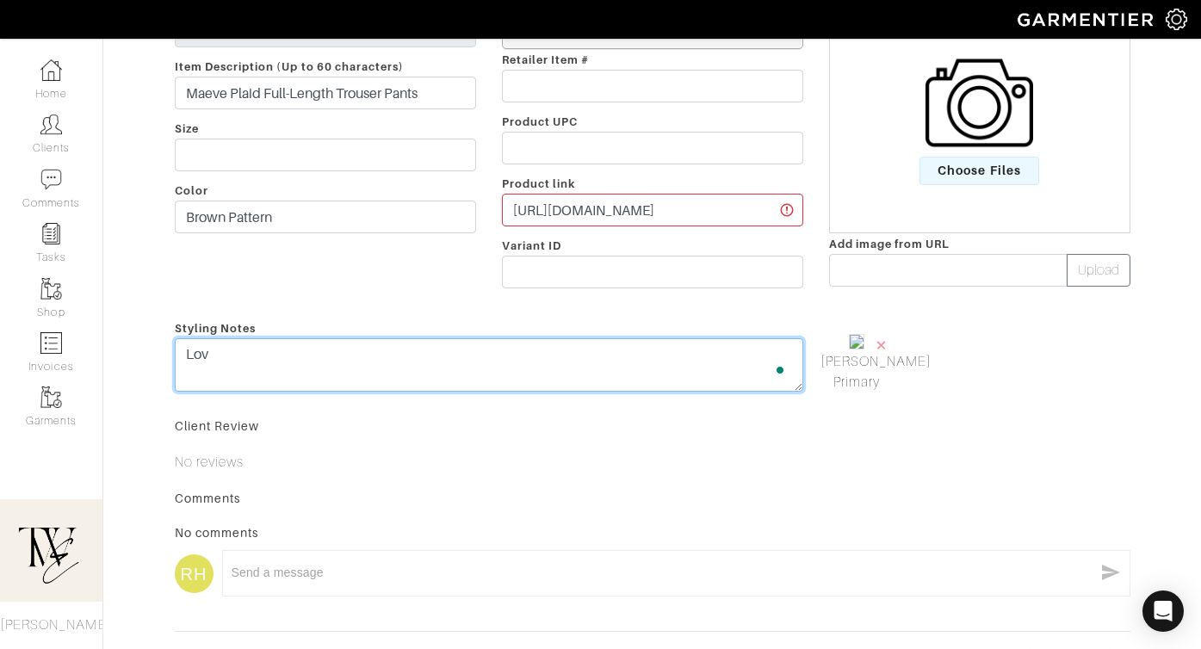
scroll to position [399, 0]
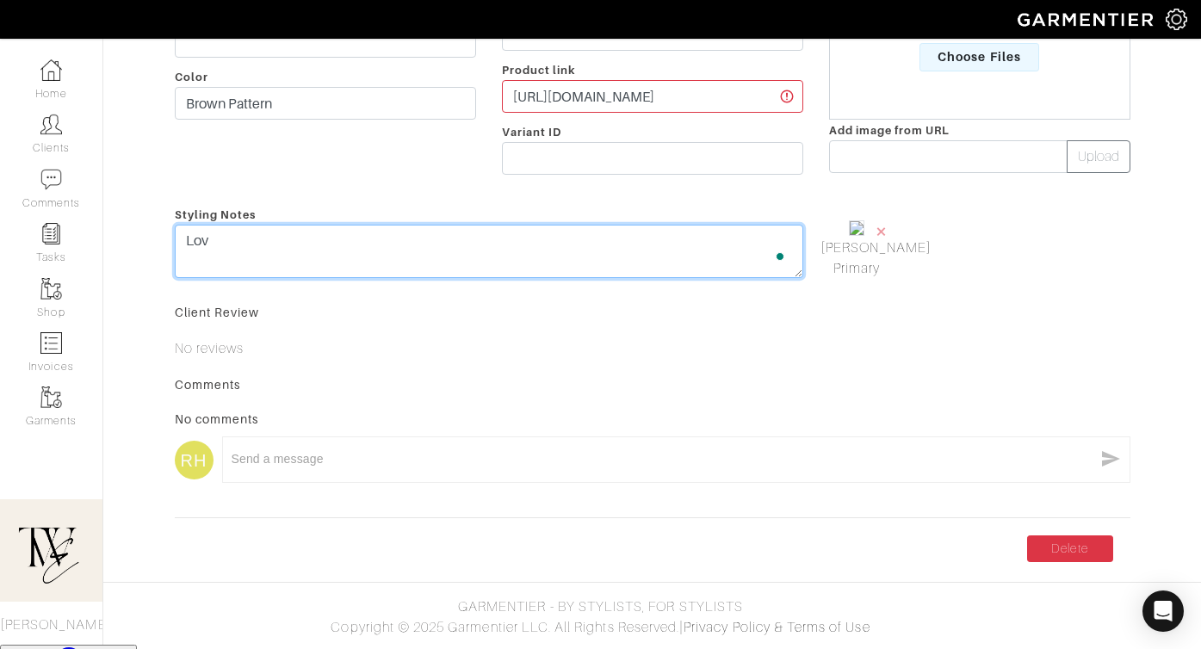
type textarea "Lov"
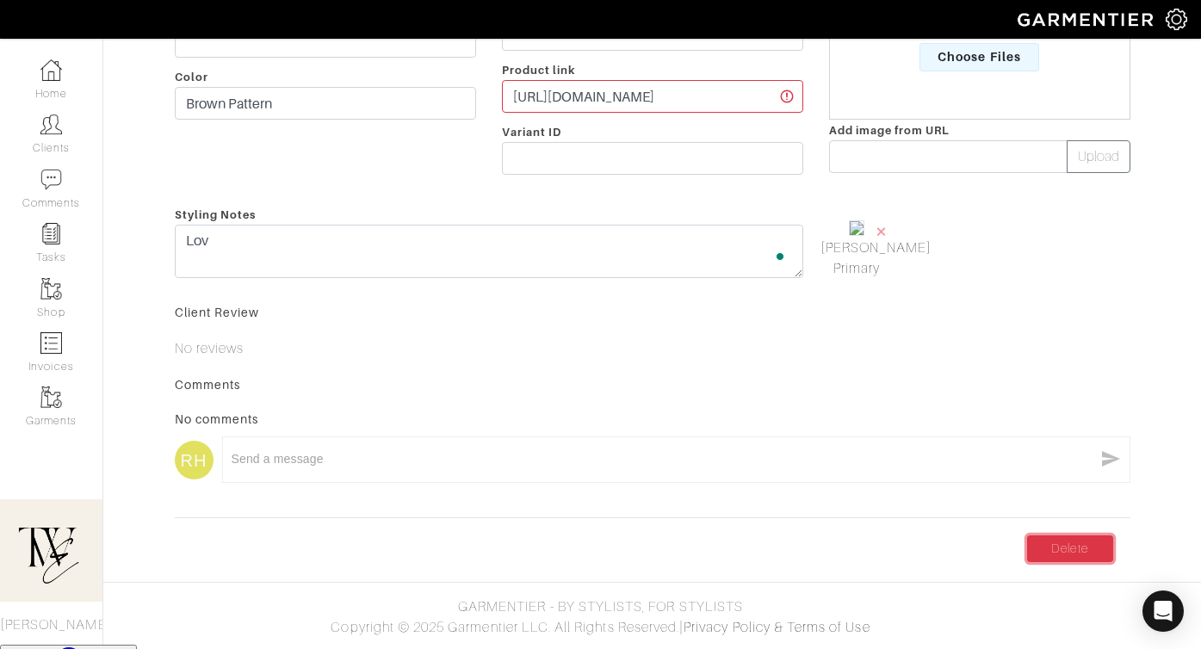
click at [1078, 562] on link "Delete" at bounding box center [1070, 548] width 86 height 27
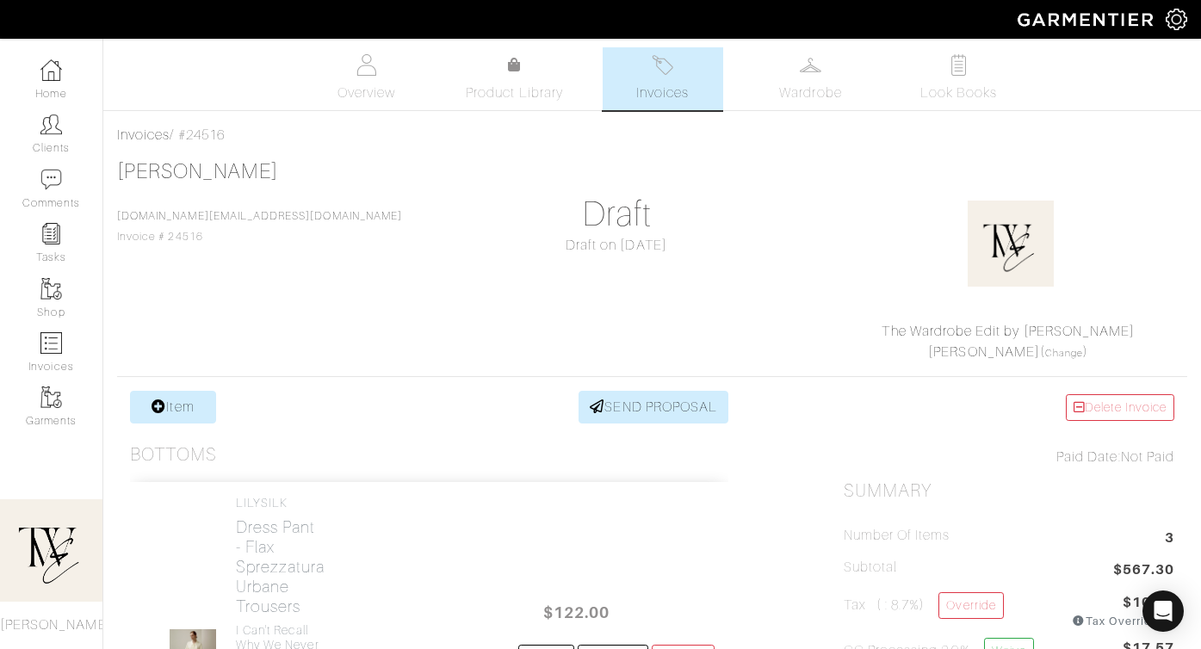
scroll to position [783, 0]
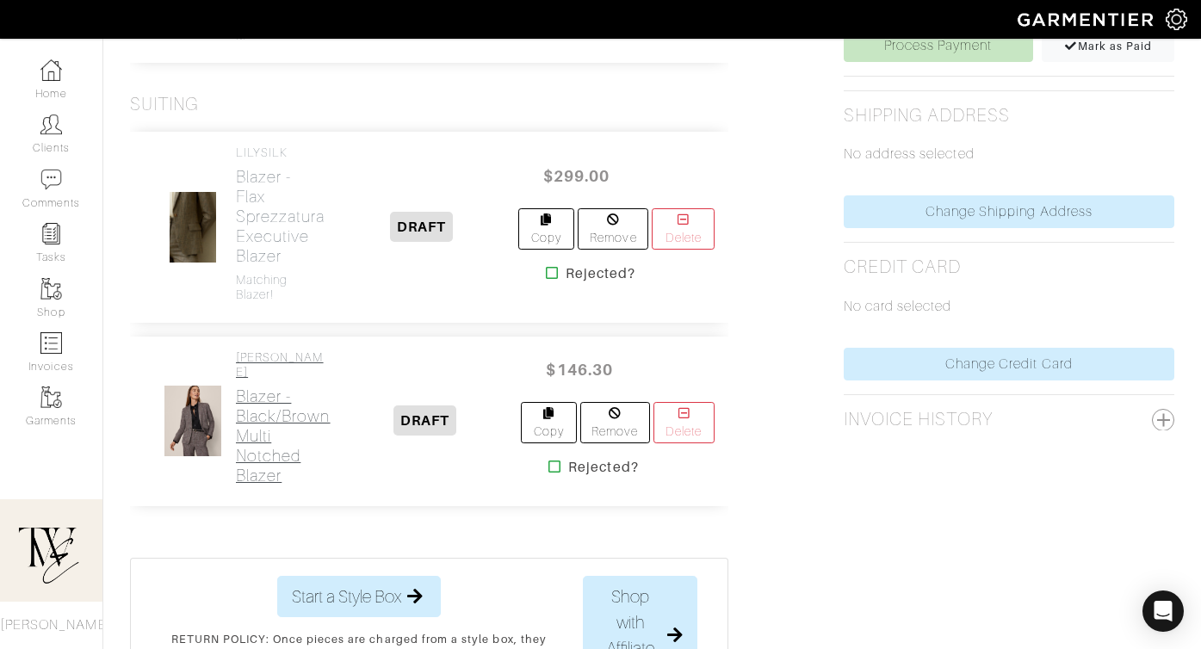
click at [299, 398] on h2 "Blazer - Black/Brown Multi Notched Blazer" at bounding box center [283, 435] width 95 height 99
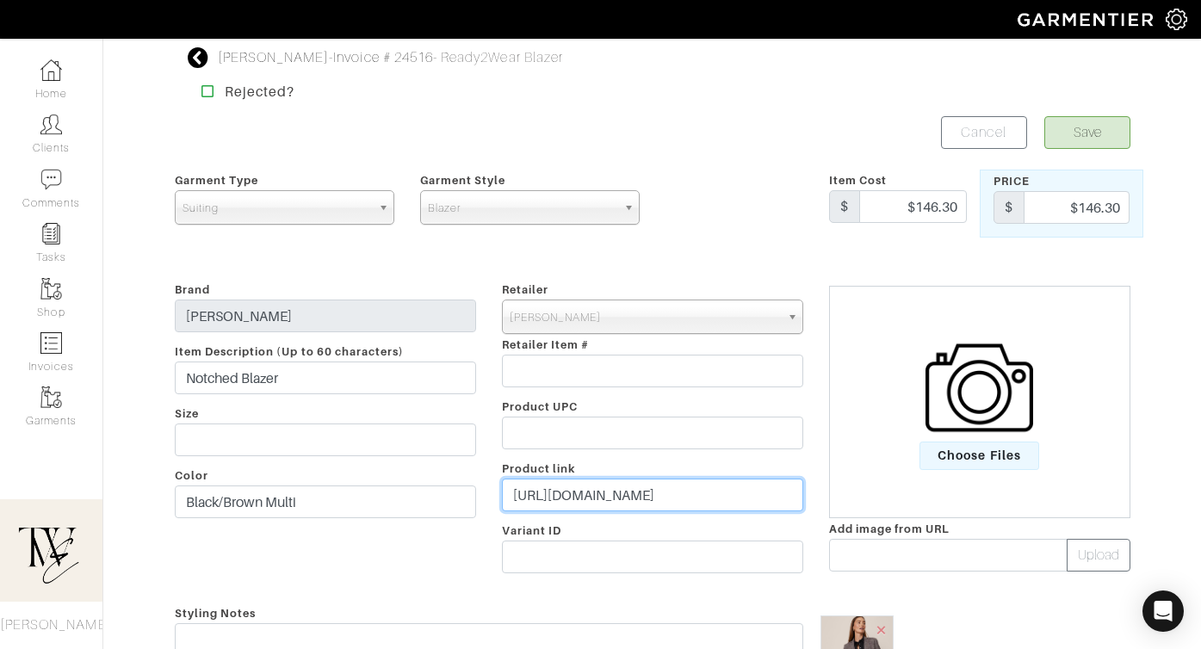
click at [571, 508] on input "https://www.anntaylor.com/clothing/suits/cata000013/notched-one-button-blazer-p…" at bounding box center [652, 495] width 301 height 33
paste input "[DOMAIN_NAME][URL]"
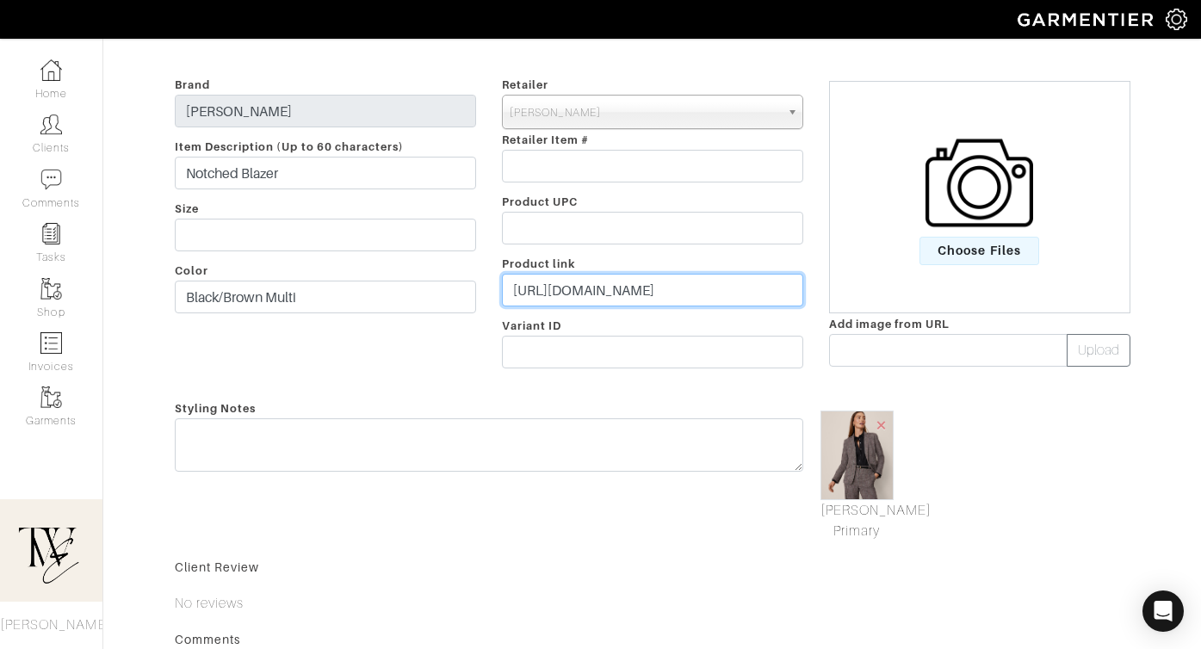
type input "[URL][DOMAIN_NAME]"
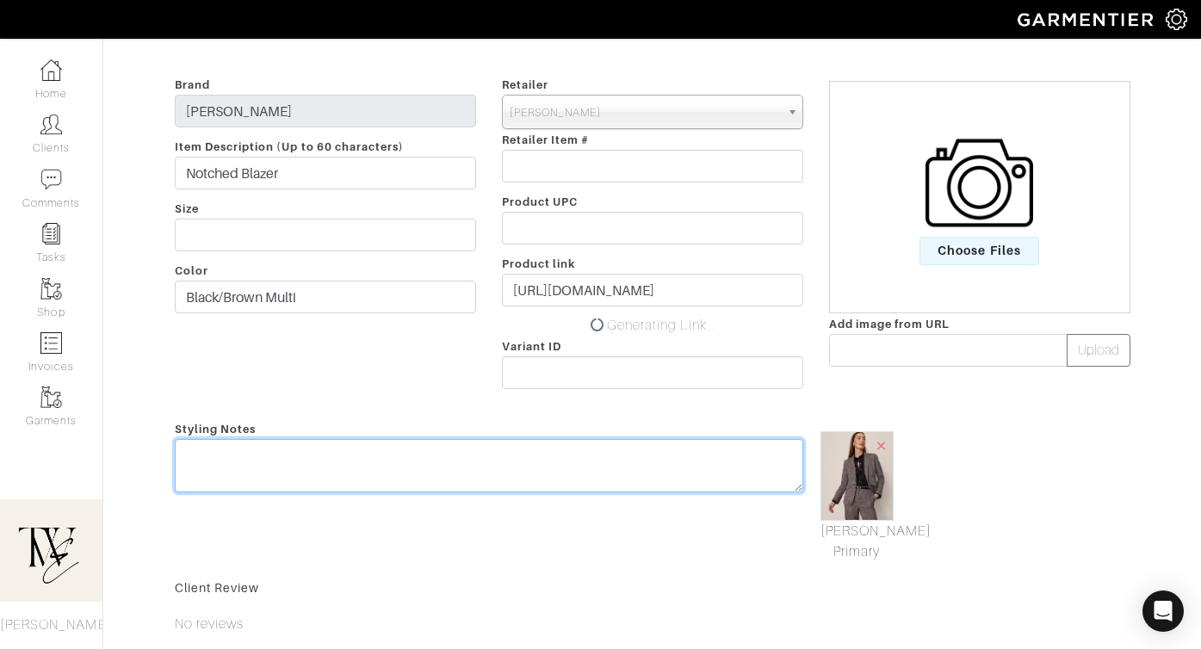
click at [525, 446] on textarea at bounding box center [489, 465] width 628 height 53
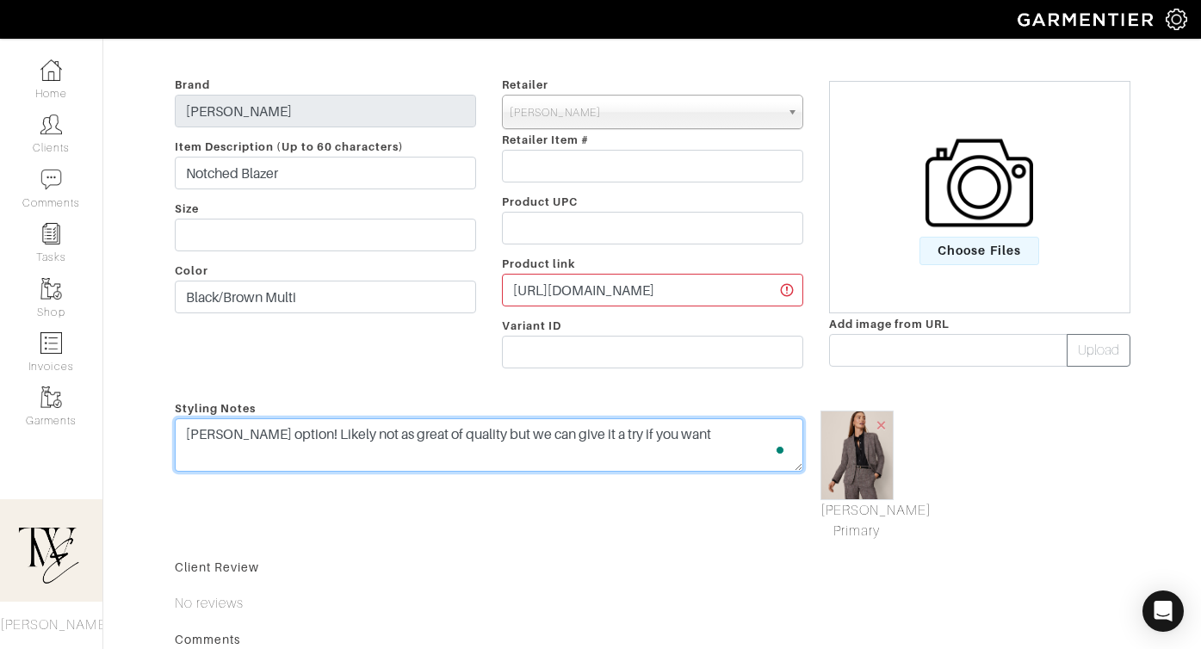
scroll to position [0, 0]
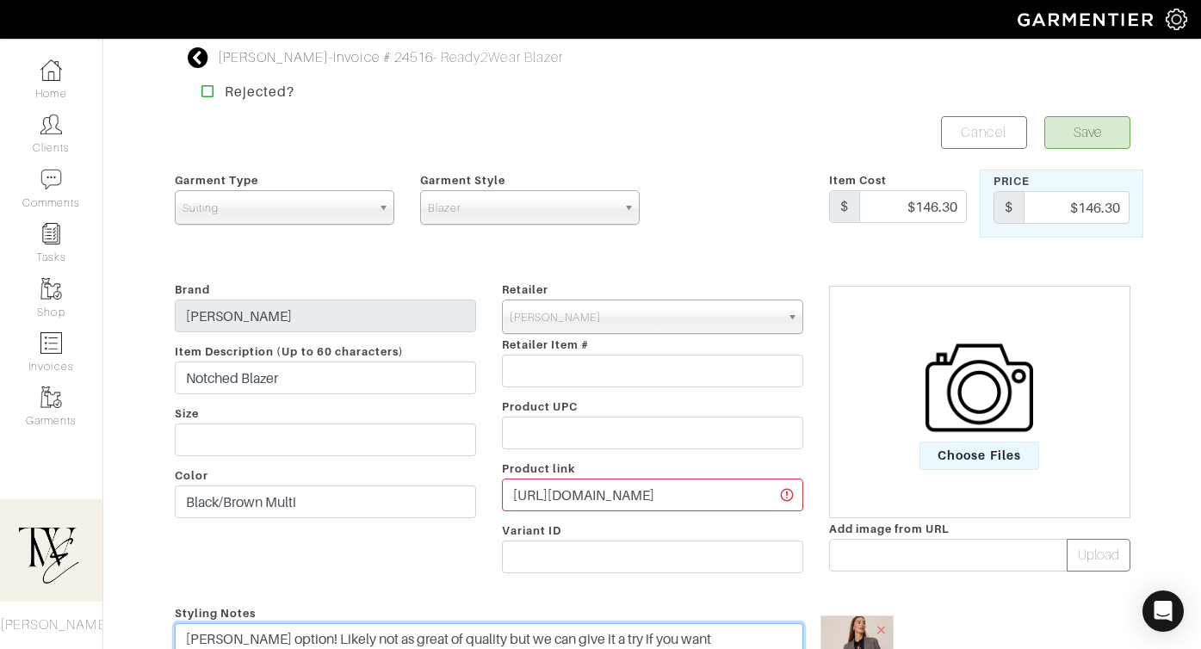
type textarea "[PERSON_NAME] option! Likely not as great of quality but we can give it a try i…"
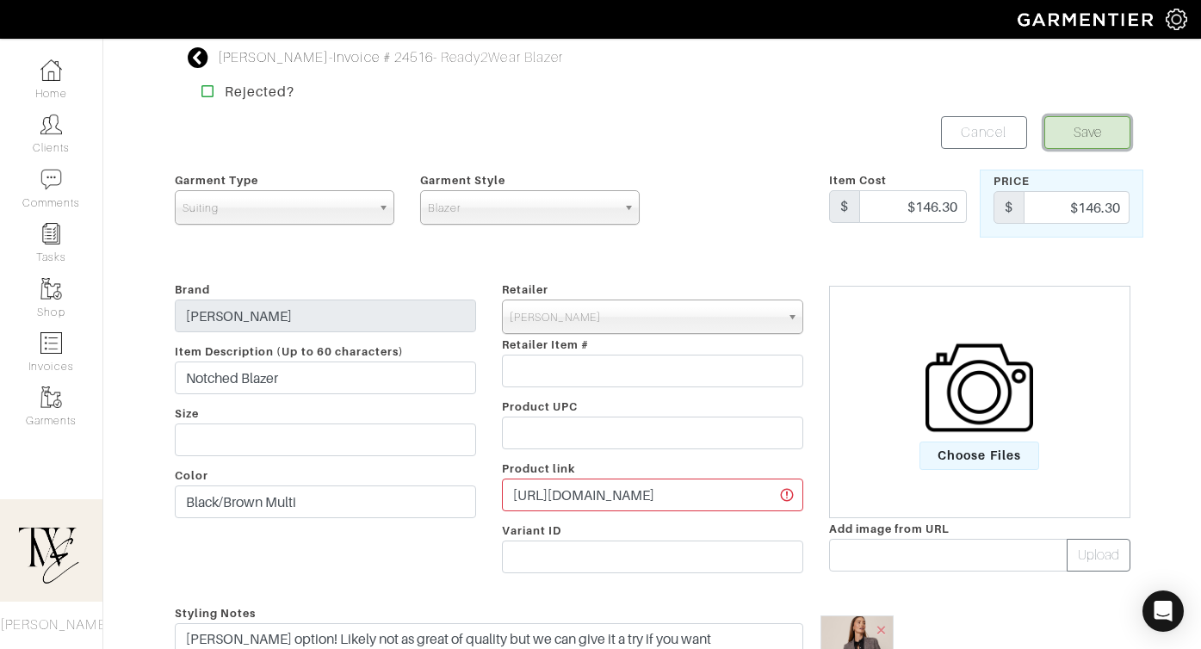
click at [1085, 126] on button "Save" at bounding box center [1087, 132] width 86 height 33
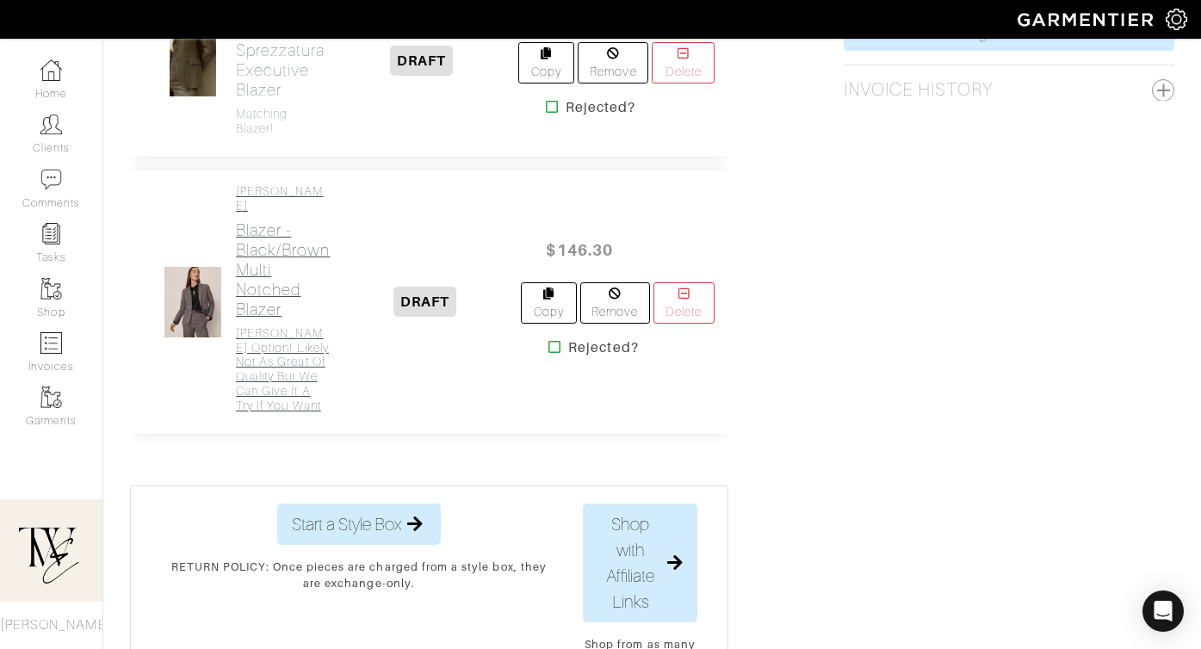
scroll to position [844, 0]
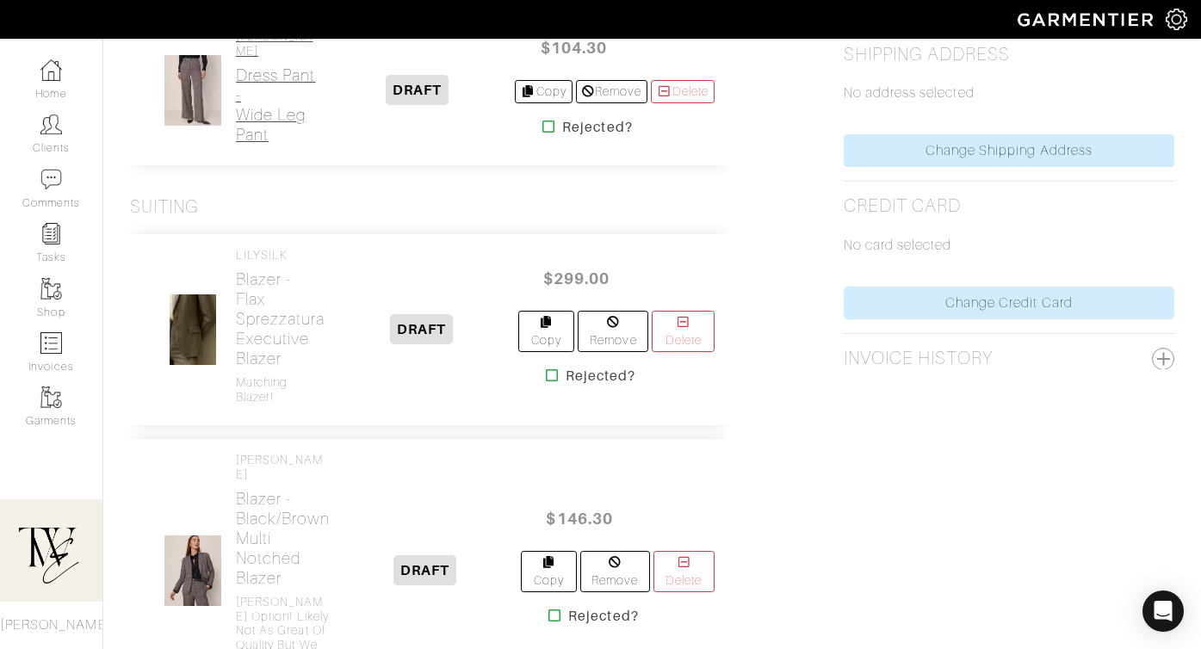
click at [253, 119] on h2 "Dress Pant - Wide Leg Pant" at bounding box center [277, 104] width 83 height 79
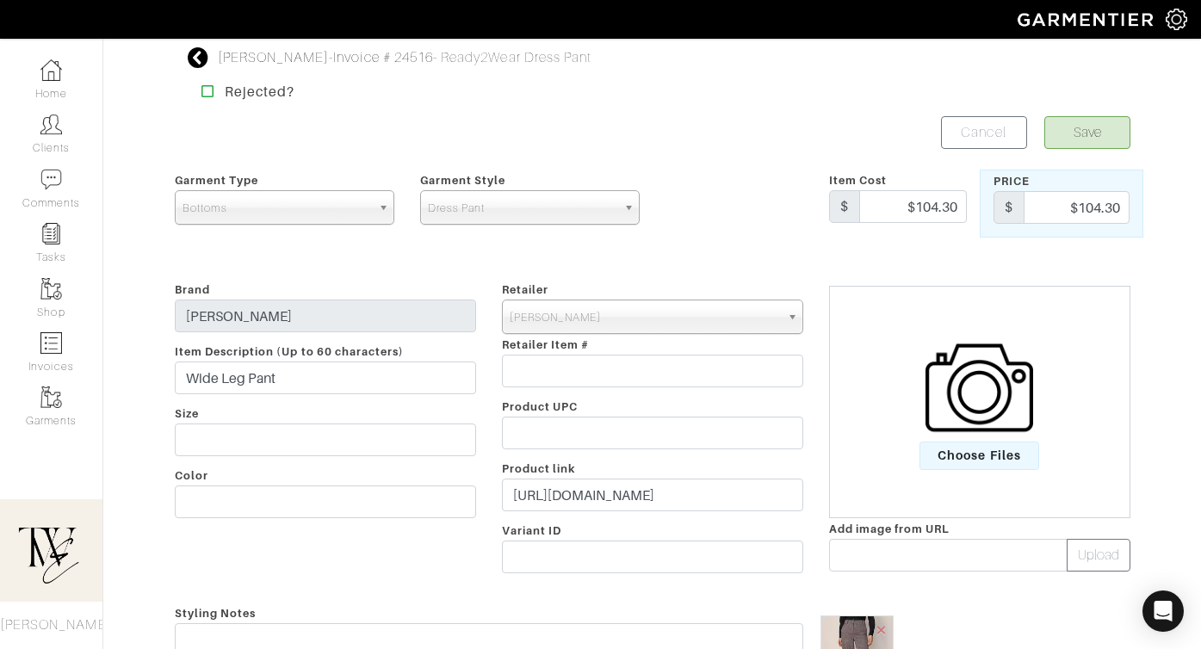
scroll to position [292, 0]
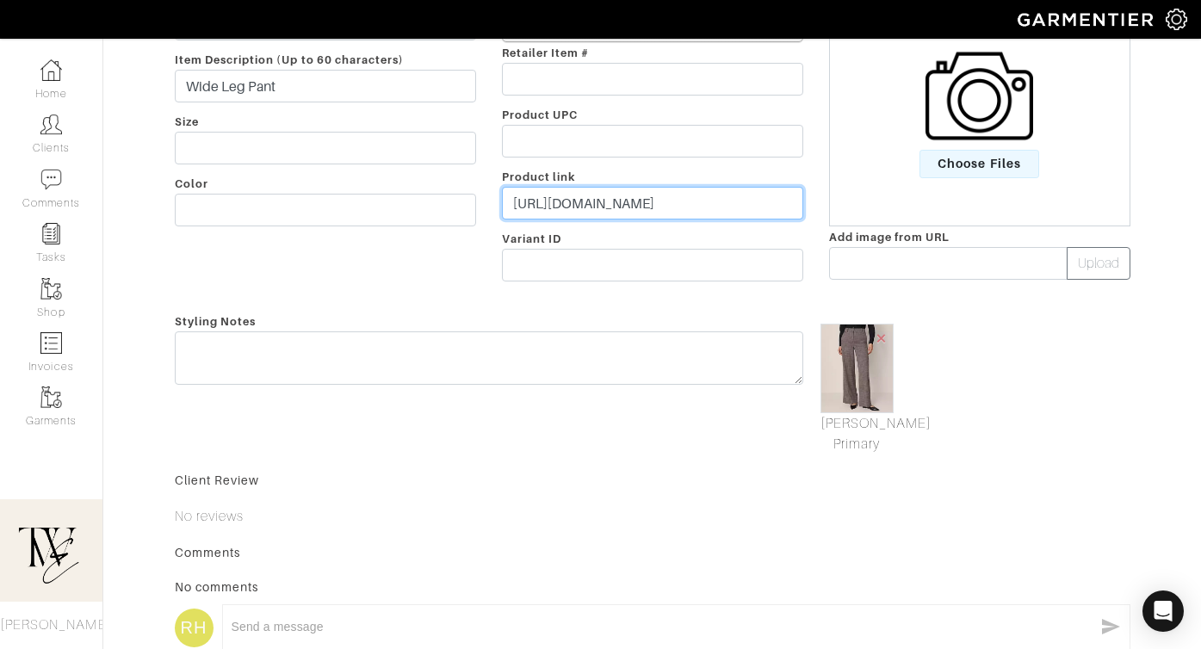
click at [560, 193] on input "[URL][DOMAIN_NAME]" at bounding box center [652, 203] width 301 height 33
paste input "[DOMAIN_NAME][URL]"
type input "[URL][DOMAIN_NAME]"
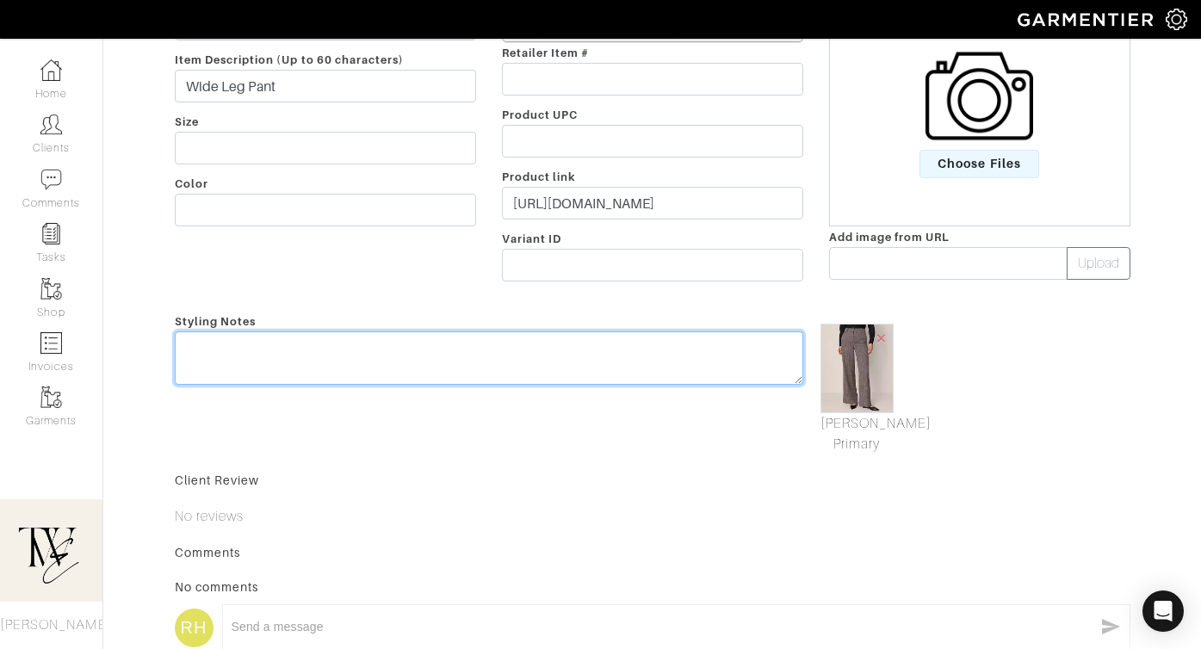
click at [530, 363] on textarea at bounding box center [489, 357] width 628 height 53
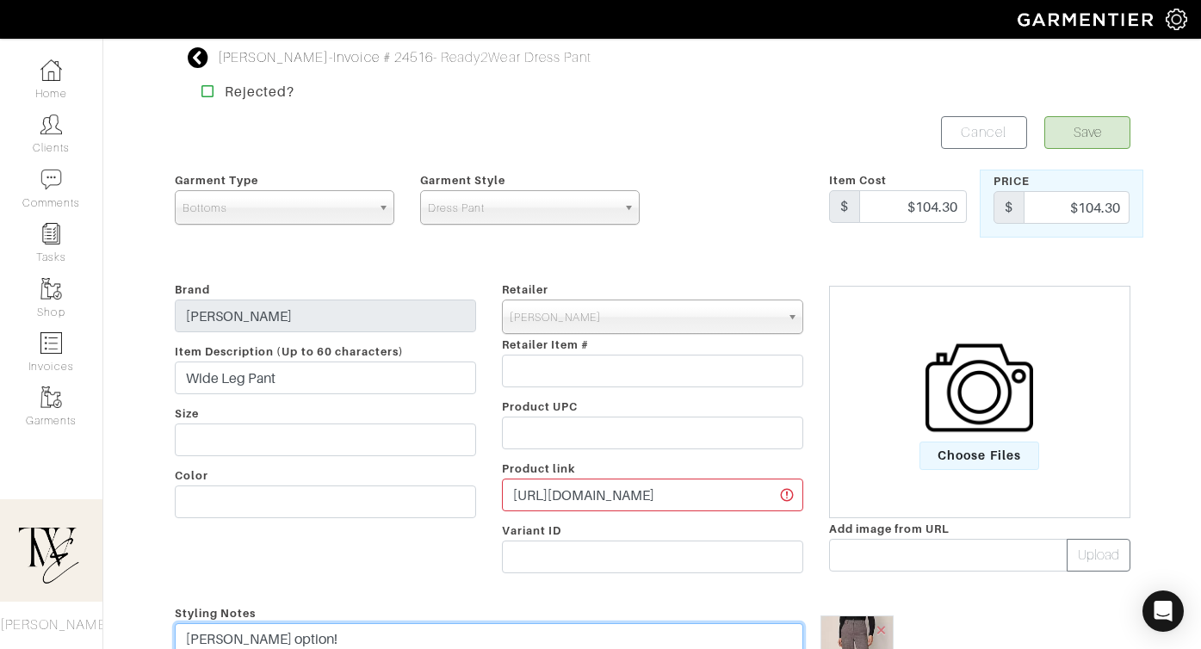
type textarea "[PERSON_NAME] option!"
click at [1095, 114] on div "[PERSON_NAME] - Invoice # 24516 - Ready2Wear Dress Pant Rejected? Save Cancel G…" at bounding box center [652, 529] width 981 height 965
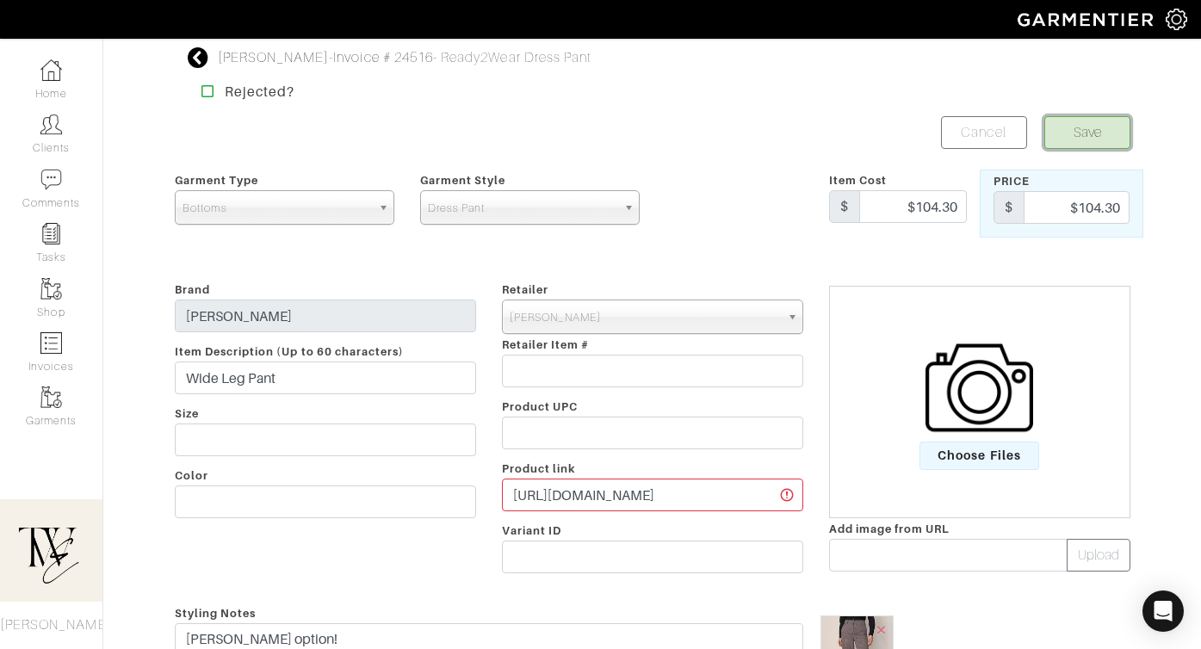
click at [1091, 135] on button "Save" at bounding box center [1087, 132] width 86 height 33
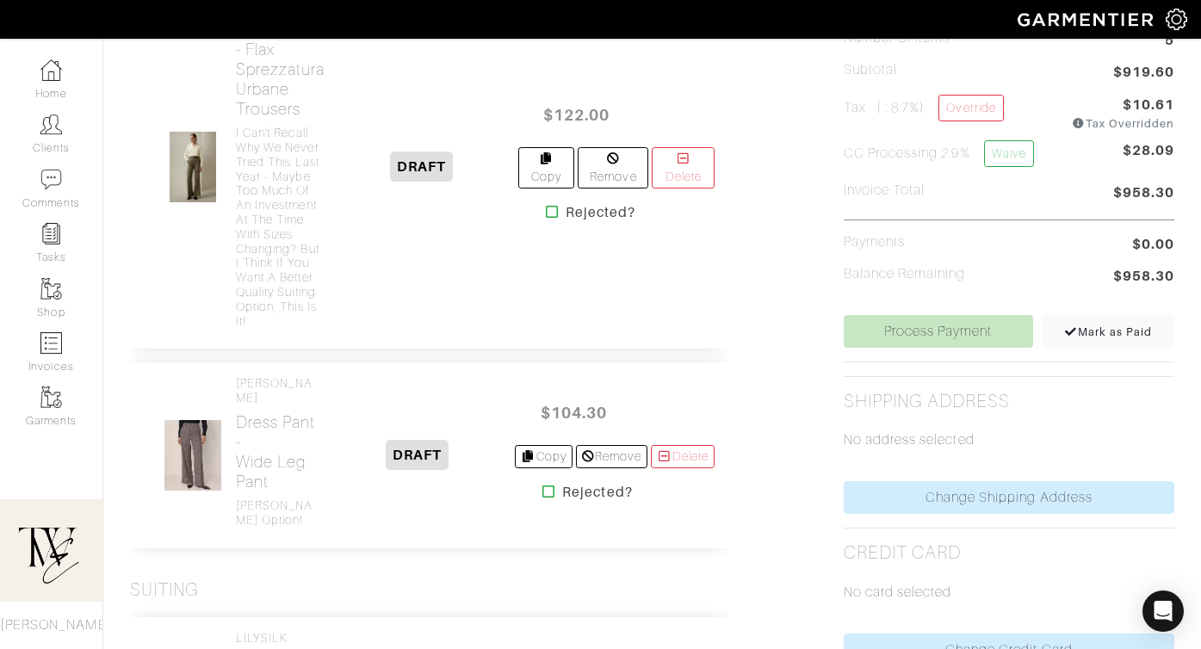
scroll to position [1475, 0]
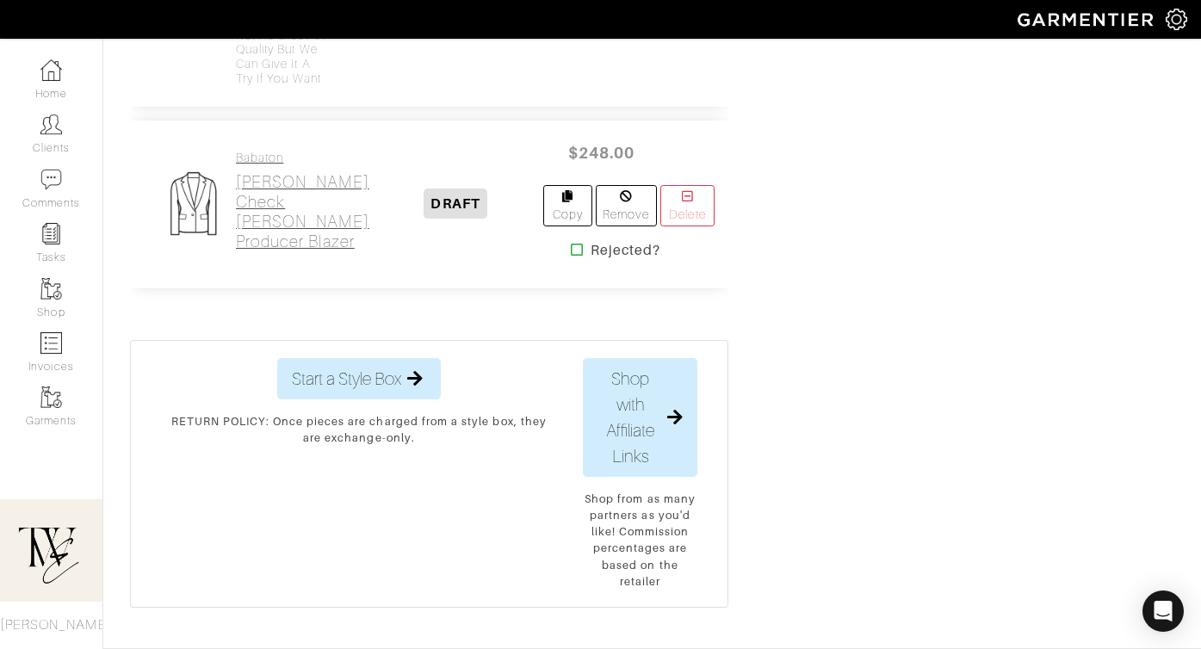
click at [269, 201] on h2 "[PERSON_NAME] Check [PERSON_NAME] Producer Blazer" at bounding box center [302, 211] width 133 height 79
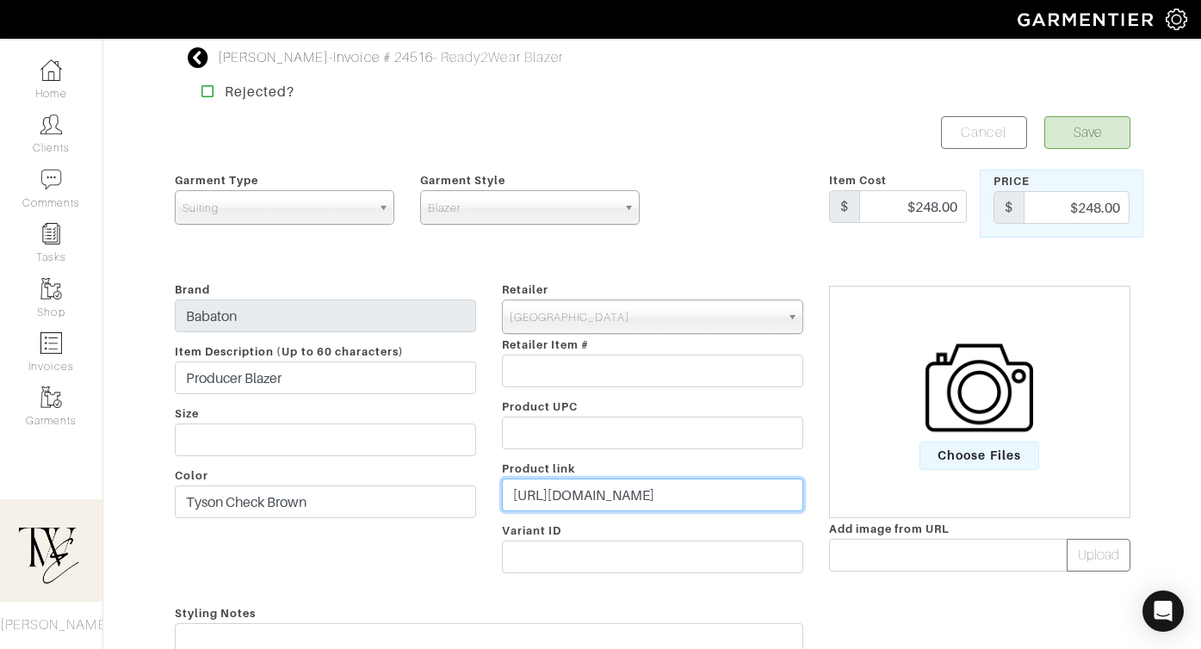
click at [623, 499] on input "[URL][DOMAIN_NAME]" at bounding box center [652, 495] width 301 height 33
paste input "[DOMAIN_NAME][URL]"
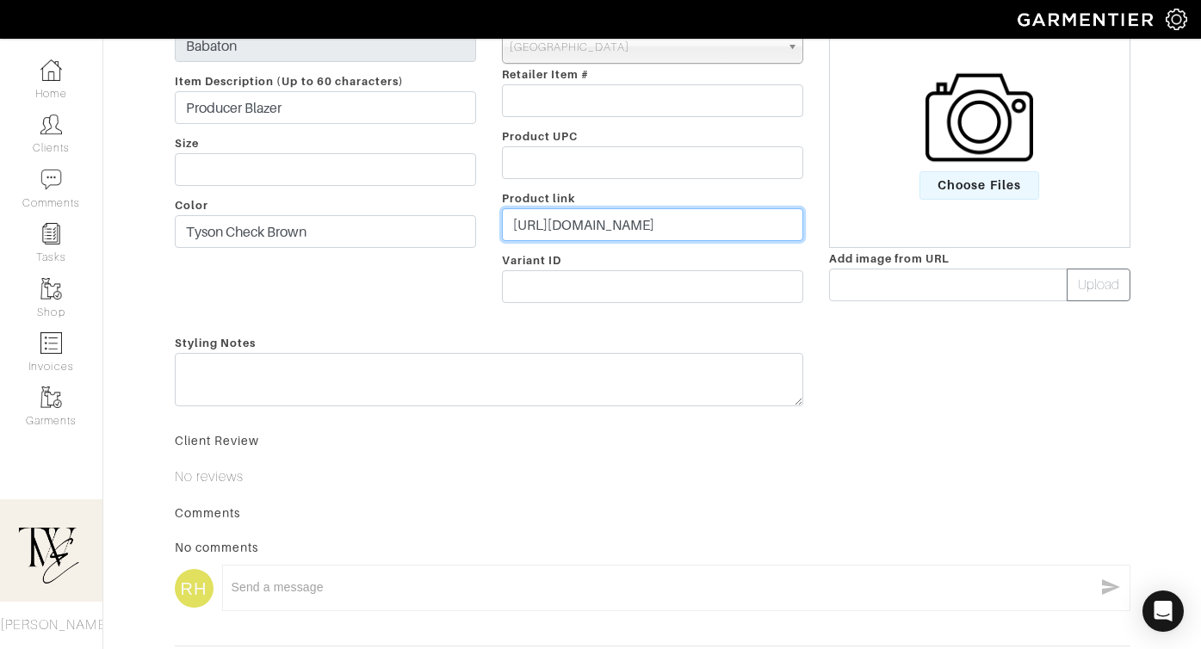
type input "[URL][DOMAIN_NAME]"
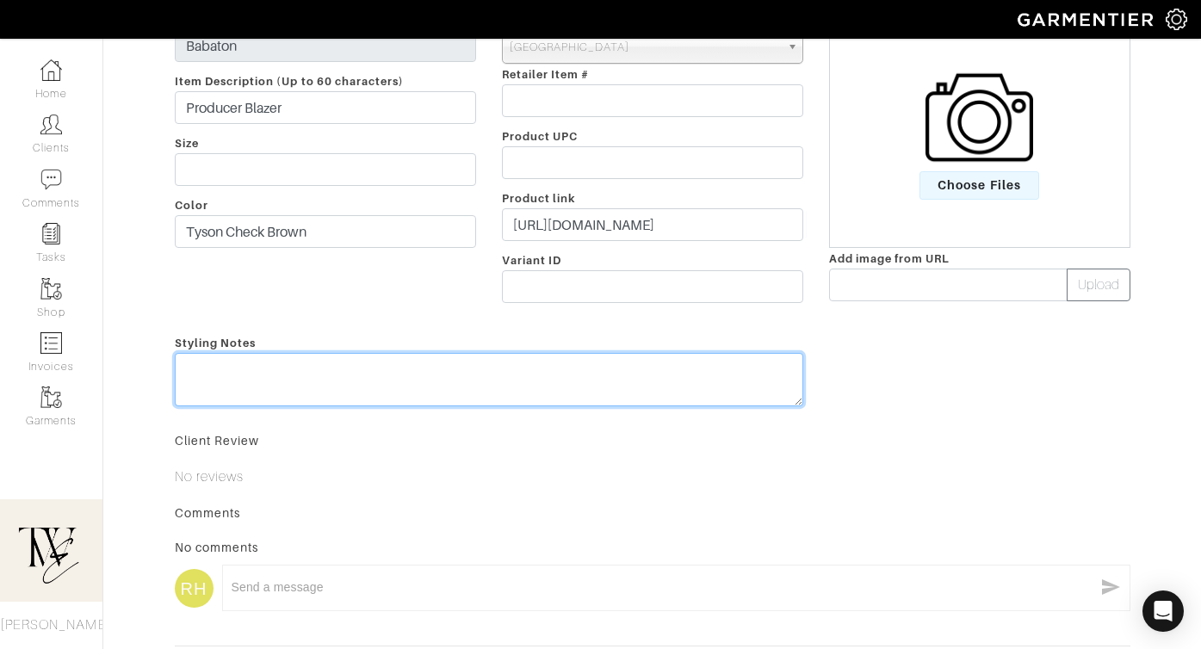
click at [609, 390] on textarea at bounding box center [489, 379] width 628 height 53
type textarea "This looks like another great option from [GEOGRAPHIC_DATA]!"
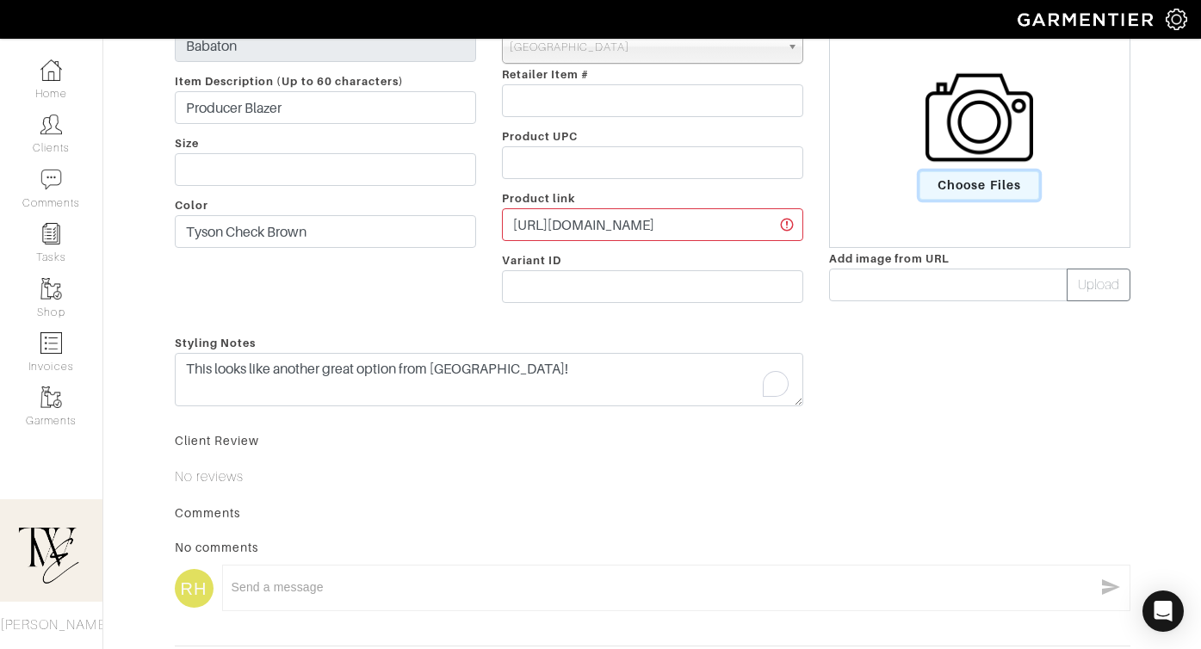
click at [958, 177] on span "Choose Files" at bounding box center [979, 185] width 120 height 28
click at [0, 0] on input "Choose Files" at bounding box center [0, 0] width 0 height 0
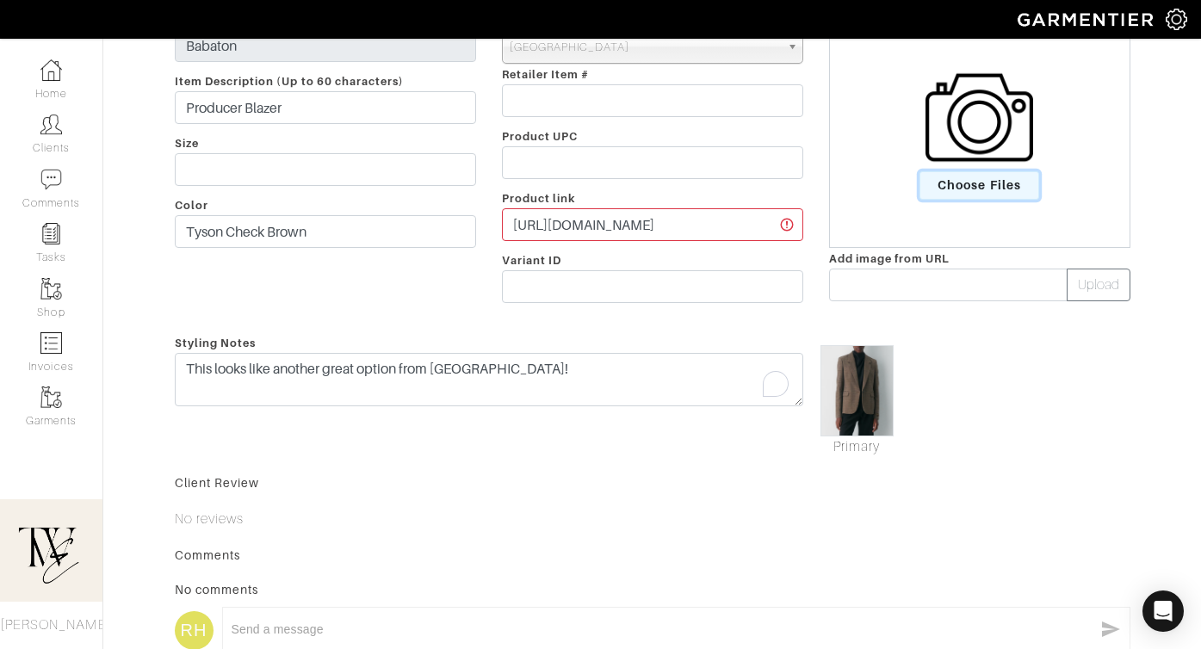
scroll to position [0, 0]
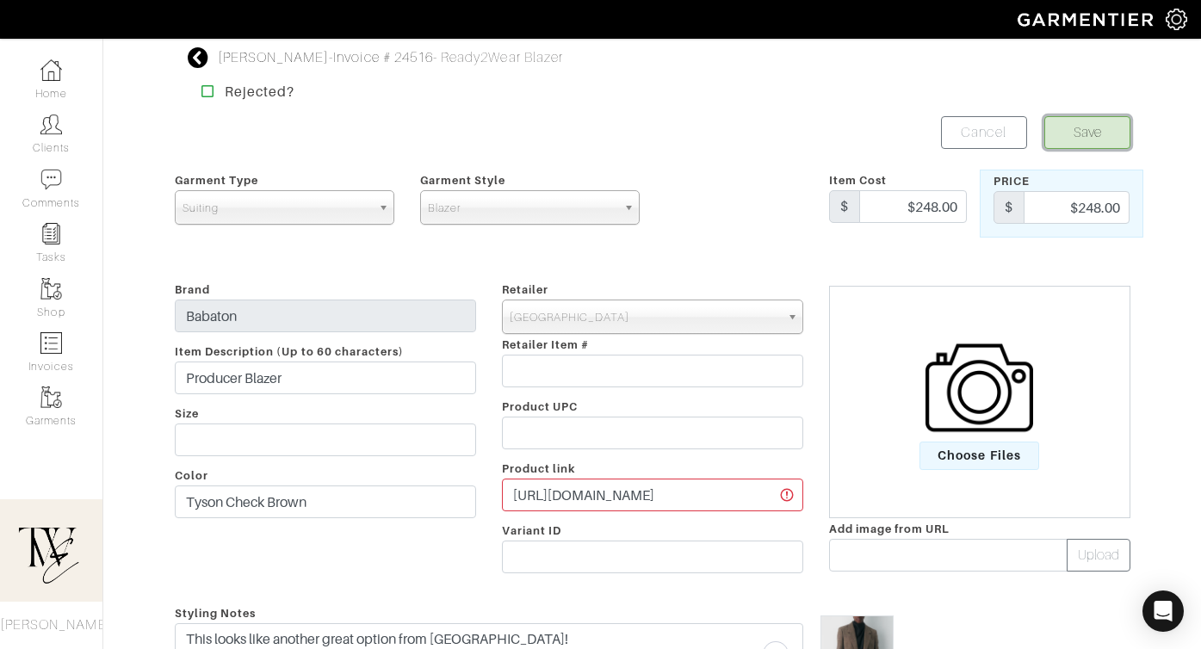
click at [1064, 131] on button "Save" at bounding box center [1087, 132] width 86 height 33
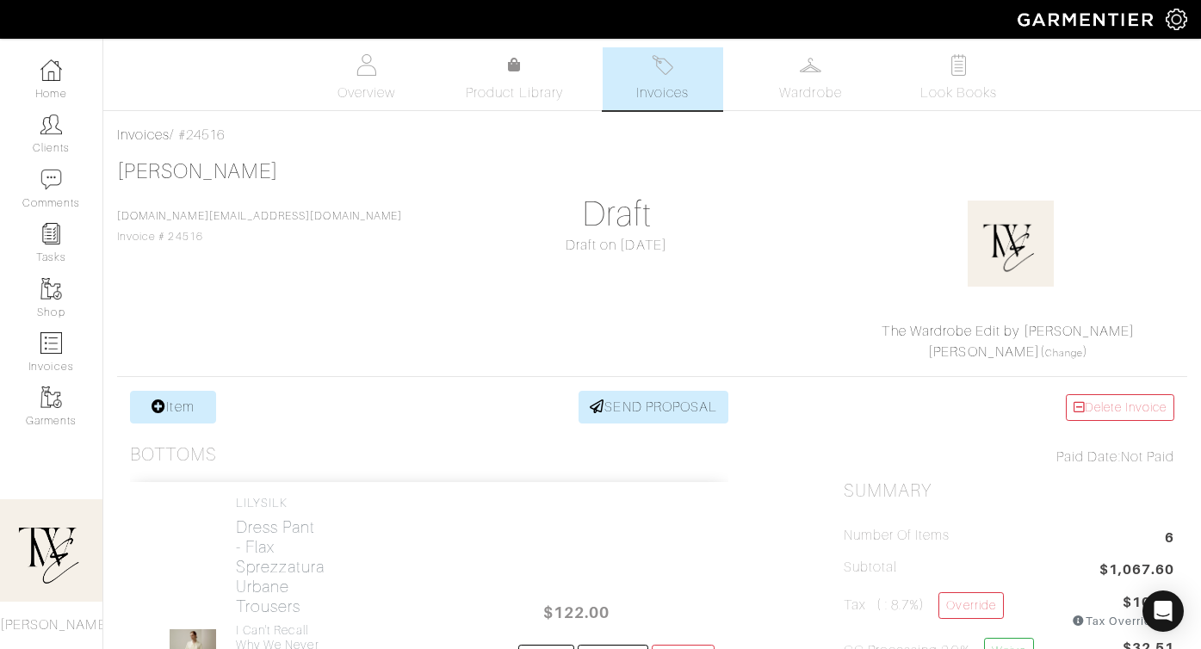
scroll to position [607, 0]
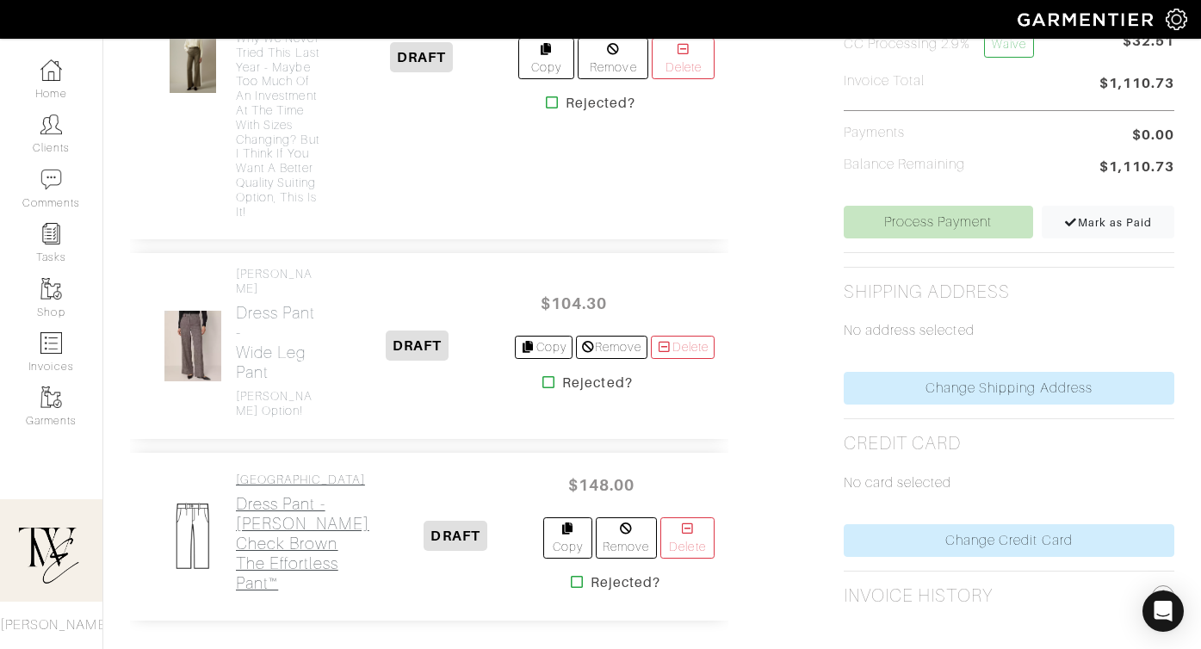
click at [265, 495] on h2 "Dress Pant - Tyson Check Brown The Effortless Pant™" at bounding box center [302, 543] width 133 height 99
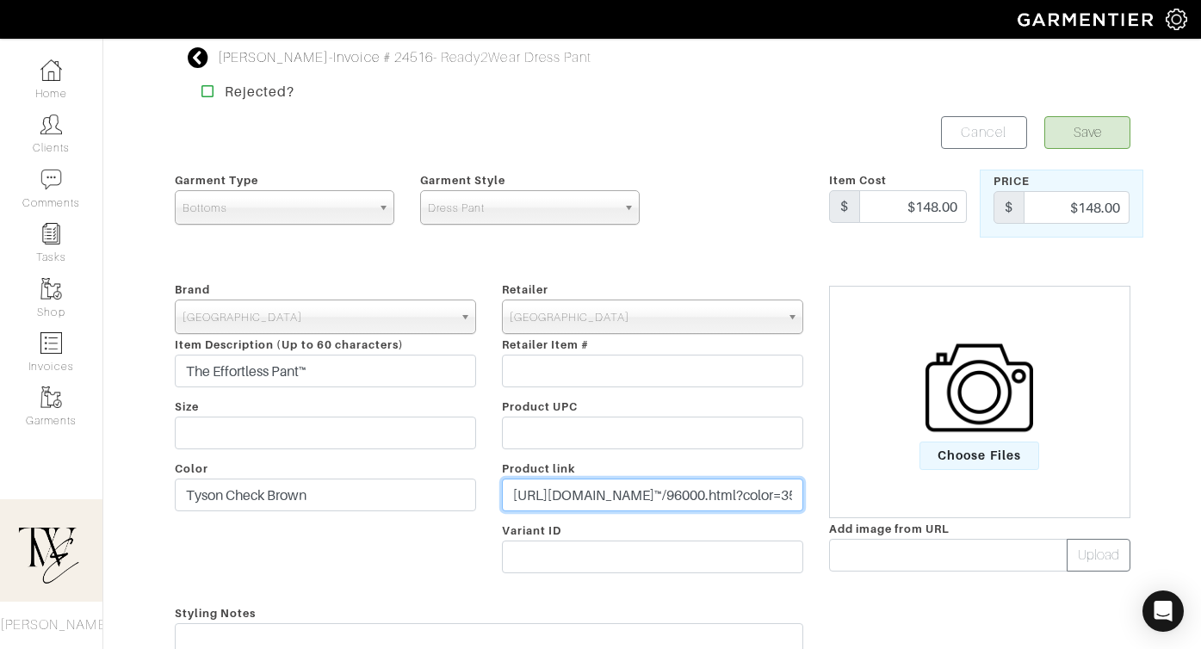
click at [619, 497] on input "https://www.aritzia.com/us/en/product/the-effortless-pant™/96000.html?color=354…" at bounding box center [652, 495] width 301 height 33
paste input "go.shopmy.us/p-24738447"
type input "https://go.shopmy.us/p-24738447"
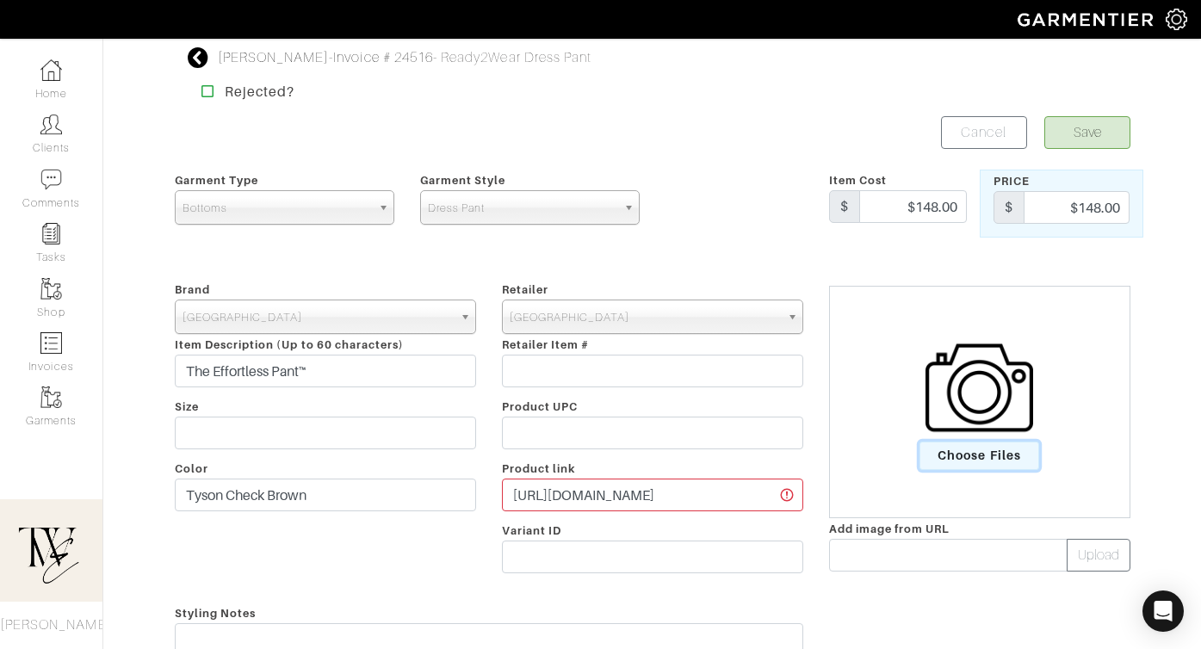
click at [974, 451] on span "Choose Files" at bounding box center [979, 456] width 120 height 28
click at [0, 0] on input "Choose Files" at bounding box center [0, 0] width 0 height 0
click at [1099, 126] on button "Save" at bounding box center [1087, 132] width 86 height 33
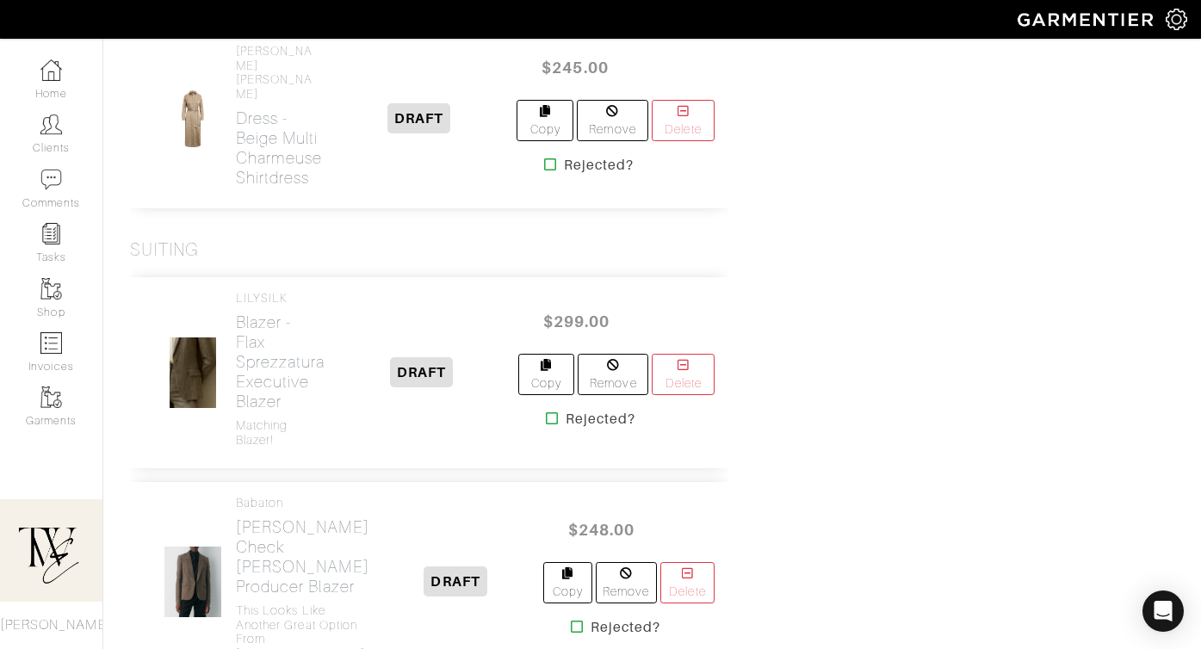
scroll to position [1216, 0]
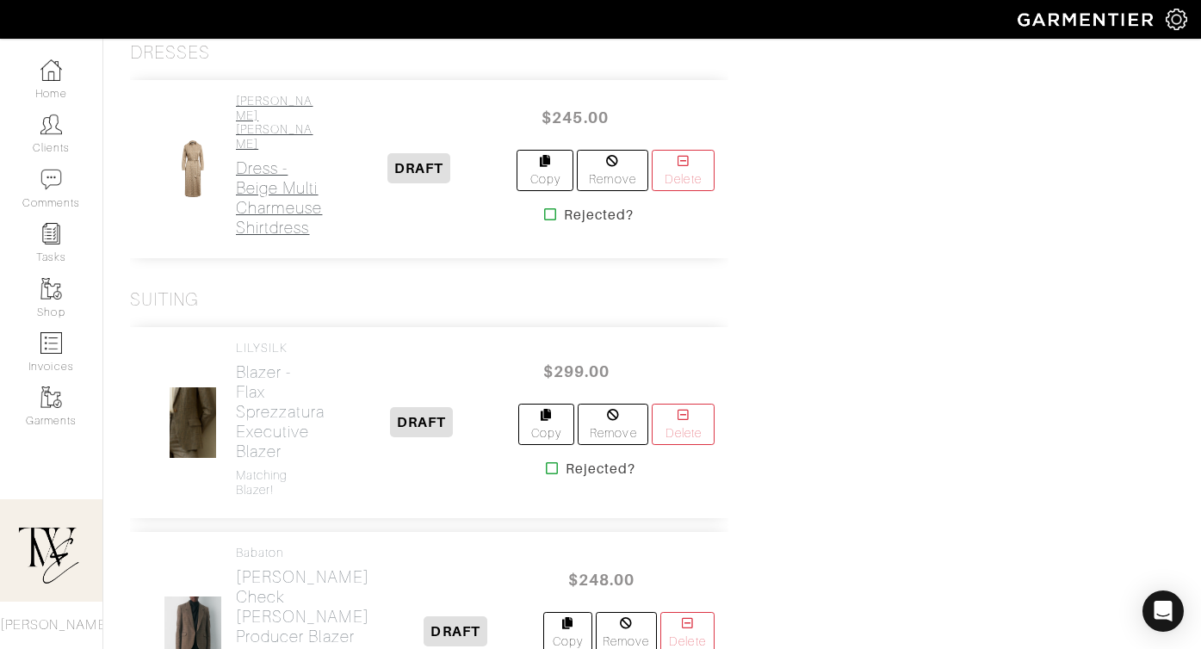
click at [245, 198] on h2 "Dress - Beige Multi Charmeuse Shirtdress" at bounding box center [279, 197] width 86 height 79
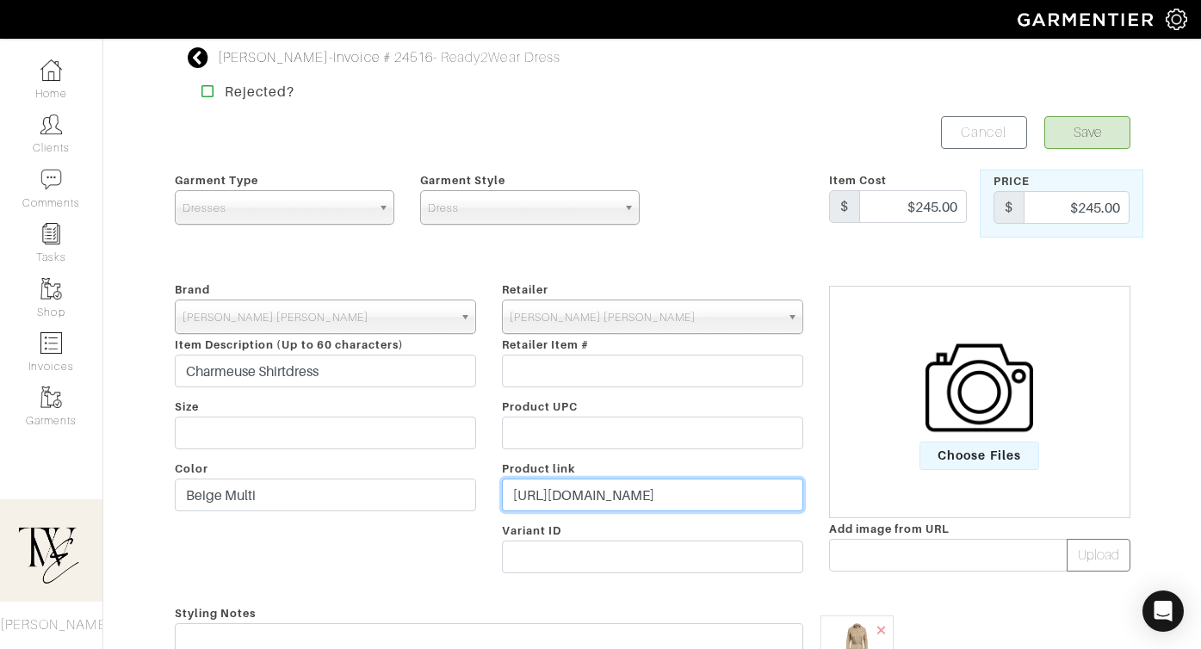
click at [648, 501] on input "https://www.ralphlauren.com/women-clothing-dresses/geo-print-satin-charmeuse-sh…" at bounding box center [652, 495] width 301 height 33
paste input "go.shopmy.us/p-24738521"
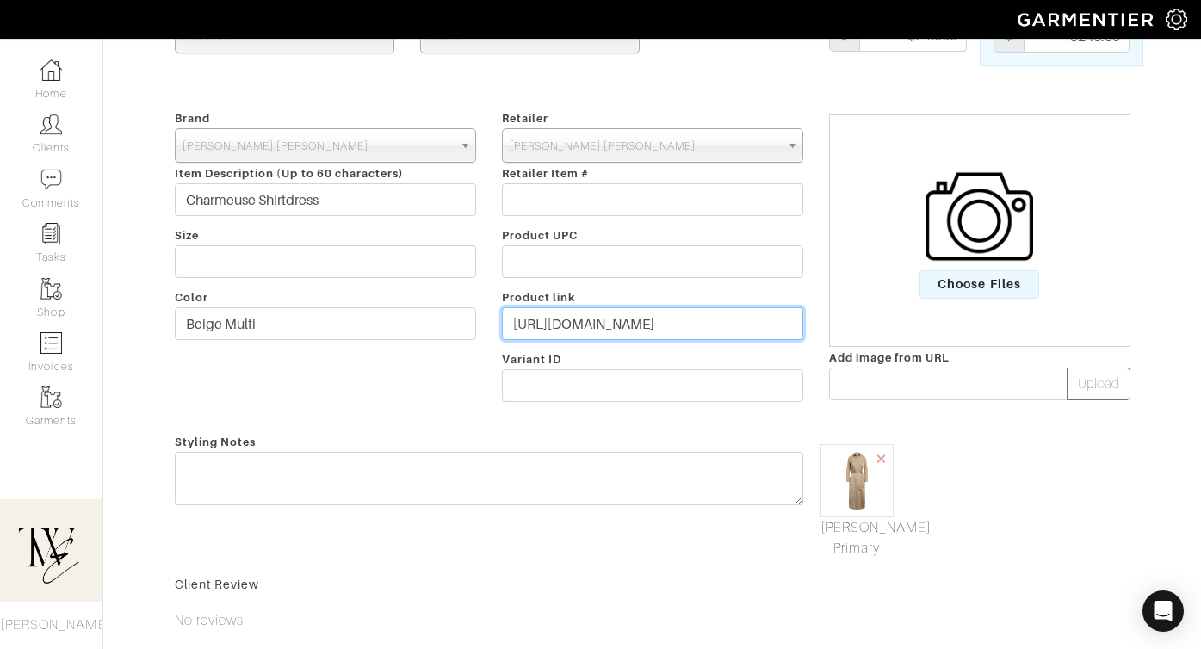
scroll to position [175, 0]
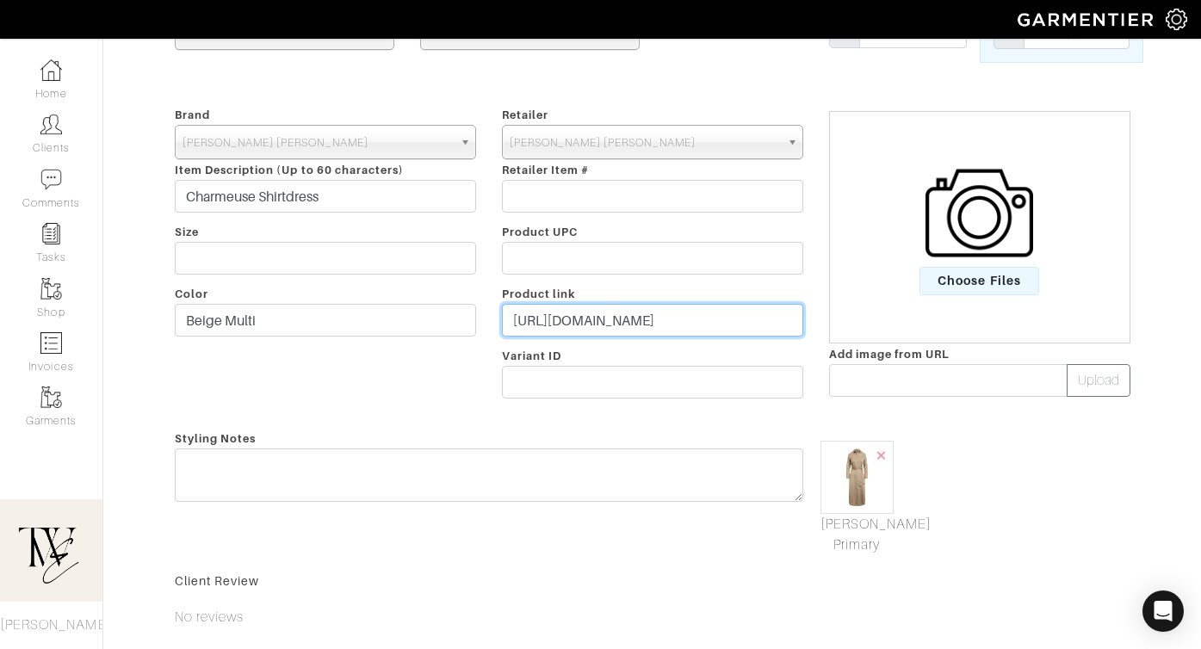
type input "https://go.shopmy.us/p-24738521"
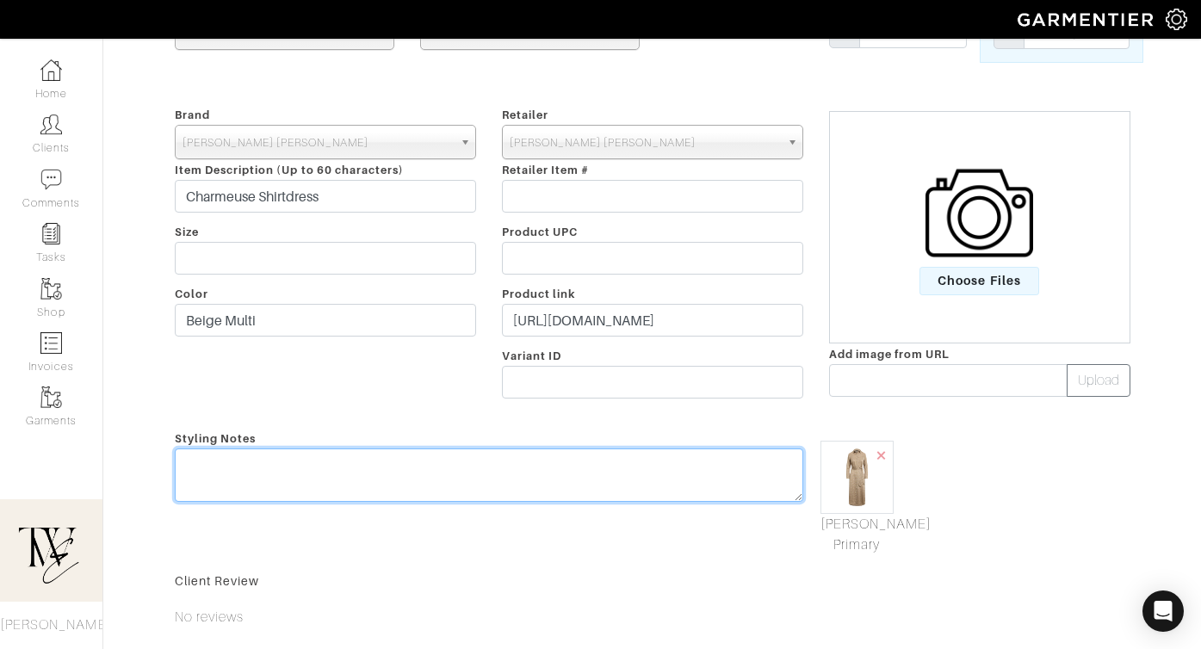
click at [610, 462] on div "Styling Notes" at bounding box center [489, 491] width 654 height 127
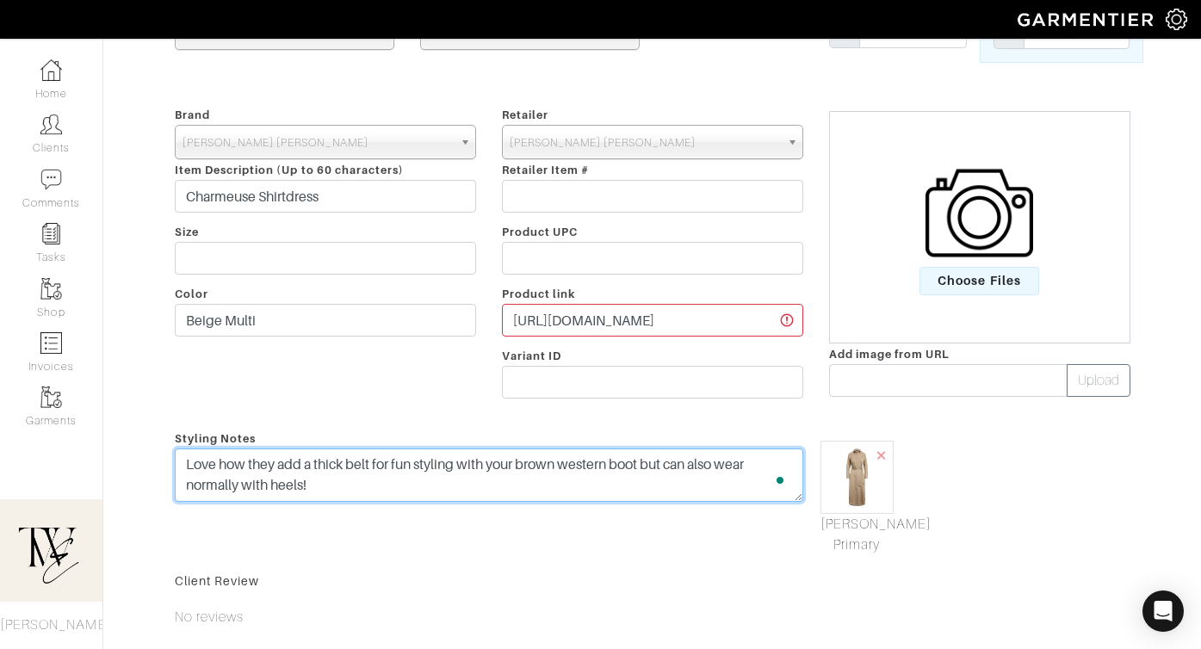
scroll to position [0, 0]
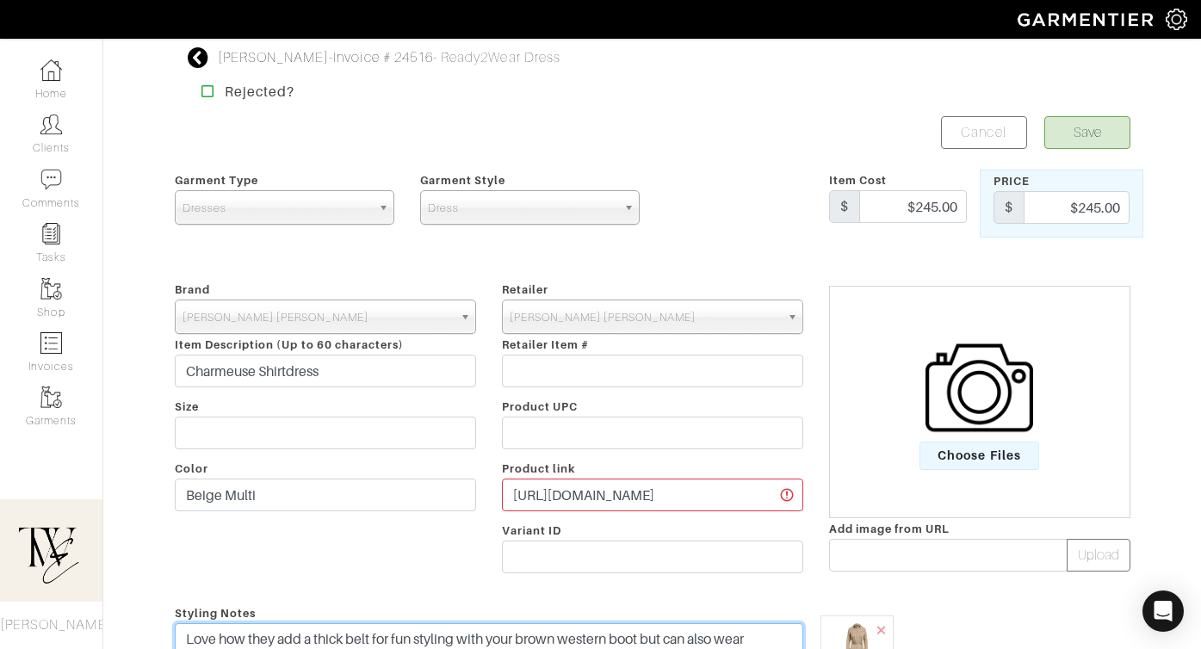
type textarea "Love how they add a thick belt for fun styling with your brown western boot but…"
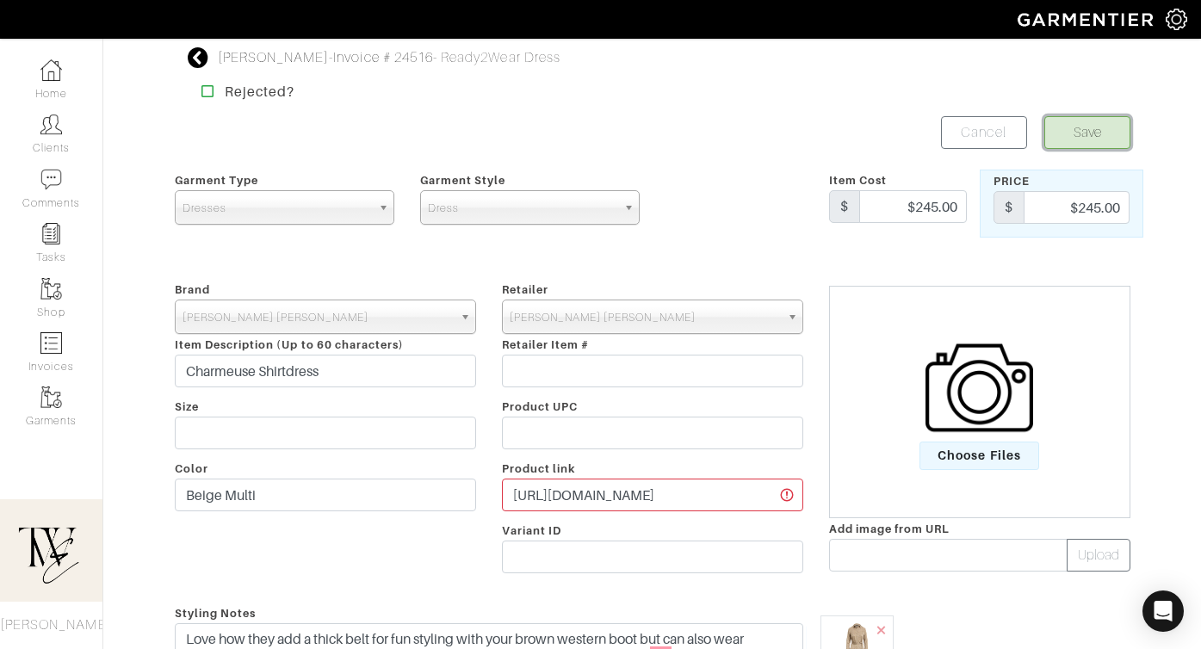
click at [1091, 140] on button "Save" at bounding box center [1087, 132] width 86 height 33
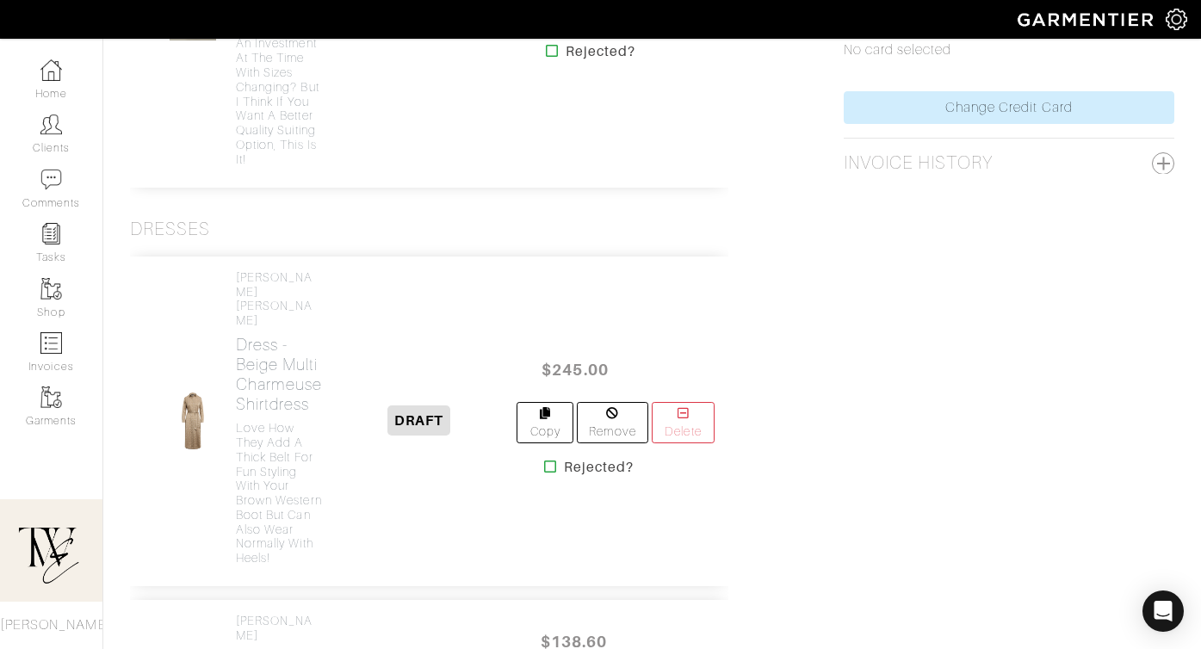
scroll to position [1388, 0]
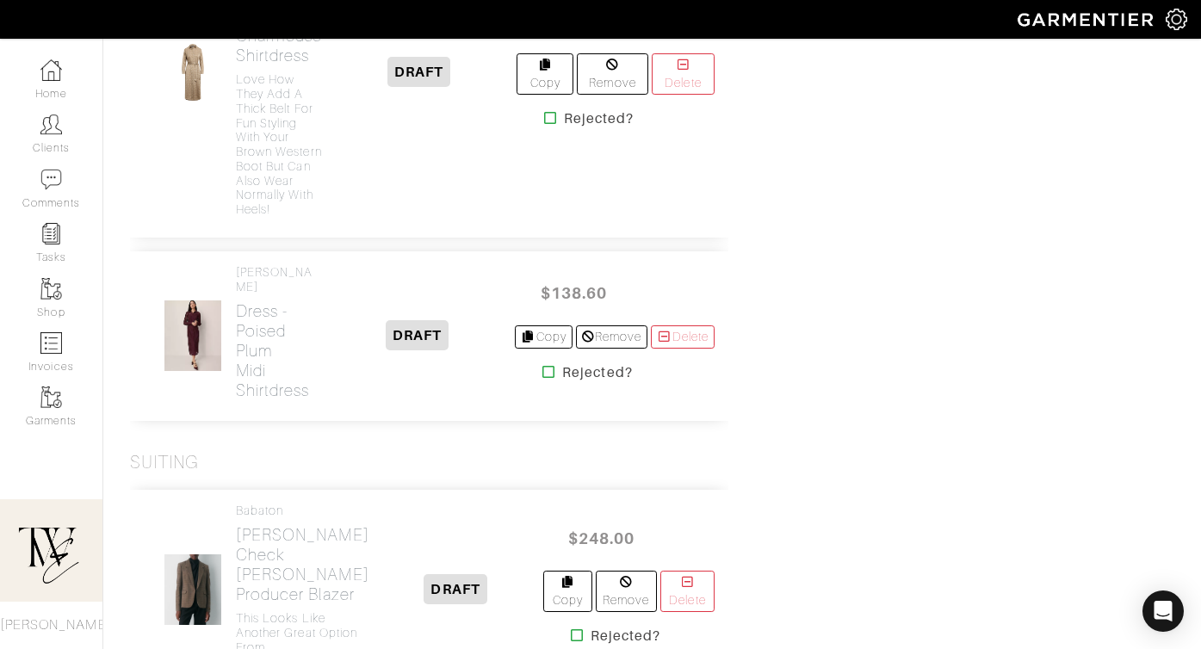
click at [235, 318] on div "[PERSON_NAME] Dress - Poised Plum Midi Shirtdress" at bounding box center [238, 336] width 189 height 142
click at [257, 318] on h2 "Dress - Poised Plum Midi Shirtdress" at bounding box center [277, 350] width 83 height 99
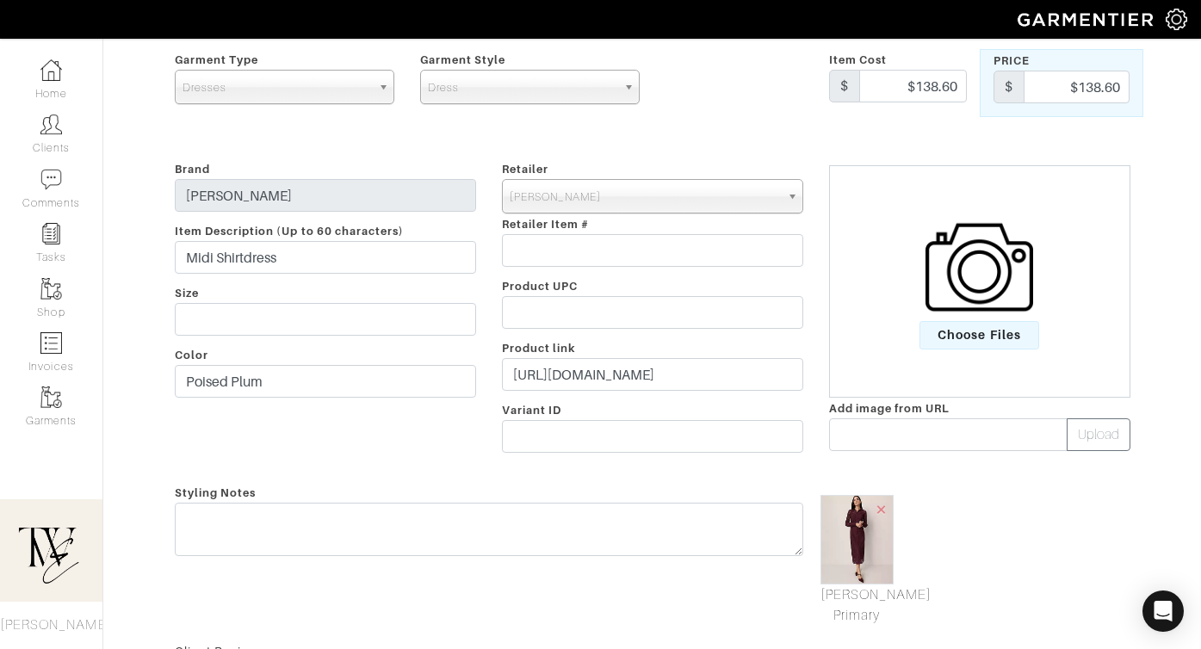
scroll to position [233, 0]
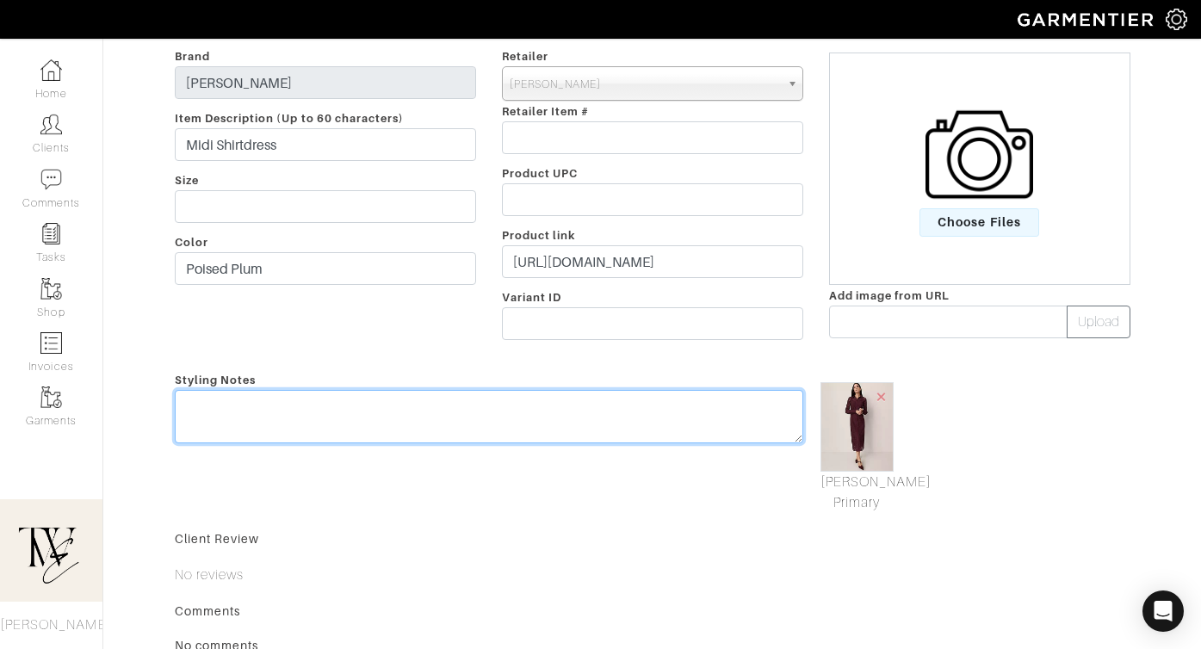
click at [582, 411] on textarea at bounding box center [489, 416] width 628 height 53
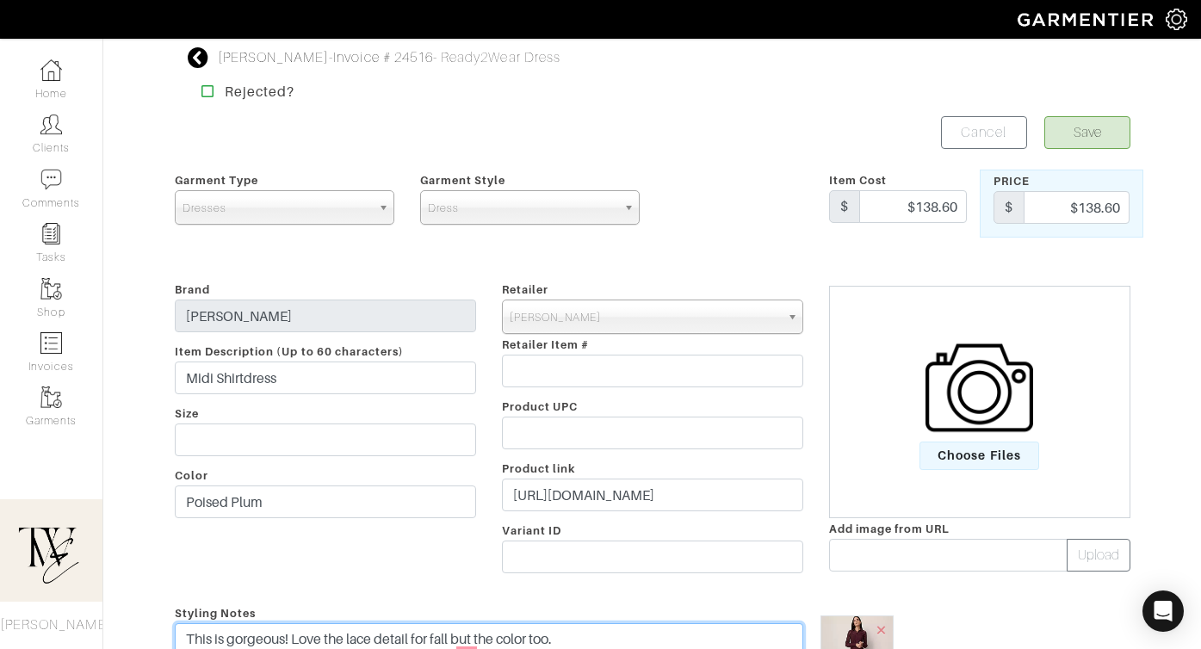
type textarea "This is gorgeous! Love the lace detail for fall but the color too."
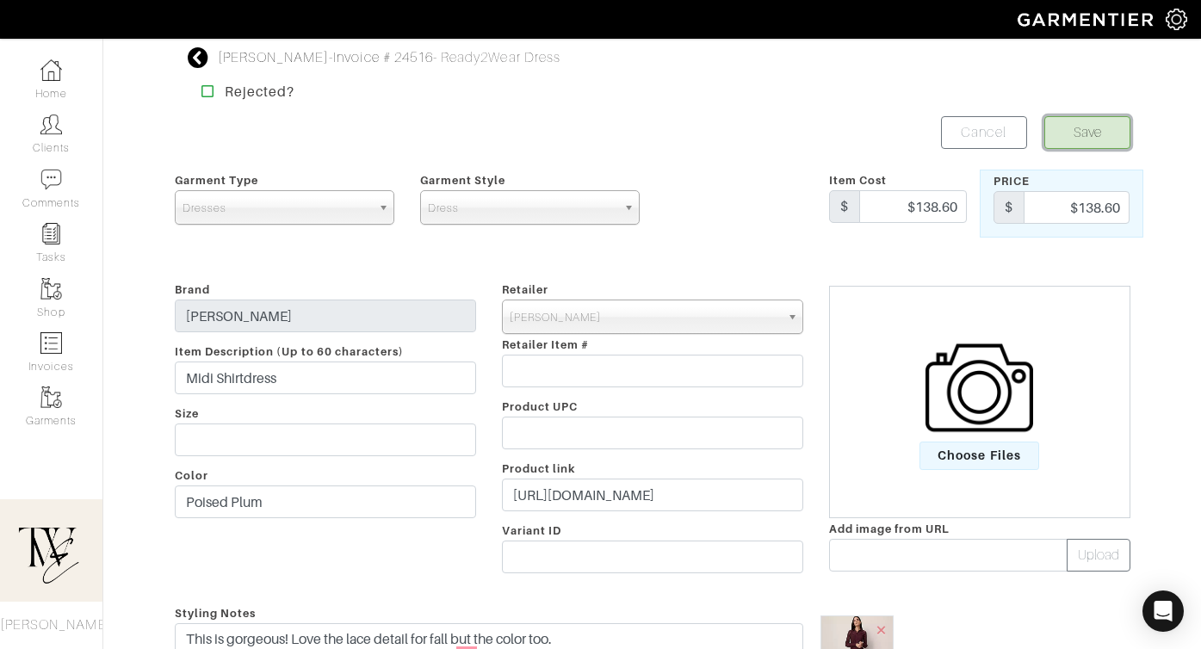
click at [1077, 127] on button "Save" at bounding box center [1087, 132] width 86 height 33
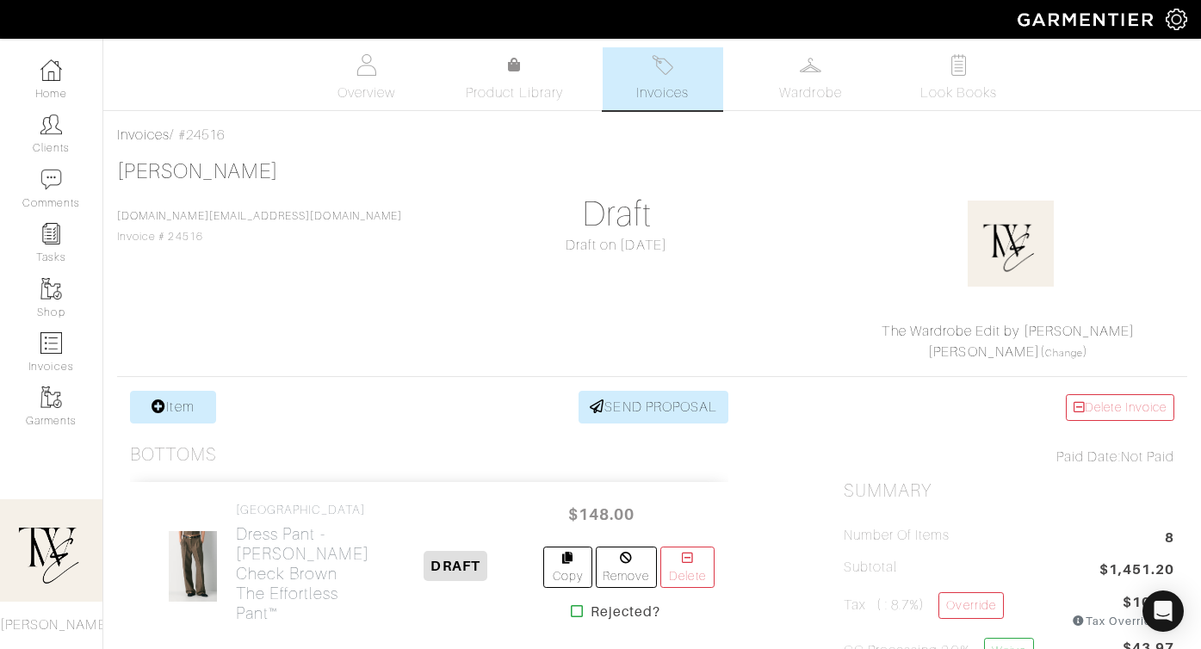
click at [683, 59] on link "Invoices" at bounding box center [663, 78] width 121 height 63
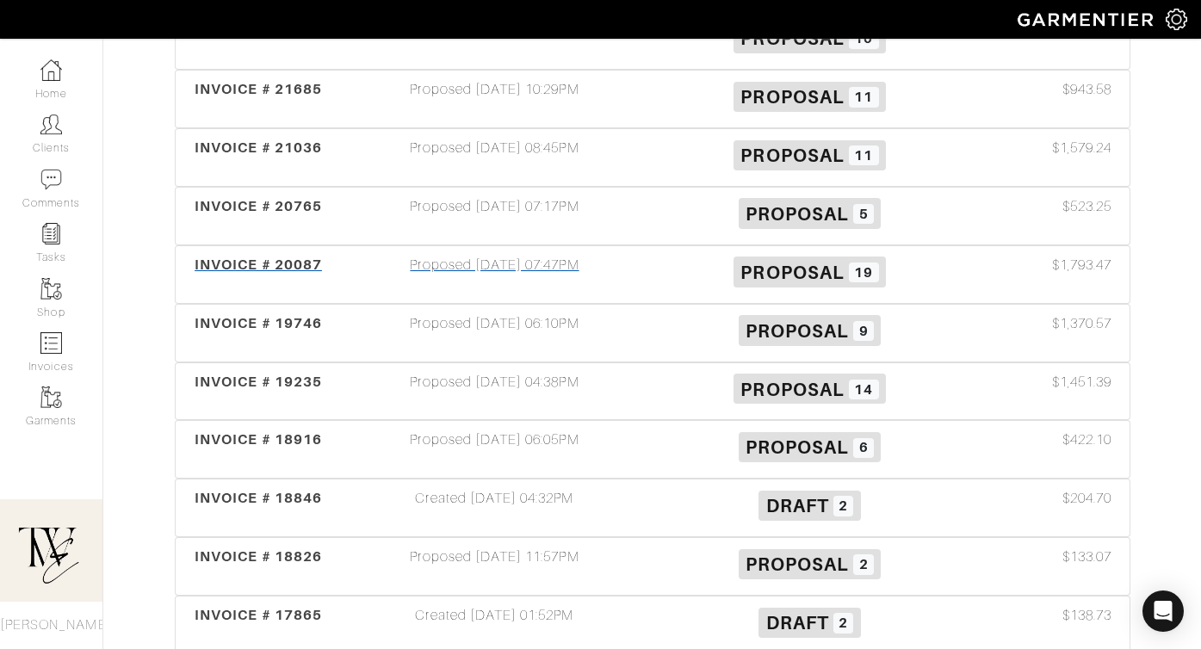
scroll to position [572, 0]
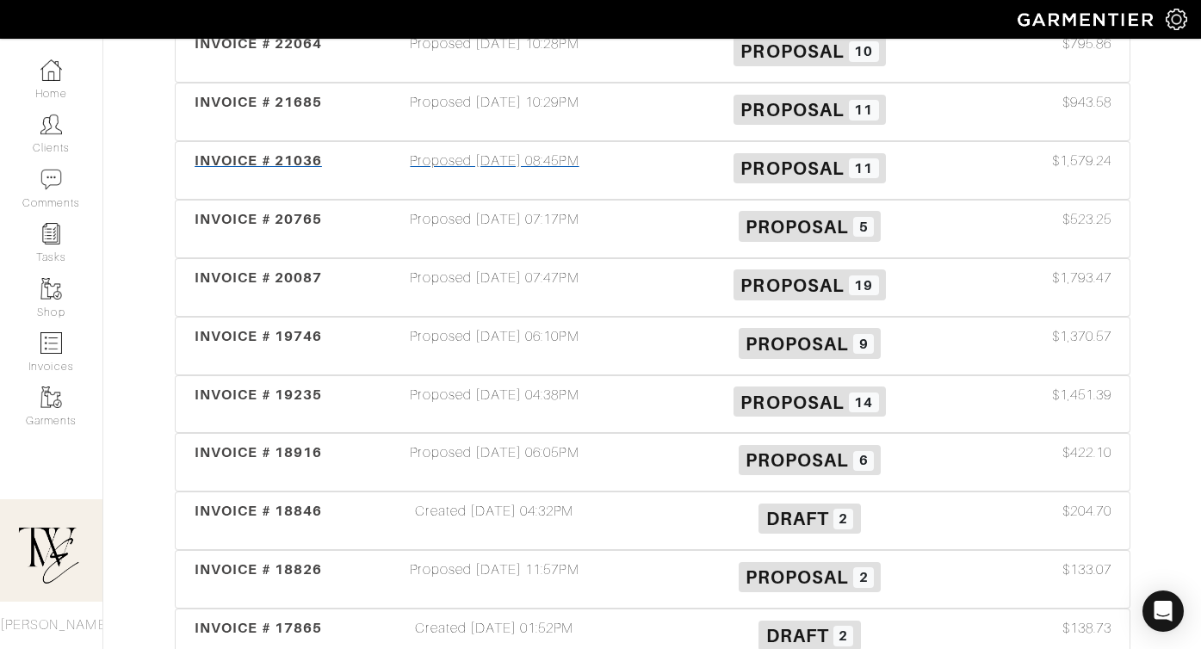
click at [281, 162] on span "INVOICE # 21036" at bounding box center [258, 160] width 127 height 16
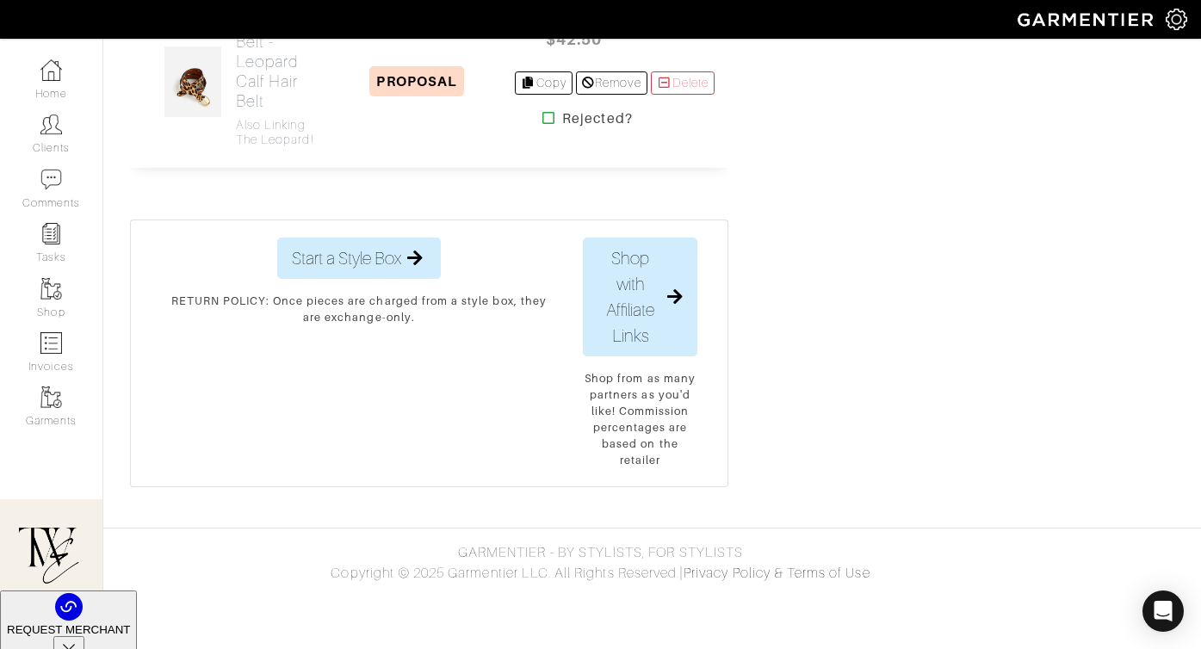
scroll to position [2997, 0]
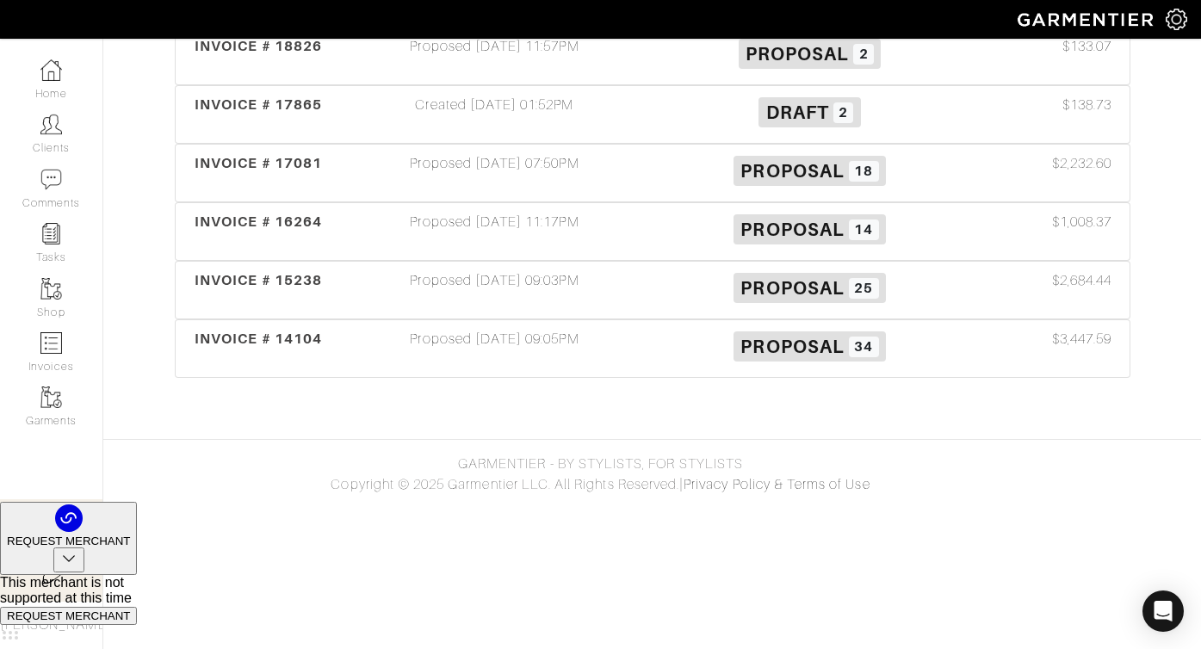
scroll to position [572, 0]
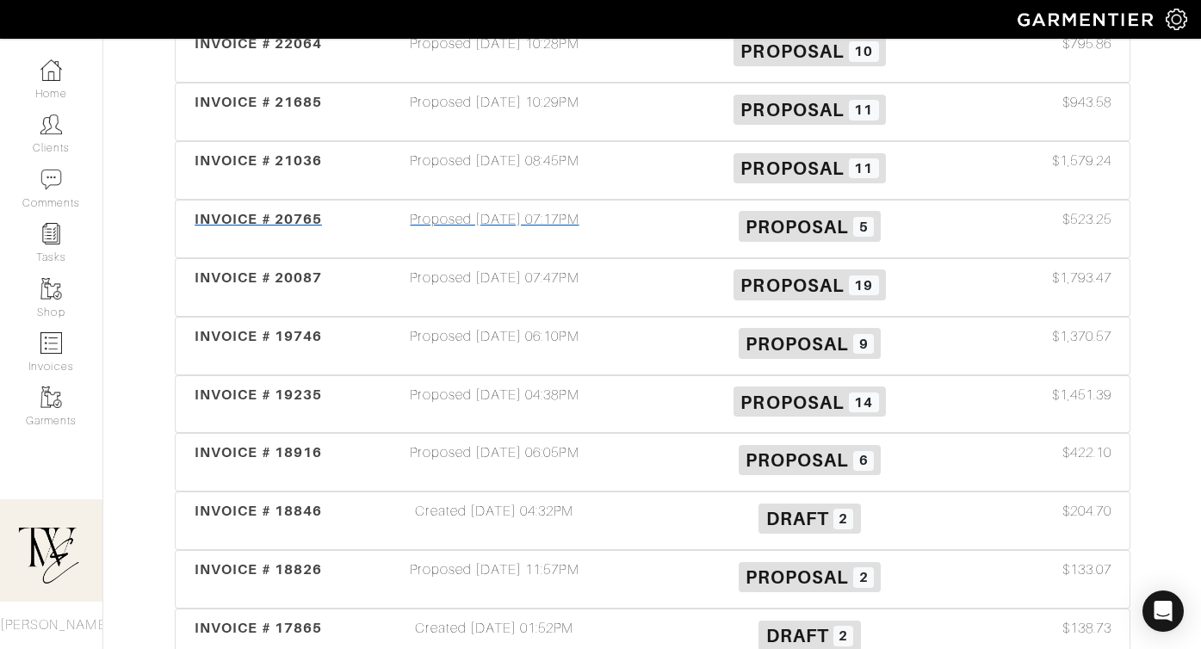
click at [297, 228] on div "INVOICE # 20765" at bounding box center [259, 229] width 158 height 40
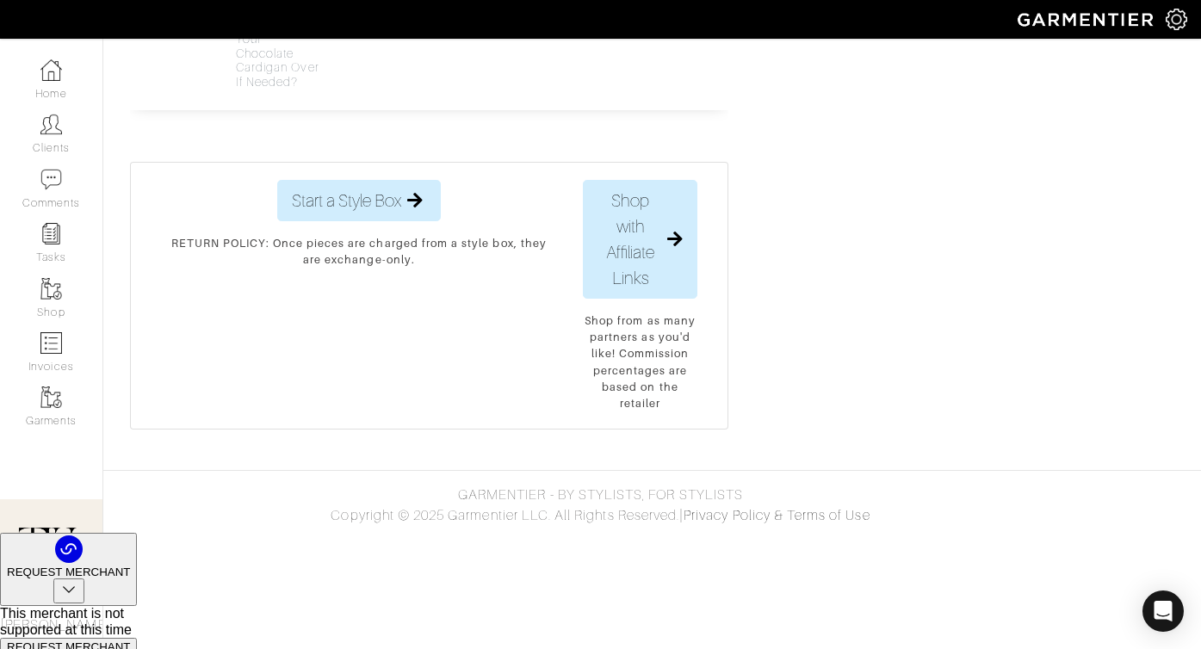
scroll to position [1747, 0]
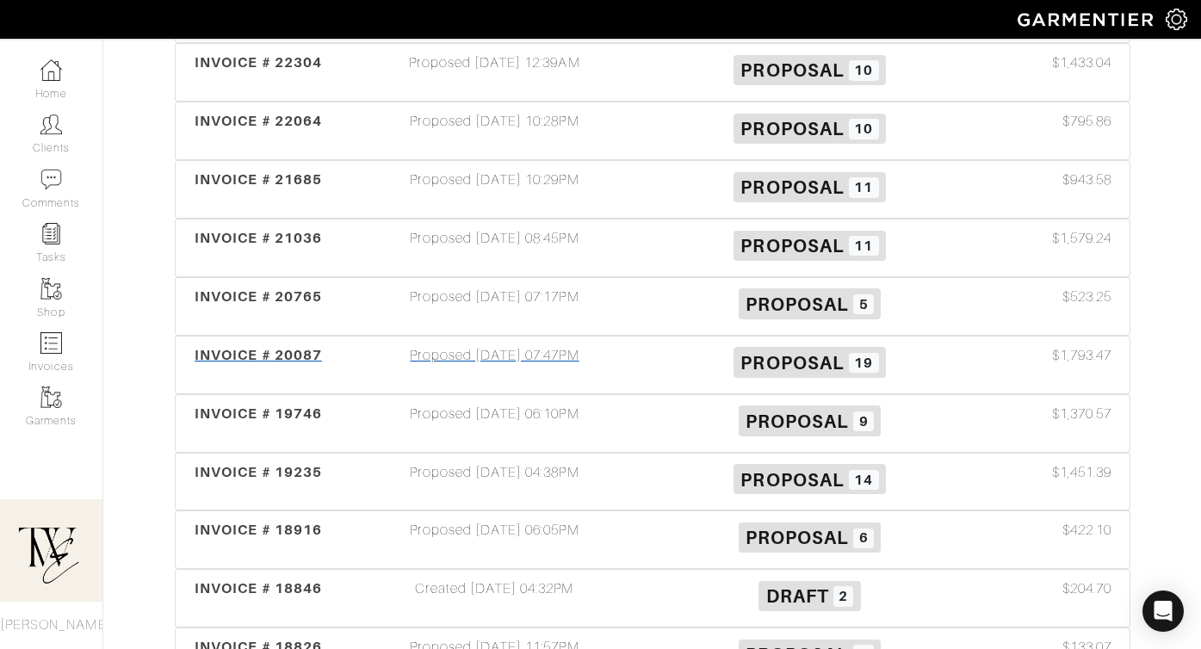
scroll to position [366, 0]
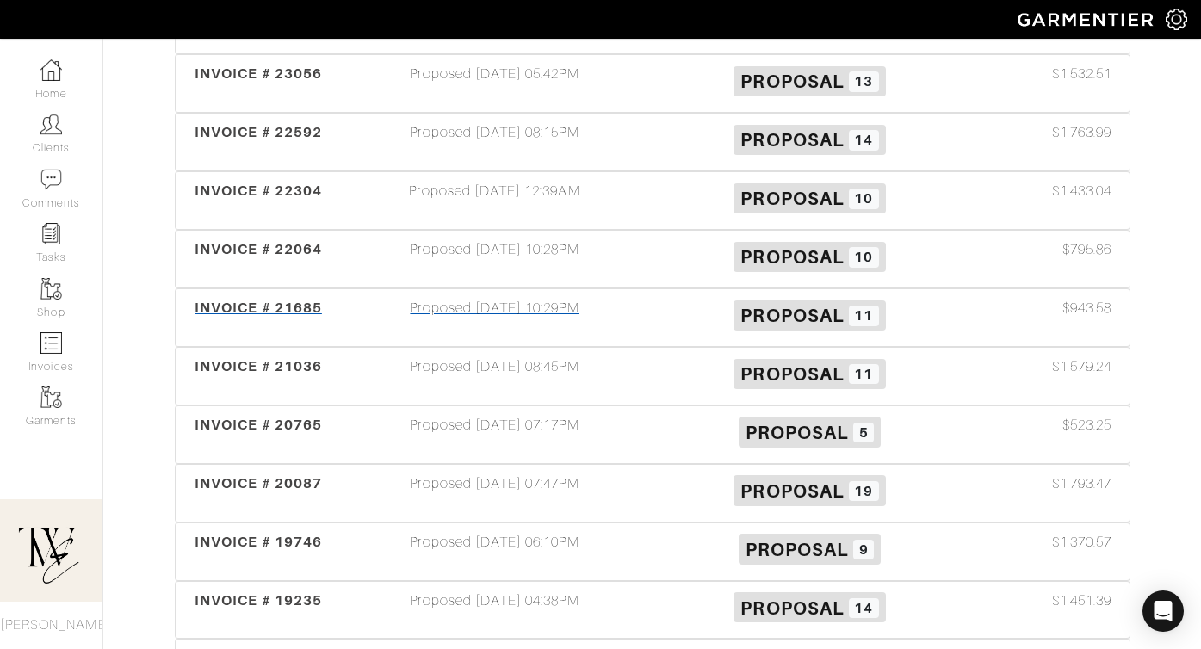
click at [250, 306] on span "INVOICE # 21685" at bounding box center [258, 308] width 127 height 16
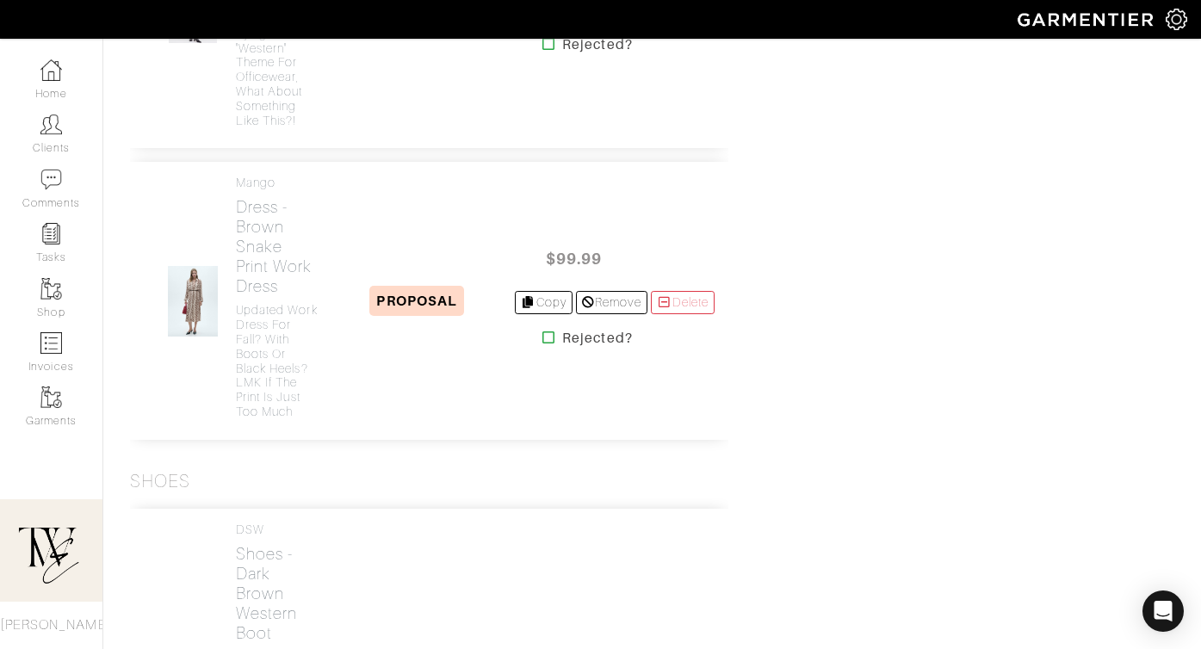
scroll to position [2531, 0]
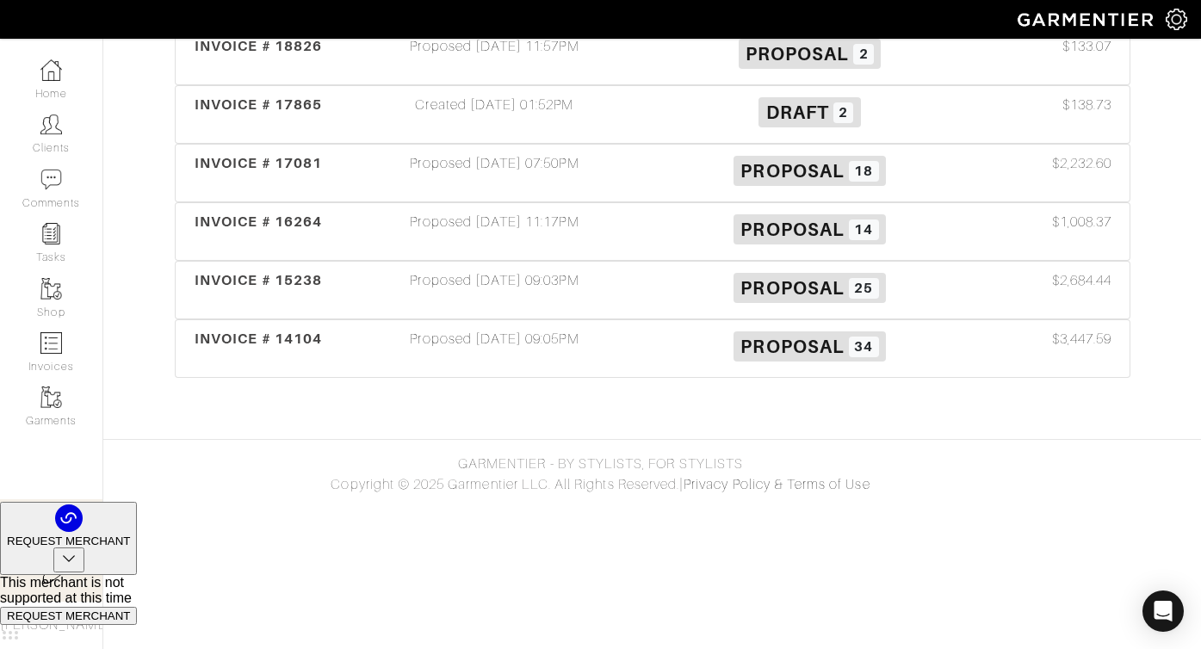
scroll to position [366, 0]
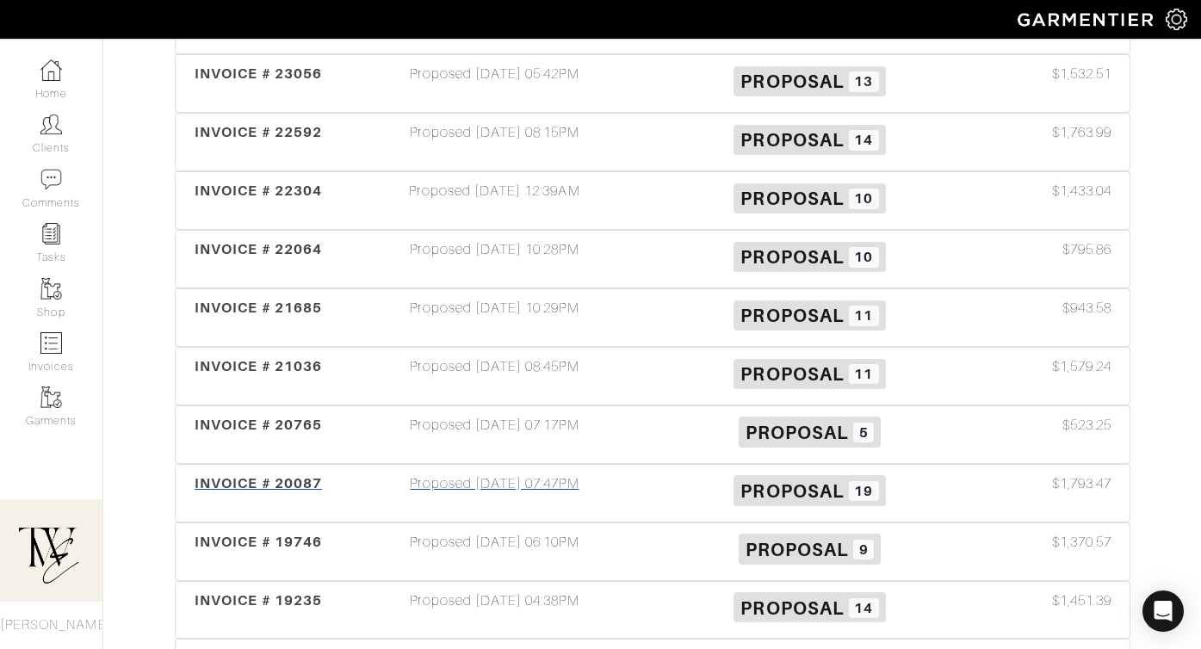
click at [263, 512] on div "INVOICE # 20087 Proposed 06/20/24 07:47PM Proposal 19 $1,793.47" at bounding box center [653, 493] width 954 height 57
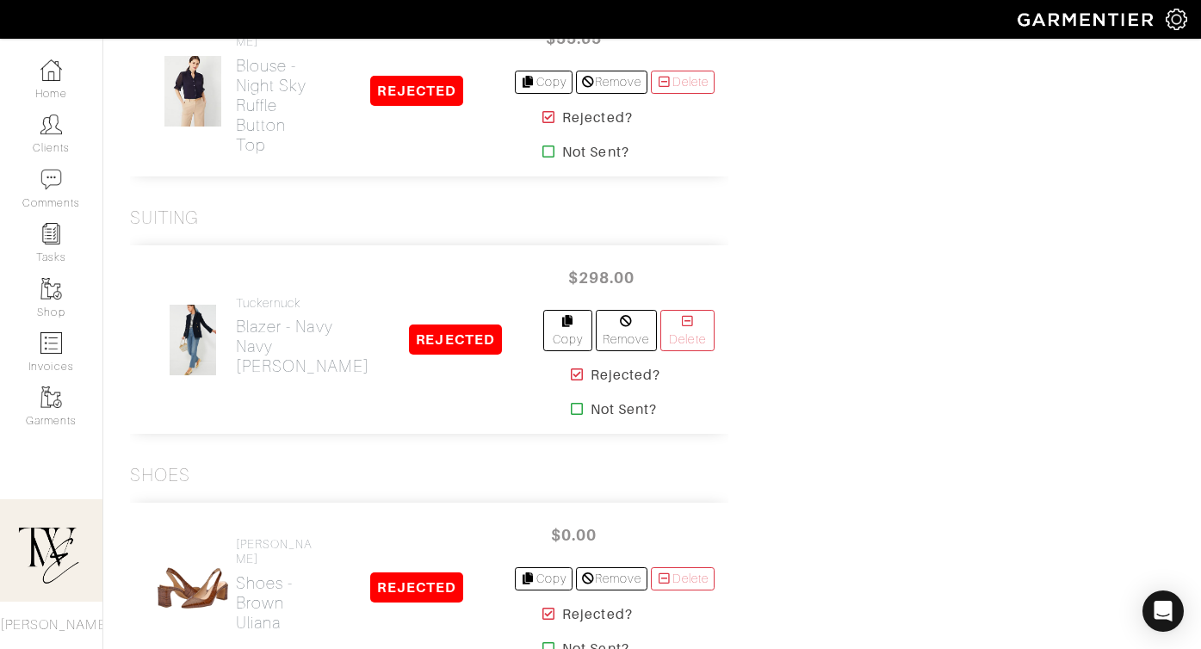
scroll to position [6476, 0]
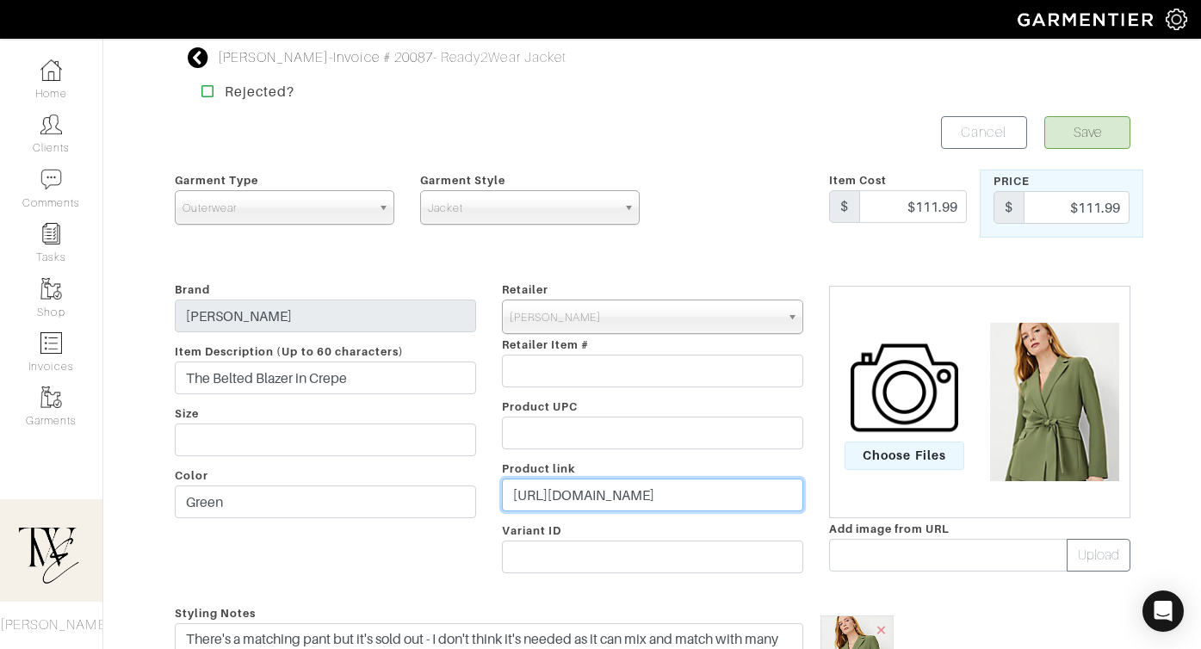
click at [593, 488] on input "[URL][DOMAIN_NAME]" at bounding box center [652, 495] width 301 height 33
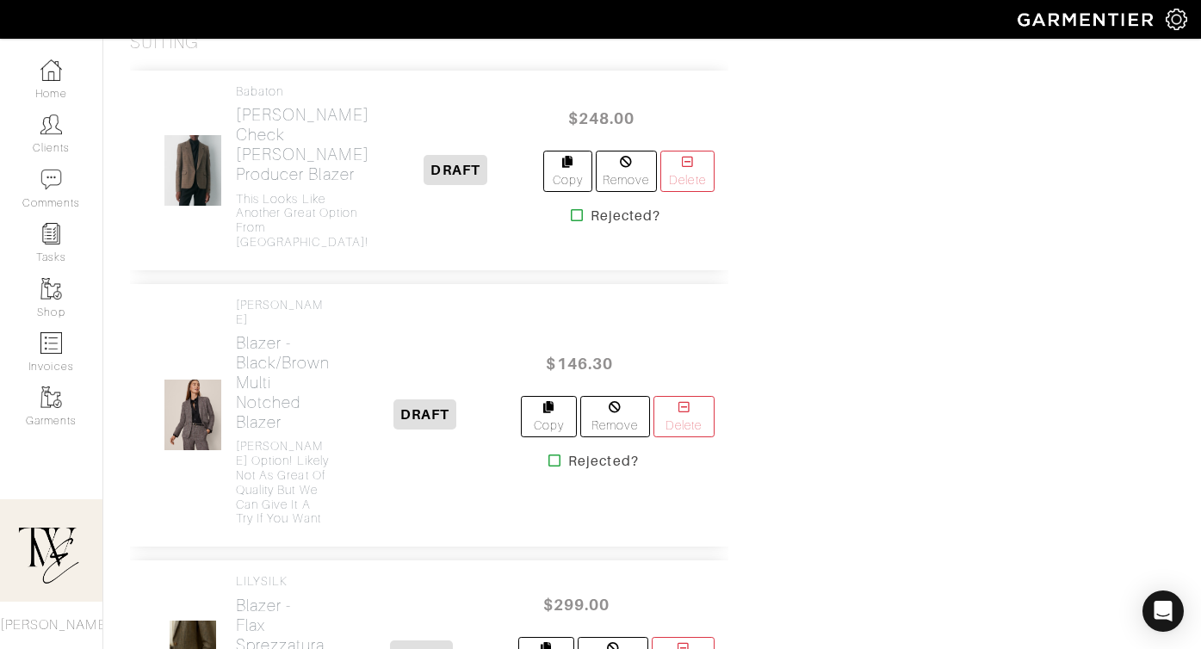
scroll to position [2685, 0]
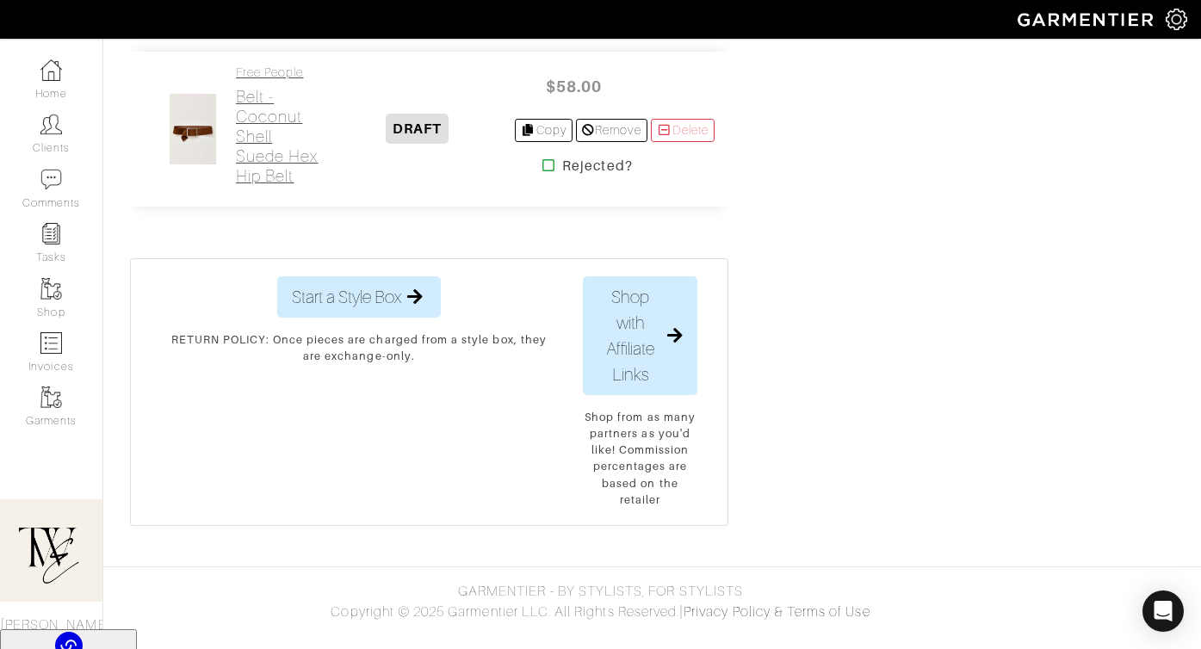
click at [273, 162] on h2 "Belt - Coconut Shell Suede Hex Hip Belt" at bounding box center [277, 136] width 83 height 99
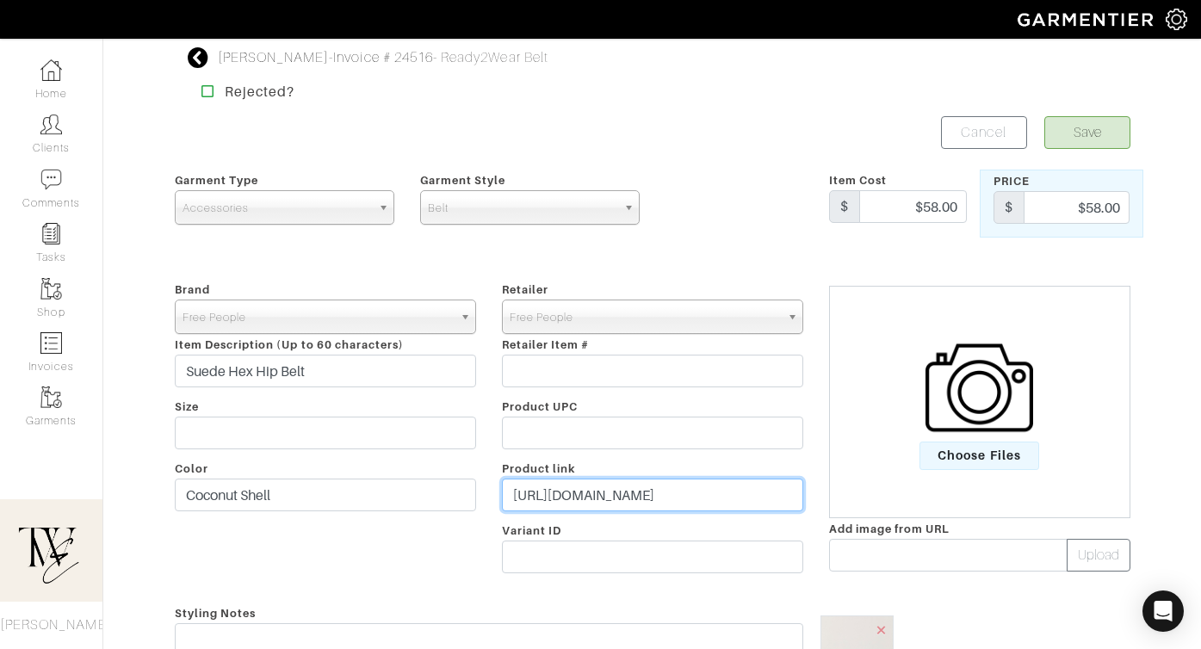
click at [623, 489] on input "[URL][DOMAIN_NAME]" at bounding box center [652, 495] width 301 height 33
click at [623, 489] on input "https://www.freepeople.com/shop/suede-hex-hip-belt/?color=020&countryCode=US&g_…" at bounding box center [652, 495] width 301 height 33
paste input "Coconut Shell"
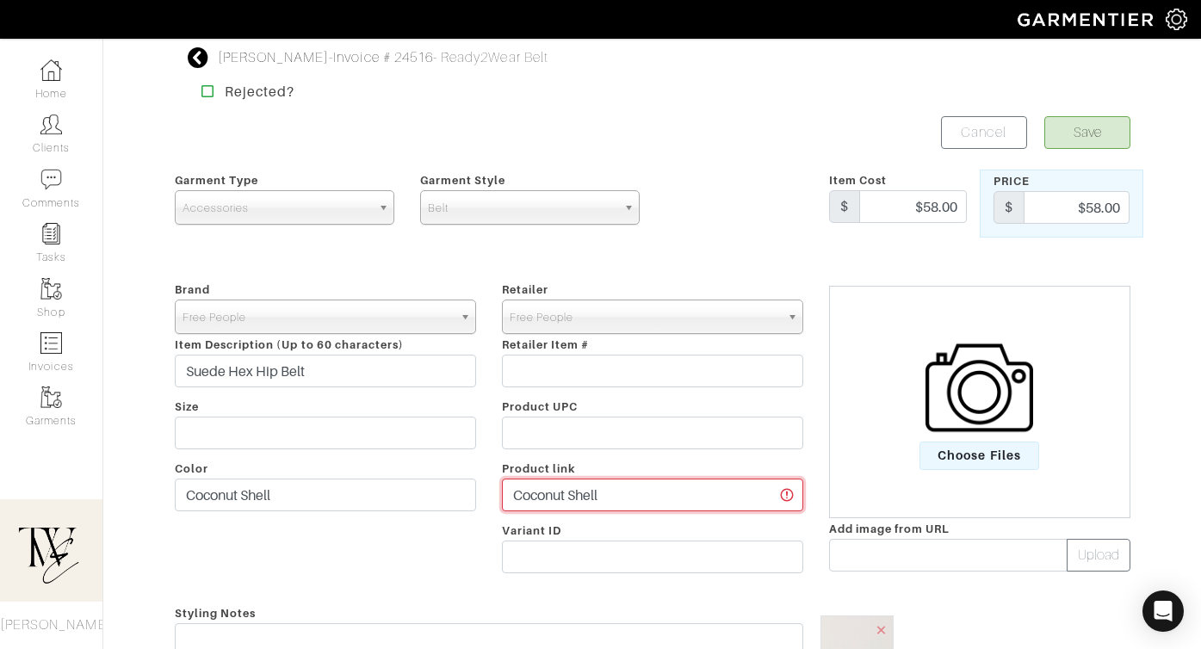
click at [590, 500] on input "Coconut Shell" at bounding box center [652, 495] width 301 height 33
paste input "https://go.shopmy.us/p-24738673"
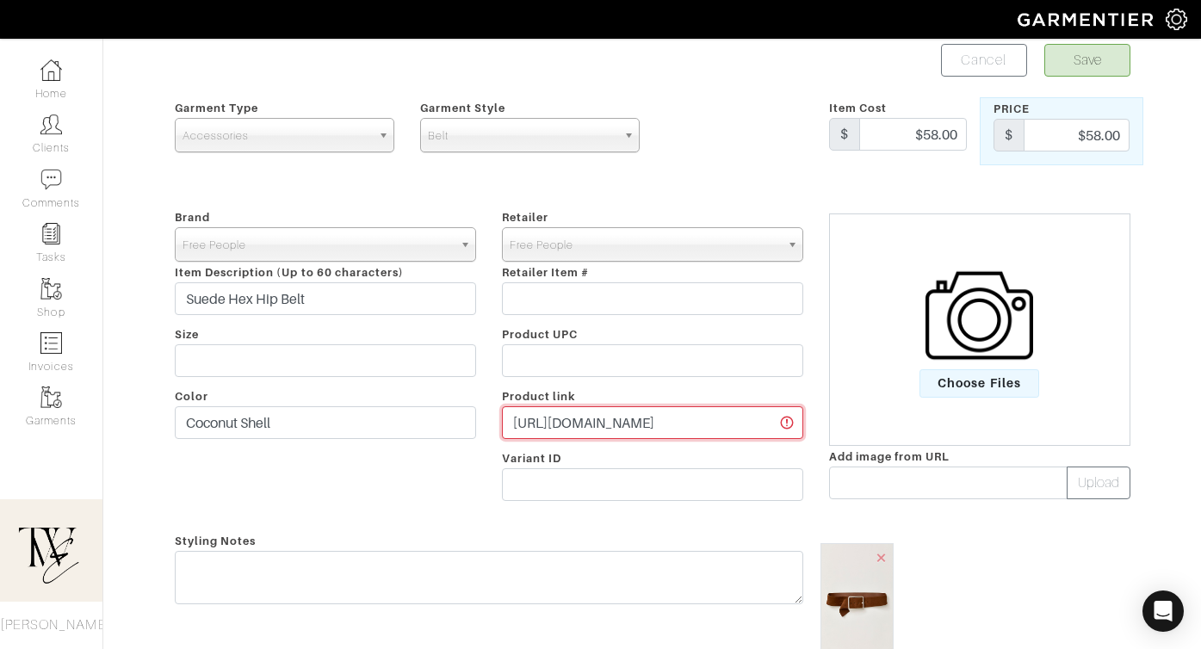
scroll to position [133, 0]
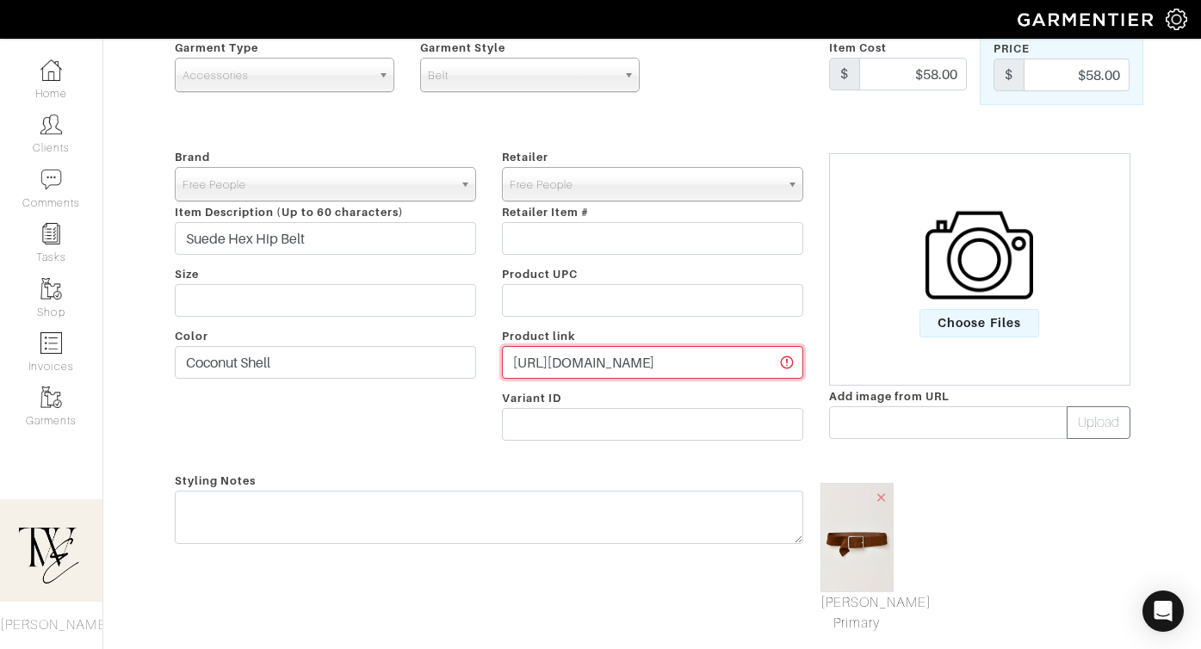
type input "https://go.shopmy.us/p-24738673"
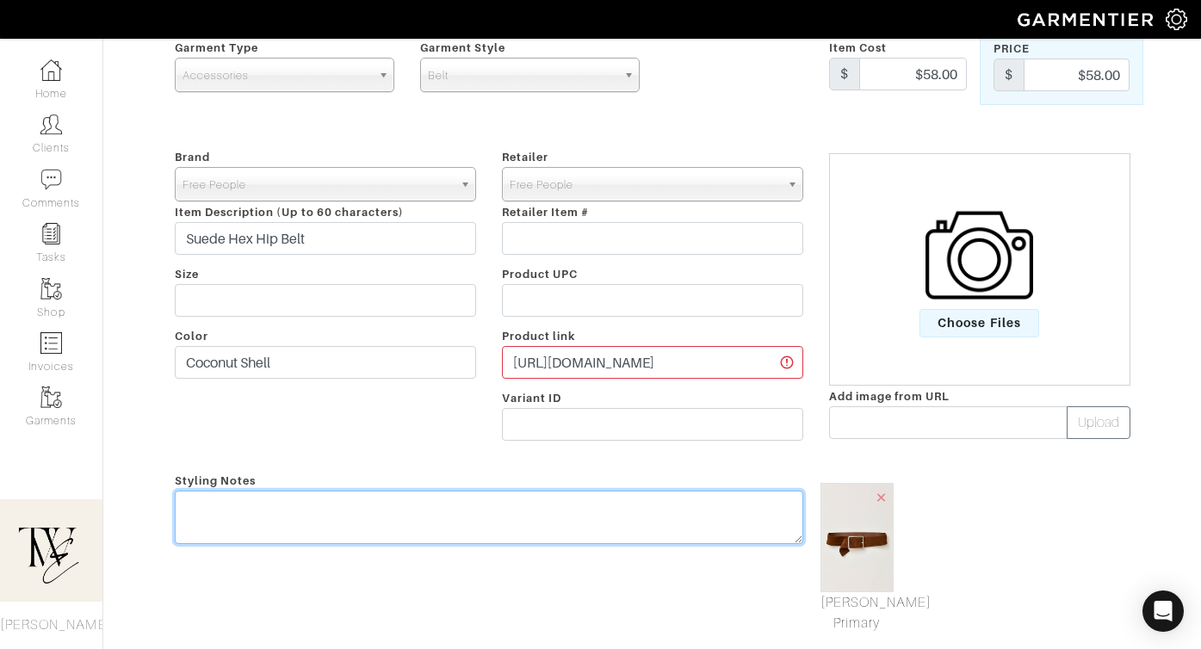
click at [562, 515] on textarea at bounding box center [489, 517] width 628 height 53
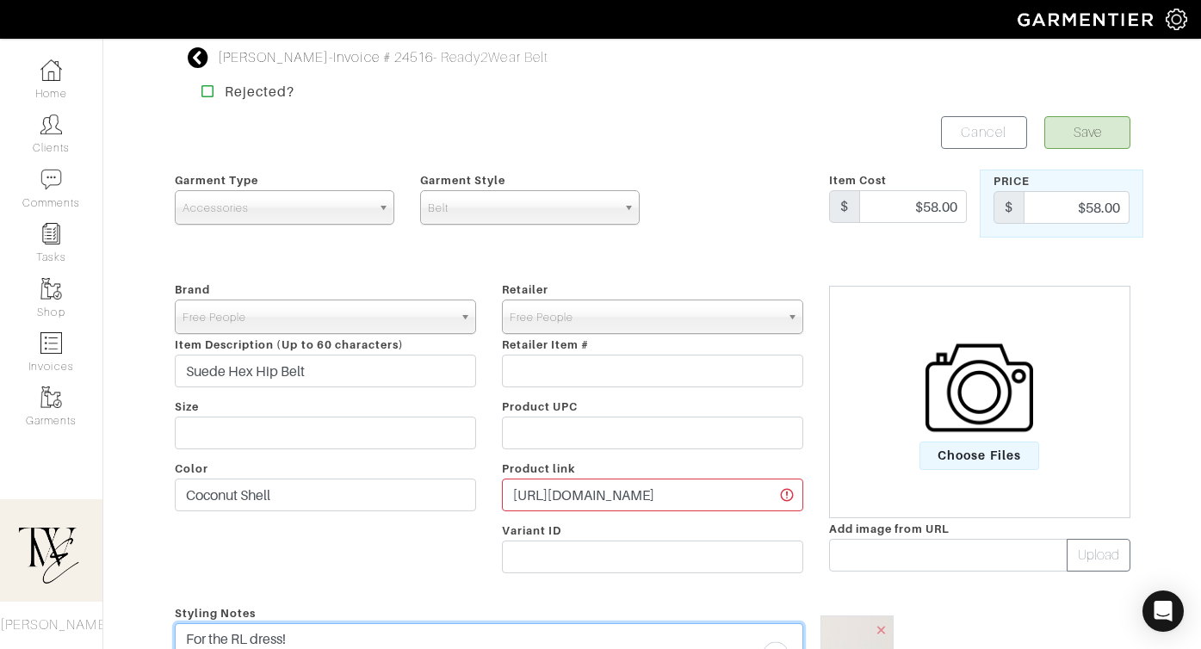
type textarea "For the RL dress!"
click at [1106, 149] on form "Save Cancel Garment Type Tops Bottoms Dresses Jumpsuits Suiting Outerwear Shoes…" at bounding box center [652, 574] width 955 height 916
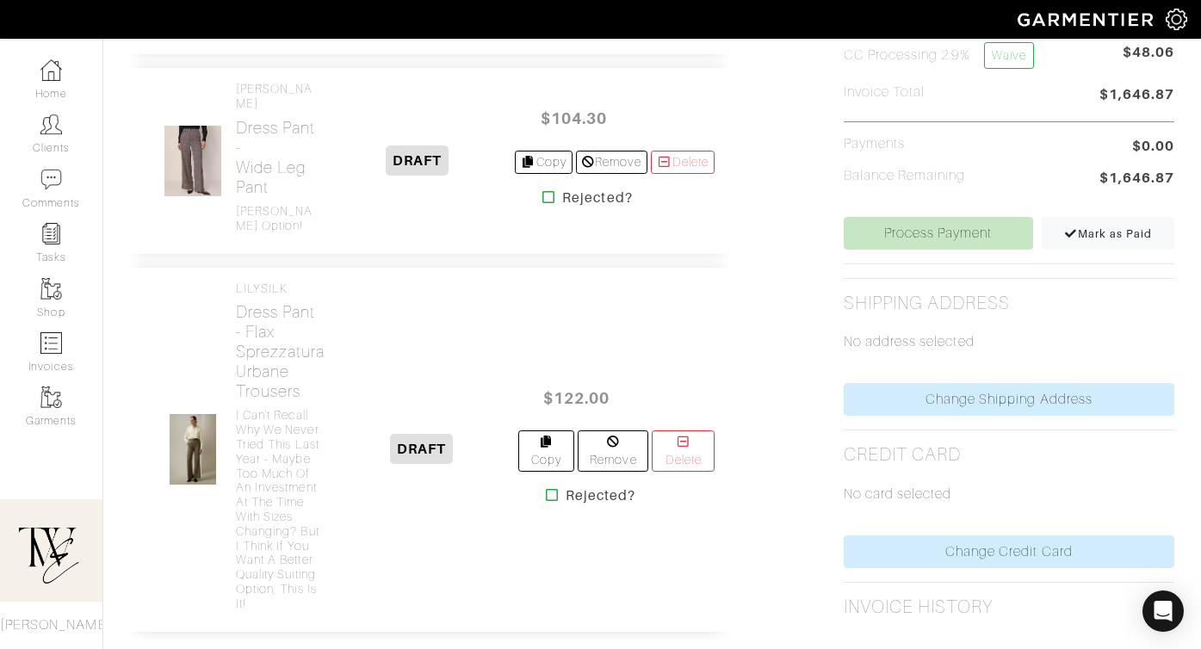
scroll to position [2921, 0]
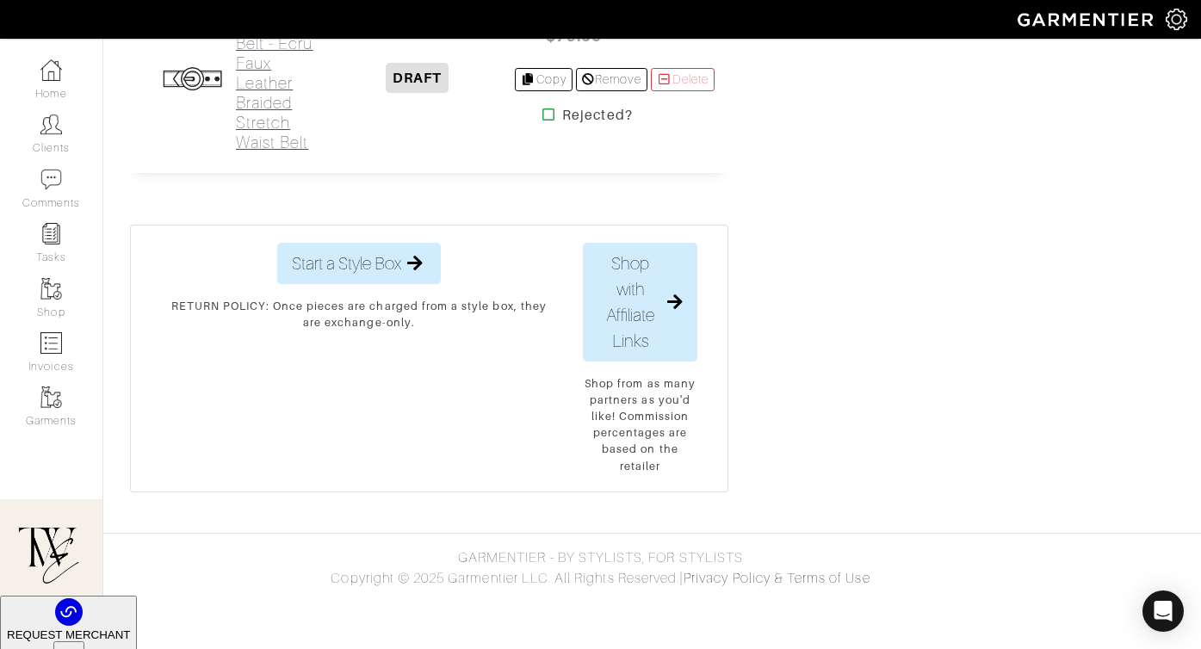
click at [259, 144] on h2 "Belt - Ecru Faux Leather Braided Stretch Waist Belt" at bounding box center [277, 93] width 83 height 119
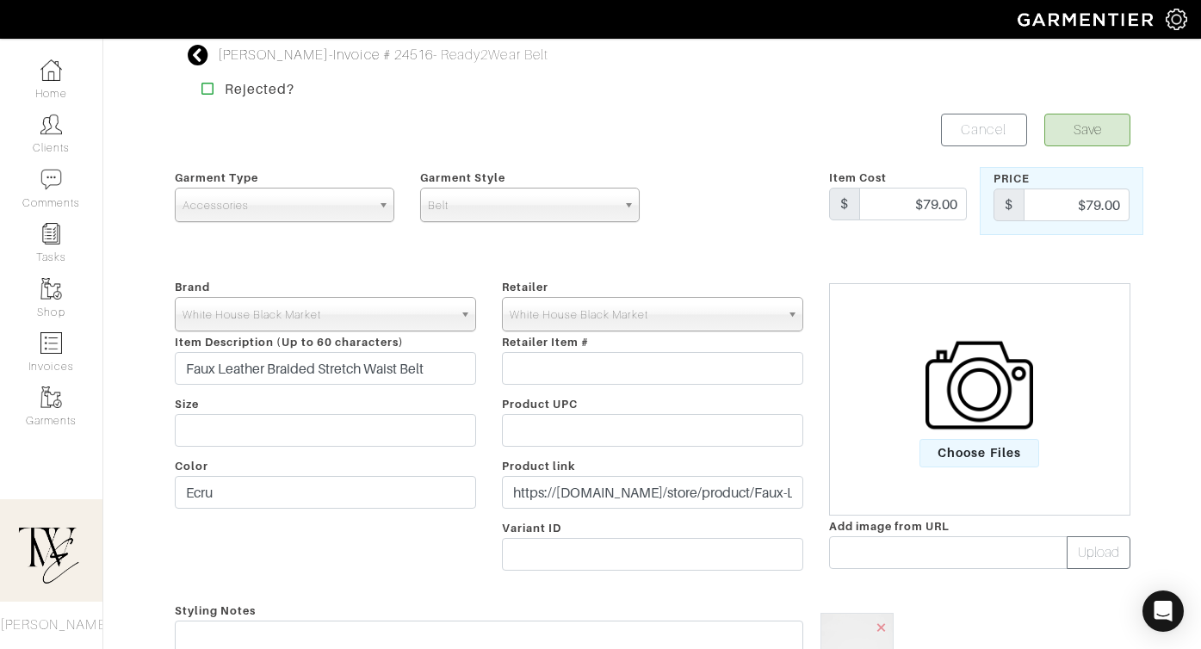
scroll to position [9, 0]
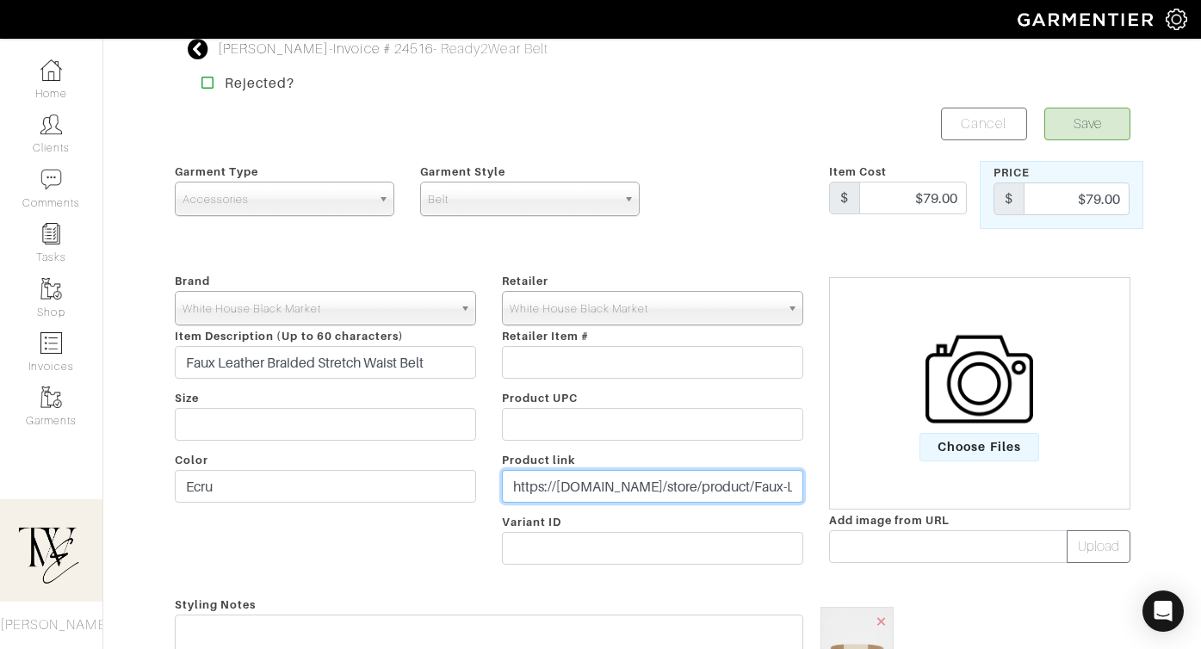
click at [619, 496] on input "https://[DOMAIN_NAME]/store/product/Faux-Leather-Braided-Stretch-Waist-Belt/570…" at bounding box center [652, 486] width 301 height 33
paste input "[DOMAIN_NAME][URL]"
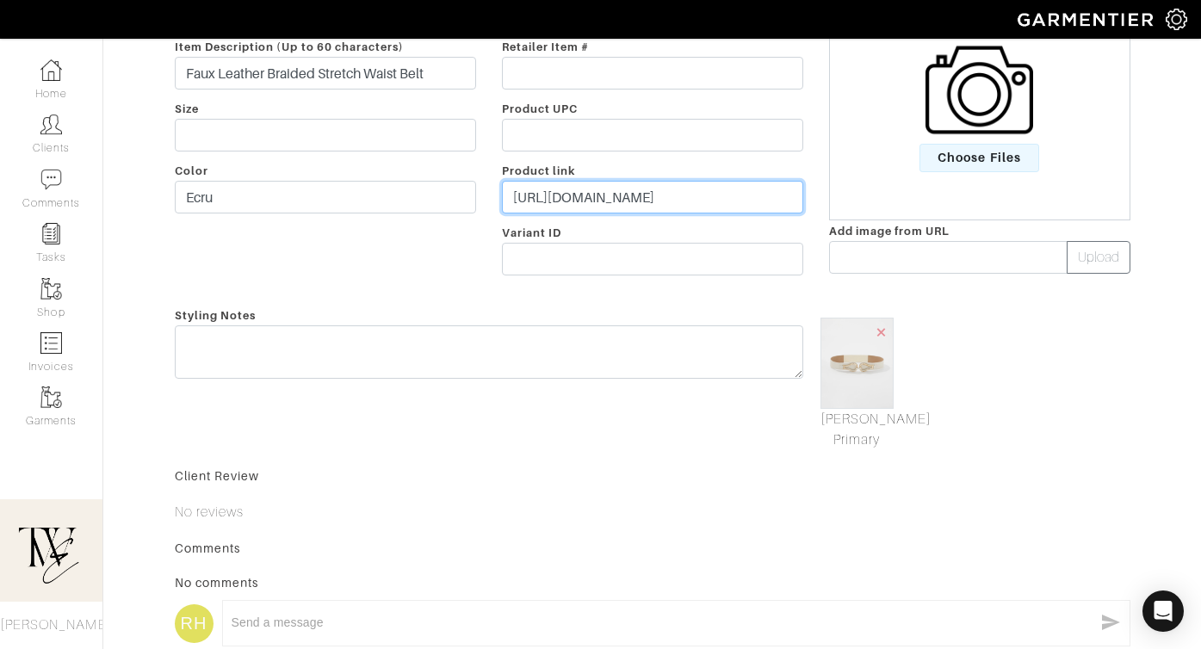
type input "[URL][DOMAIN_NAME]"
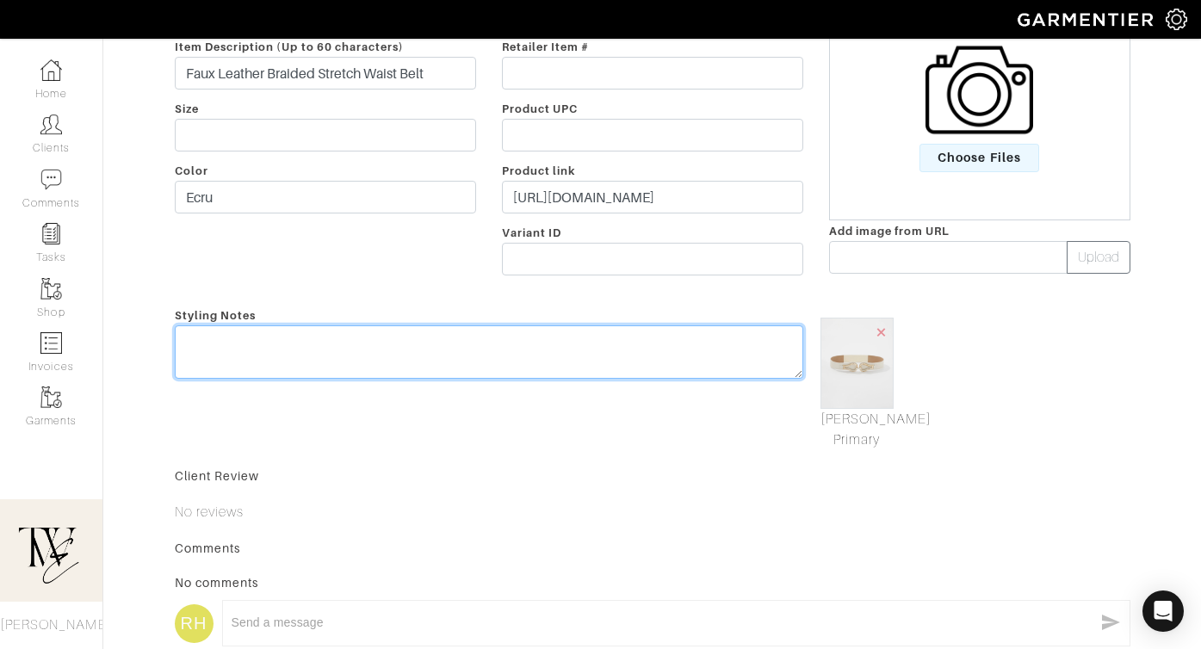
click at [570, 355] on textarea at bounding box center [489, 351] width 628 height 53
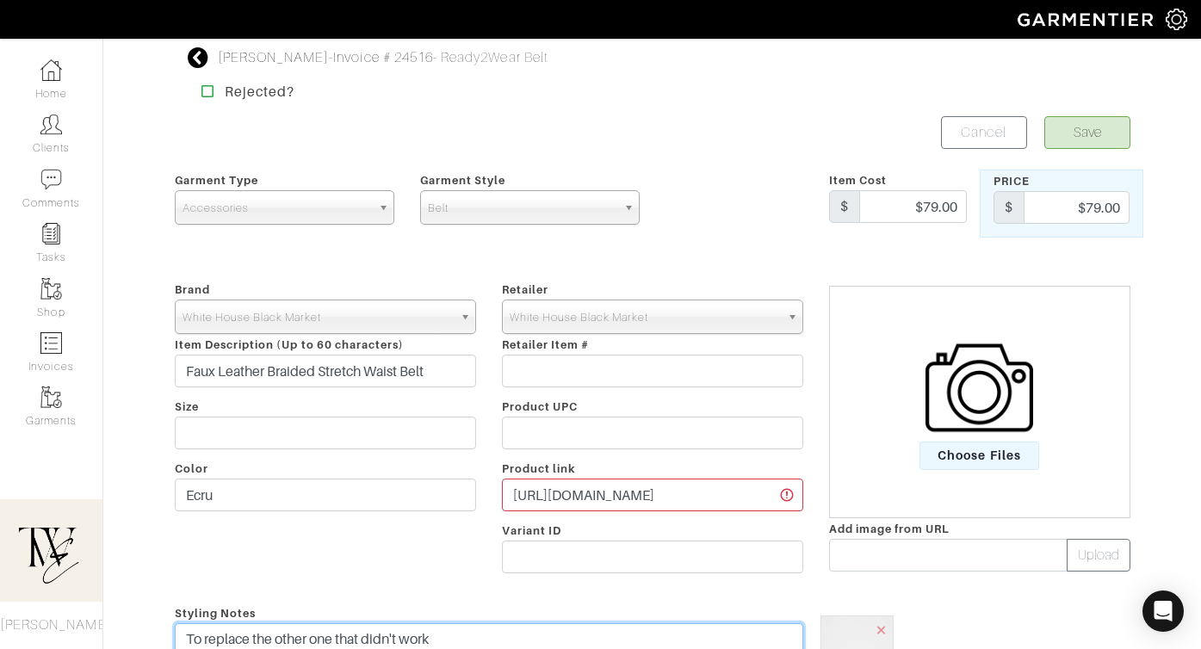
type textarea "To replace the other one that didn't work"
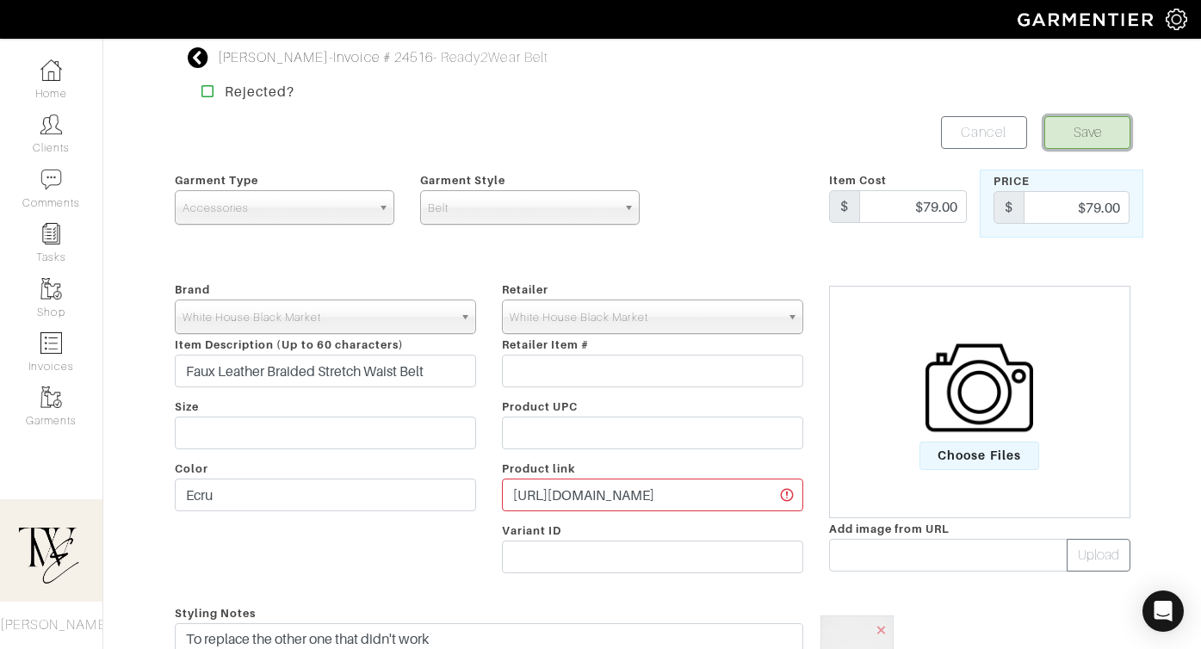
click at [1065, 140] on button "Save" at bounding box center [1087, 132] width 86 height 33
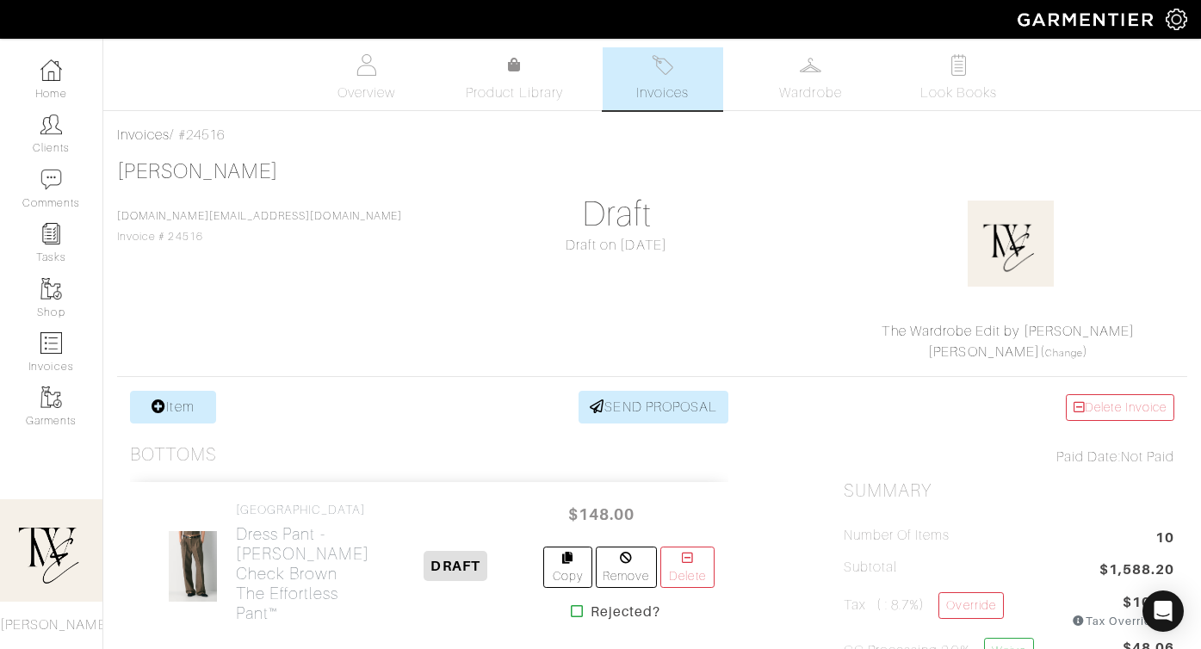
click at [654, 74] on img at bounding box center [663, 65] width 22 height 22
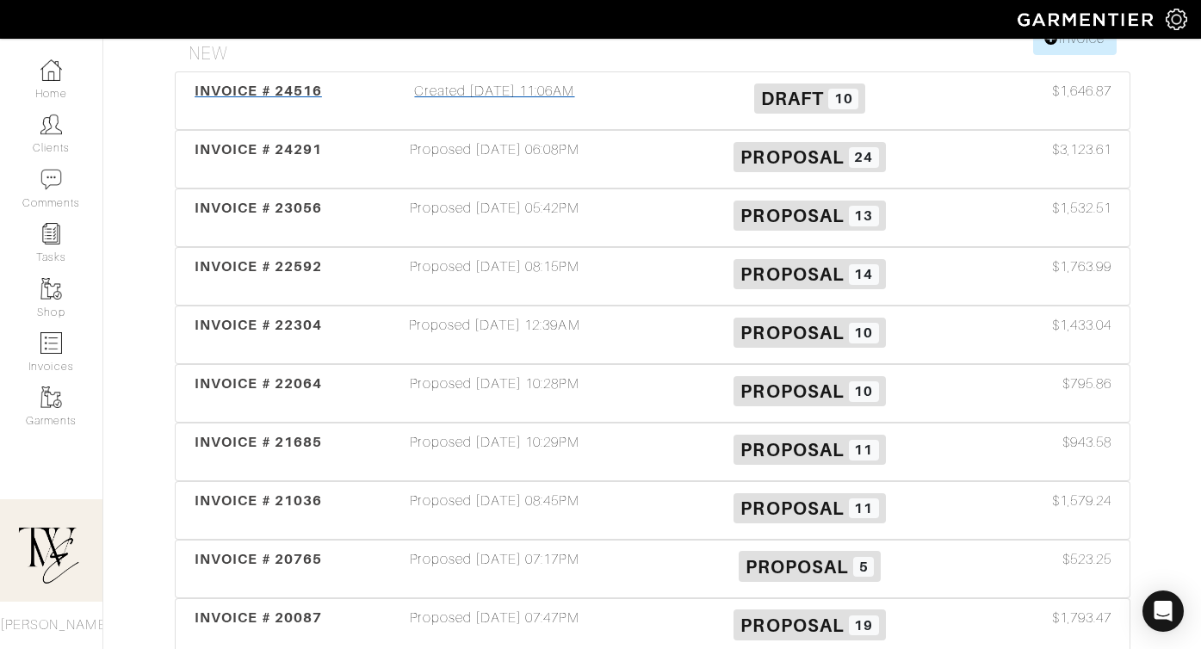
scroll to position [232, 0]
click at [250, 368] on div "INVOICE # 22064 Proposed [DATE] 10:28PM Proposal 10 $795.86" at bounding box center [653, 392] width 954 height 57
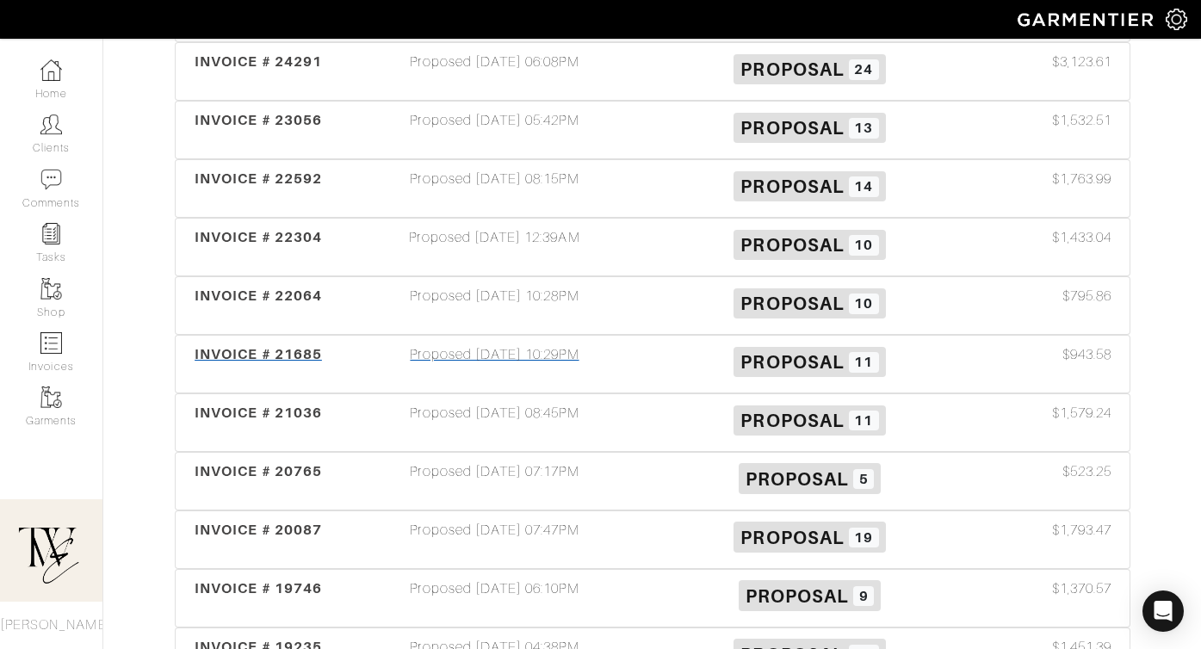
scroll to position [425, 0]
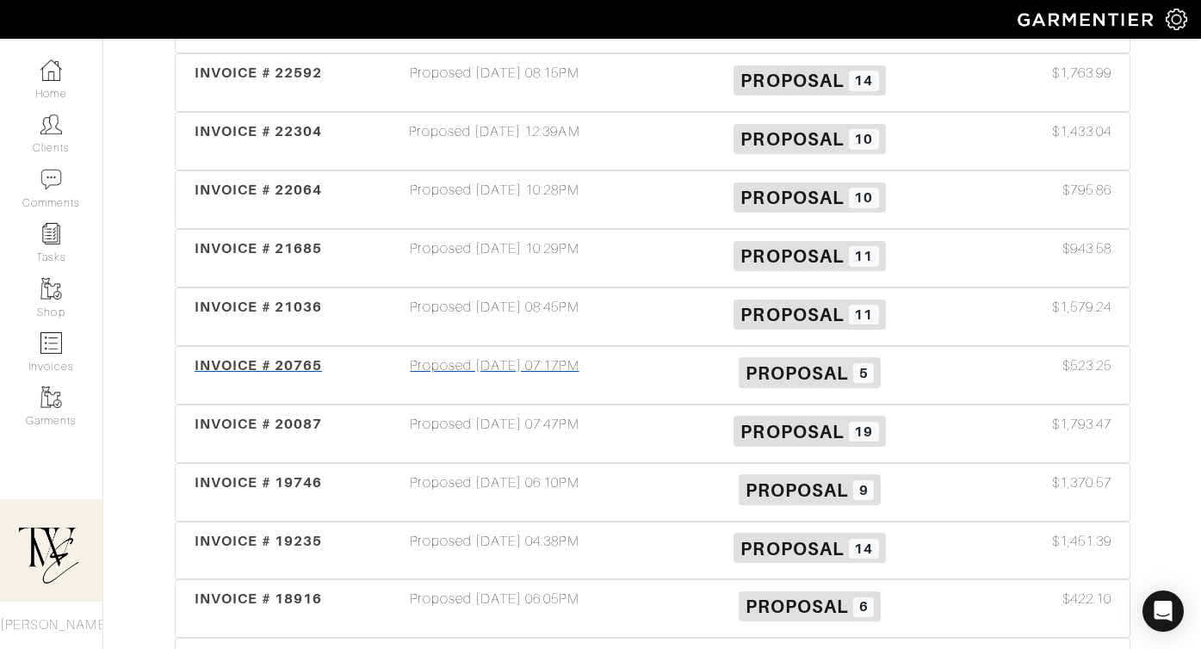
click at [297, 371] on span "INVOICE # 20765" at bounding box center [258, 365] width 127 height 16
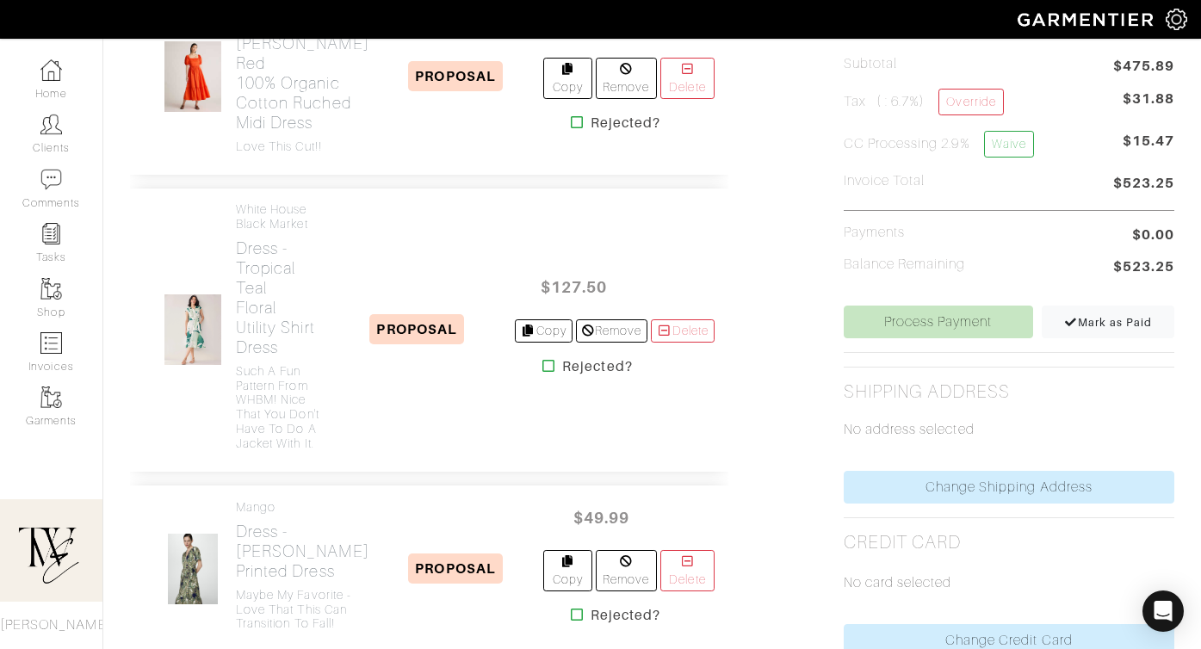
scroll to position [769, 0]
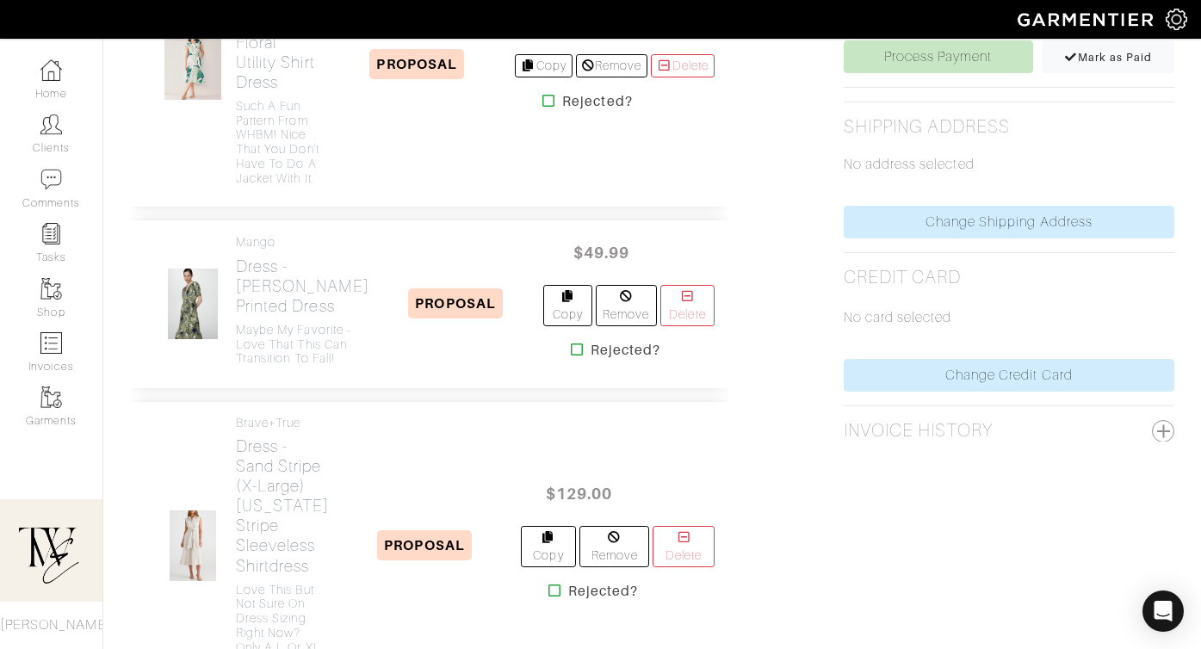
scroll to position [425, 0]
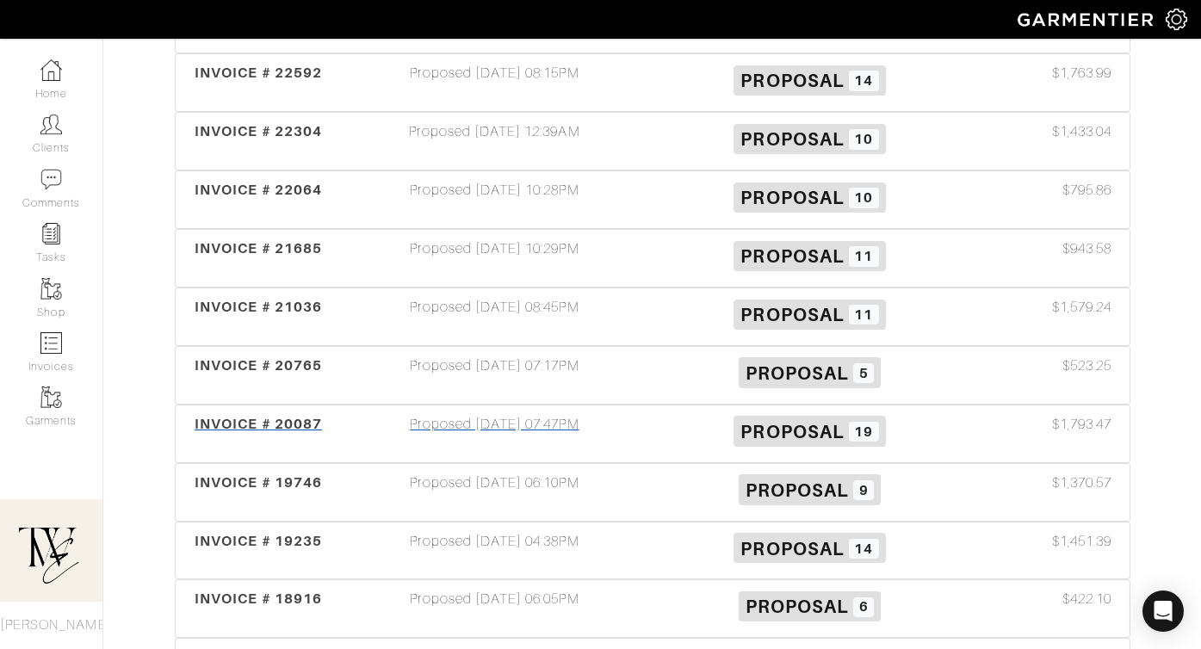
click at [262, 415] on div "INVOICE # 20087" at bounding box center [259, 434] width 158 height 40
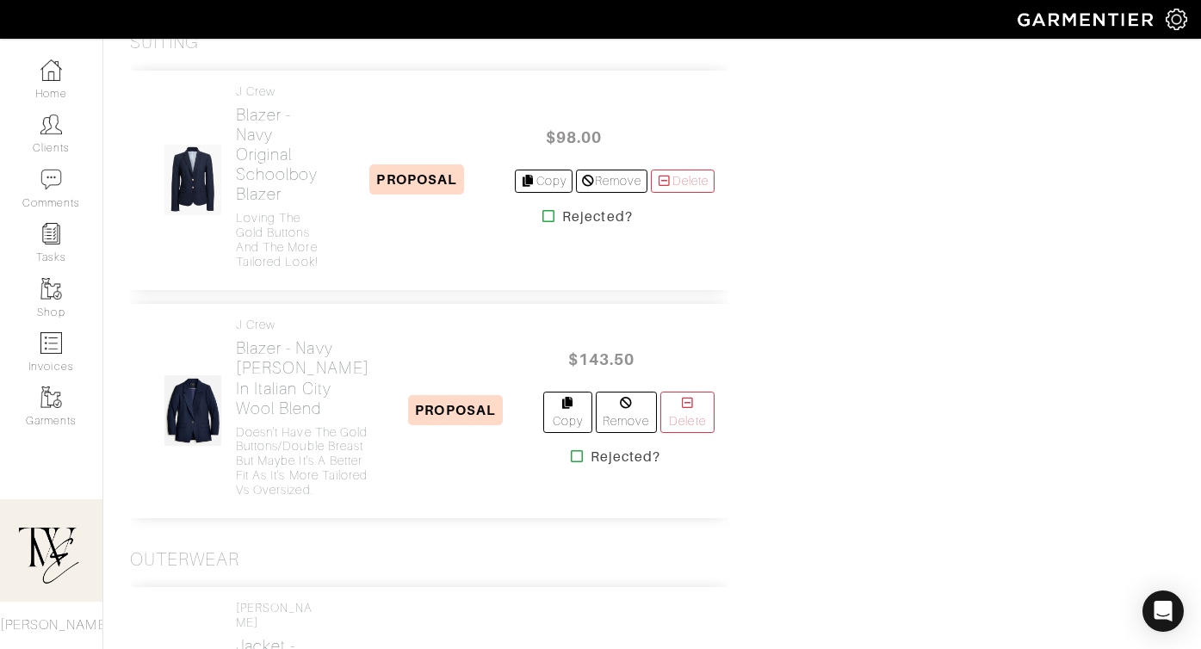
scroll to position [3643, 0]
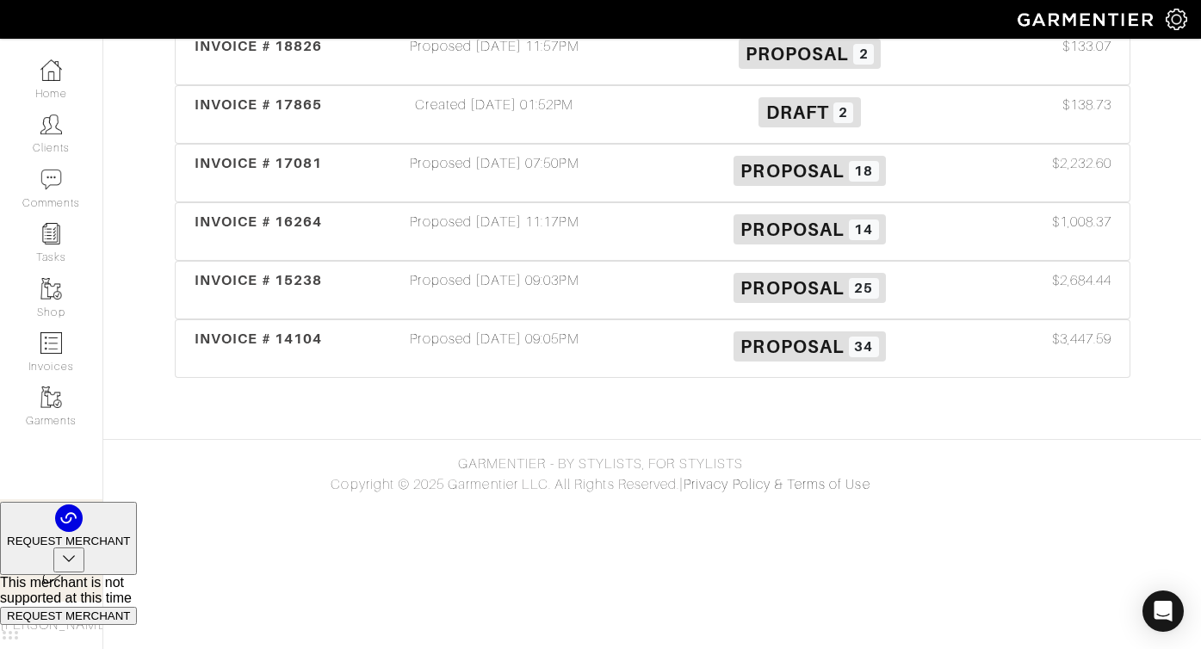
scroll to position [425, 0]
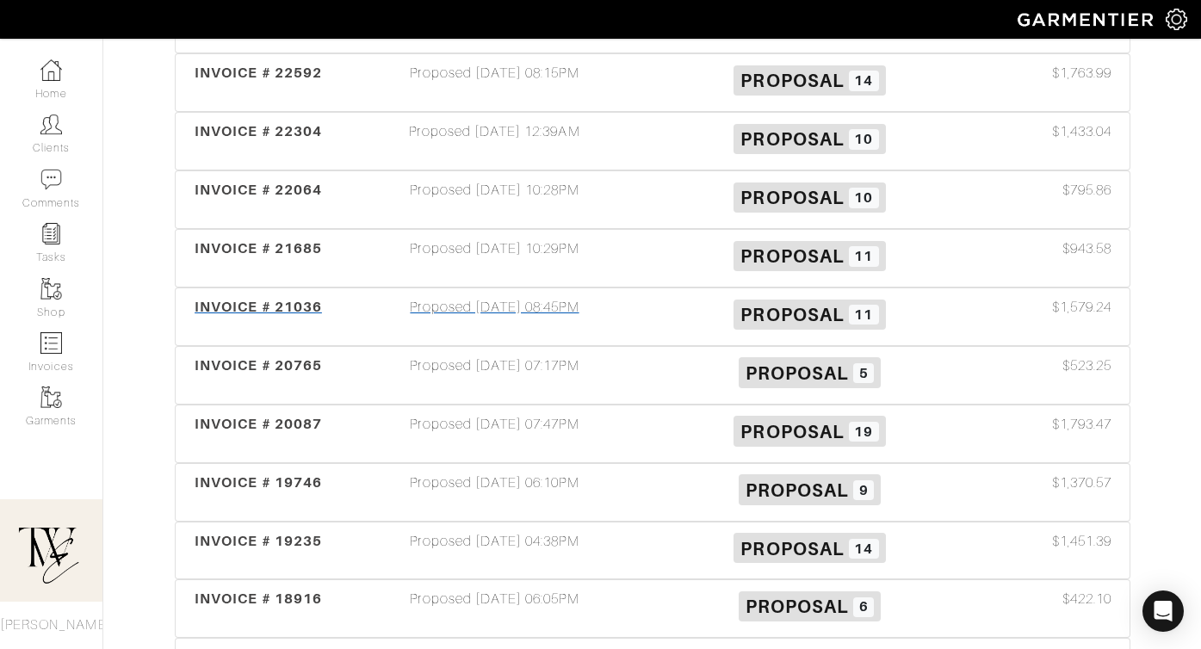
click at [233, 333] on div "INVOICE # 21036" at bounding box center [259, 317] width 158 height 40
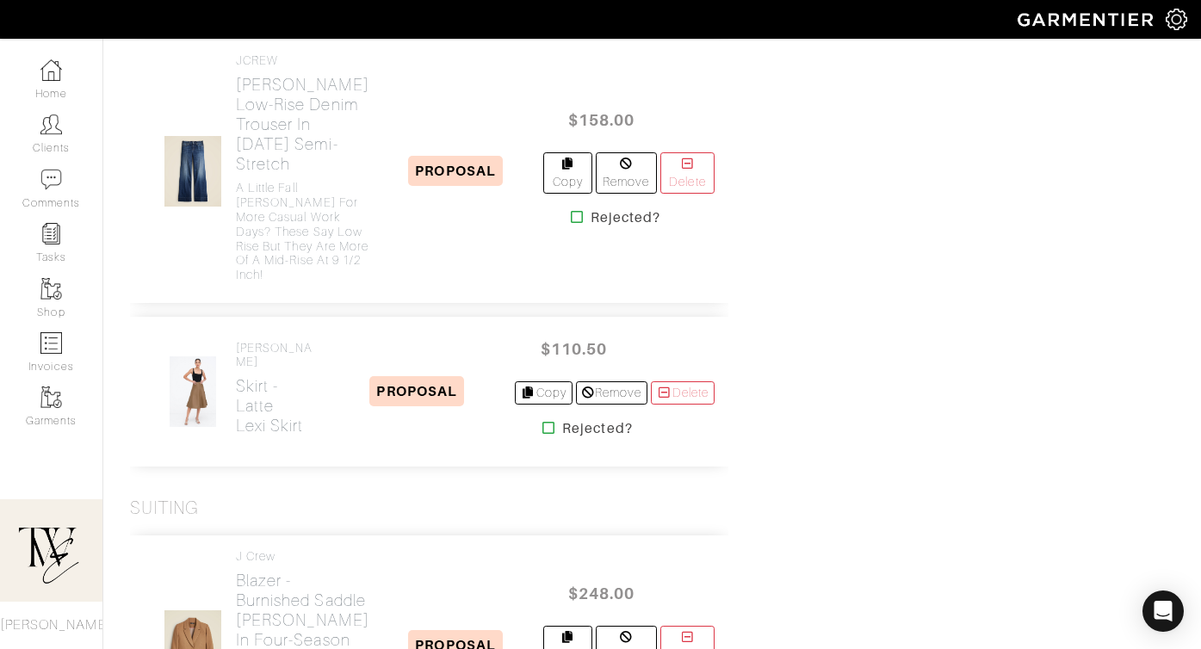
scroll to position [1912, 0]
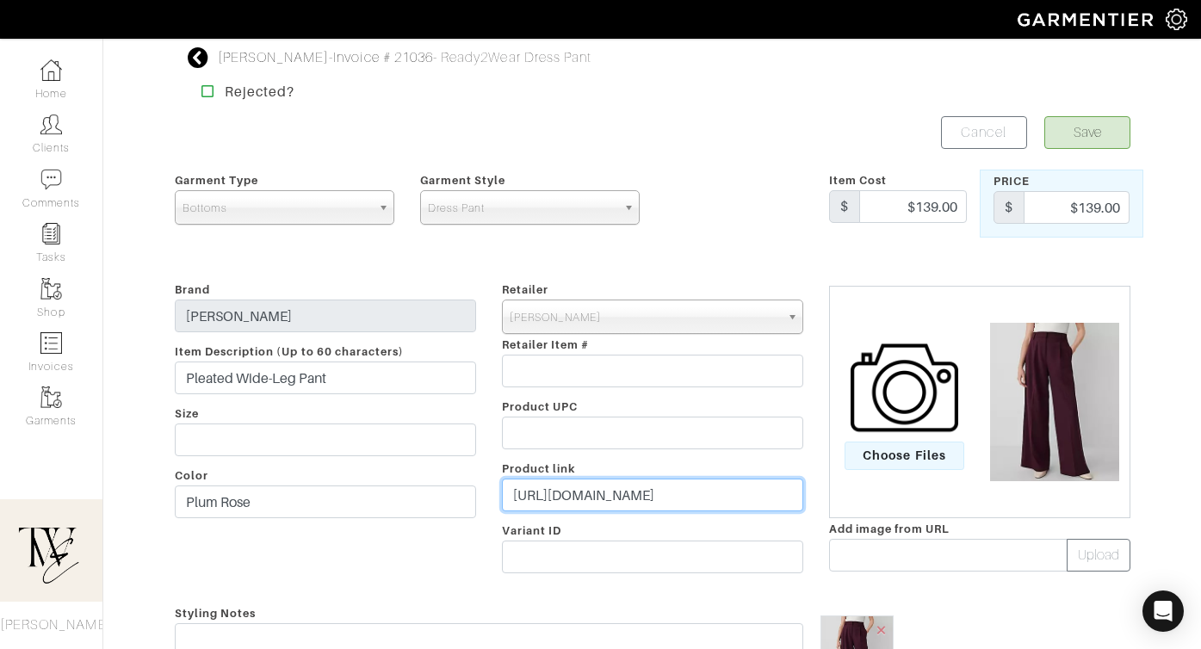
click at [617, 489] on input "[URL][DOMAIN_NAME]" at bounding box center [652, 495] width 301 height 33
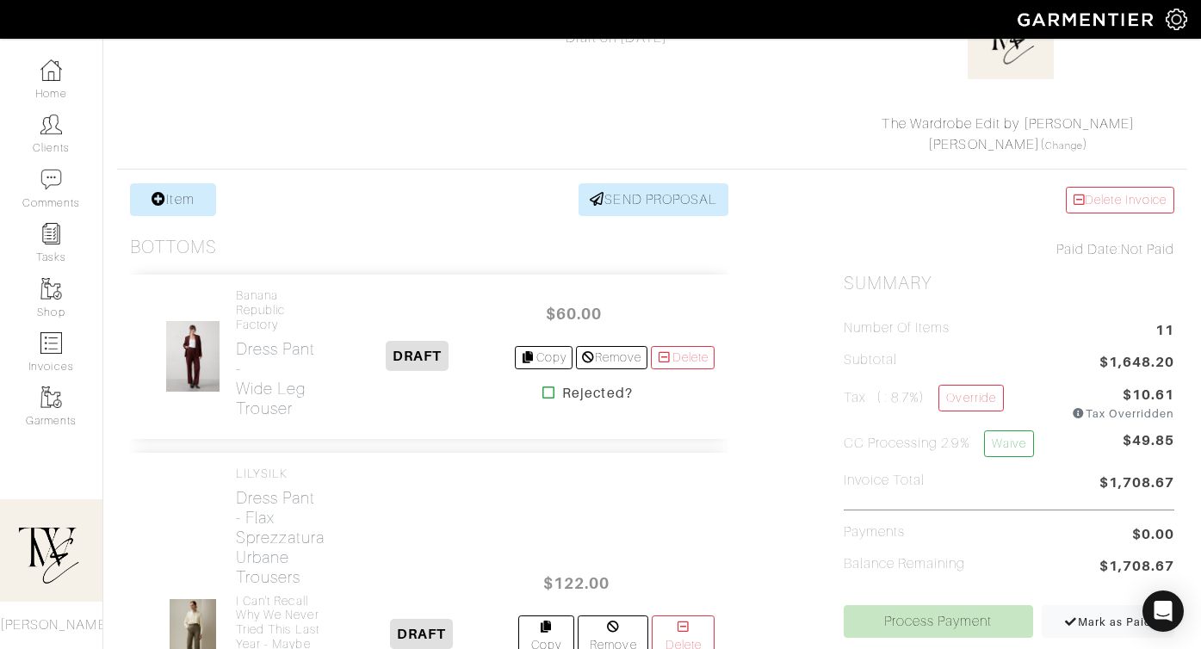
scroll to position [431, 0]
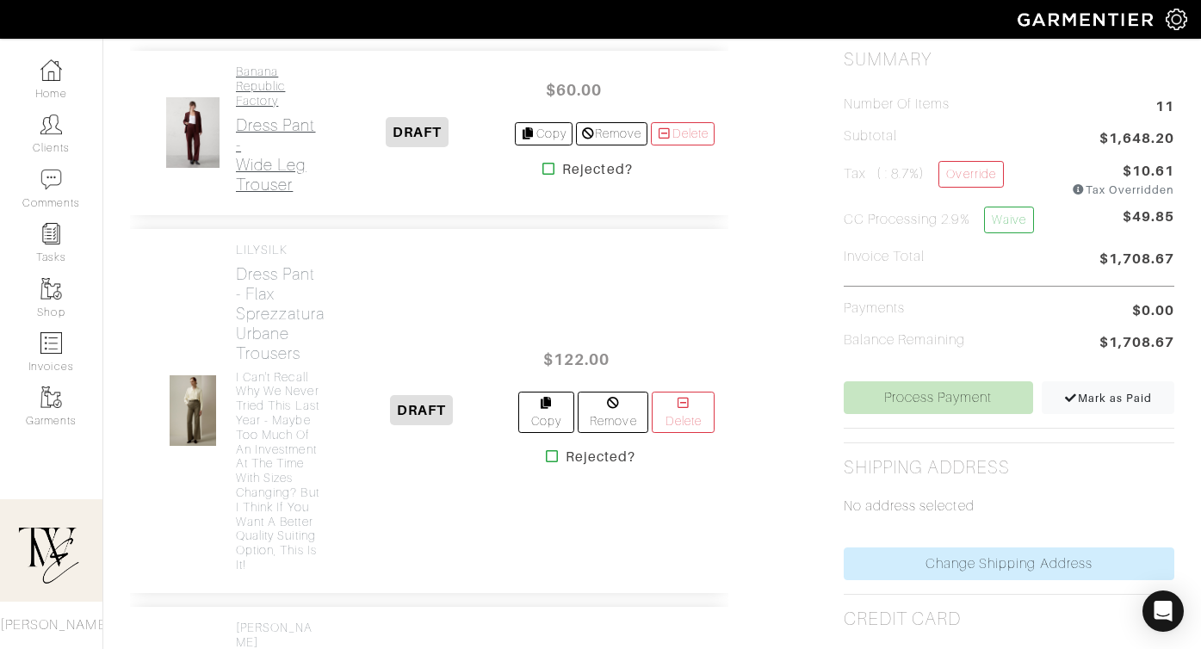
click at [294, 123] on h2 "Dress Pant - Wide Leg Trouser" at bounding box center [277, 154] width 83 height 79
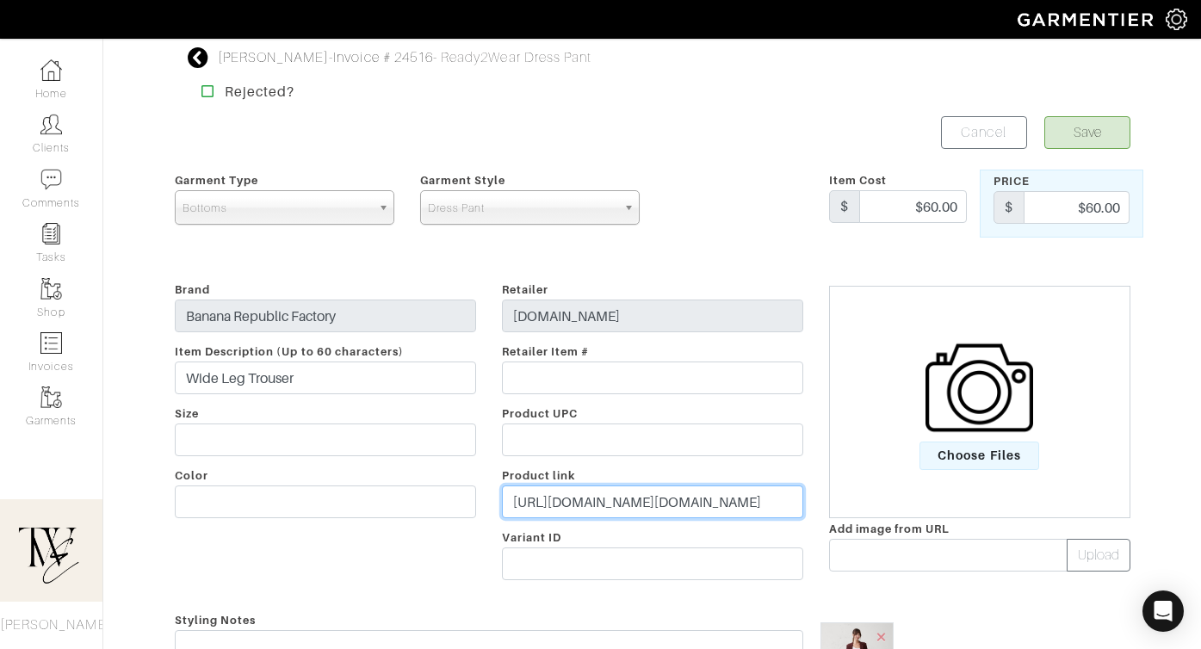
click at [601, 487] on input "[URL][DOMAIN_NAME][DOMAIN_NAME]" at bounding box center [652, 501] width 301 height 33
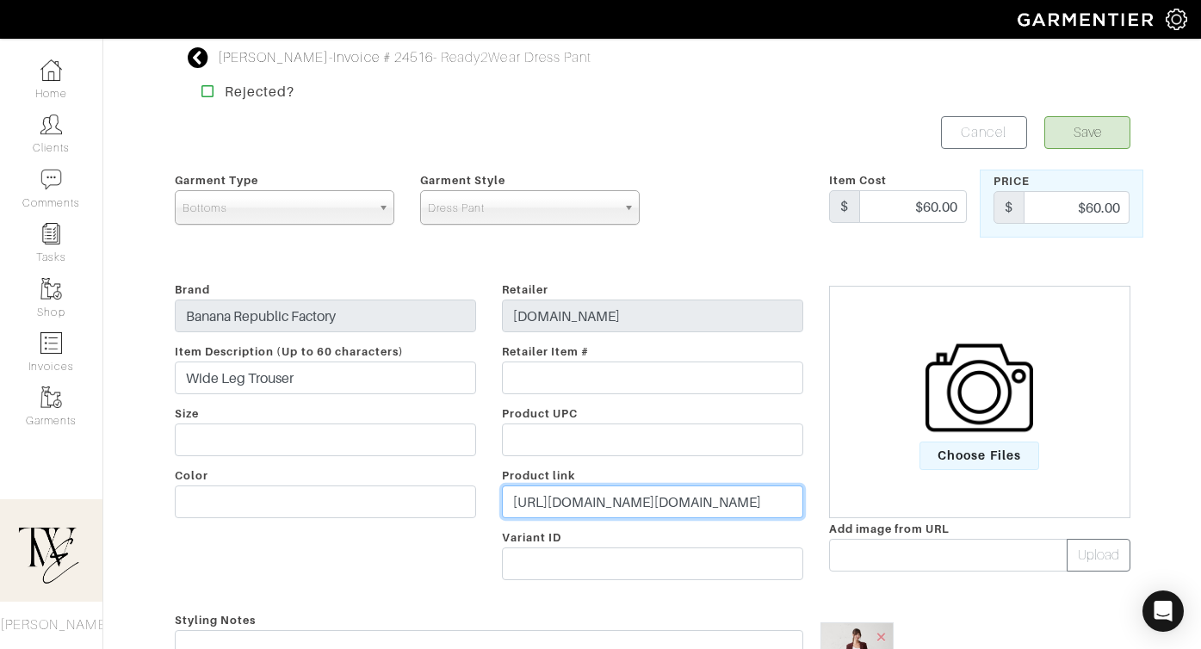
paste input "[DOMAIN_NAME][URL]"
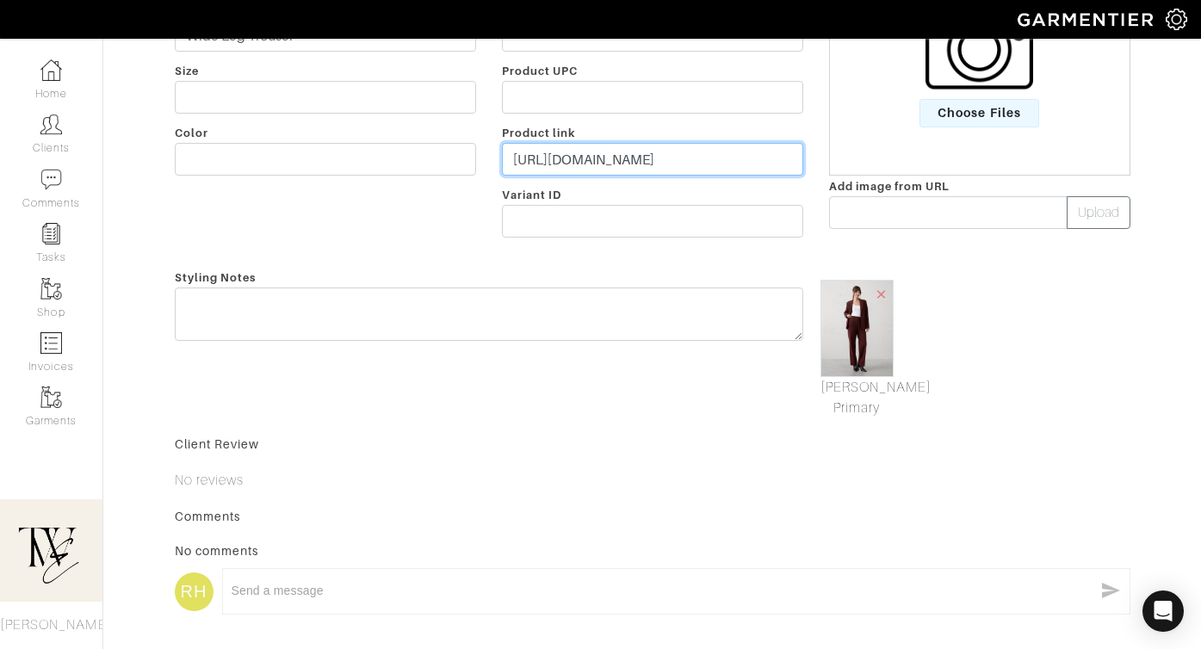
type input "[URL][DOMAIN_NAME]"
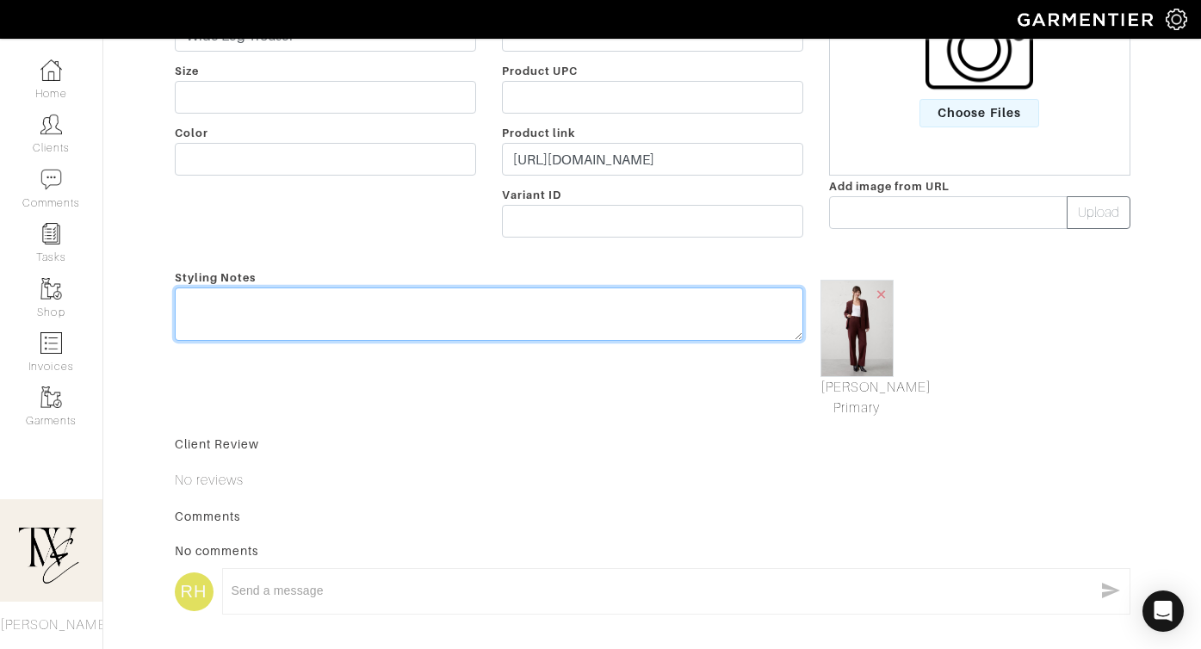
click at [570, 331] on textarea at bounding box center [489, 313] width 628 height 53
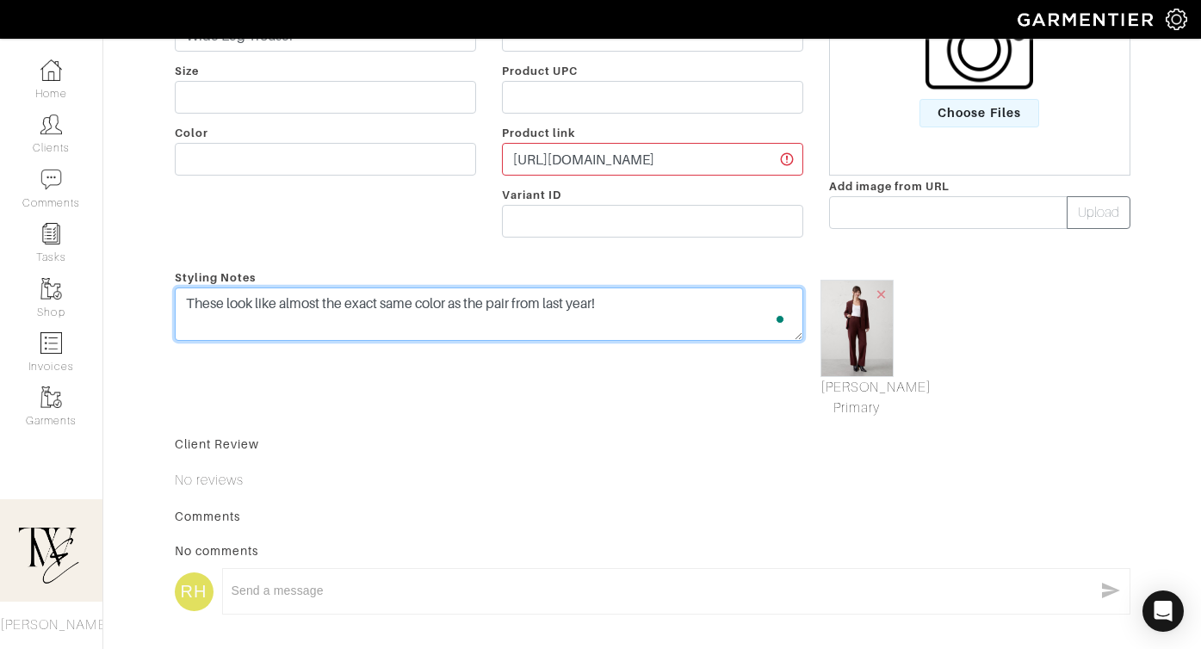
scroll to position [0, 0]
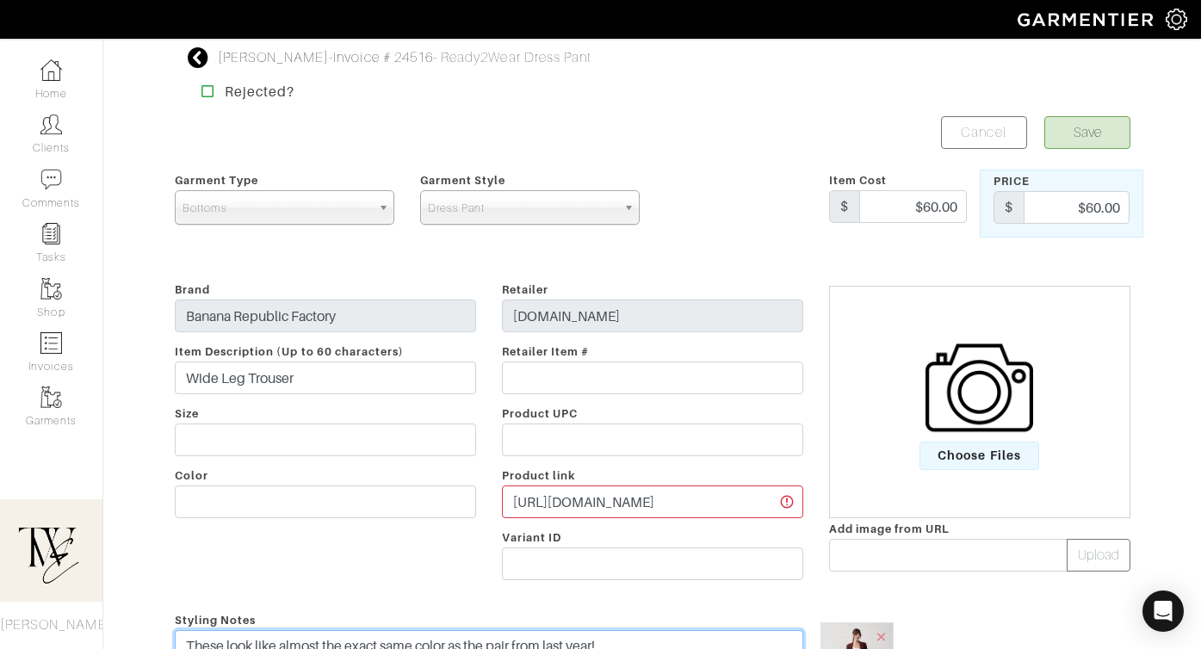
type textarea "These look like almost the exact same color as the pair from last year!"
click at [1107, 146] on button "Save" at bounding box center [1087, 132] width 86 height 33
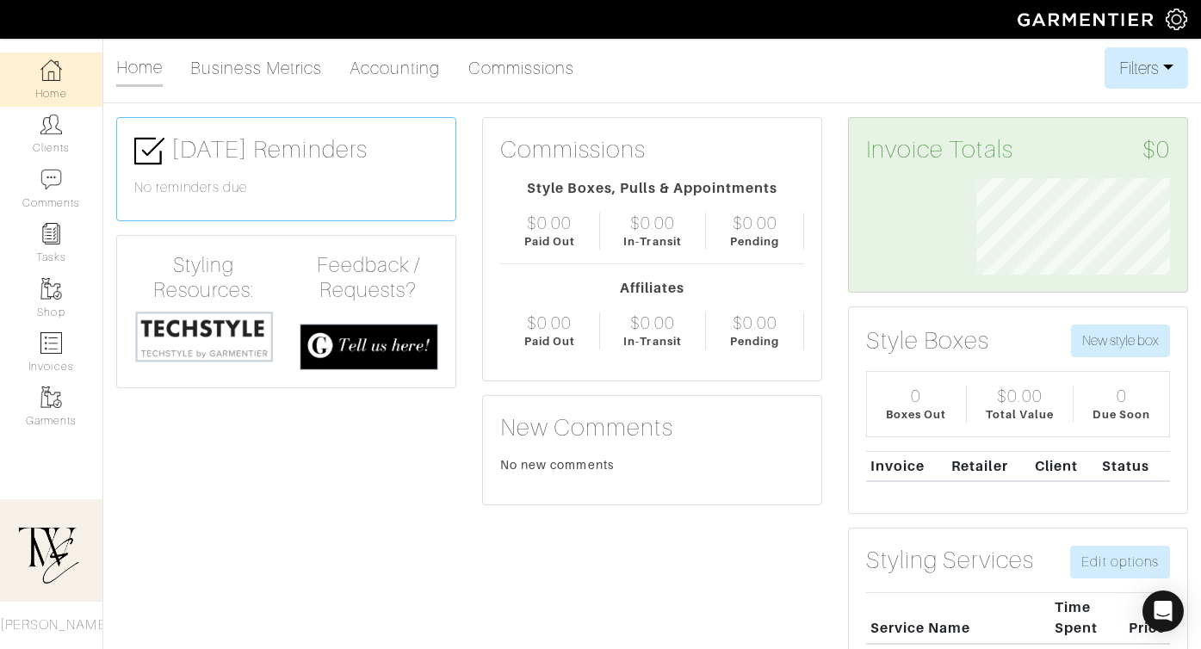
scroll to position [96, 219]
click at [61, 119] on img at bounding box center [51, 125] width 22 height 22
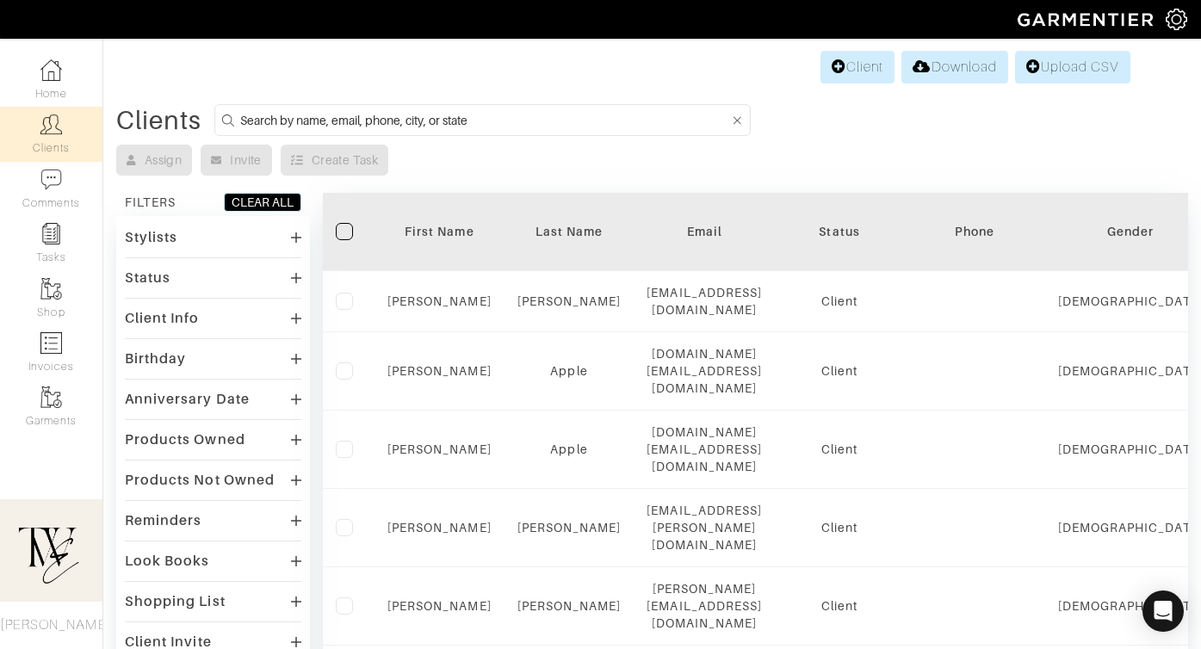
click at [427, 248] on th "First Name" at bounding box center [439, 232] width 130 height 78
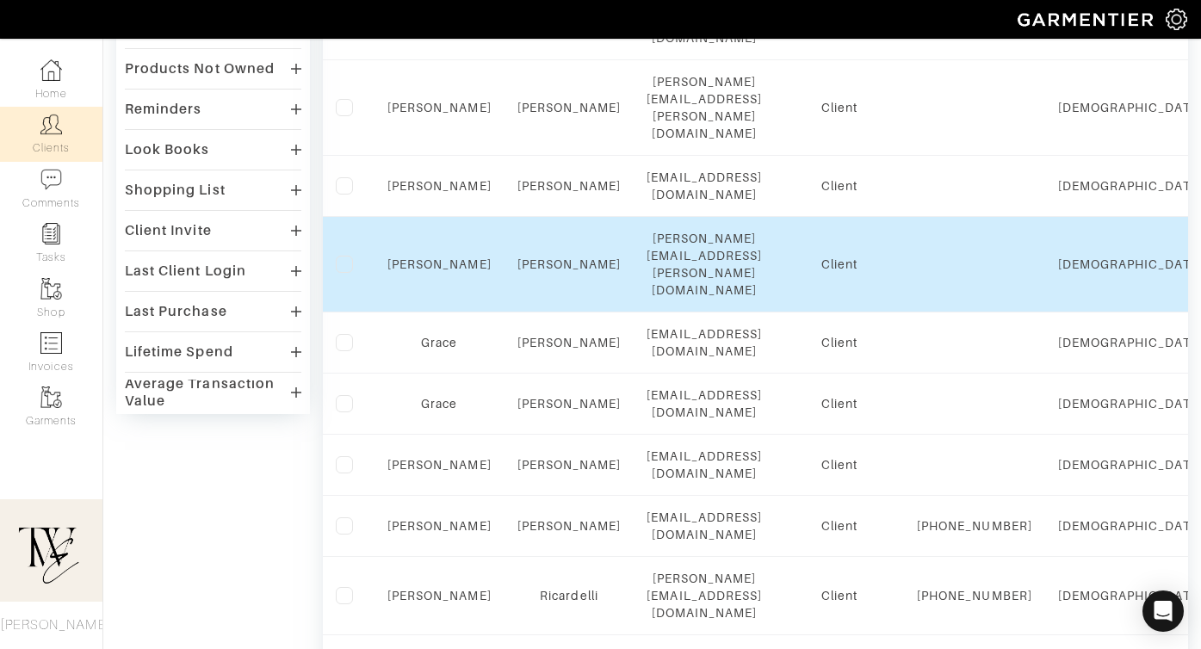
scroll to position [285, 0]
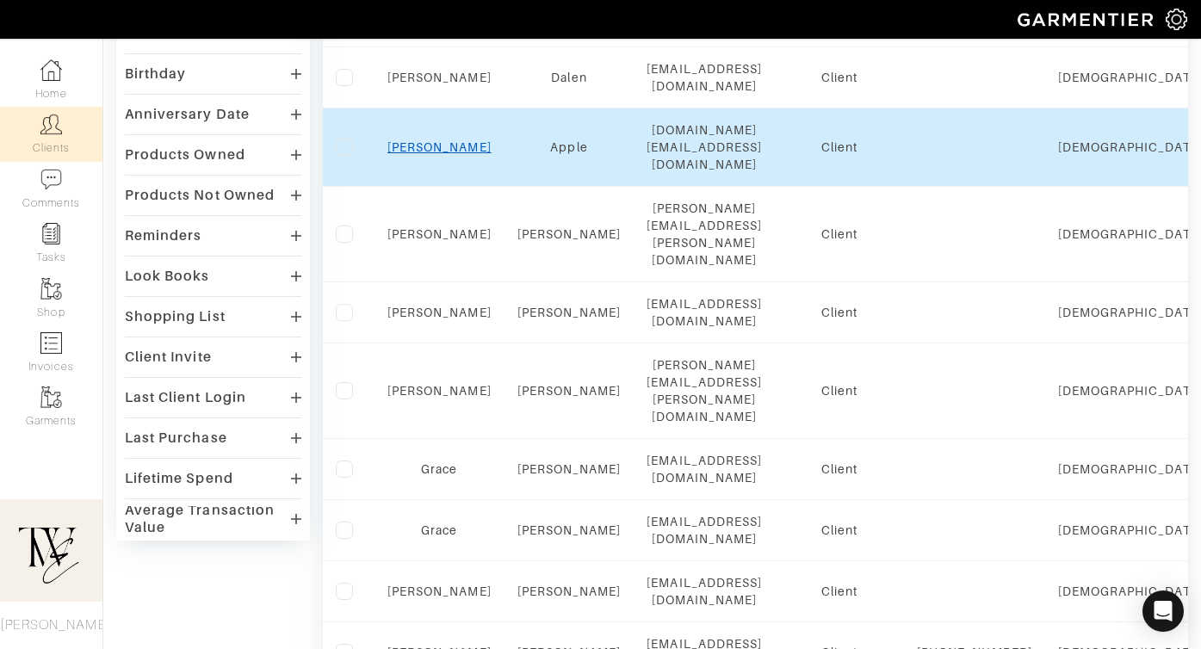
click at [439, 140] on link "[PERSON_NAME]" at bounding box center [439, 147] width 104 height 14
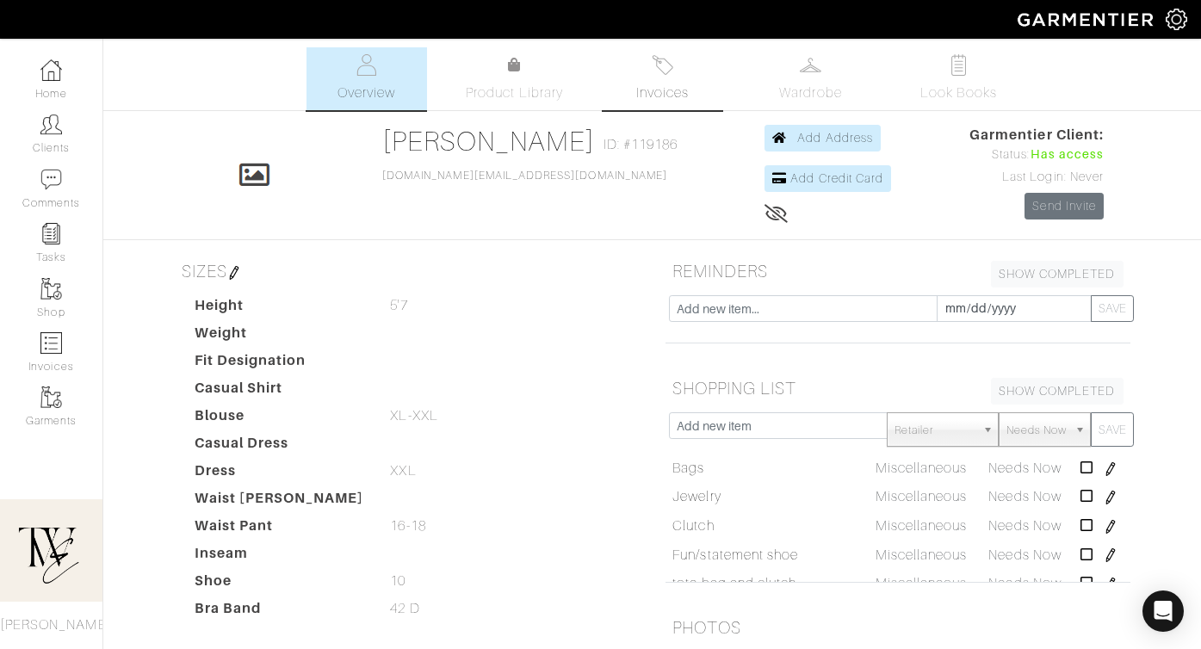
click at [640, 95] on span "Invoices" at bounding box center [662, 93] width 53 height 21
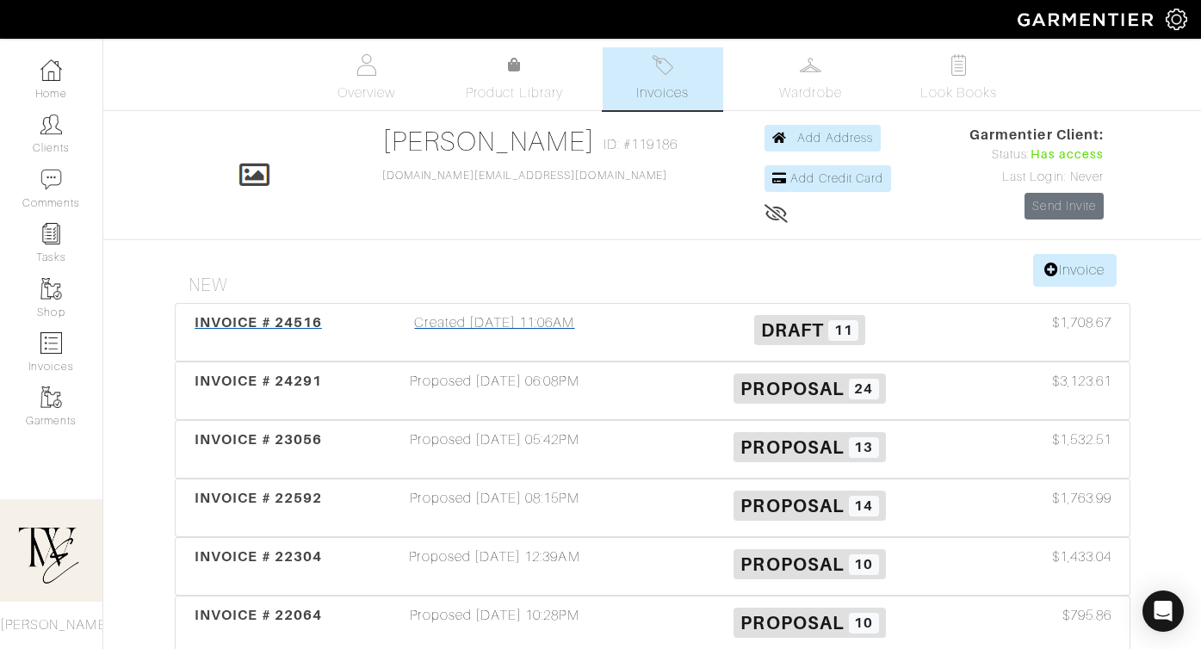
click at [298, 337] on div "INVOICE # 24516" at bounding box center [259, 332] width 158 height 40
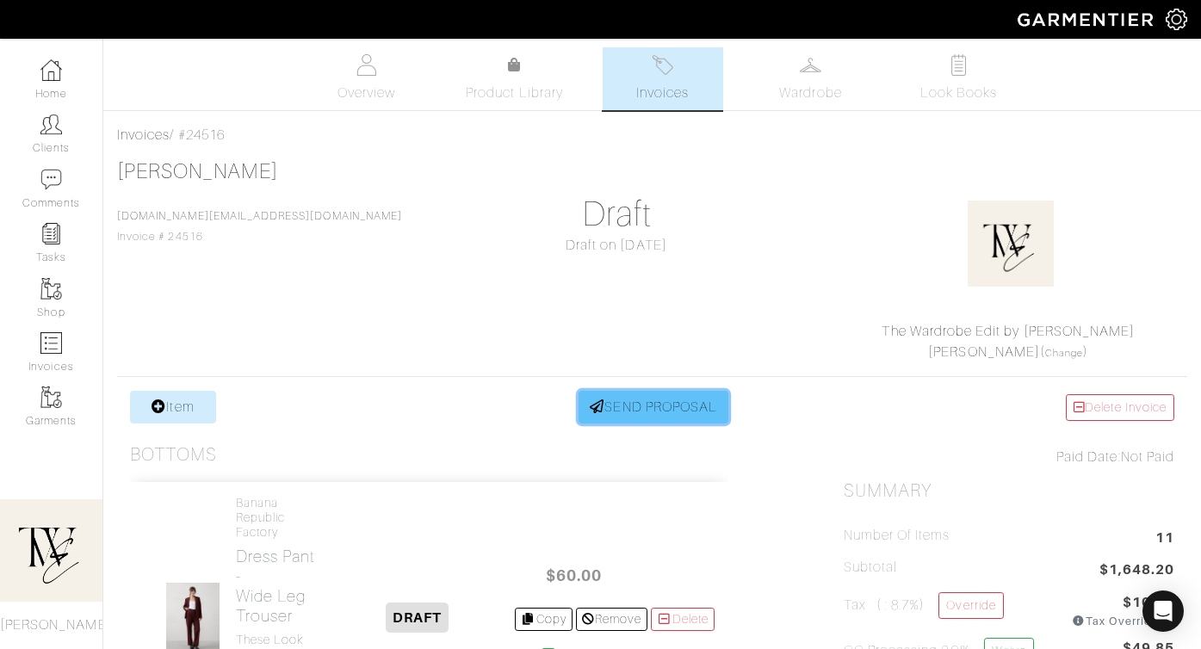
click at [590, 410] on icon at bounding box center [597, 406] width 15 height 14
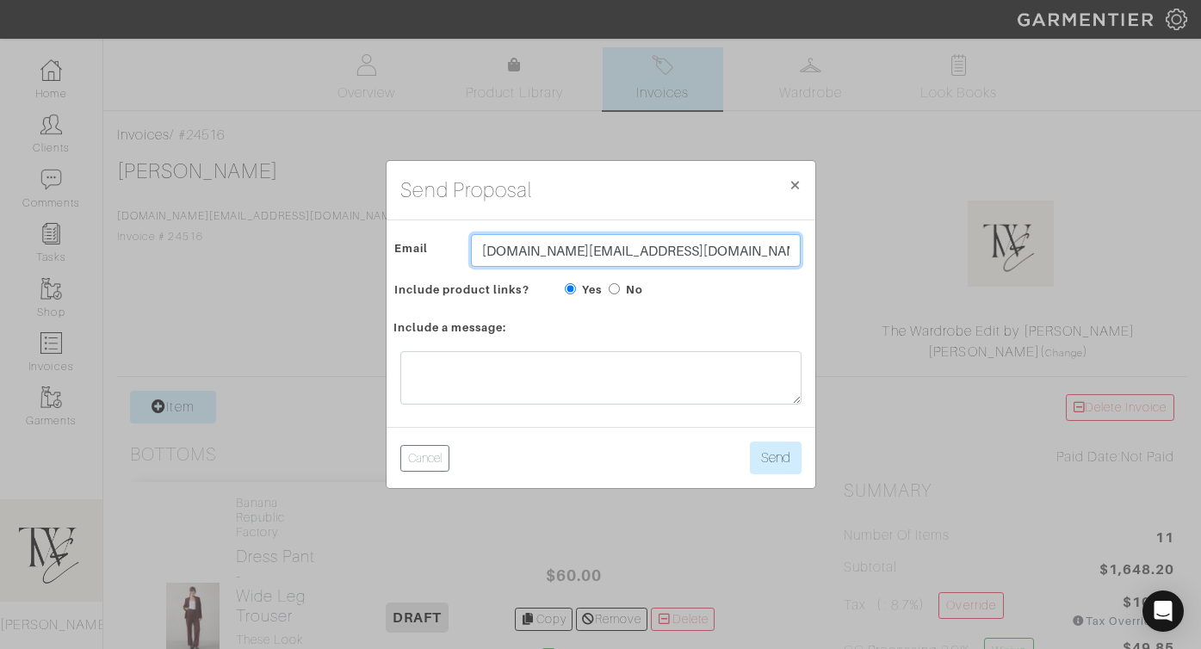
click at [526, 250] on input "[DOMAIN_NAME][EMAIL_ADDRESS][DOMAIN_NAME]" at bounding box center [636, 250] width 330 height 33
type input "[EMAIL_ADDRESS][DOMAIN_NAME]"
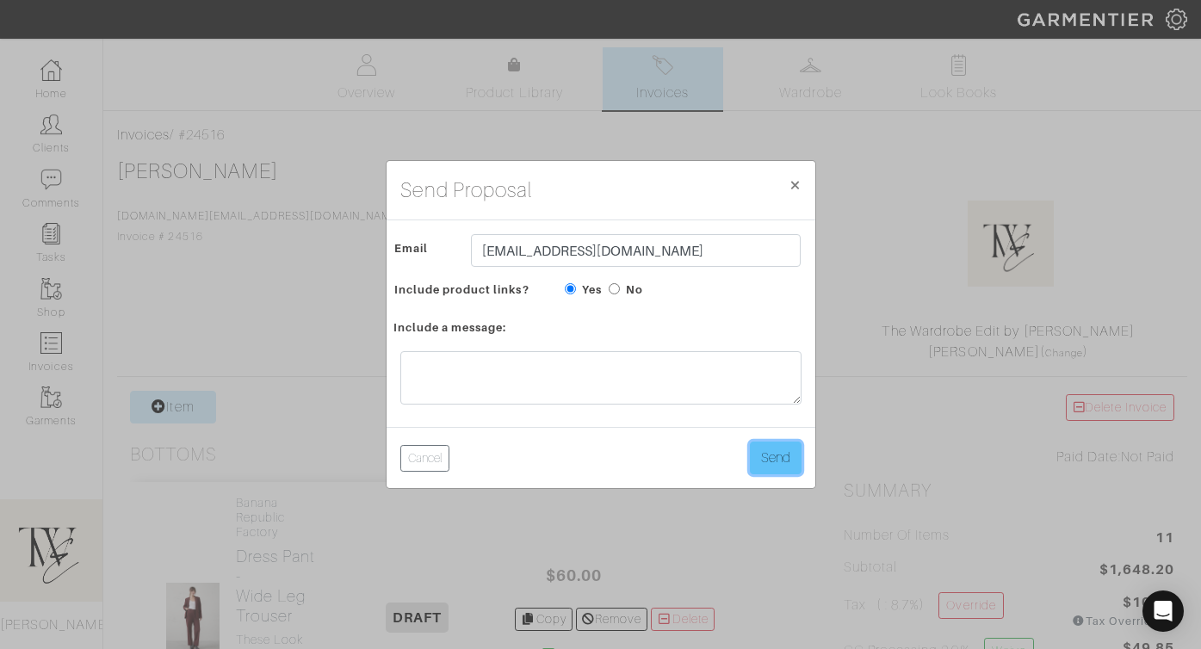
click at [788, 458] on button "Send" at bounding box center [776, 458] width 52 height 33
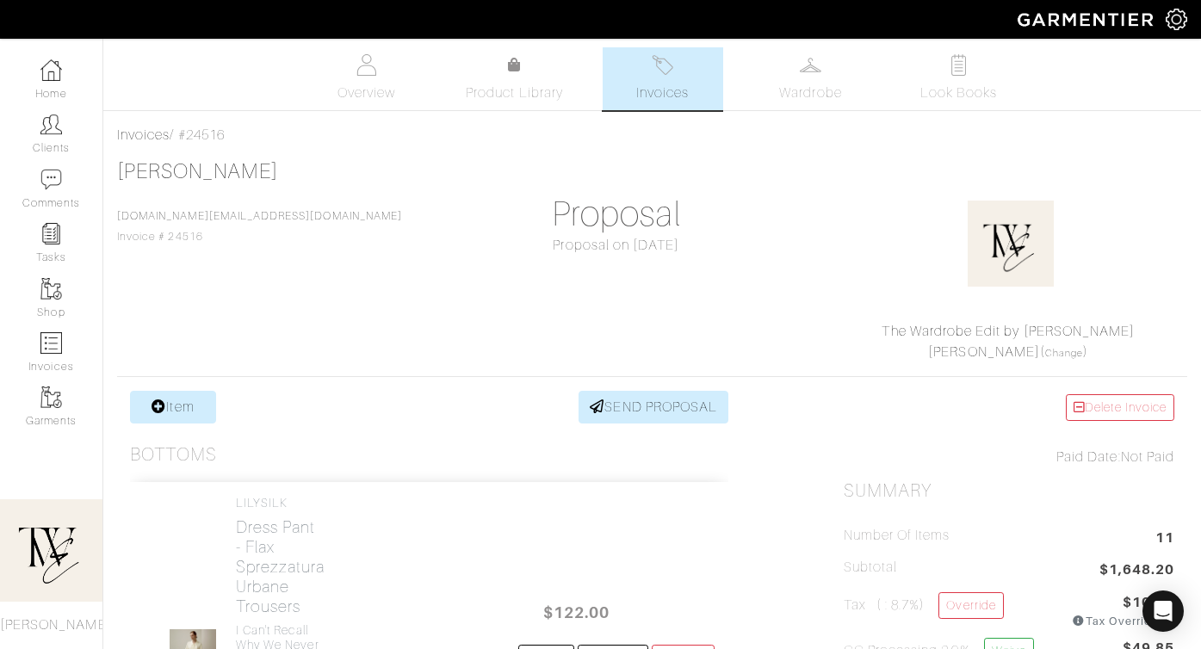
click at [652, 73] on img at bounding box center [663, 65] width 22 height 22
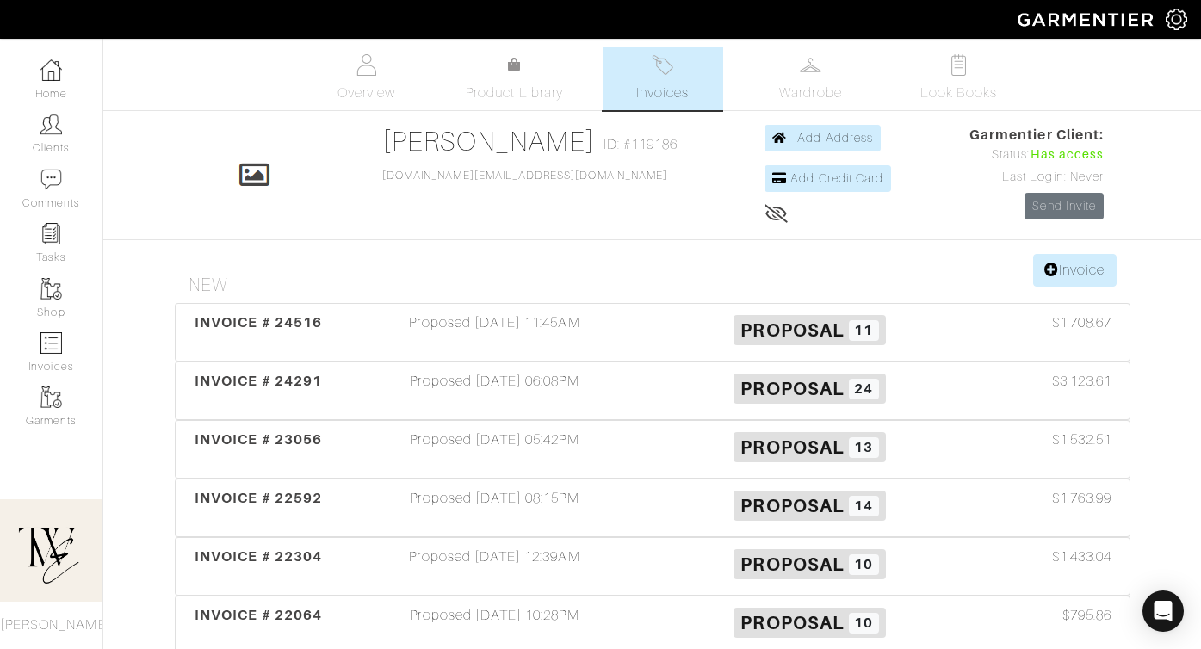
scroll to position [948, 0]
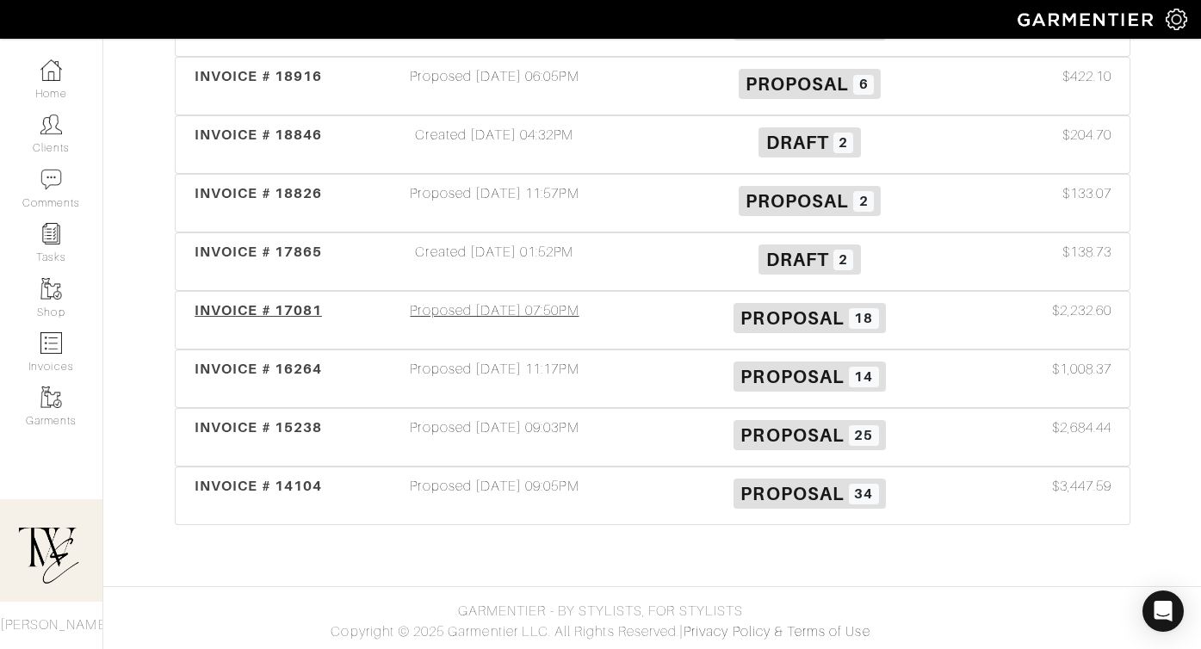
click at [267, 326] on div "INVOICE # 17081" at bounding box center [259, 320] width 158 height 40
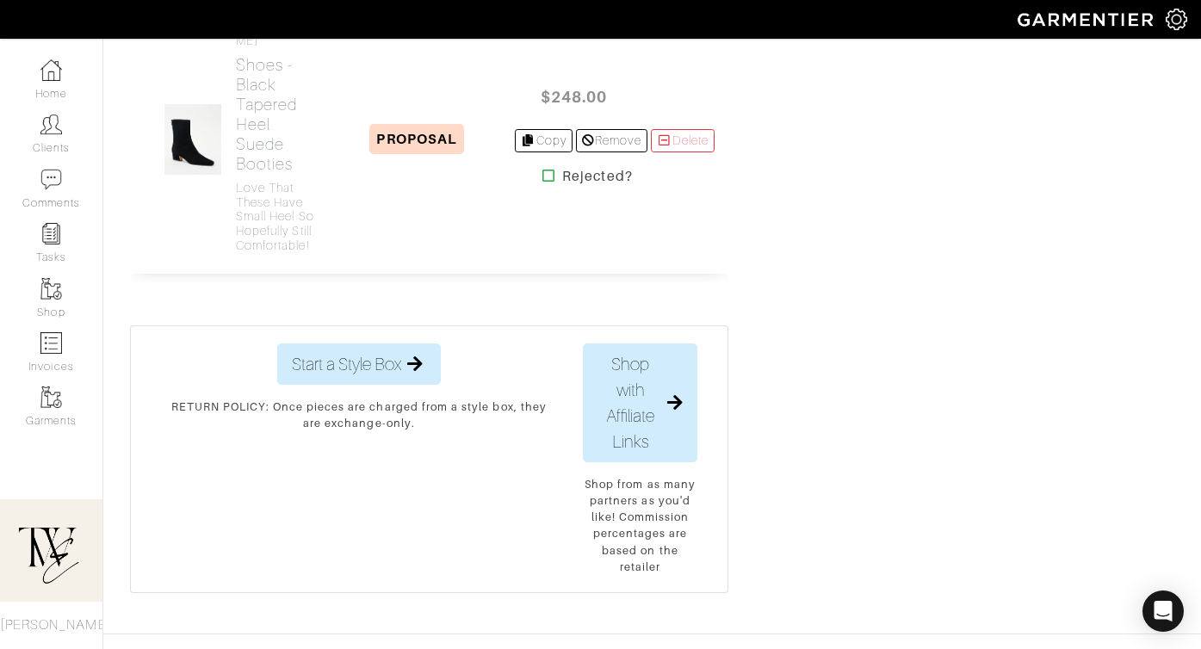
scroll to position [5347, 0]
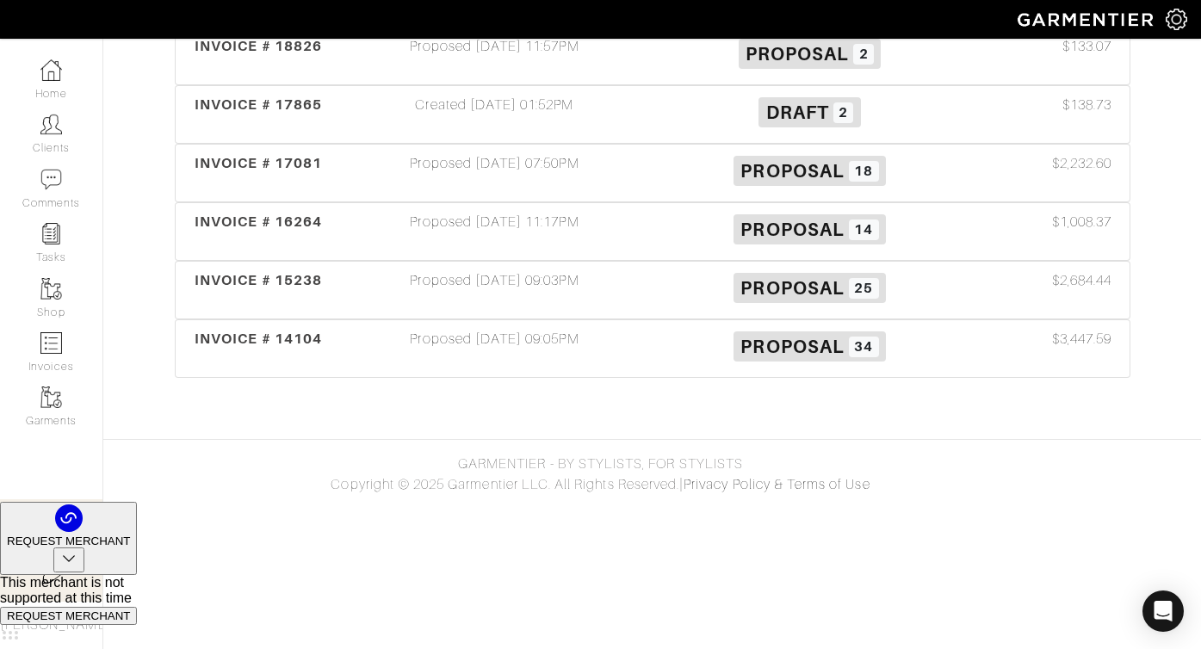
scroll to position [948, 0]
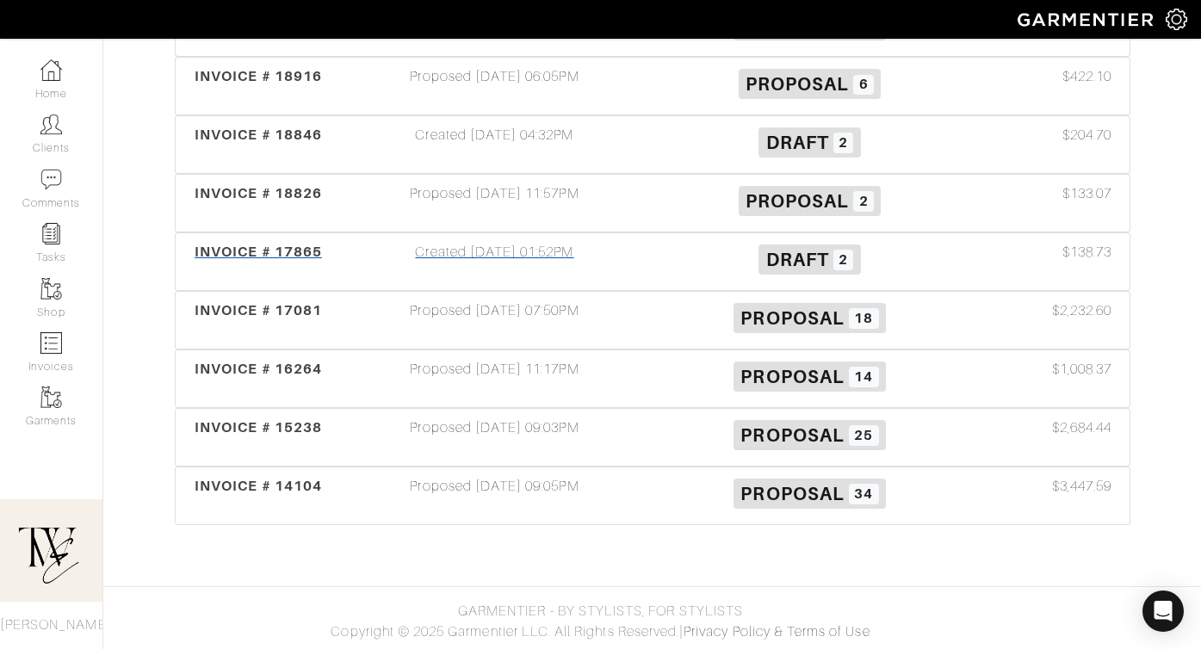
click at [269, 250] on span "INVOICE # 17865" at bounding box center [258, 252] width 127 height 16
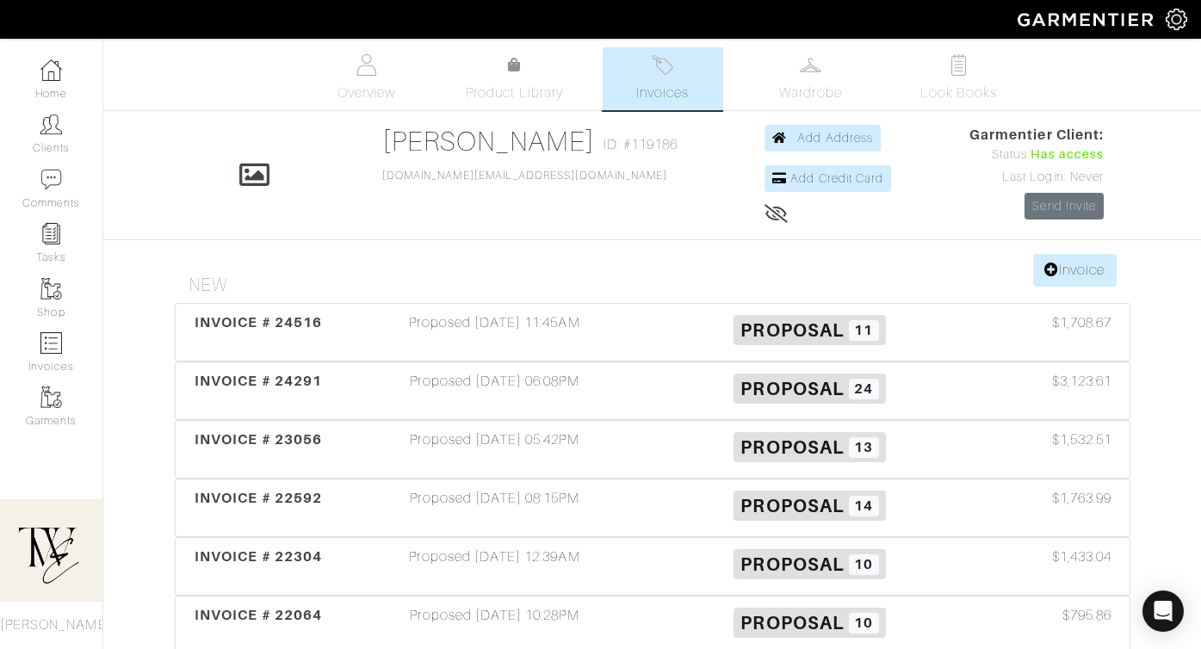
scroll to position [948, 0]
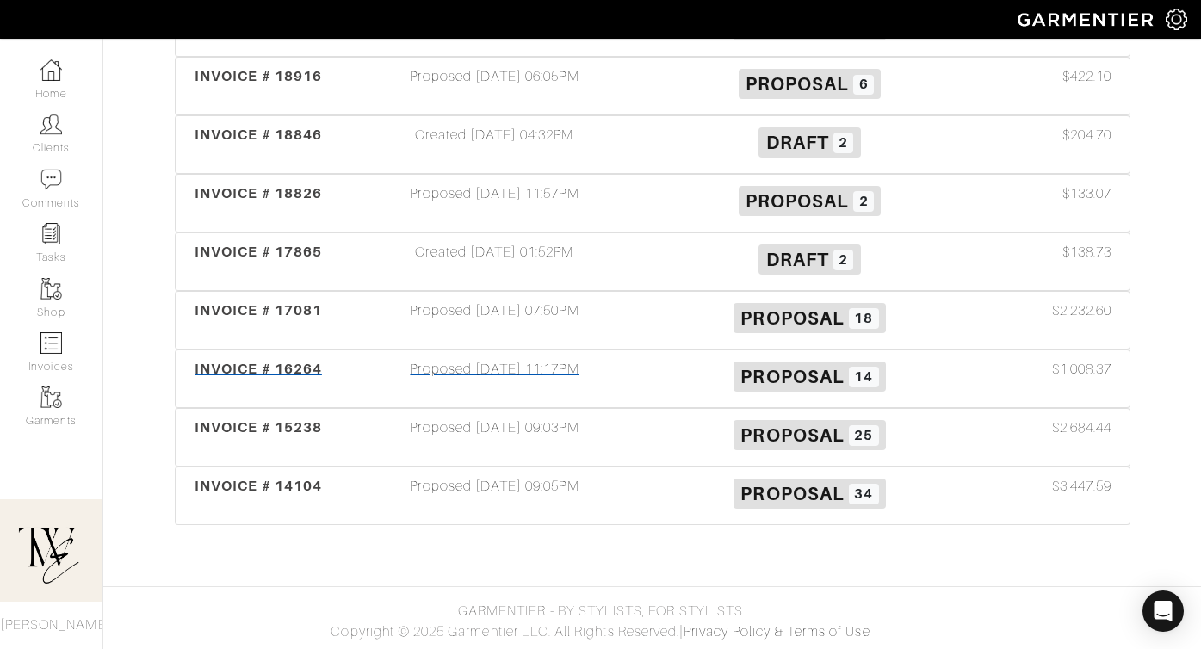
click at [250, 374] on span "INVOICE # 16264" at bounding box center [258, 369] width 127 height 16
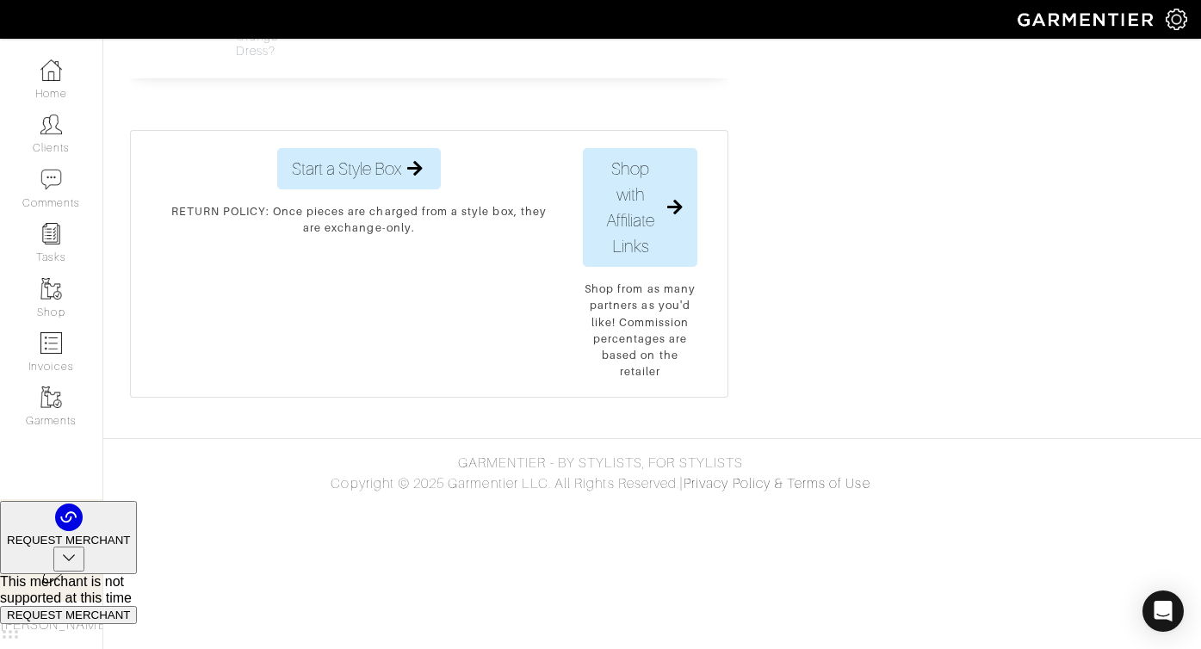
scroll to position [4533, 0]
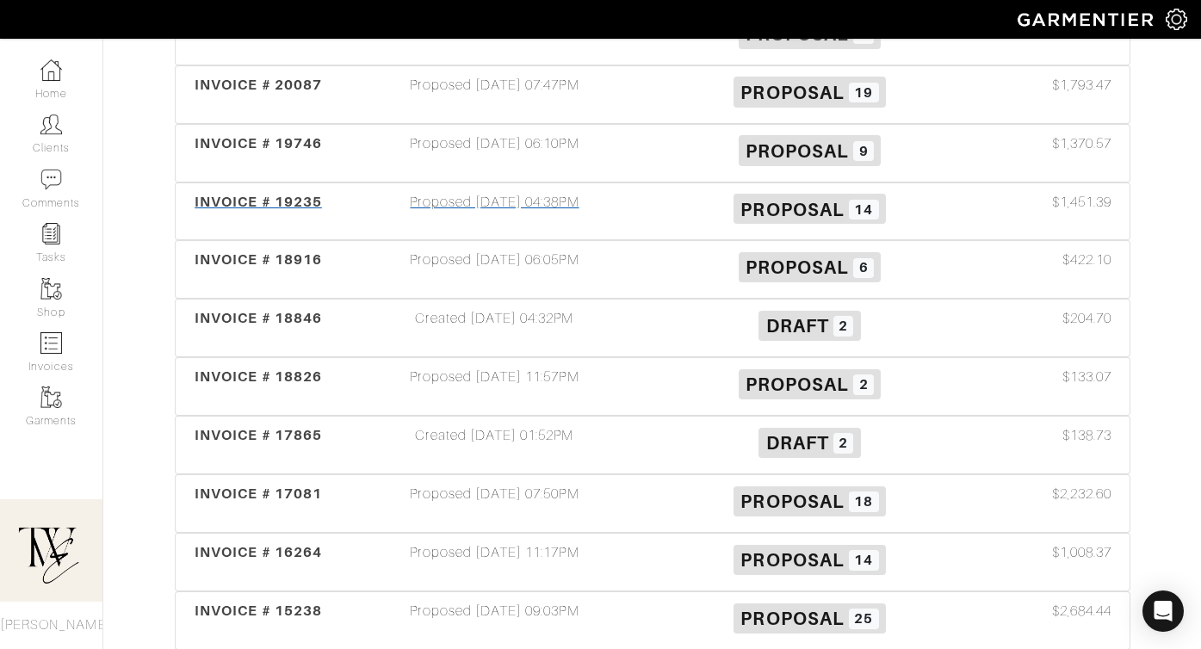
scroll to position [762, 0]
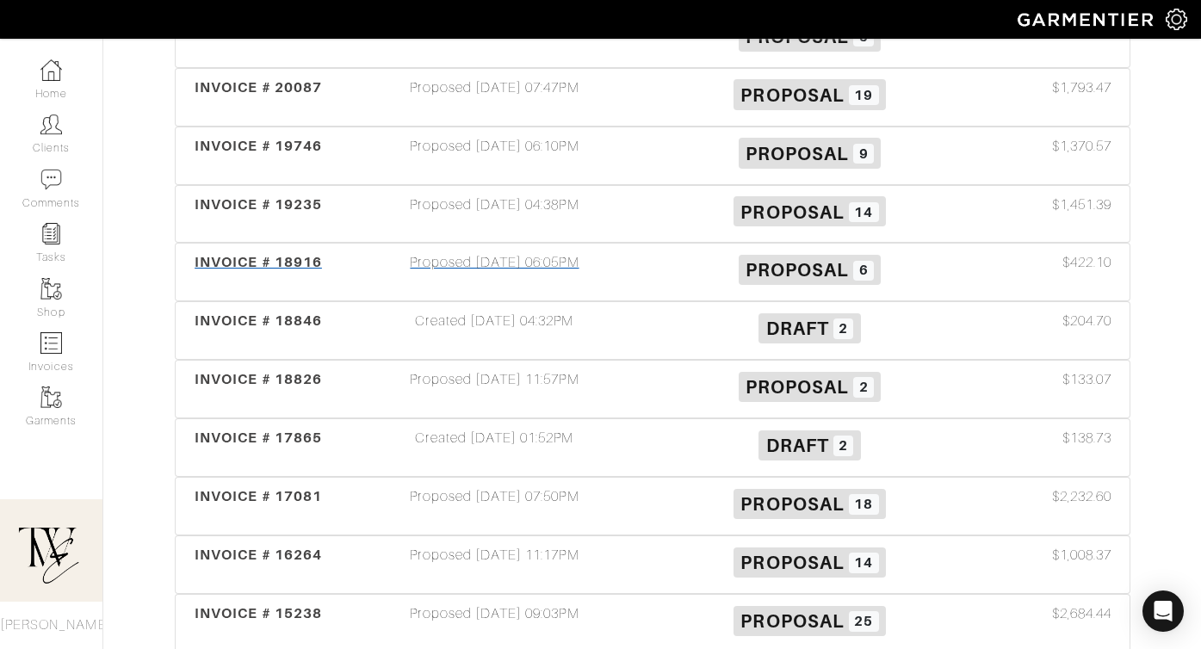
click at [276, 253] on div "INVOICE # 18916" at bounding box center [259, 272] width 158 height 40
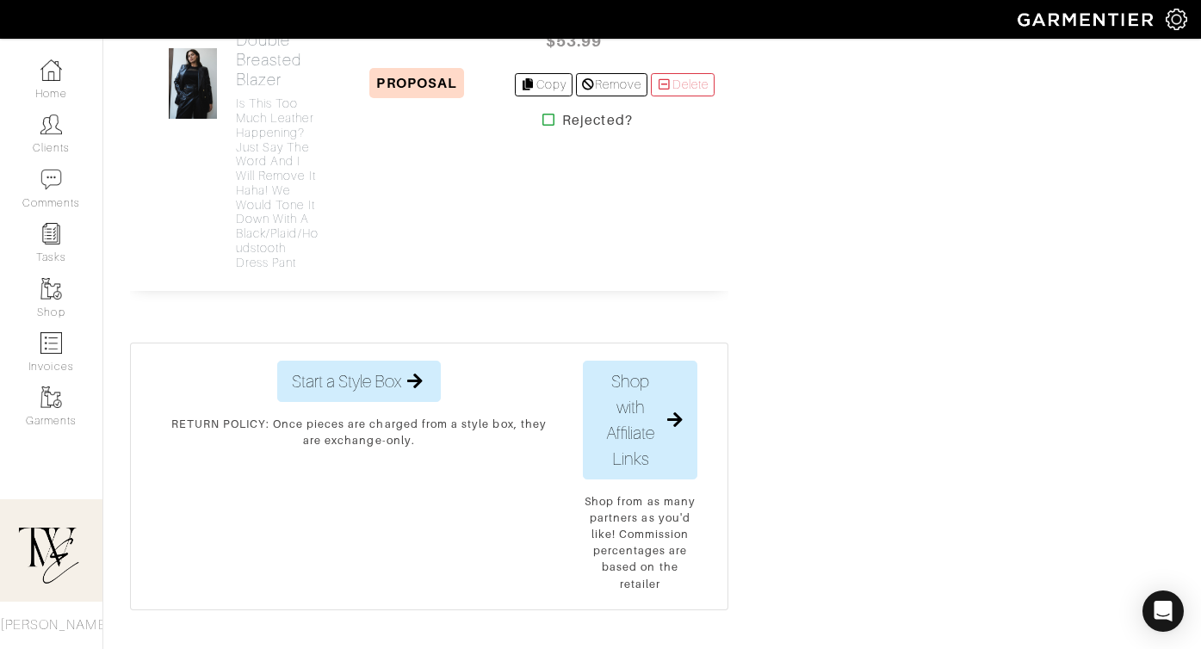
scroll to position [1891, 0]
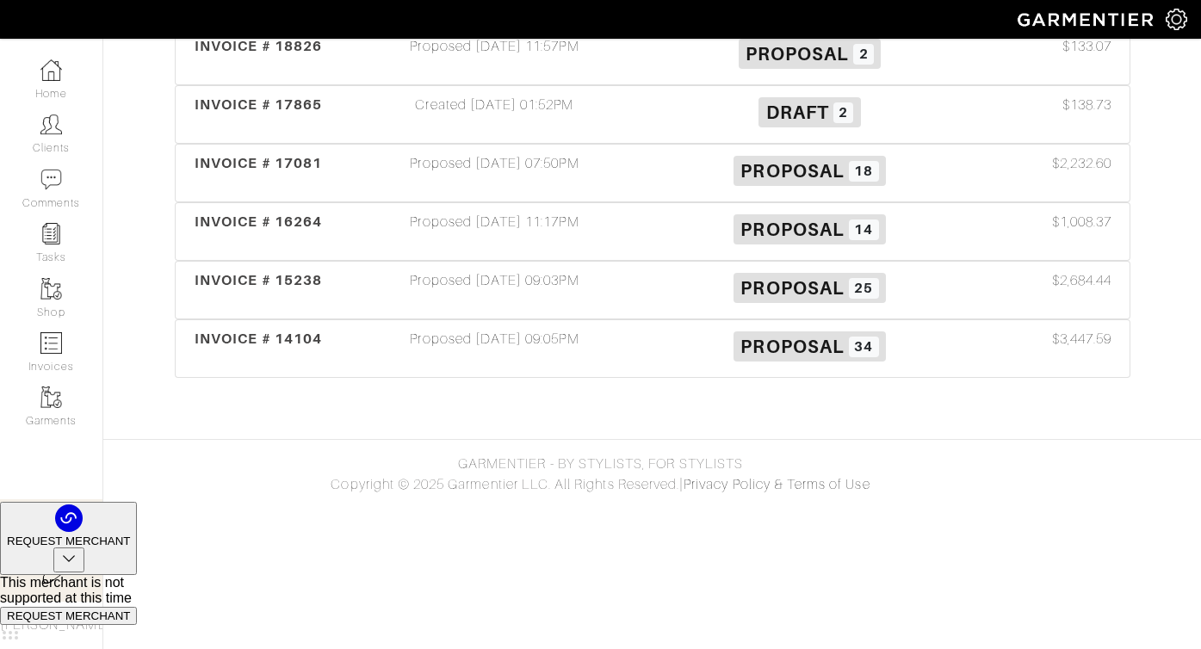
scroll to position [762, 0]
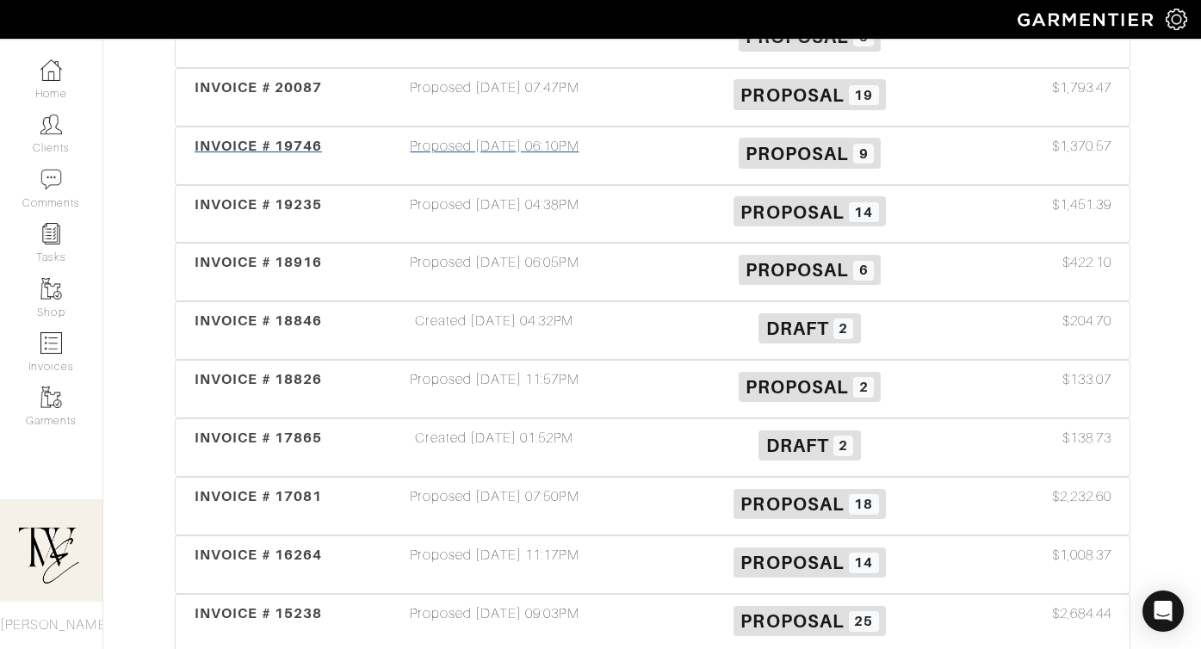
click at [244, 143] on span "INVOICE # 19746" at bounding box center [258, 146] width 127 height 16
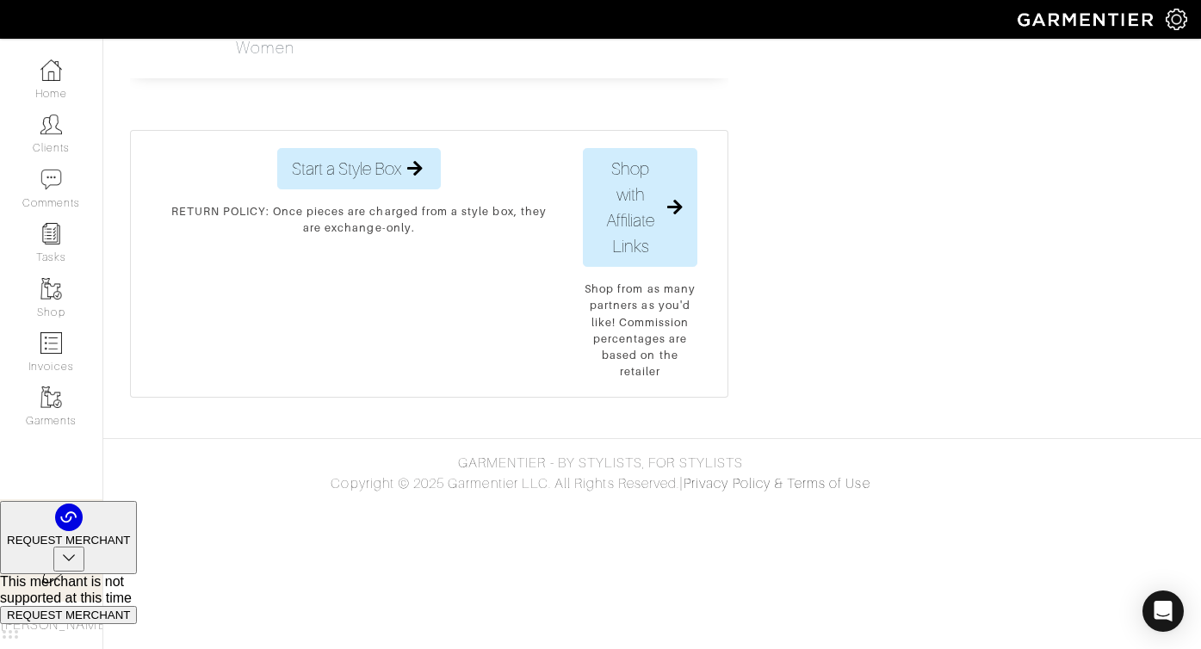
scroll to position [3541, 0]
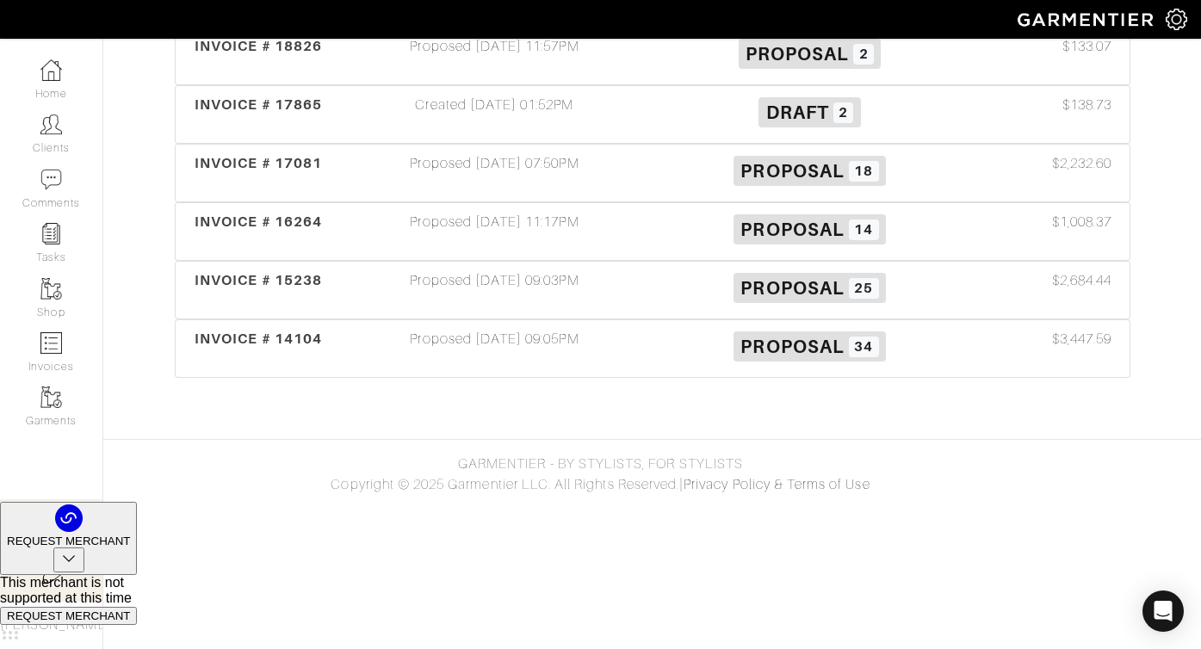
scroll to position [762, 0]
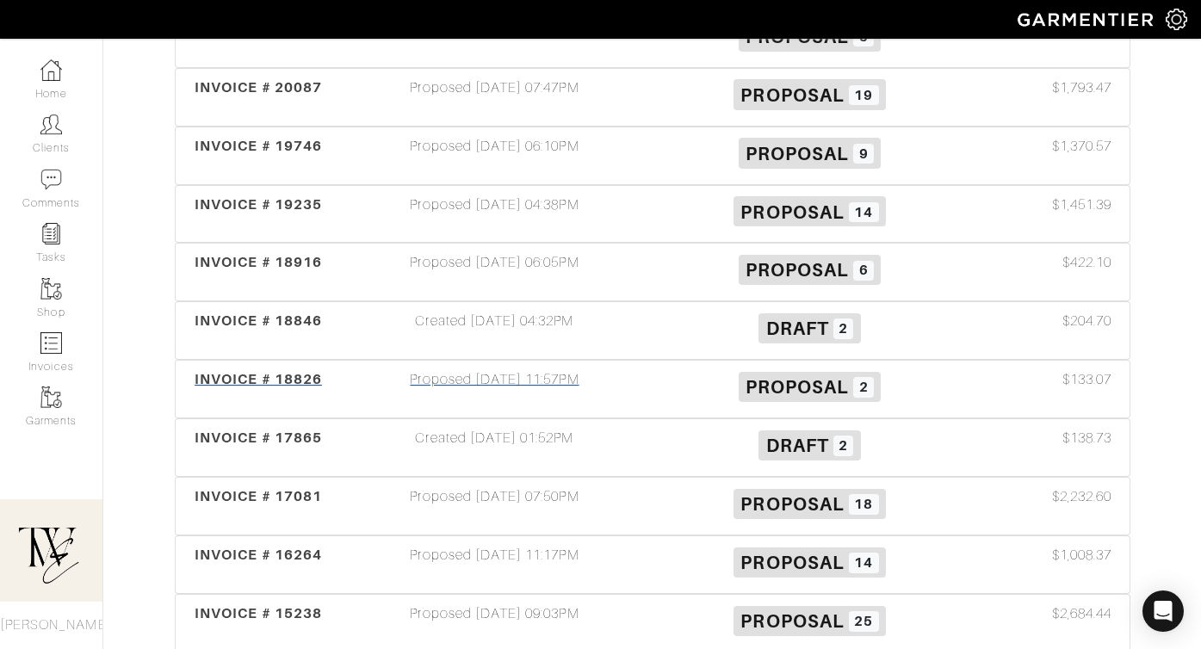
click at [289, 397] on div "INVOICE # 18826" at bounding box center [259, 389] width 158 height 40
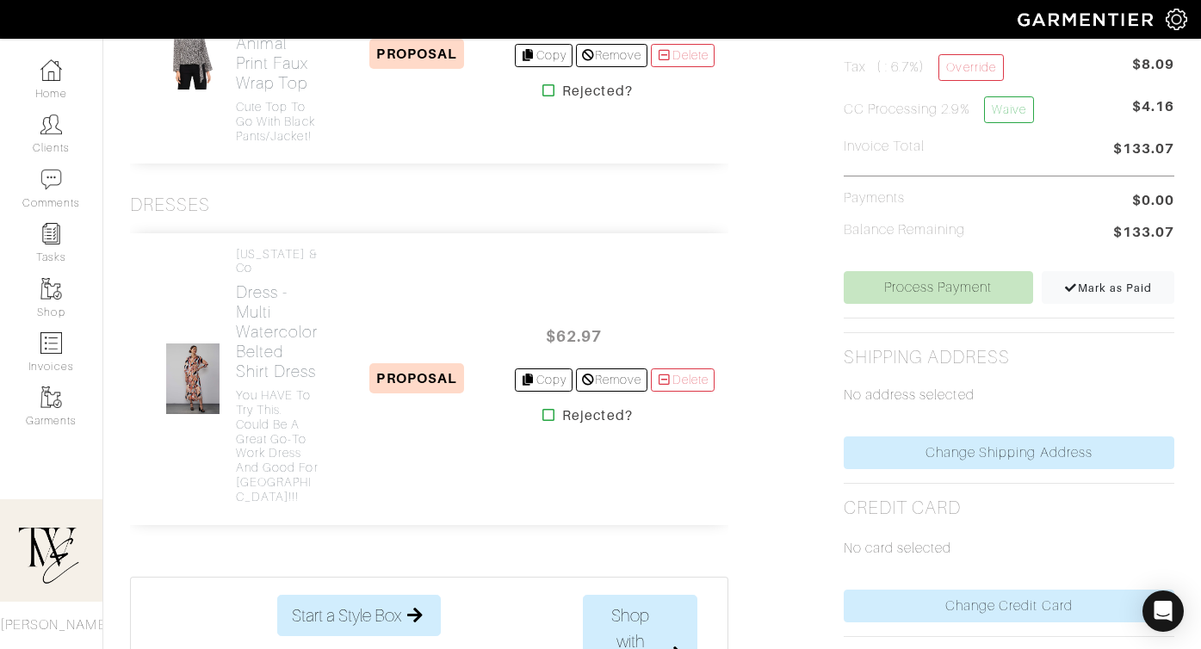
scroll to position [870, 0]
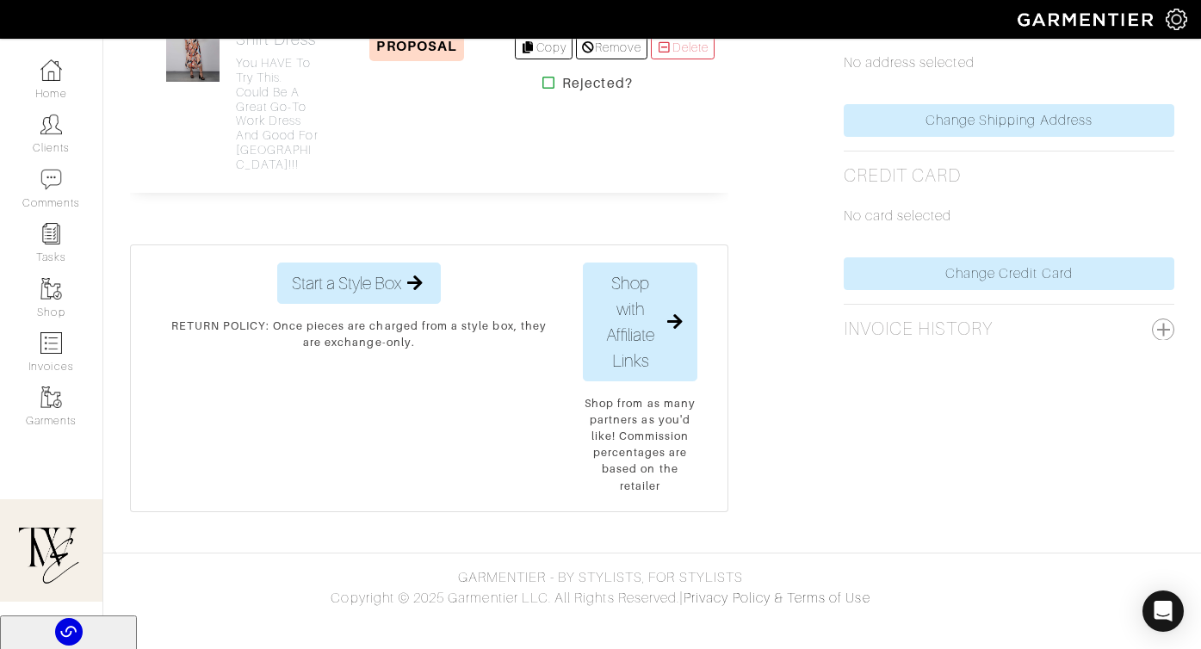
scroll to position [762, 0]
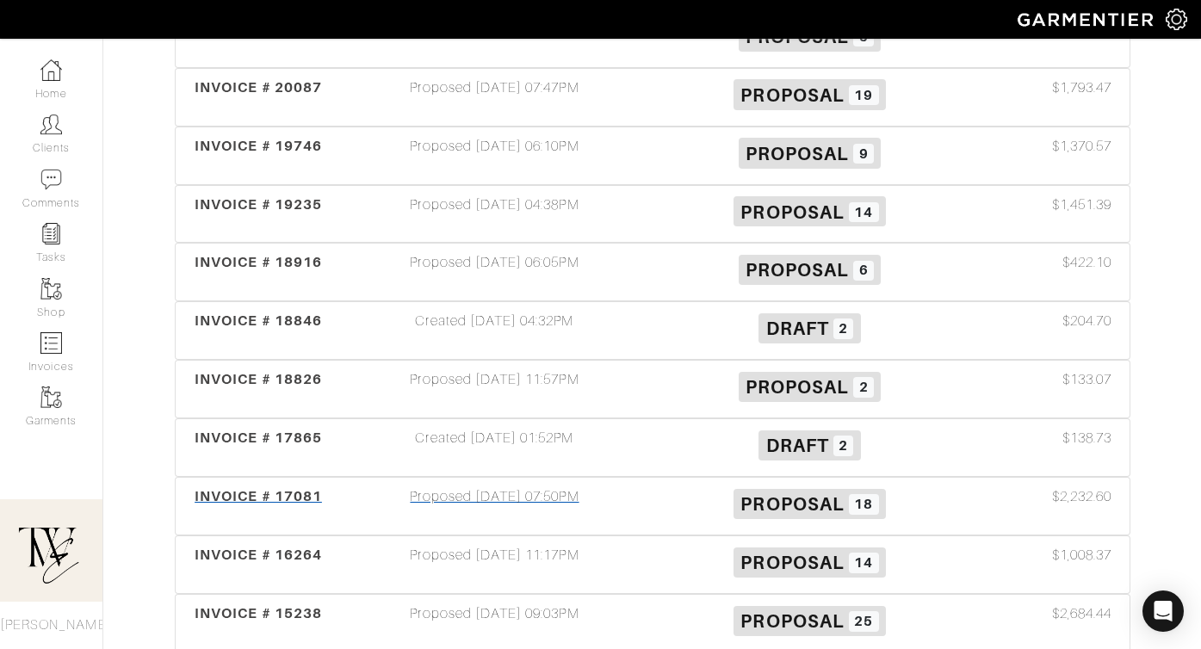
click at [267, 485] on div "INVOICE # 17081 Proposed [DATE] 07:50PM Proposal 18 $2,232.60" at bounding box center [653, 506] width 954 height 57
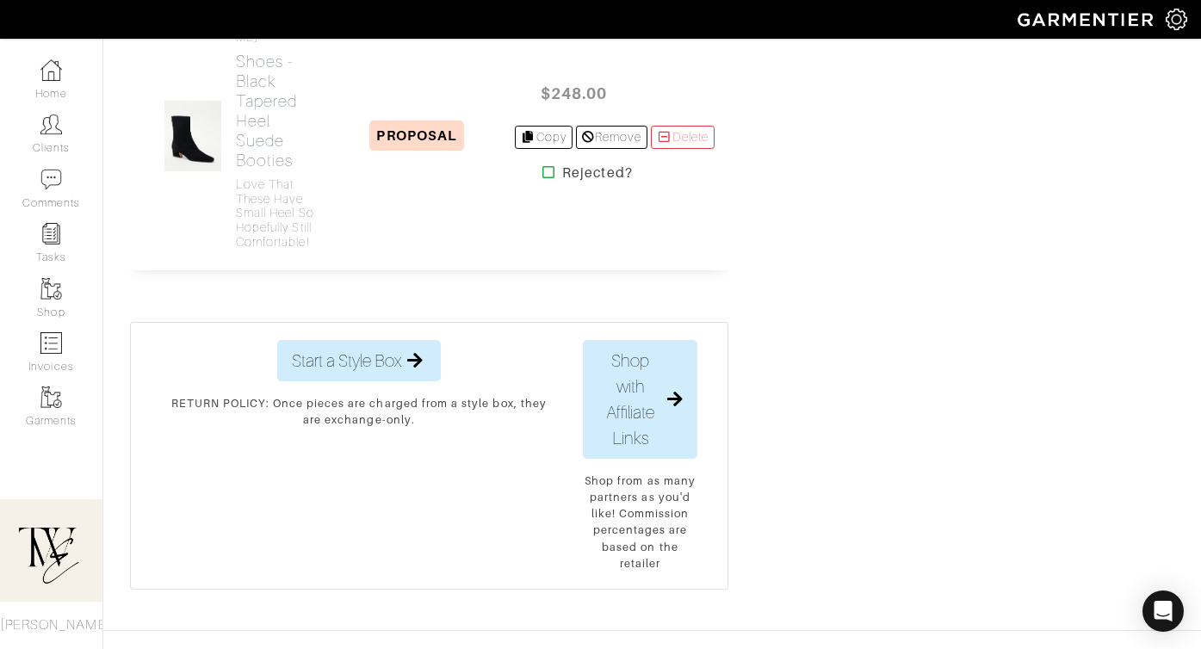
scroll to position [5731, 0]
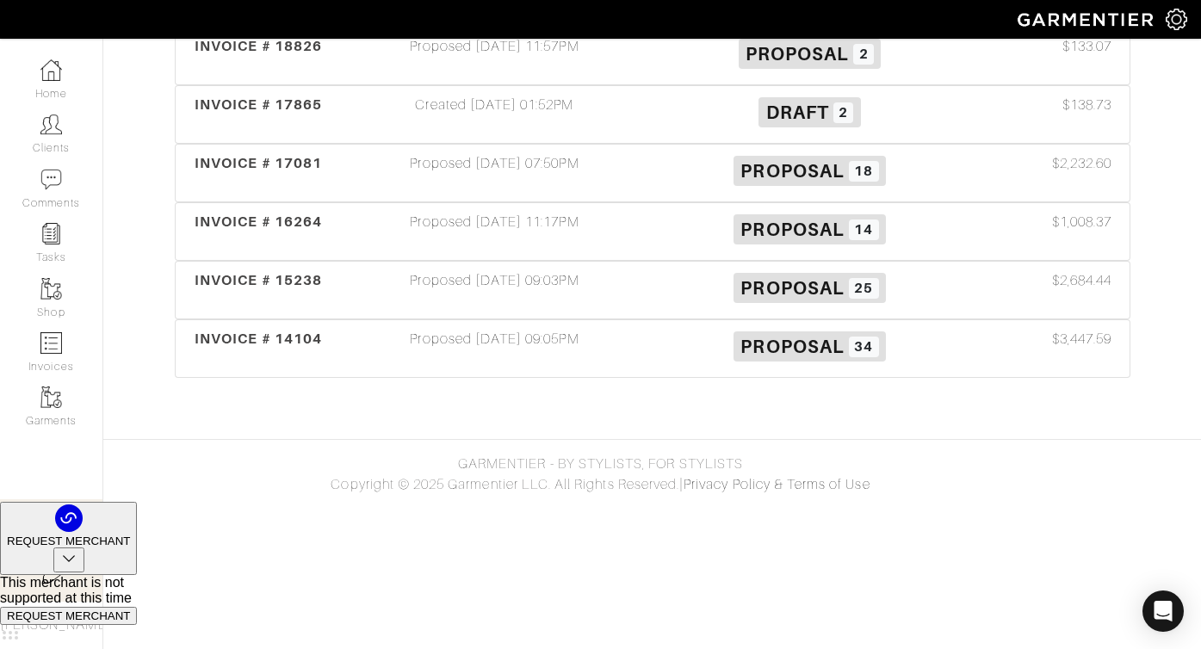
scroll to position [762, 0]
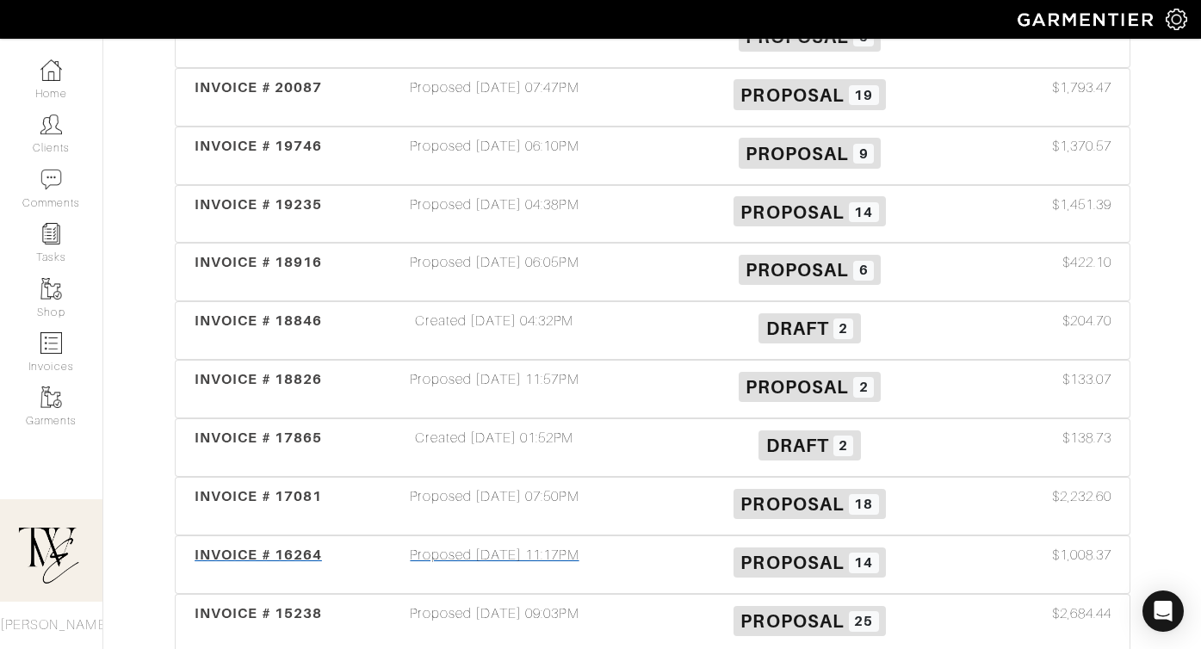
click at [227, 569] on div "INVOICE # 16264" at bounding box center [259, 565] width 158 height 40
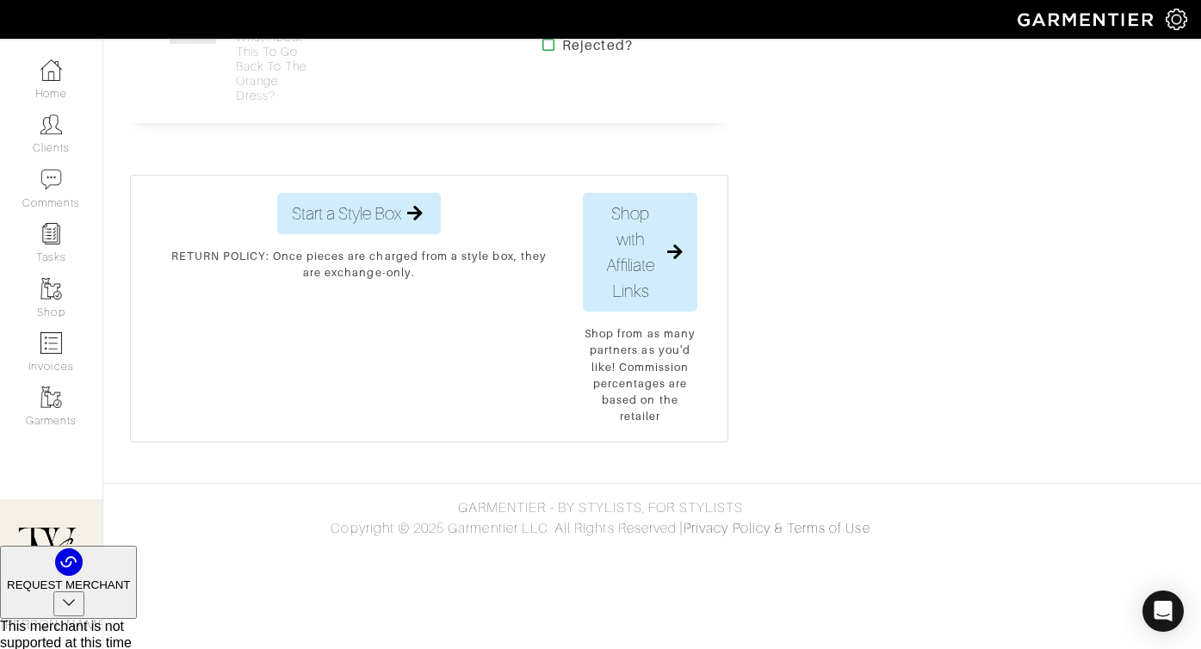
scroll to position [5021, 0]
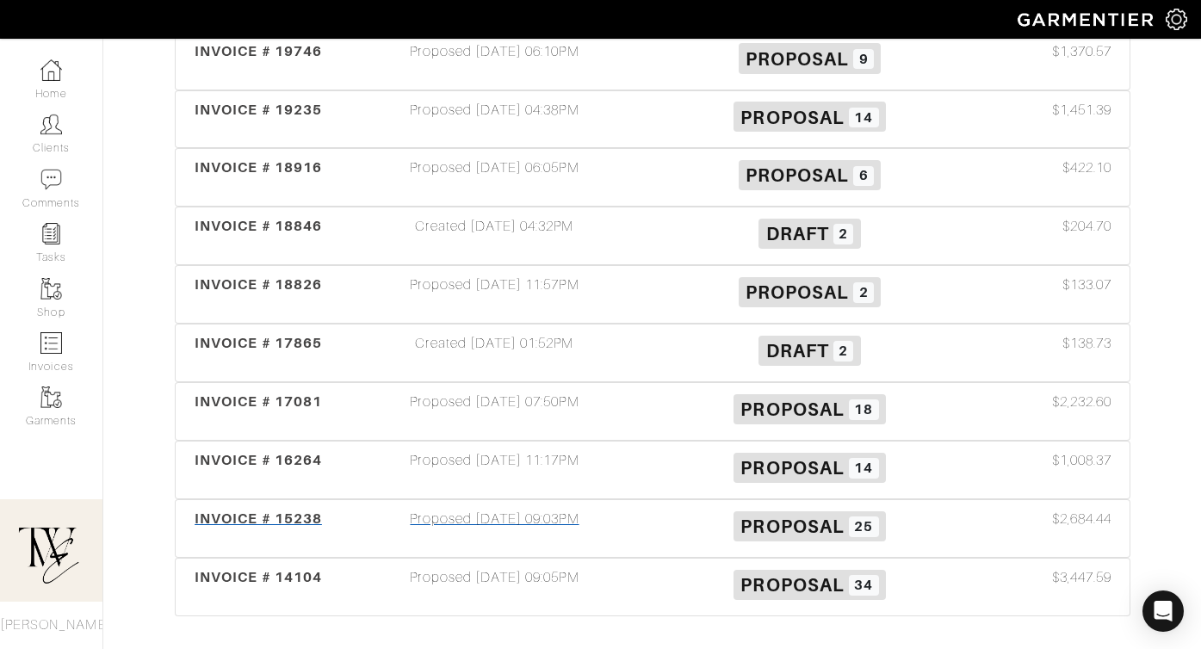
scroll to position [948, 0]
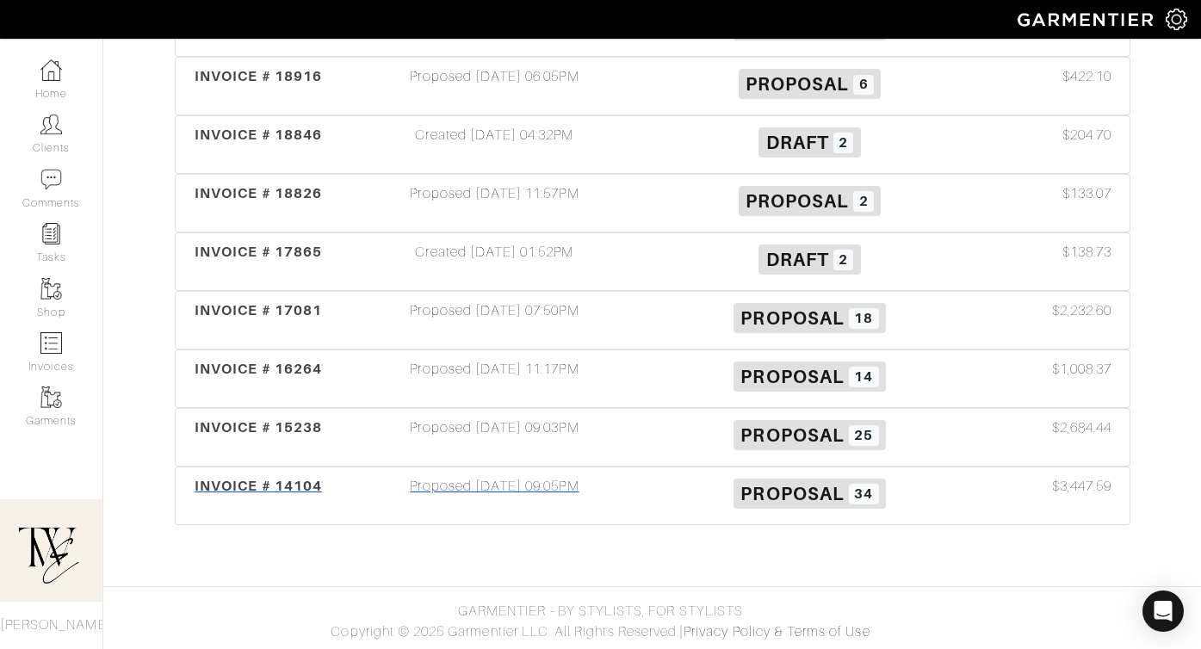
click at [267, 498] on div "INVOICE # 14104" at bounding box center [259, 496] width 158 height 40
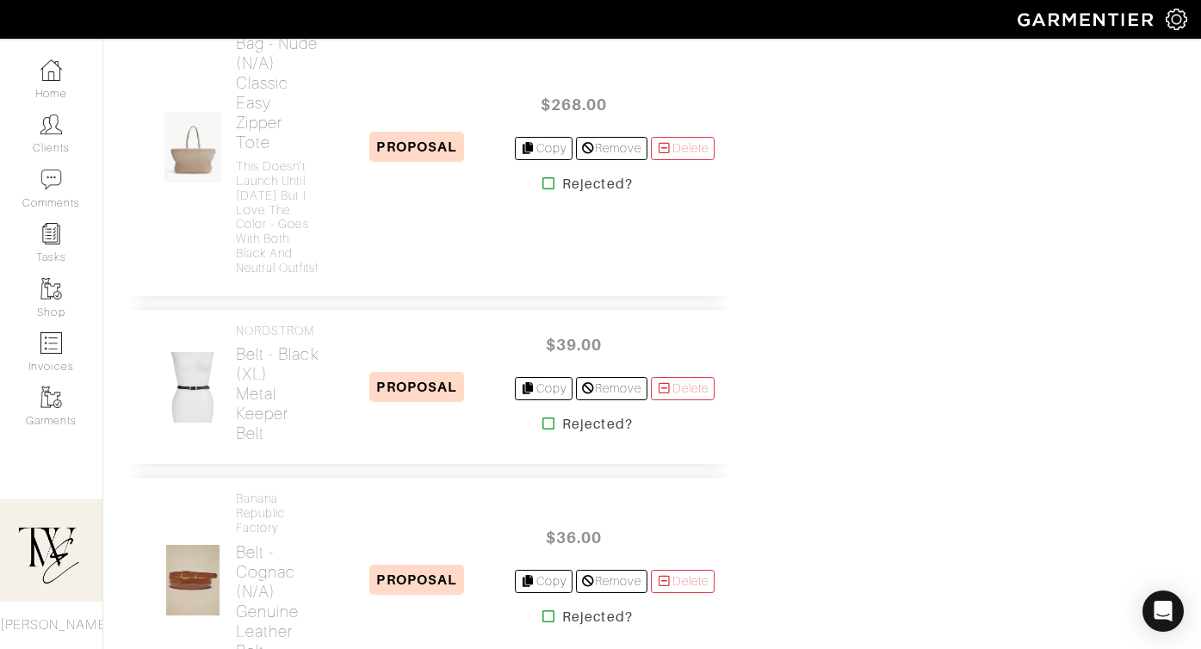
scroll to position [7861, 0]
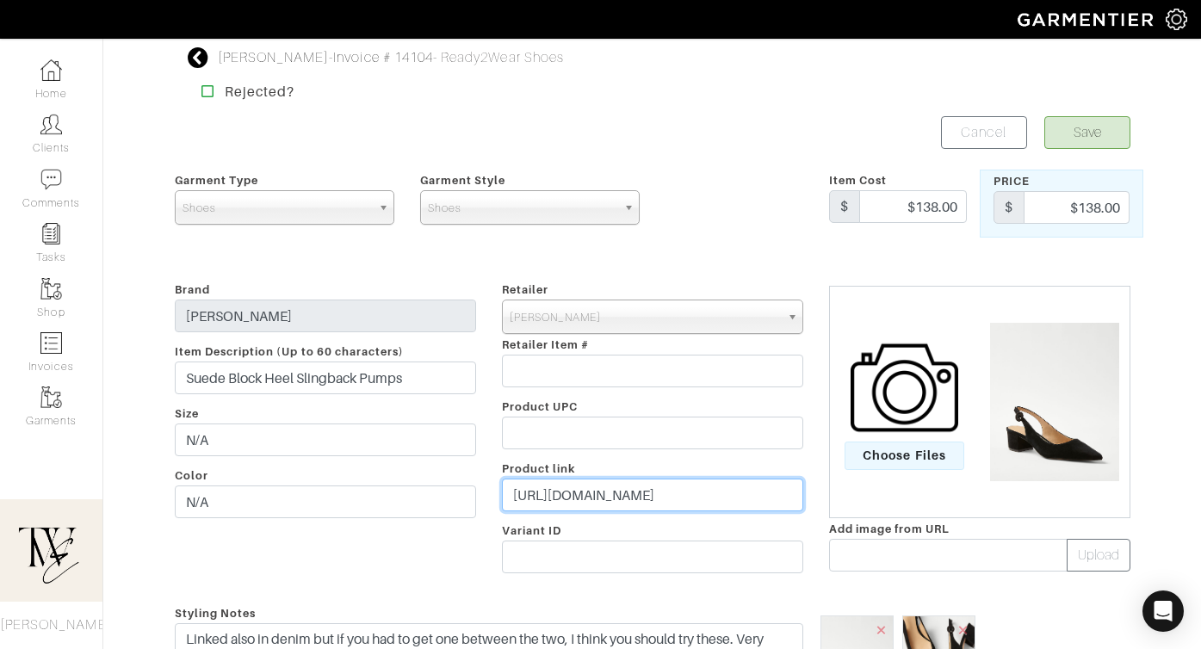
click at [533, 498] on input "[URL][DOMAIN_NAME]" at bounding box center [652, 495] width 301 height 33
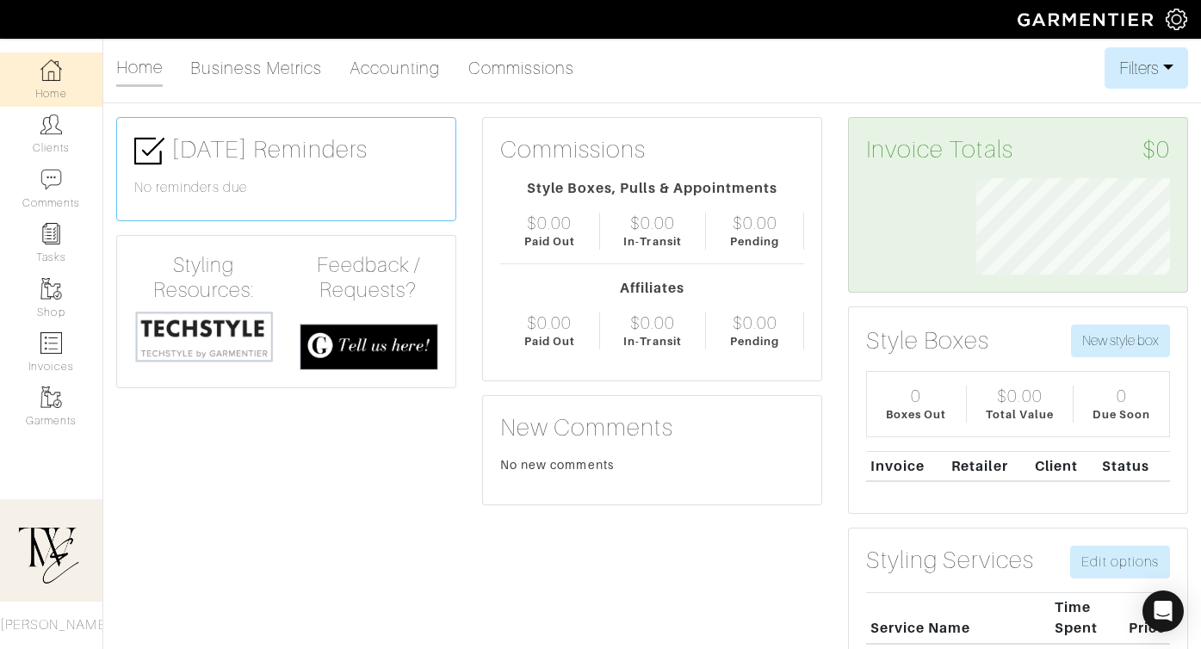
scroll to position [96, 219]
click at [64, 139] on link "Clients" at bounding box center [51, 134] width 102 height 54
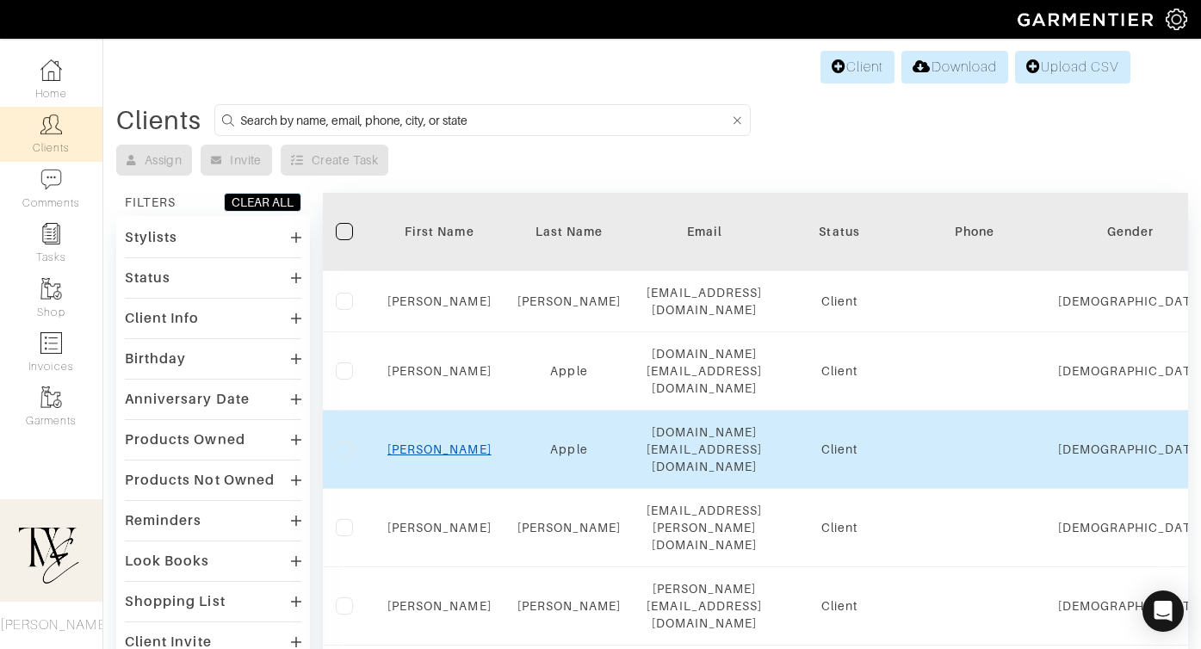
click at [456, 442] on link "[PERSON_NAME]" at bounding box center [439, 449] width 104 height 14
